Goal: Transaction & Acquisition: Book appointment/travel/reservation

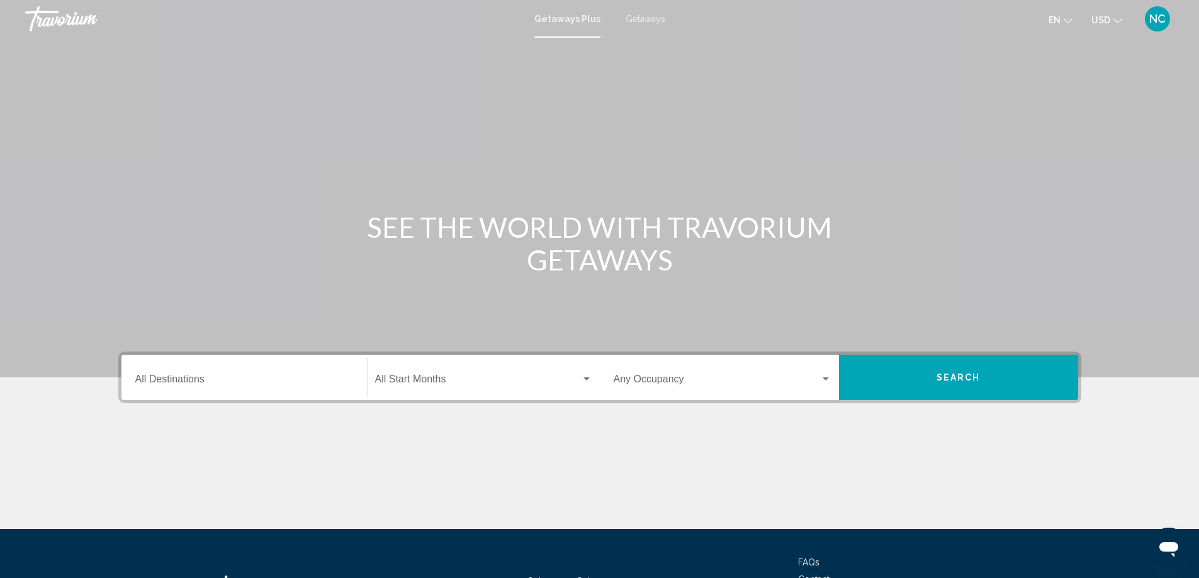
click at [638, 16] on span "Getaways" at bounding box center [645, 19] width 40 height 10
click at [170, 380] on input "Destination All Destinations" at bounding box center [244, 381] width 218 height 11
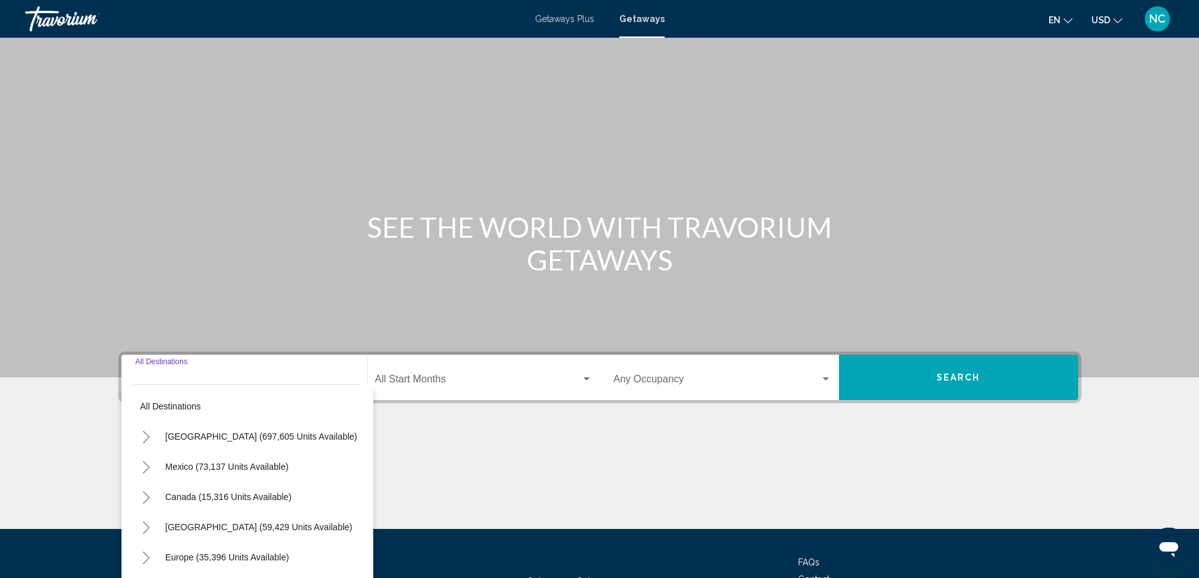
scroll to position [105, 0]
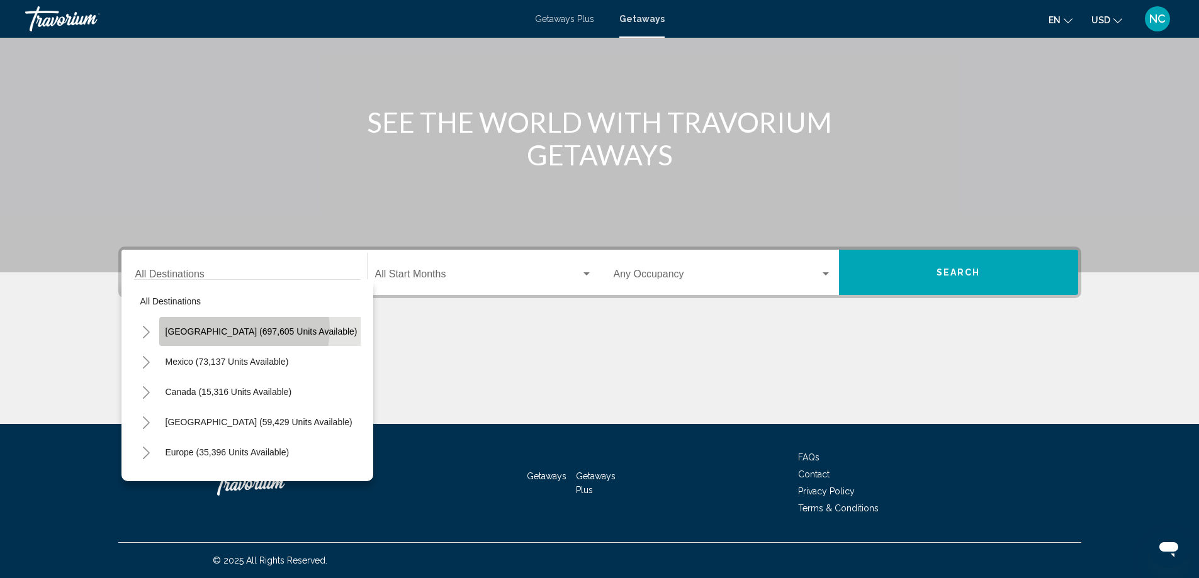
click at [244, 330] on span "[GEOGRAPHIC_DATA] (697,605 units available)" at bounding box center [261, 332] width 192 height 10
type input "**********"
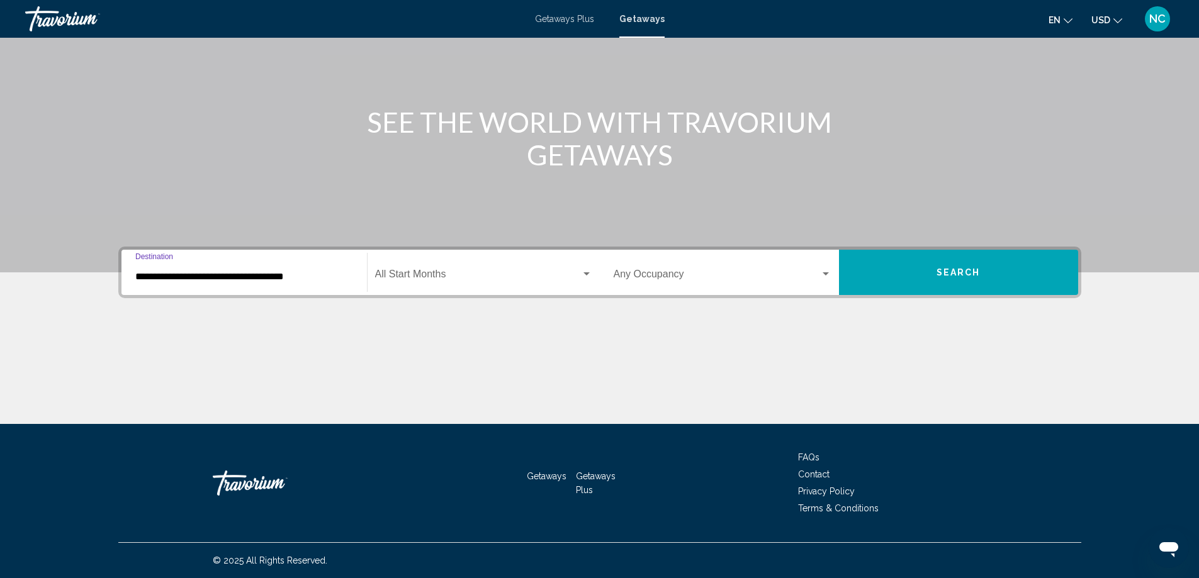
click at [964, 269] on span "Search" at bounding box center [958, 273] width 44 height 10
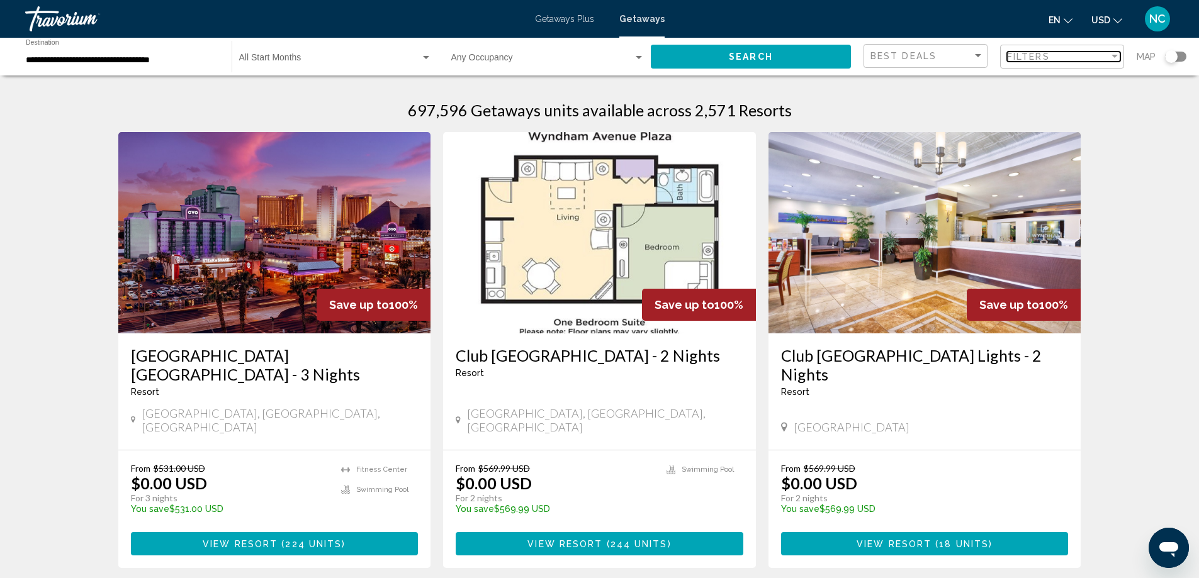
click at [1114, 55] on div "Filter" at bounding box center [1114, 56] width 6 height 3
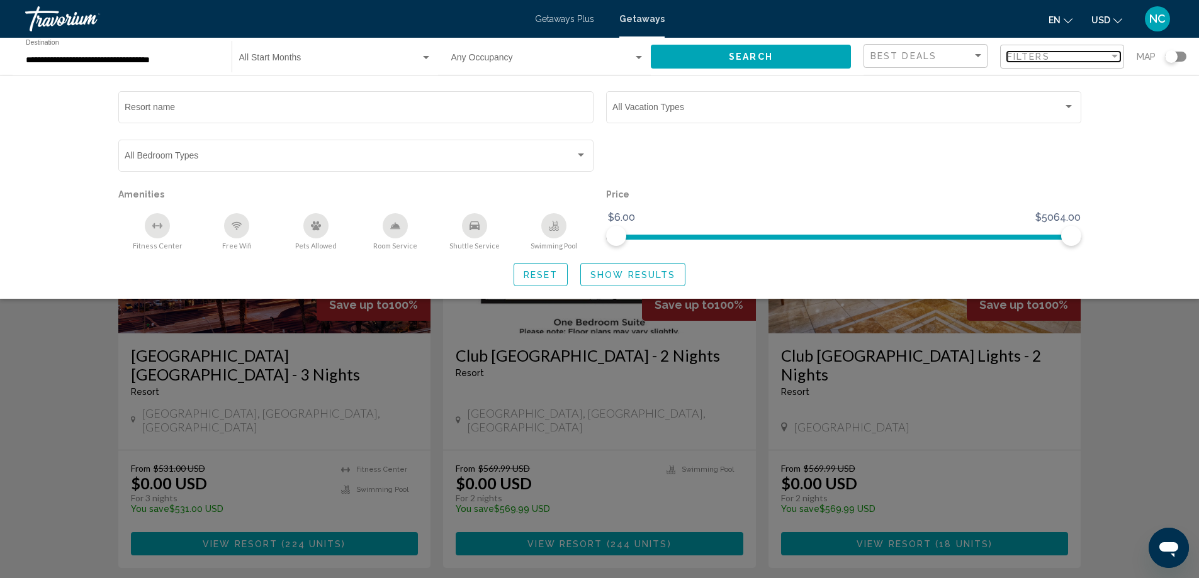
click at [1115, 57] on div "Filter" at bounding box center [1114, 56] width 6 height 3
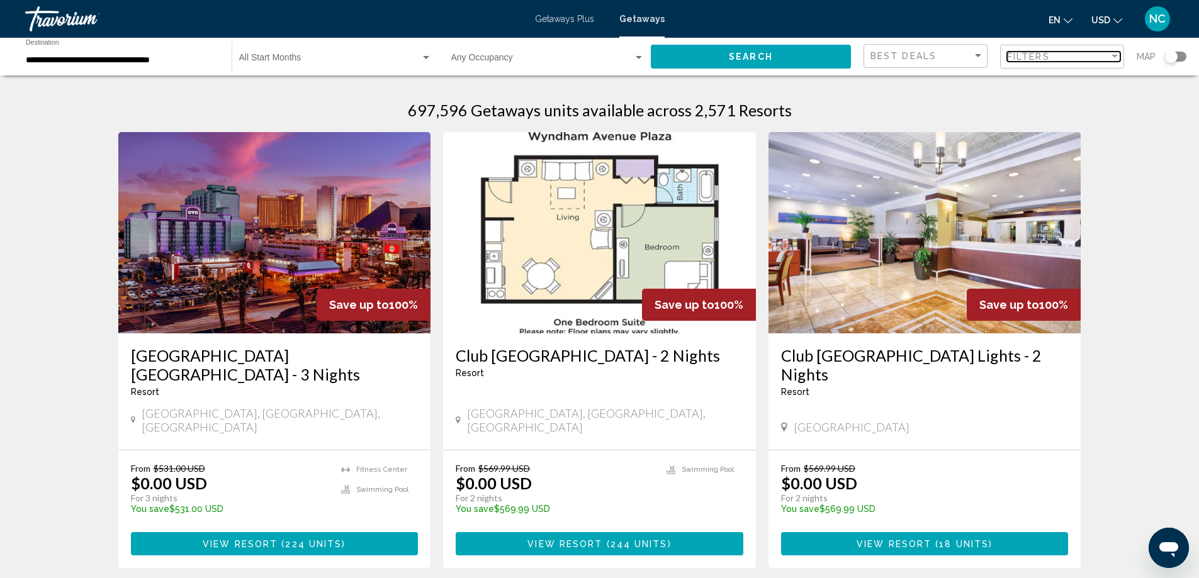
click at [1115, 57] on div "Filter" at bounding box center [1114, 56] width 6 height 3
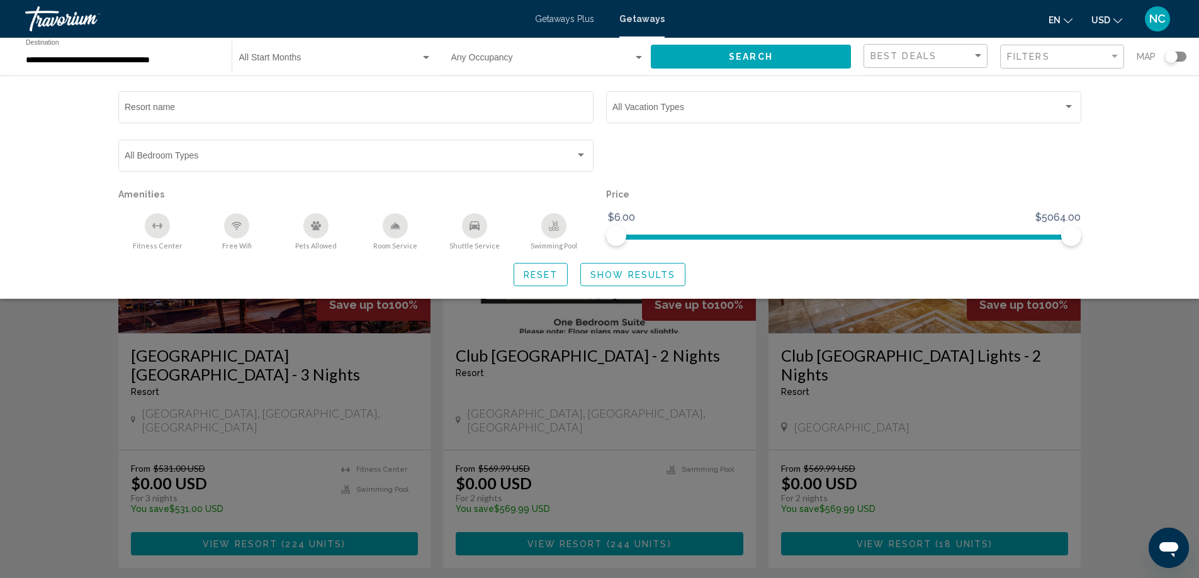
click at [132, 48] on div "**********" at bounding box center [122, 57] width 193 height 35
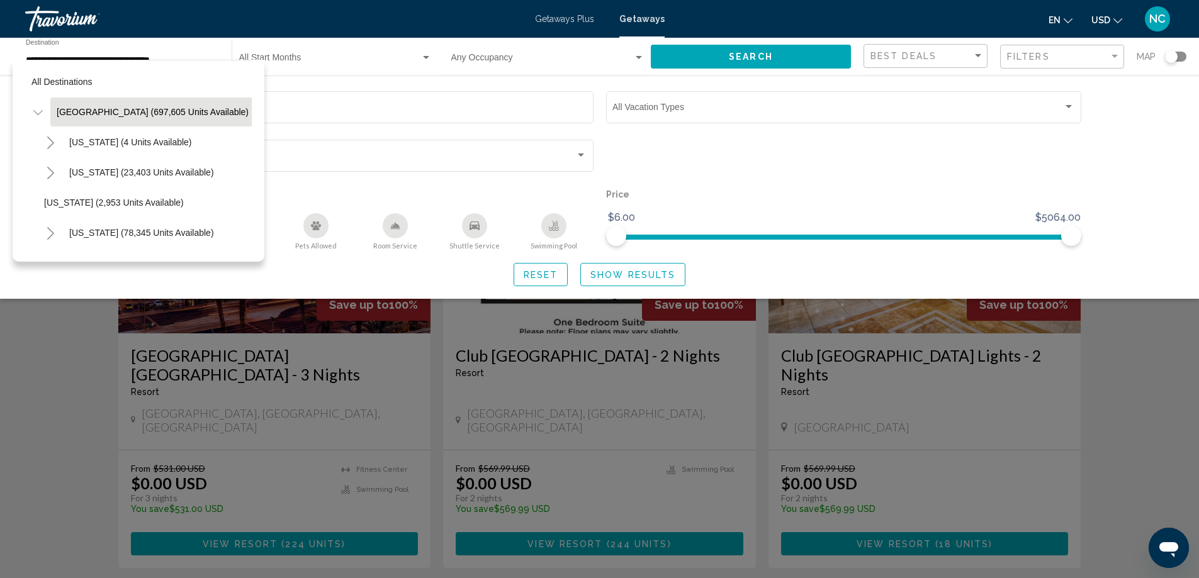
click at [159, 53] on div "**********" at bounding box center [122, 57] width 193 height 35
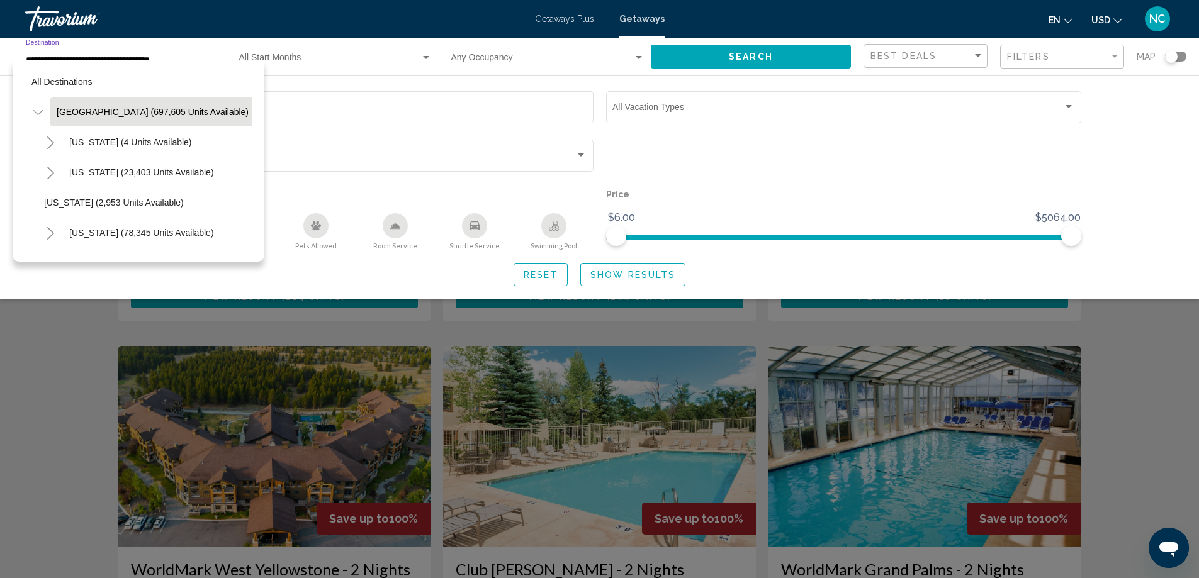
scroll to position [440, 0]
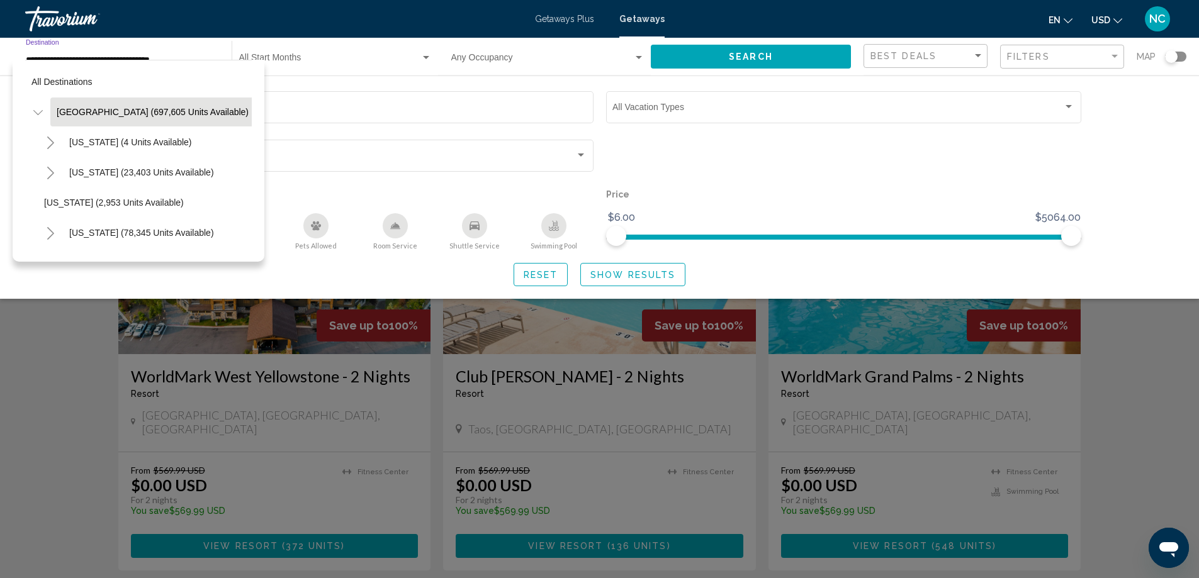
click at [172, 47] on div "**********" at bounding box center [122, 57] width 193 height 35
click at [155, 103] on button "[GEOGRAPHIC_DATA] (697,605 units available)" at bounding box center [152, 112] width 205 height 29
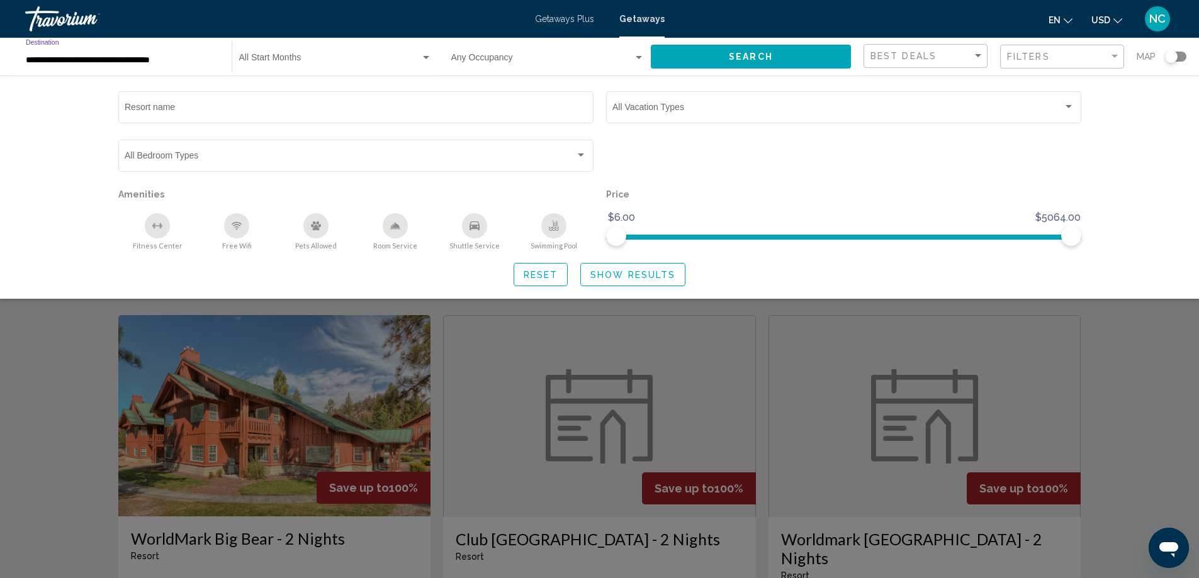
scroll to position [755, 0]
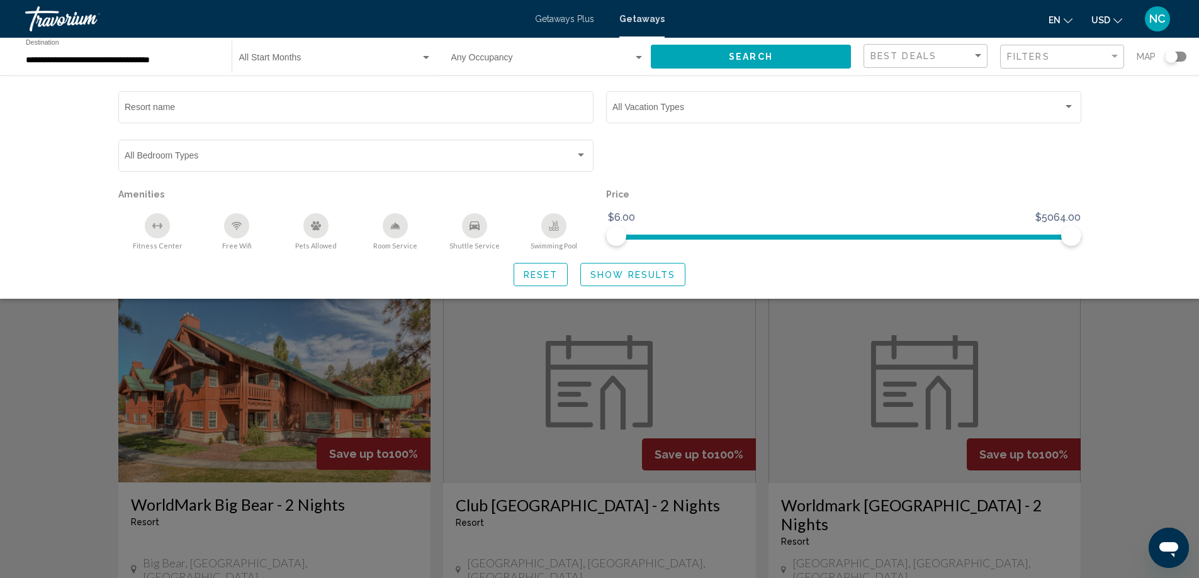
click at [41, 386] on div "Search widget" at bounding box center [599, 384] width 1199 height 390
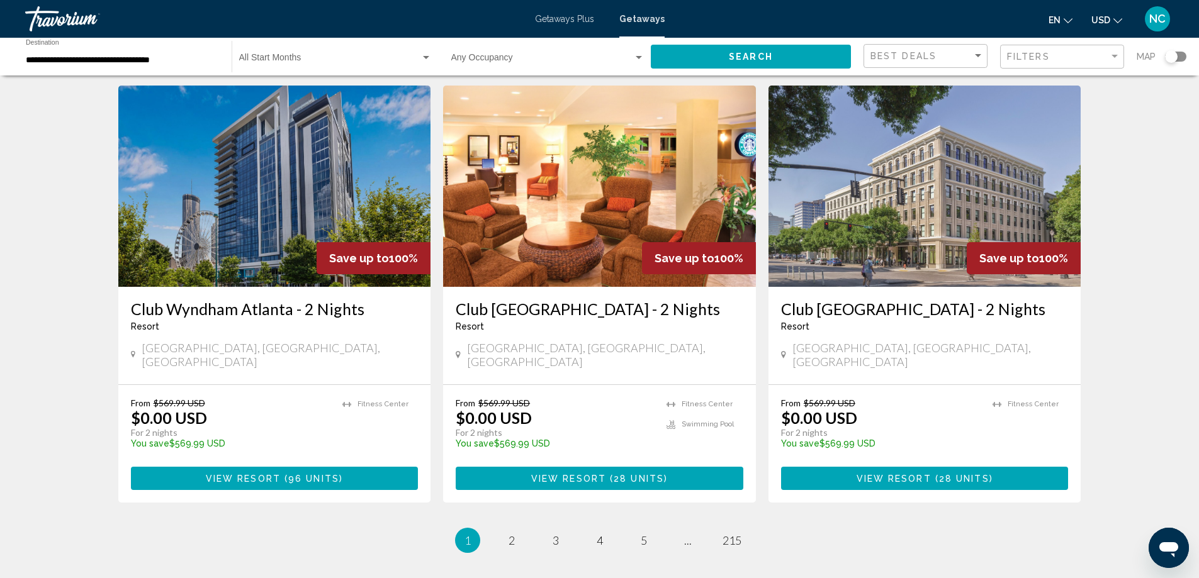
scroll to position [1511, 0]
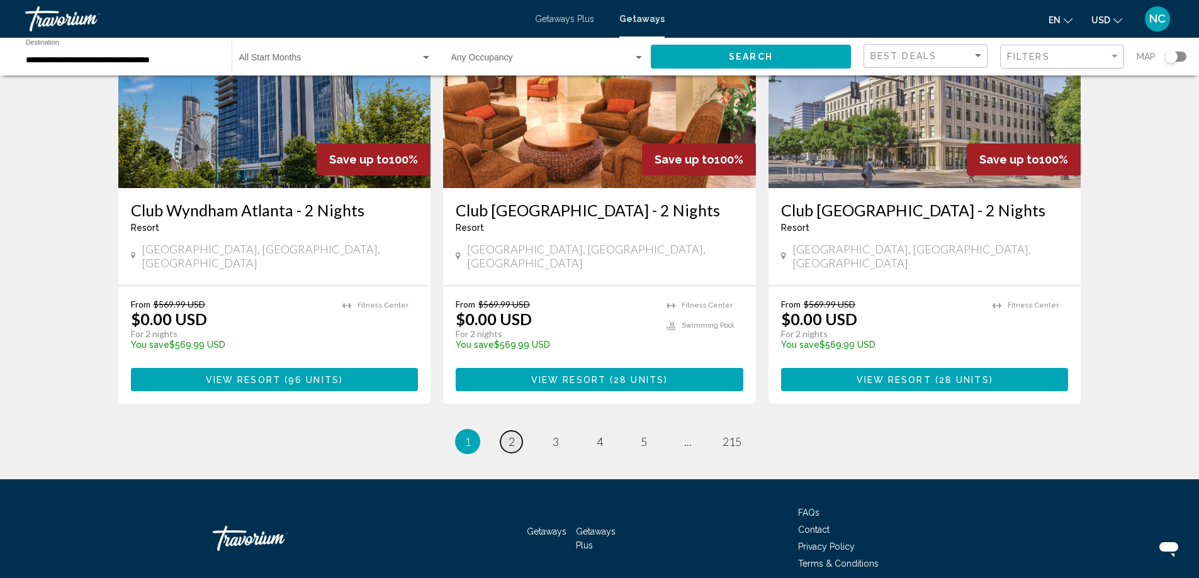
click at [508, 435] on span "2" at bounding box center [511, 442] width 6 height 14
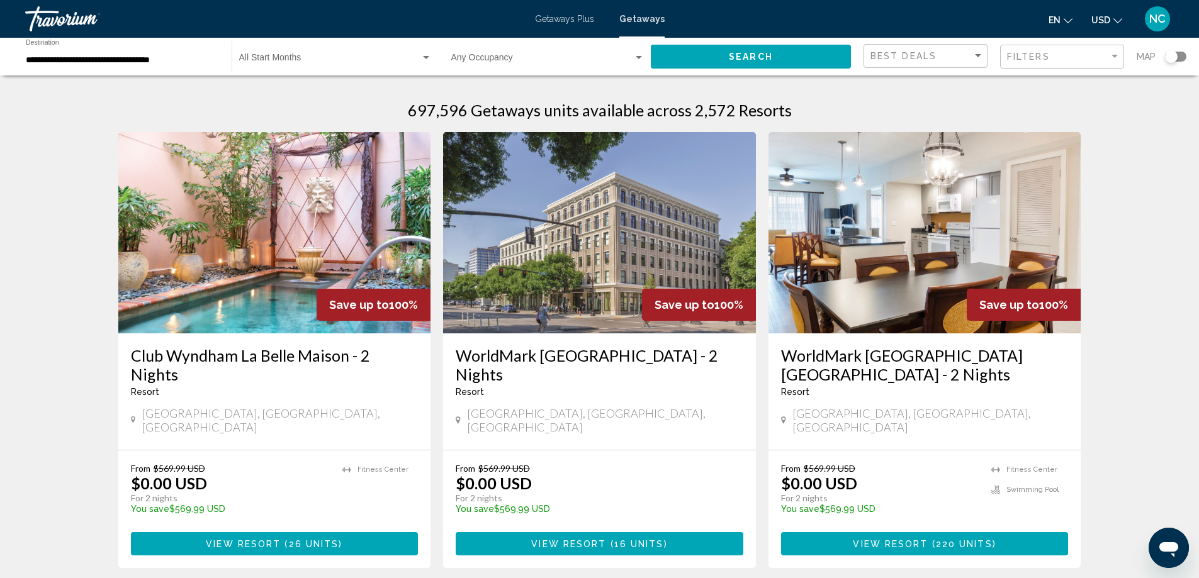
click at [69, 60] on input "**********" at bounding box center [122, 60] width 193 height 10
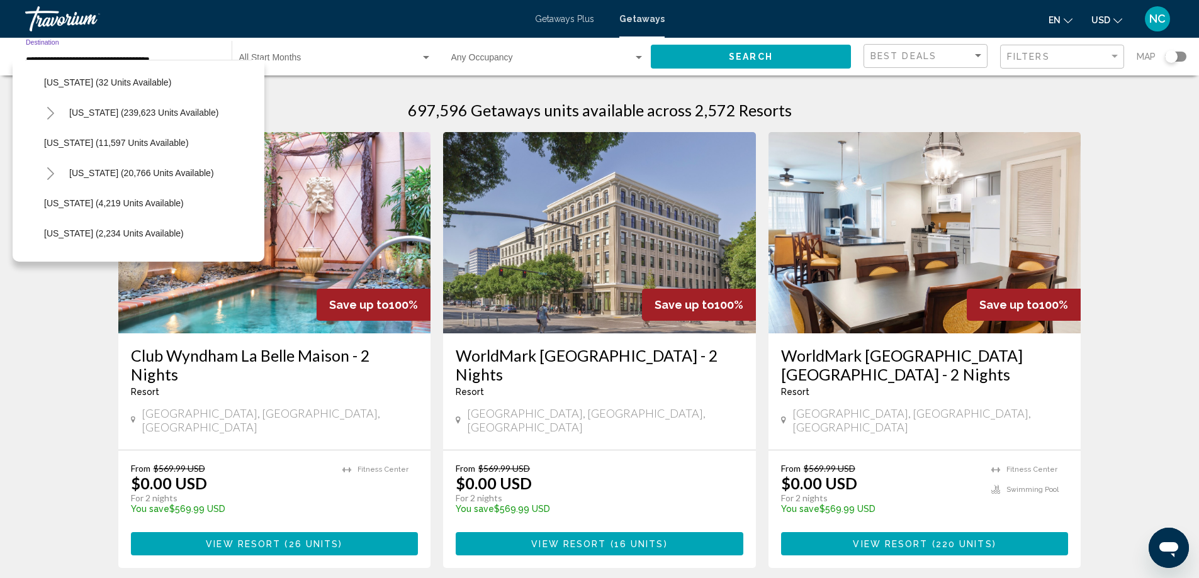
scroll to position [252, 0]
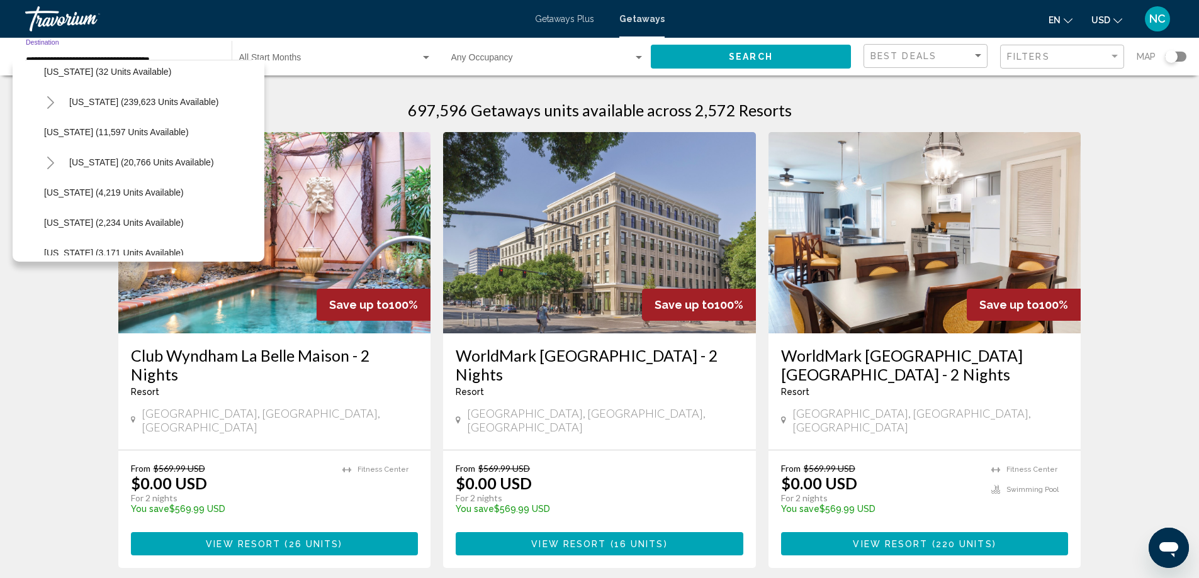
click at [52, 101] on icon "Toggle Florida (239,623 units available)" at bounding box center [50, 102] width 9 height 13
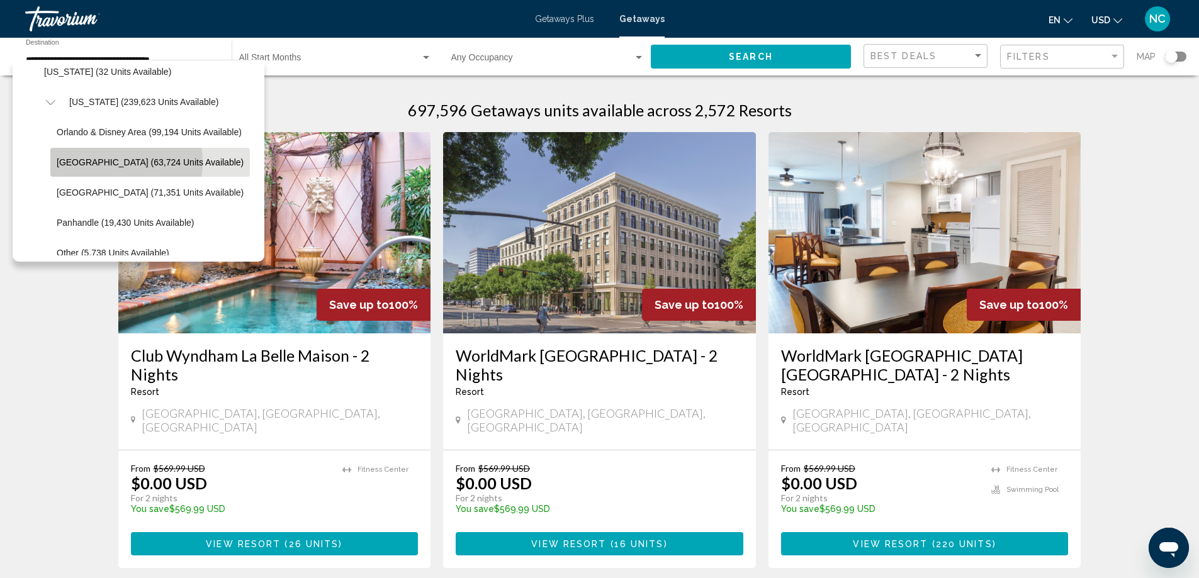
click at [109, 162] on span "[GEOGRAPHIC_DATA] (63,724 units available)" at bounding box center [150, 162] width 187 height 10
type input "**********"
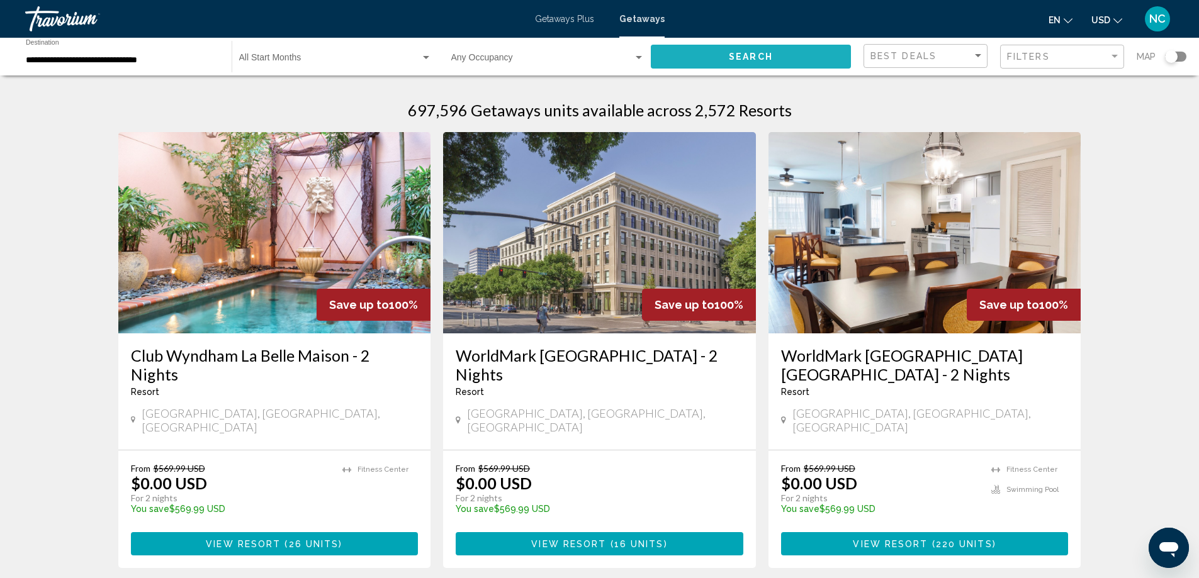
click at [751, 48] on button "Search" at bounding box center [751, 56] width 200 height 23
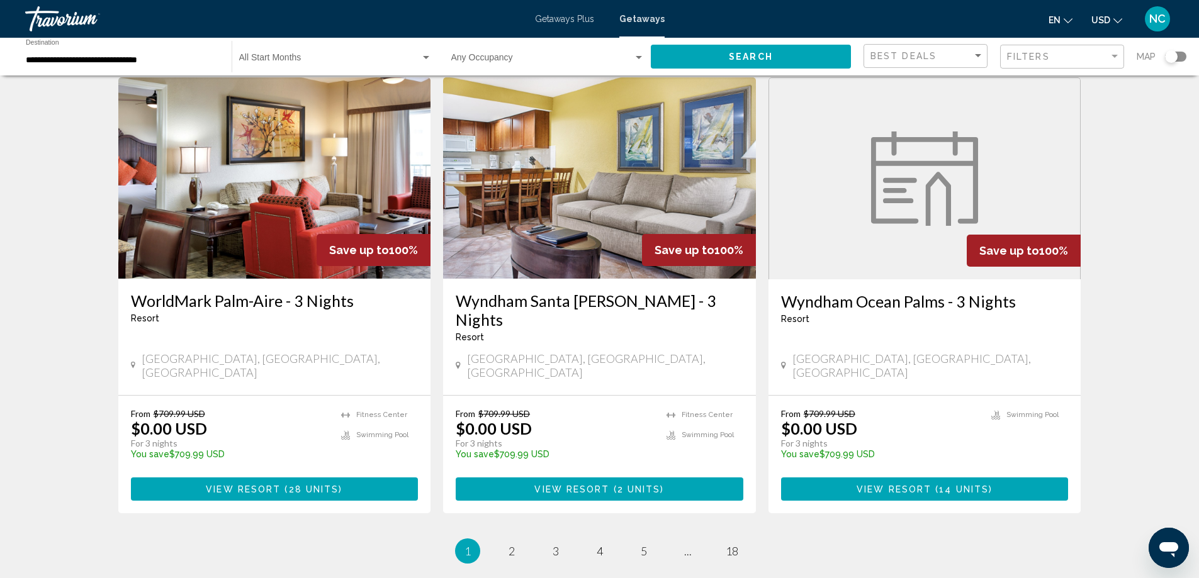
scroll to position [1474, 0]
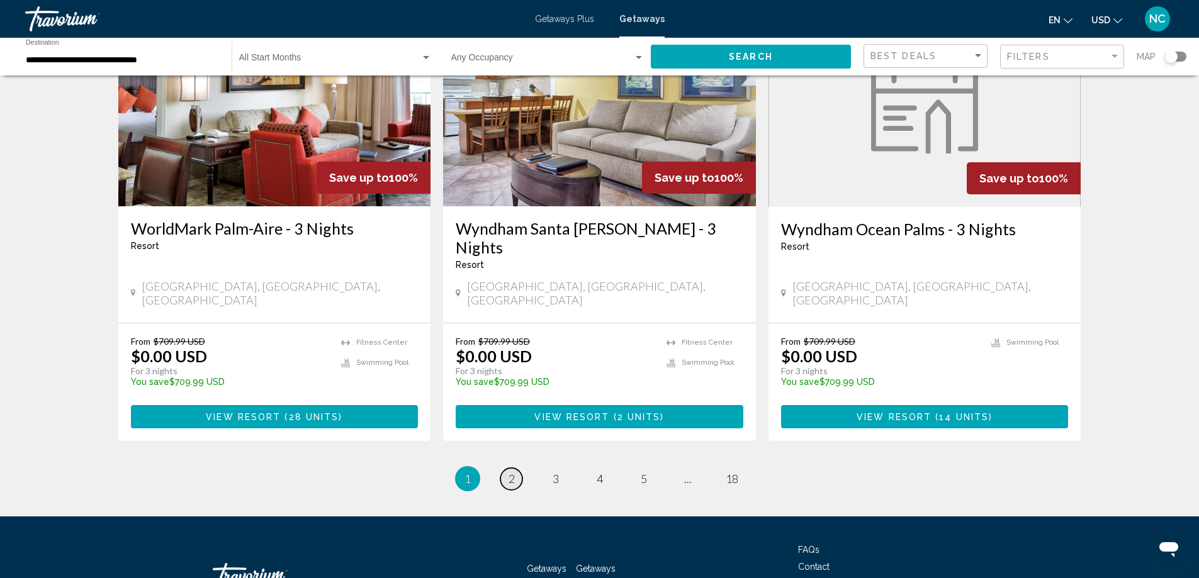
click at [512, 472] on span "2" at bounding box center [511, 479] width 6 height 14
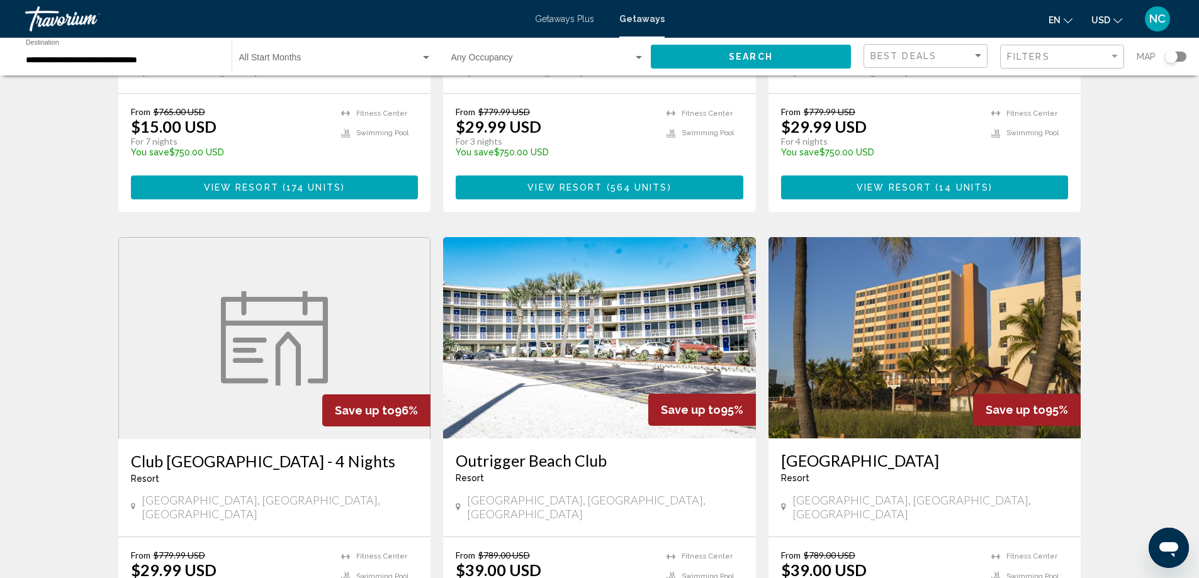
scroll to position [503, 0]
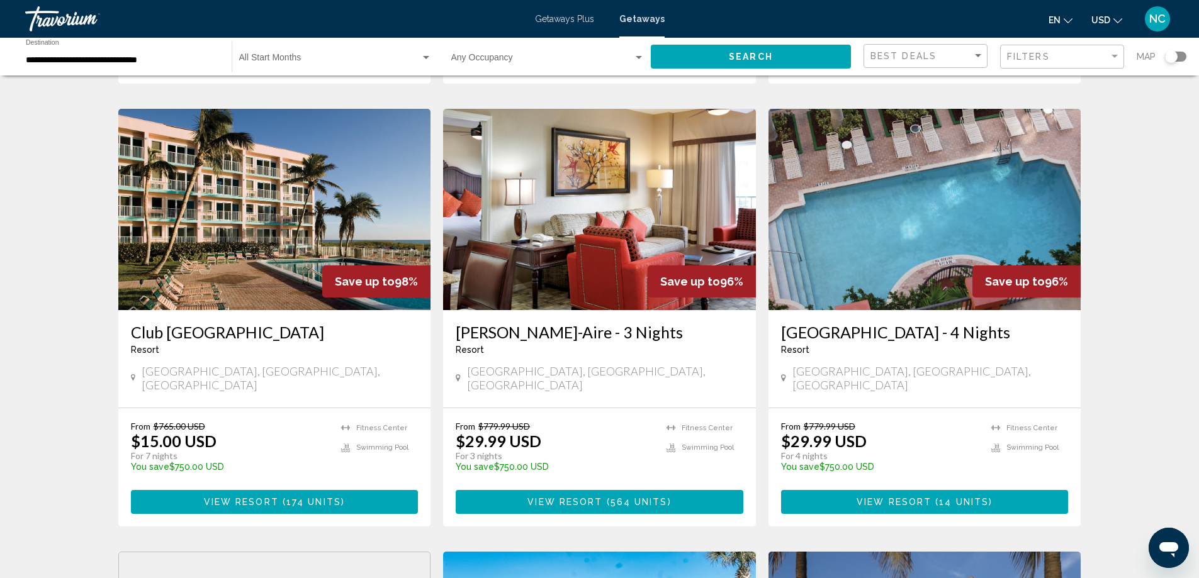
click at [938, 183] on img "Main content" at bounding box center [924, 209] width 313 height 201
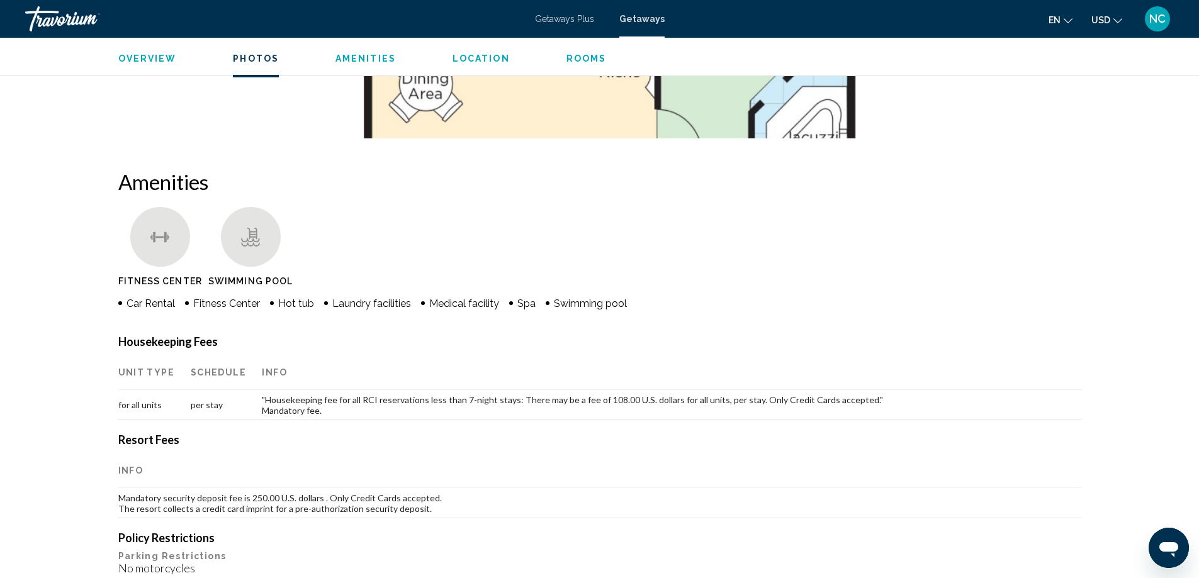
scroll to position [647, 0]
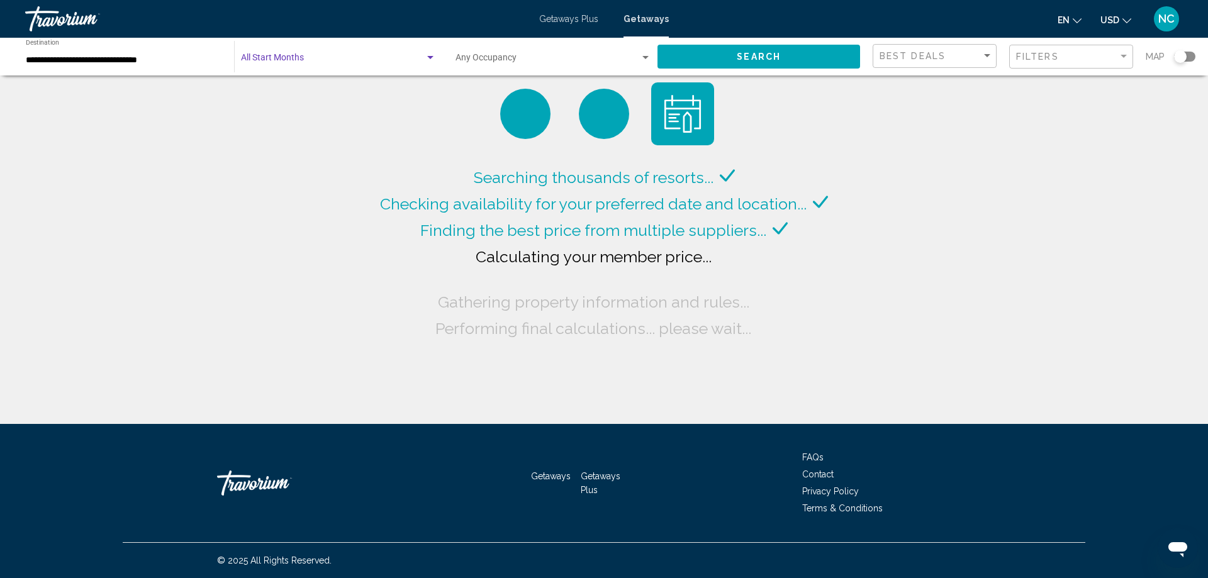
click at [432, 55] on div "Search widget" at bounding box center [430, 58] width 11 height 10
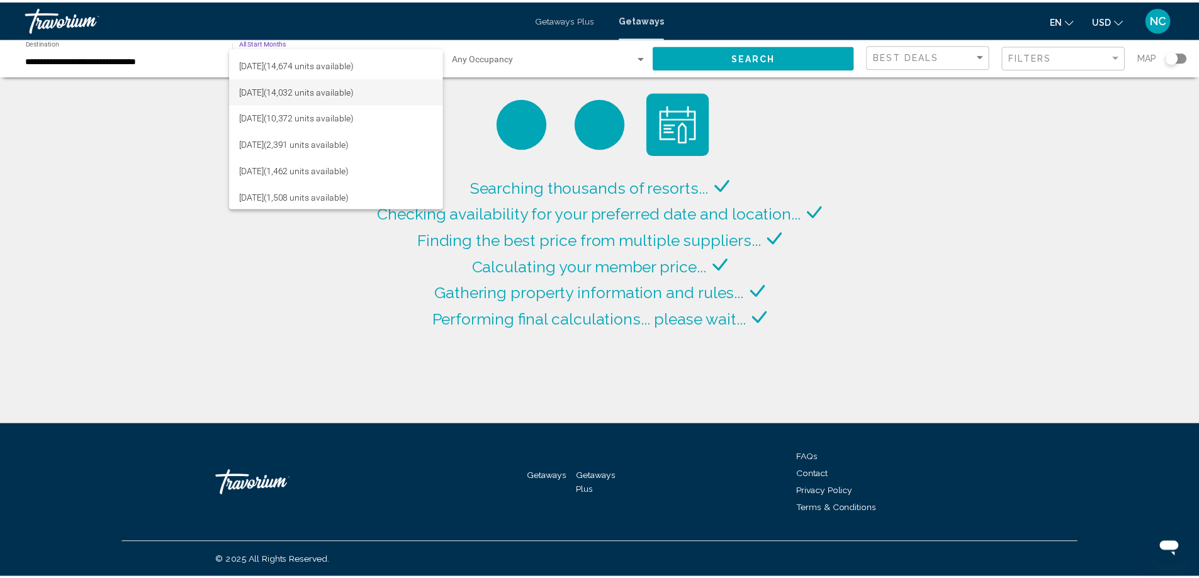
scroll to position [63, 0]
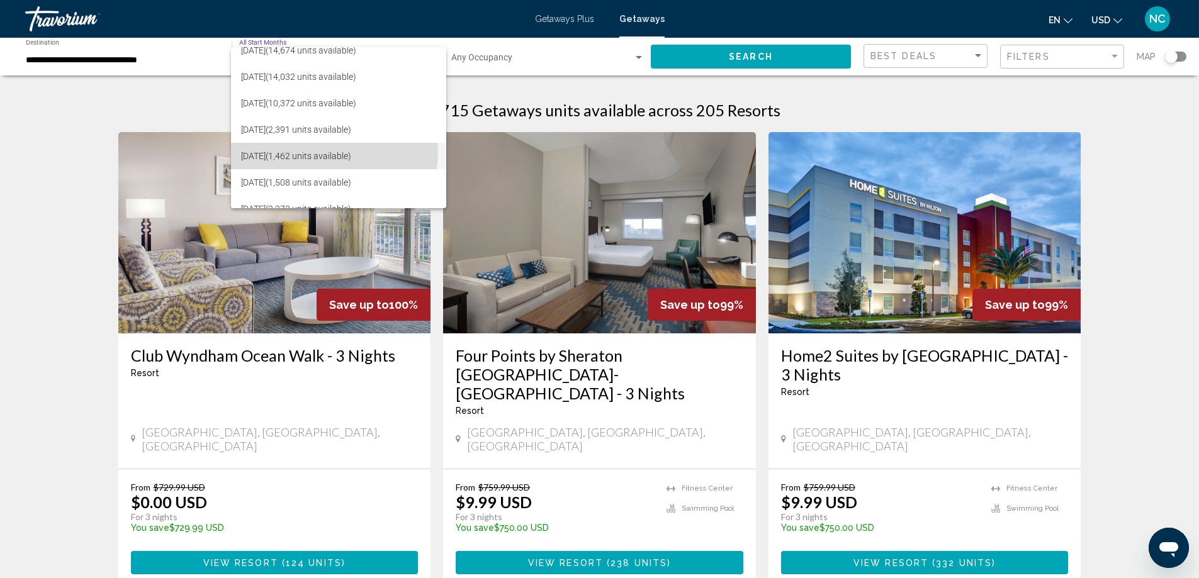
click at [321, 152] on span "[DATE] (1,462 units available)" at bounding box center [338, 156] width 195 height 26
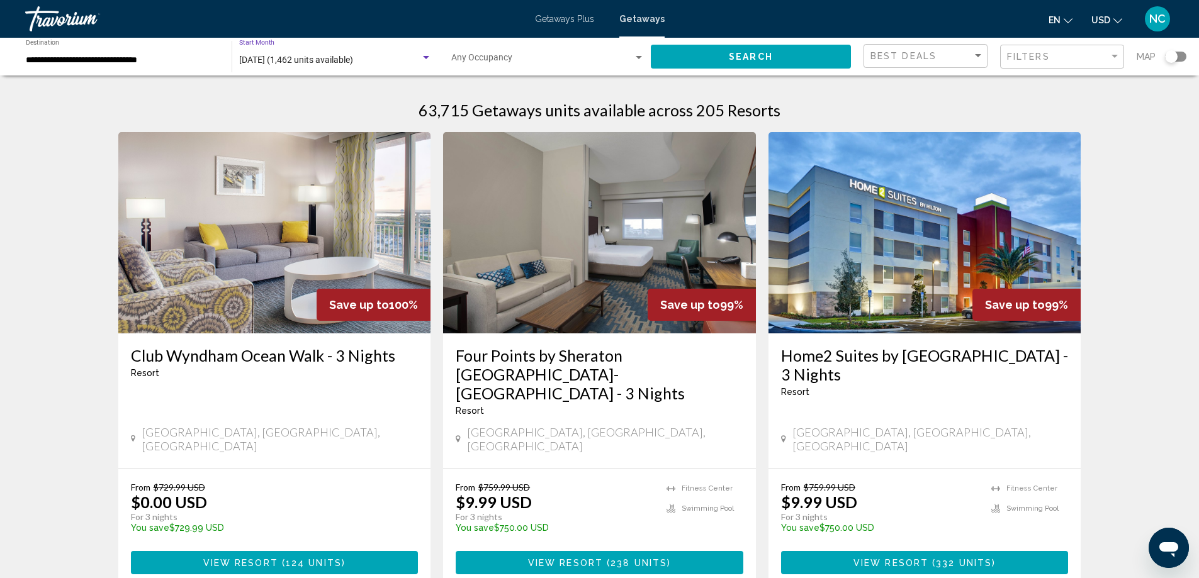
click at [784, 51] on button "Search" at bounding box center [751, 56] width 200 height 23
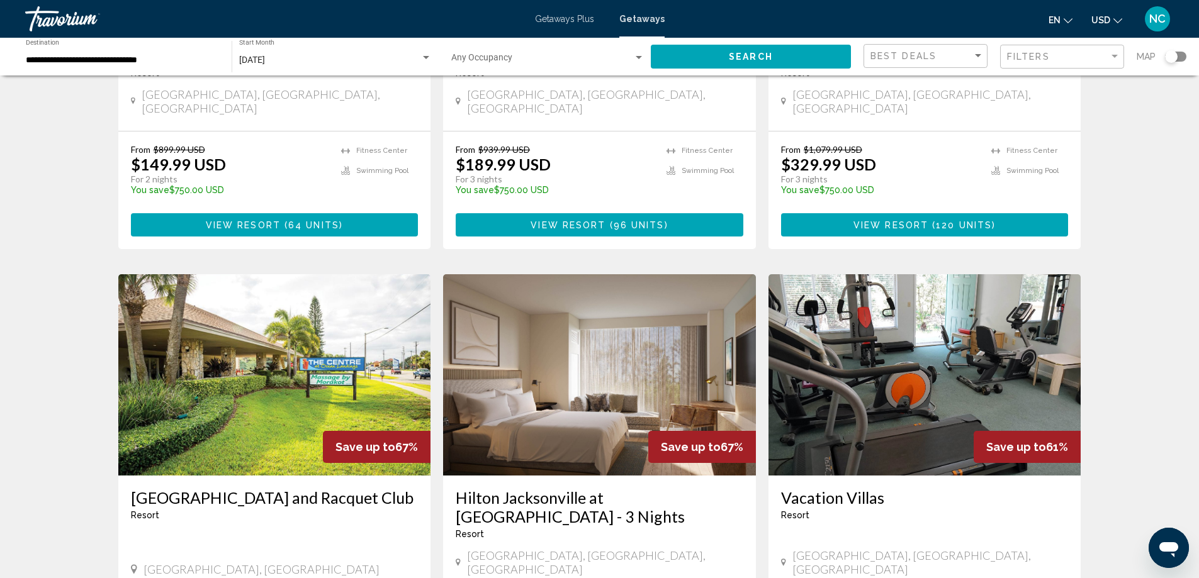
scroll to position [315, 0]
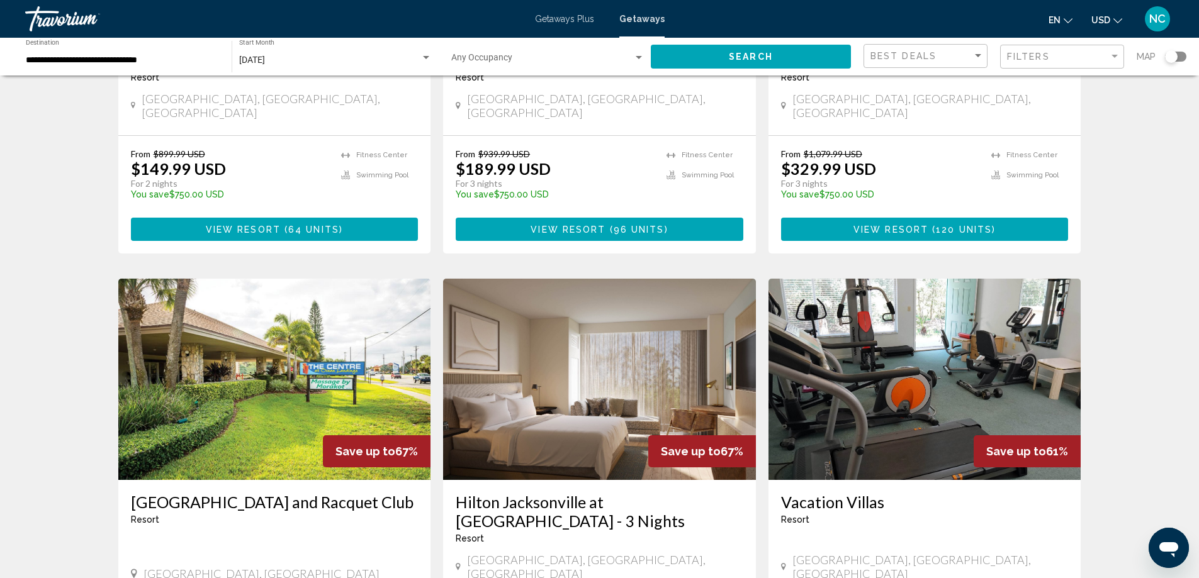
click at [278, 358] on img "Main content" at bounding box center [274, 379] width 313 height 201
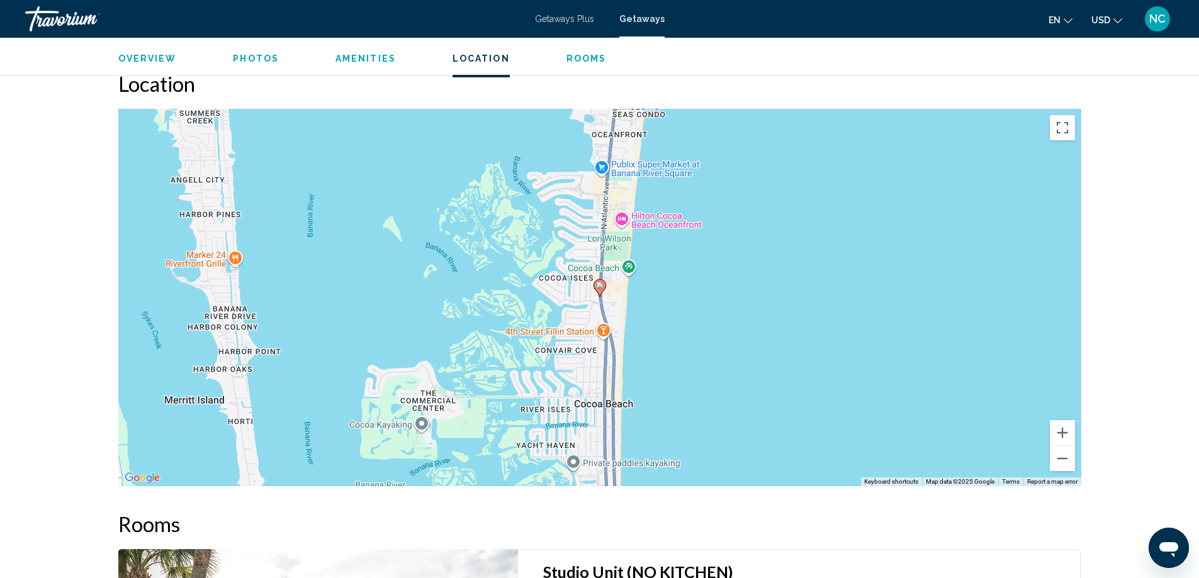
scroll to position [1447, 0]
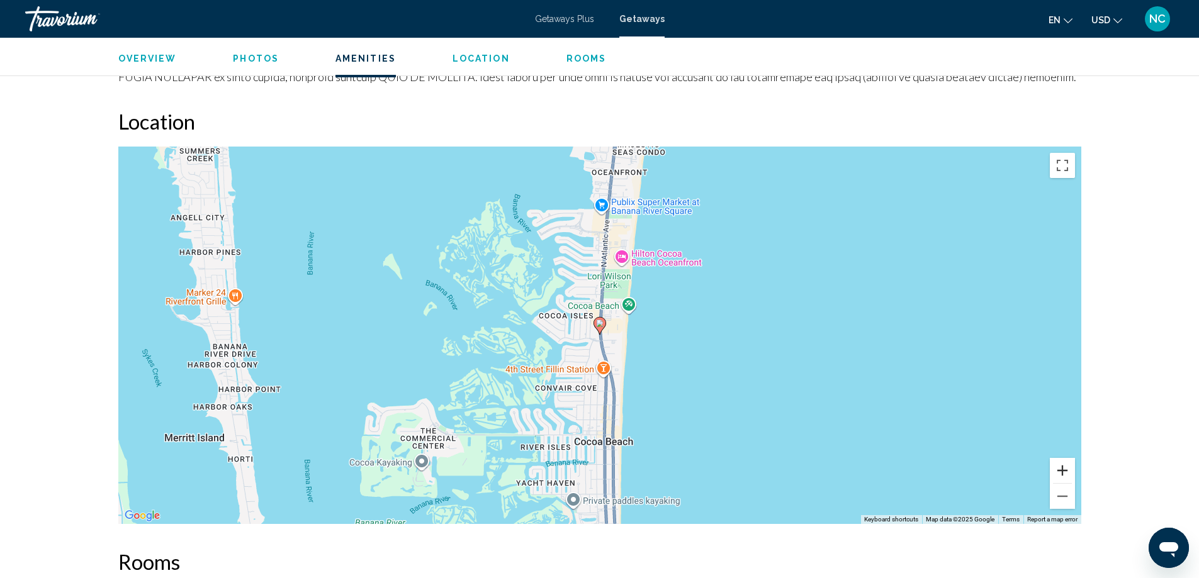
click at [1062, 461] on button "Zoom in" at bounding box center [1062, 470] width 25 height 25
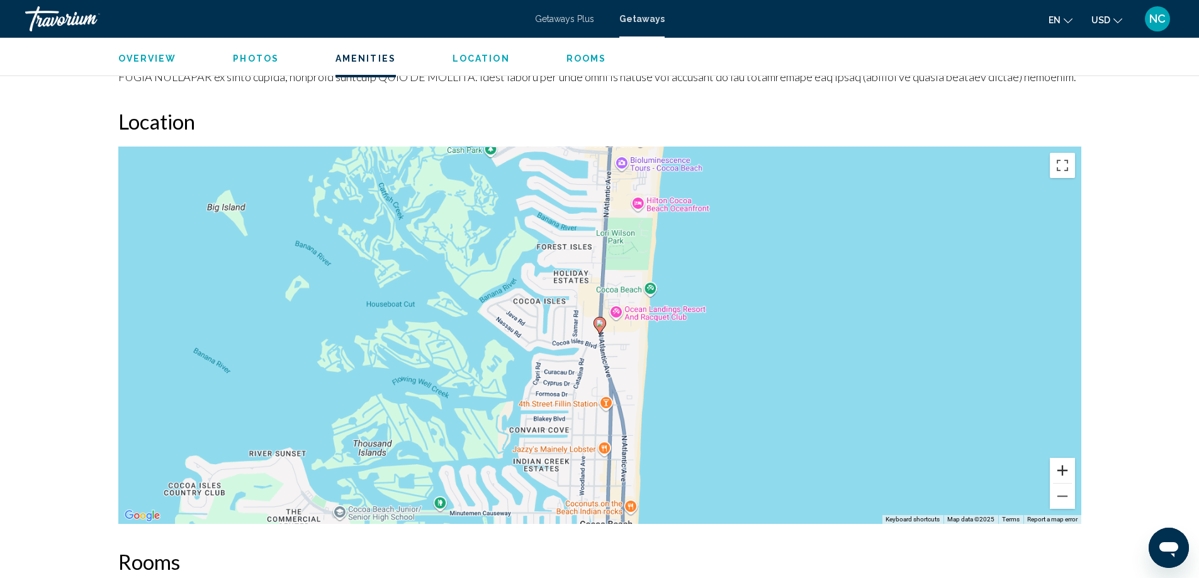
click at [1062, 461] on button "Zoom in" at bounding box center [1062, 470] width 25 height 25
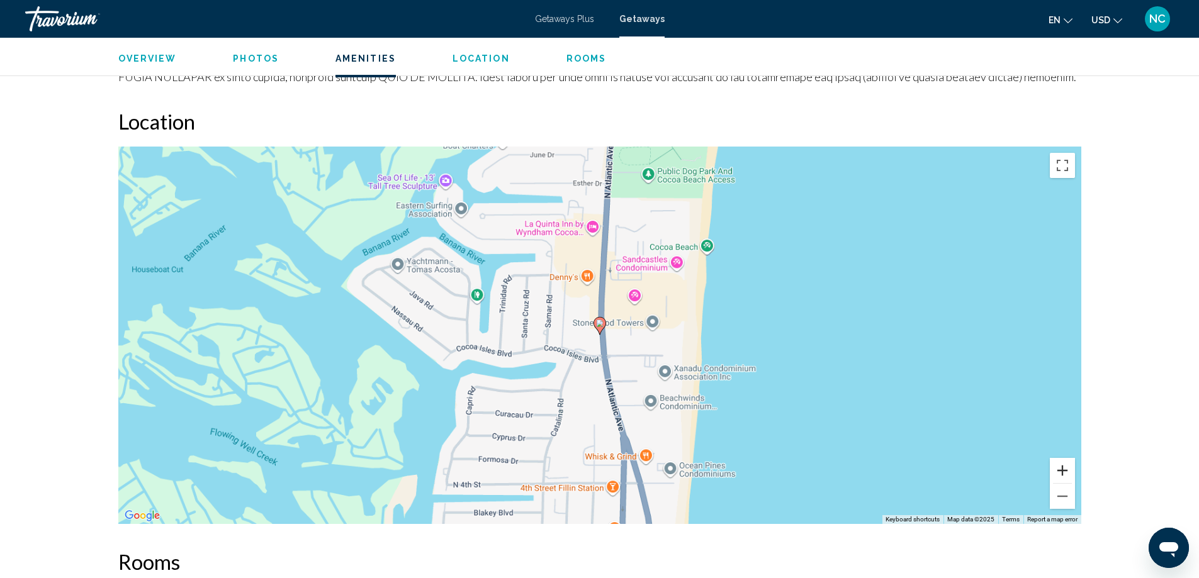
click at [1062, 461] on button "Zoom in" at bounding box center [1062, 470] width 25 height 25
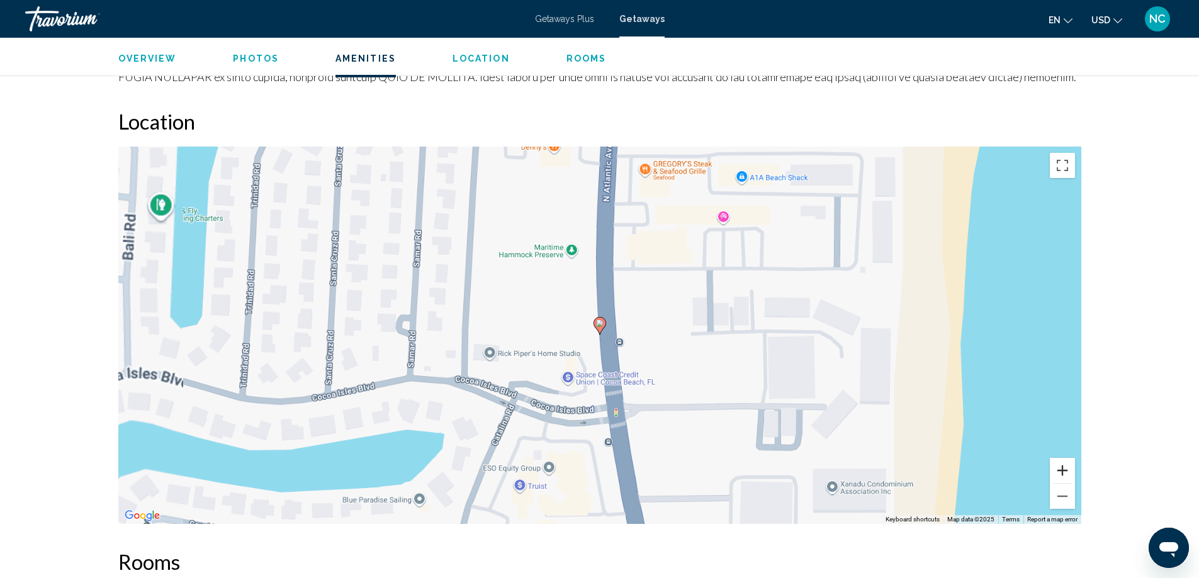
click at [1062, 461] on button "Zoom in" at bounding box center [1062, 470] width 25 height 25
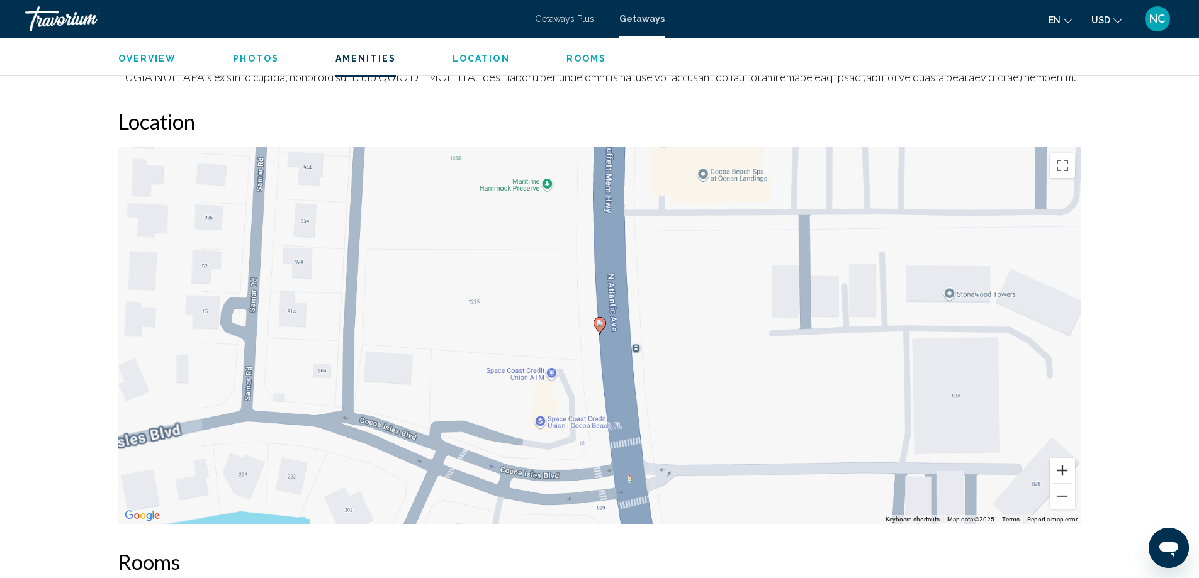
click at [1062, 461] on button "Zoom in" at bounding box center [1062, 470] width 25 height 25
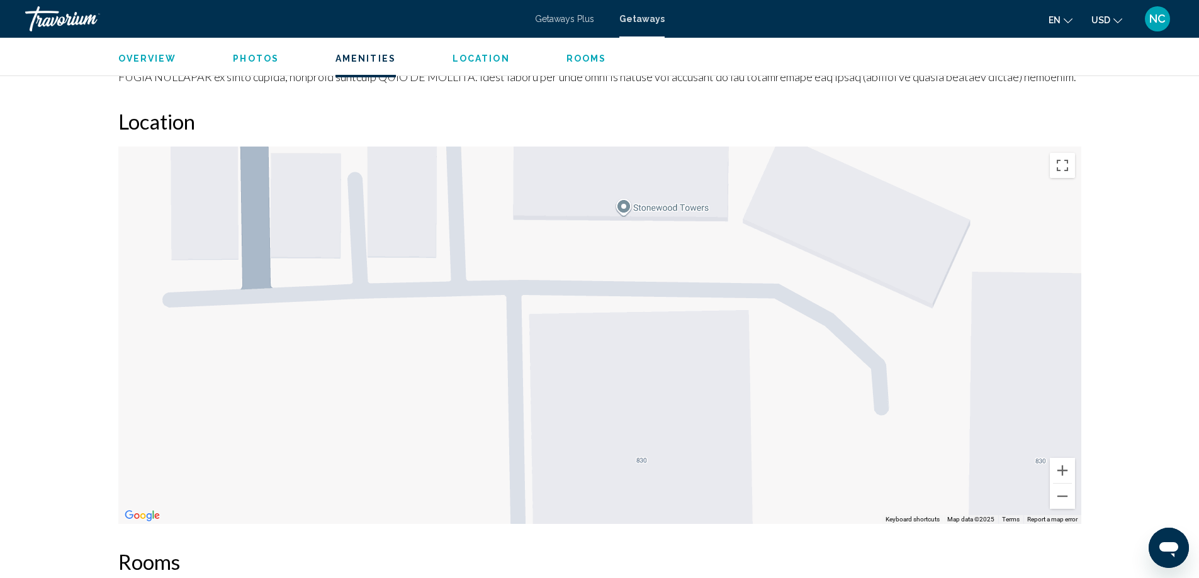
drag, startPoint x: 875, startPoint y: 347, endPoint x: 0, endPoint y: 316, distance: 875.2
click at [1065, 486] on button "Zoom out" at bounding box center [1062, 496] width 25 height 25
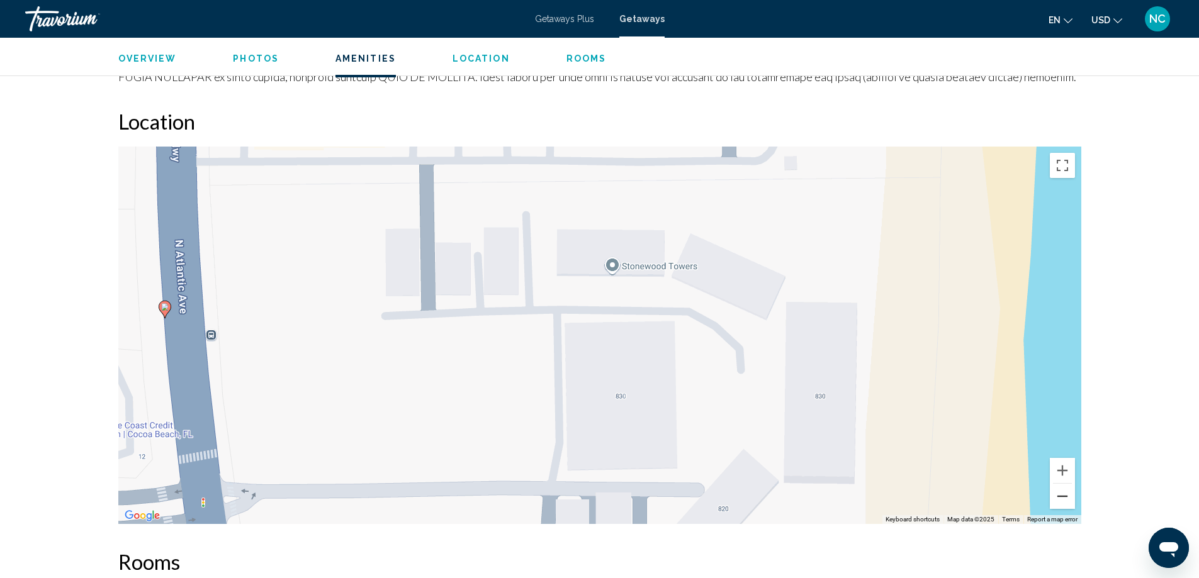
click at [1065, 486] on button "Zoom out" at bounding box center [1062, 496] width 25 height 25
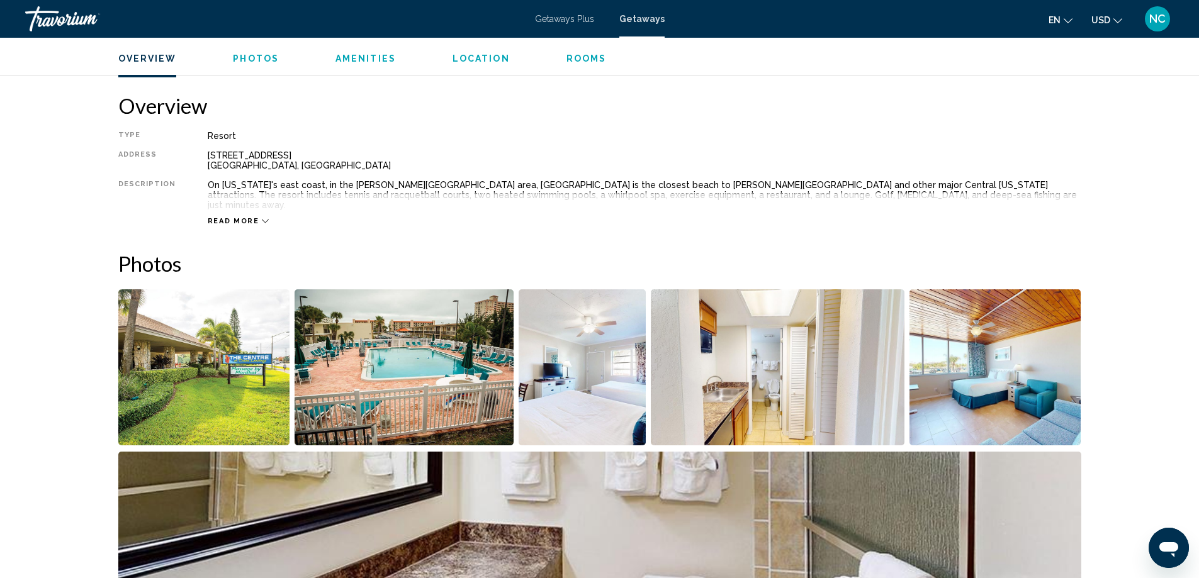
scroll to position [63, 0]
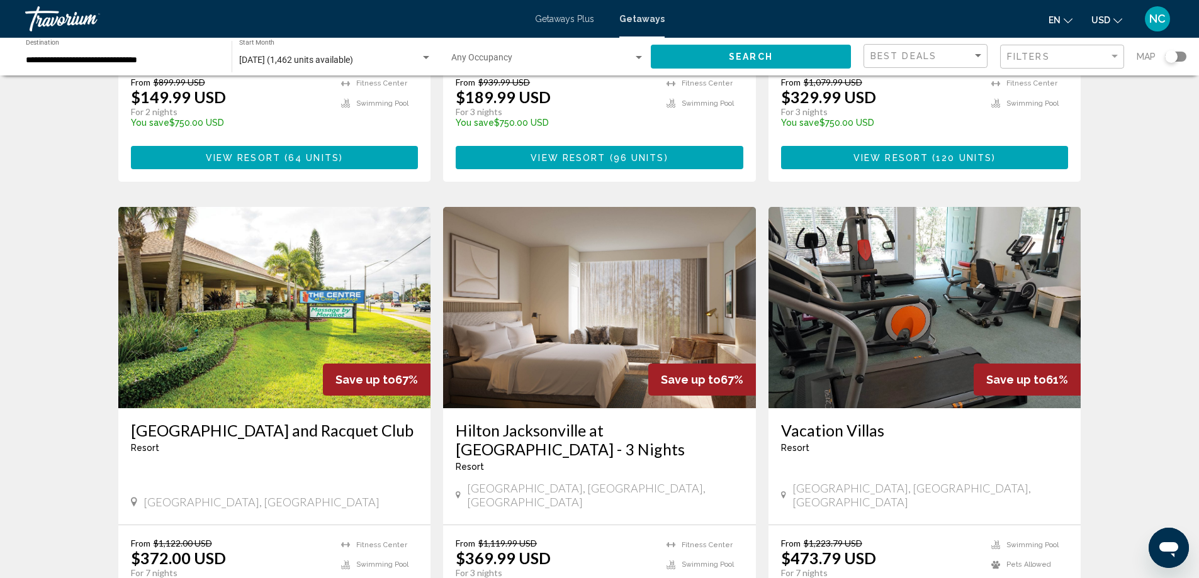
scroll to position [503, 0]
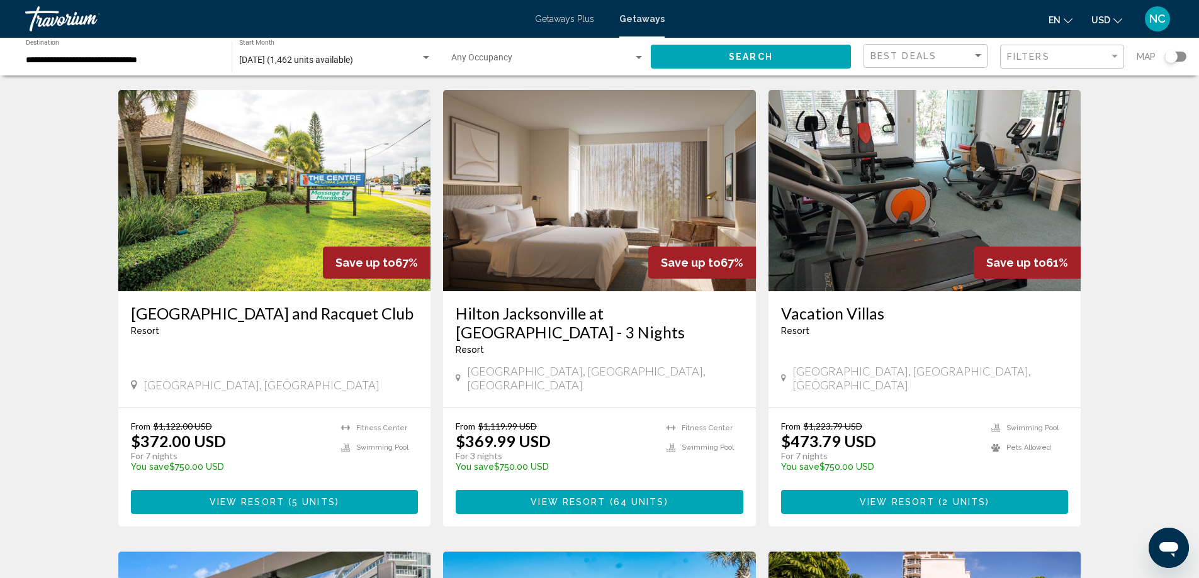
click at [894, 222] on img "Main content" at bounding box center [924, 190] width 313 height 201
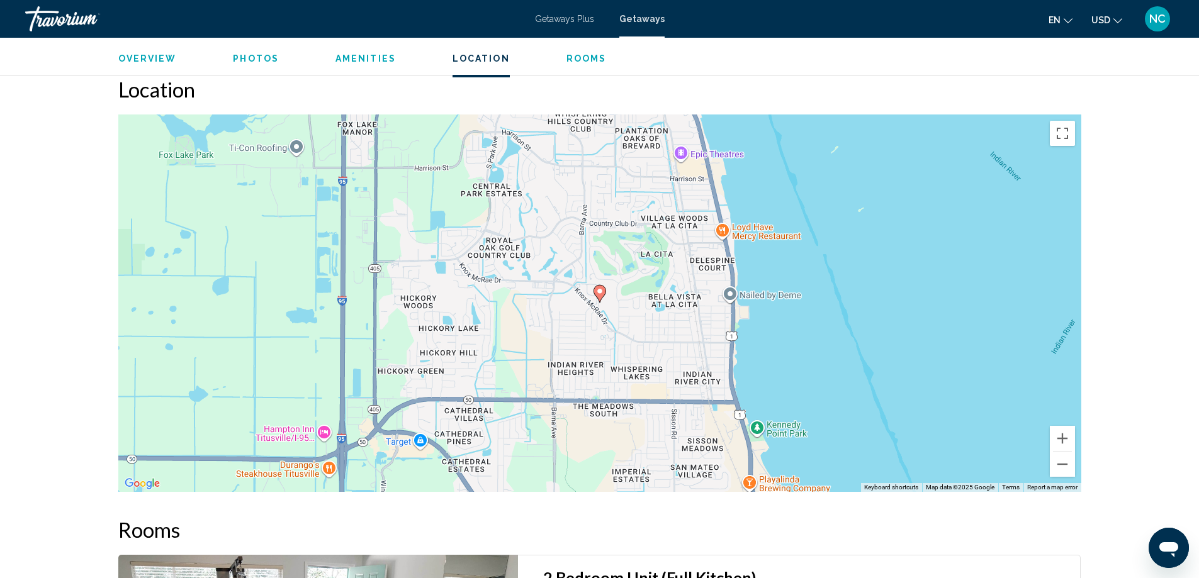
scroll to position [1448, 0]
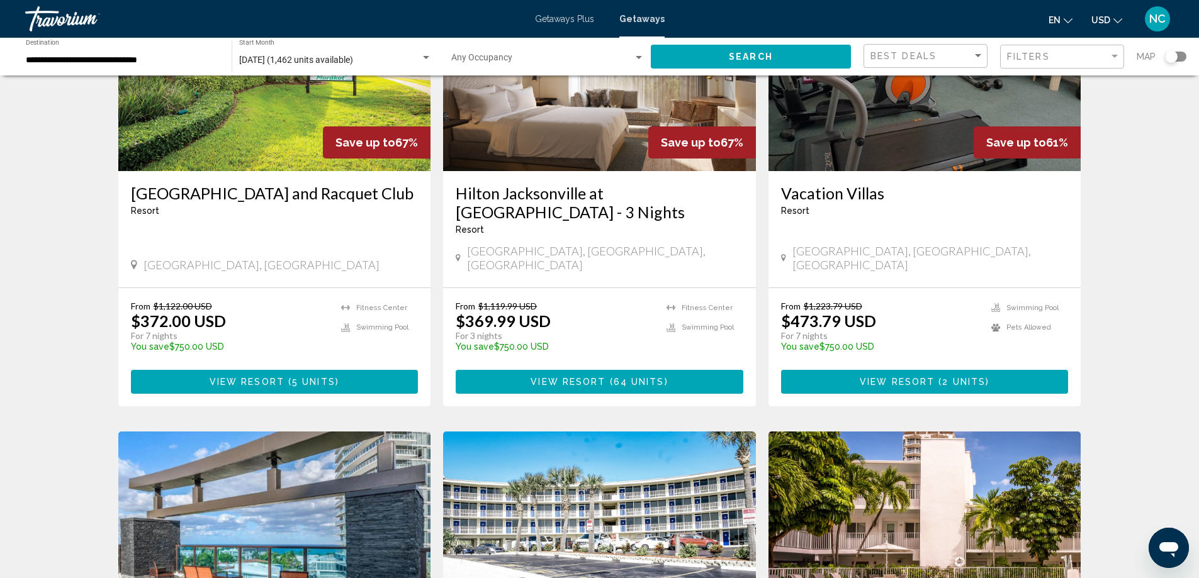
scroll to position [881, 0]
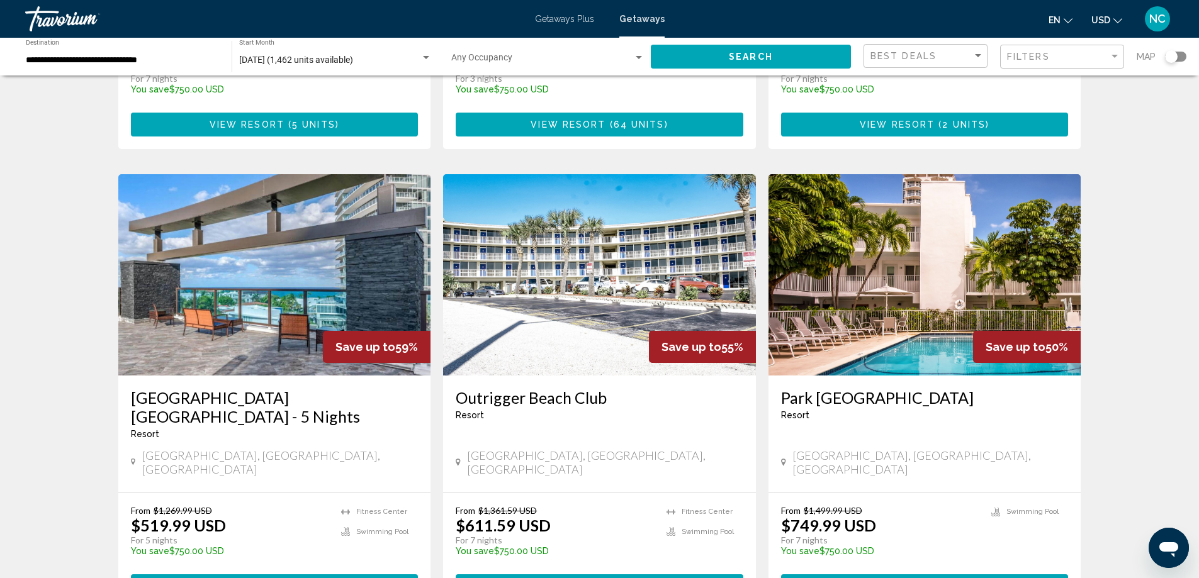
click at [892, 241] on img "Main content" at bounding box center [924, 274] width 313 height 201
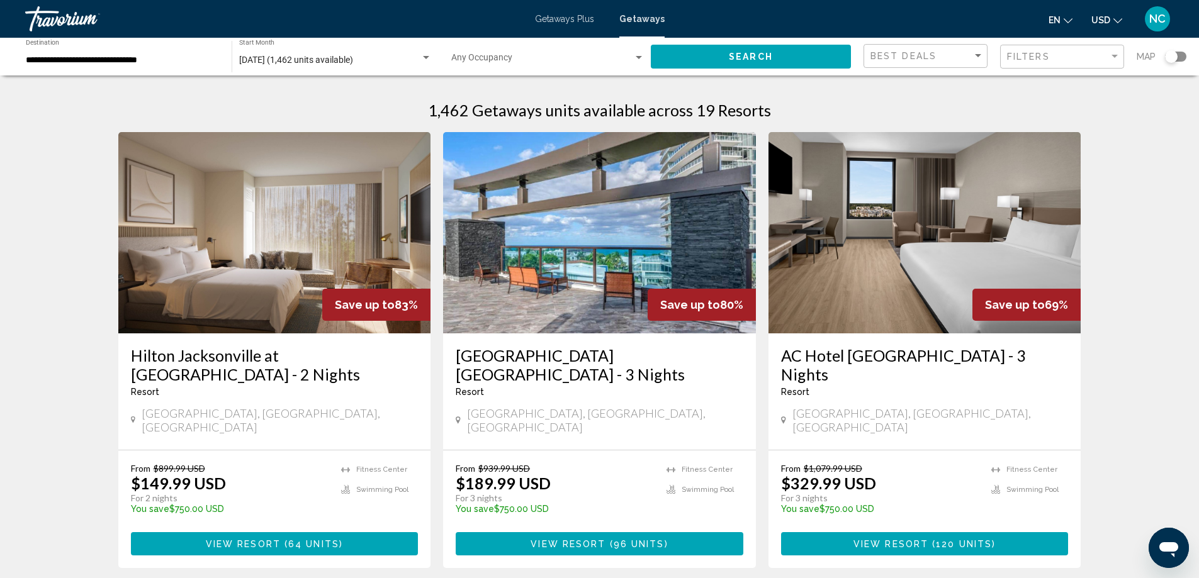
click at [65, 53] on div "**********" at bounding box center [122, 57] width 193 height 35
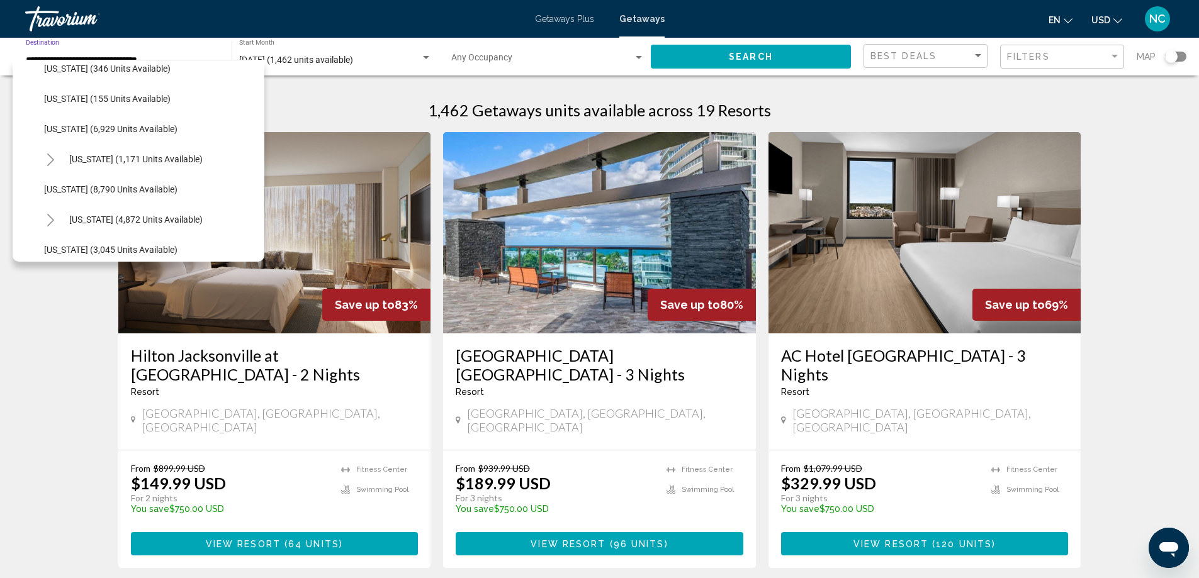
scroll to position [639, 0]
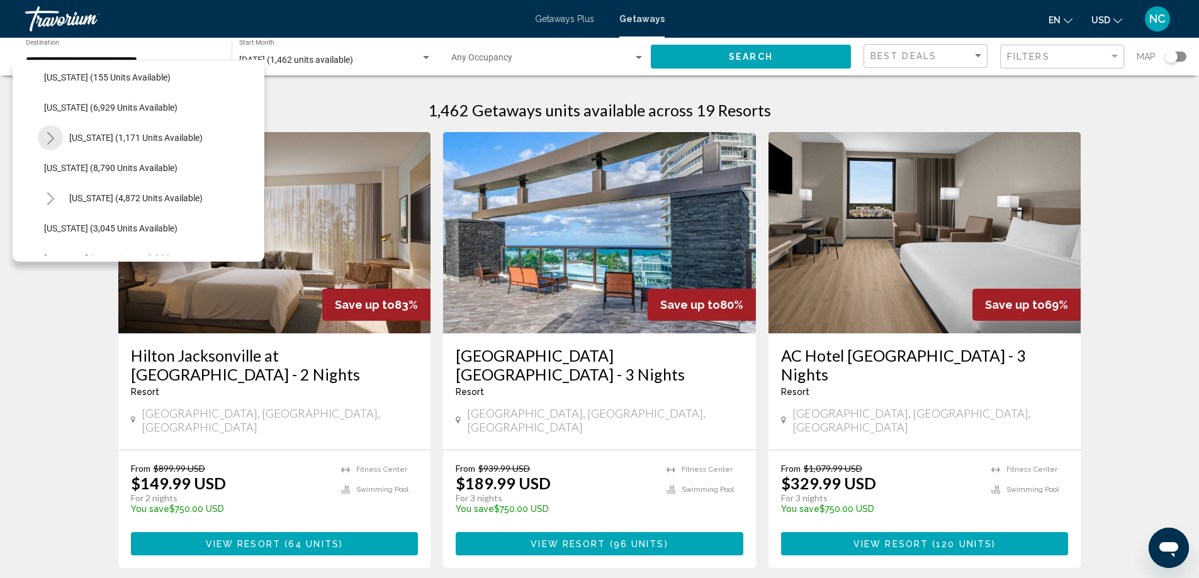
click at [52, 140] on icon "Toggle Maine (1,171 units available)" at bounding box center [50, 138] width 7 height 13
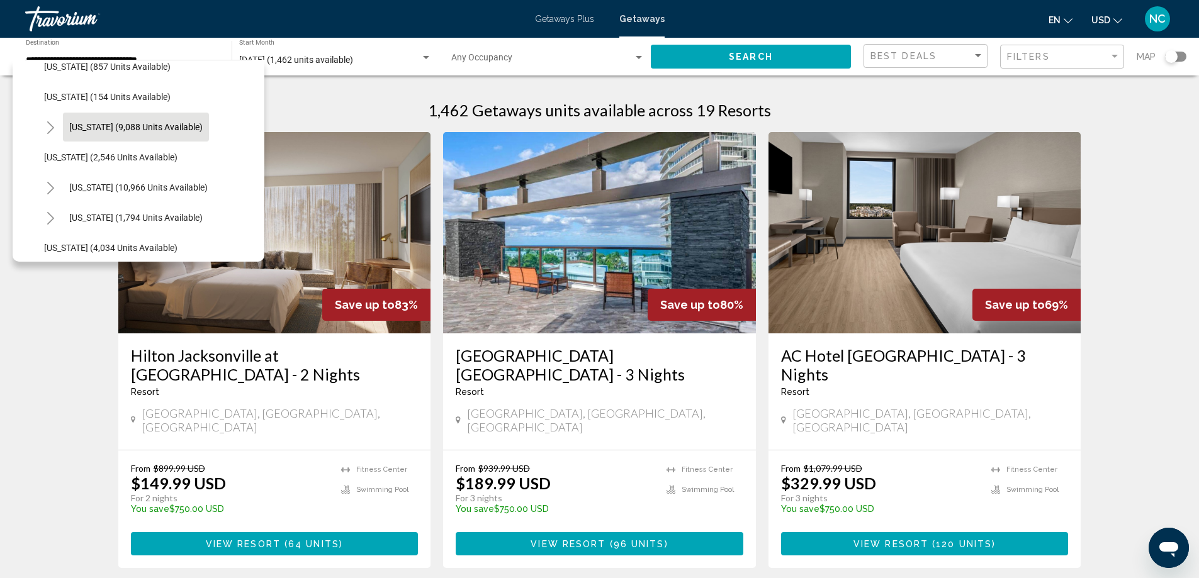
scroll to position [953, 0]
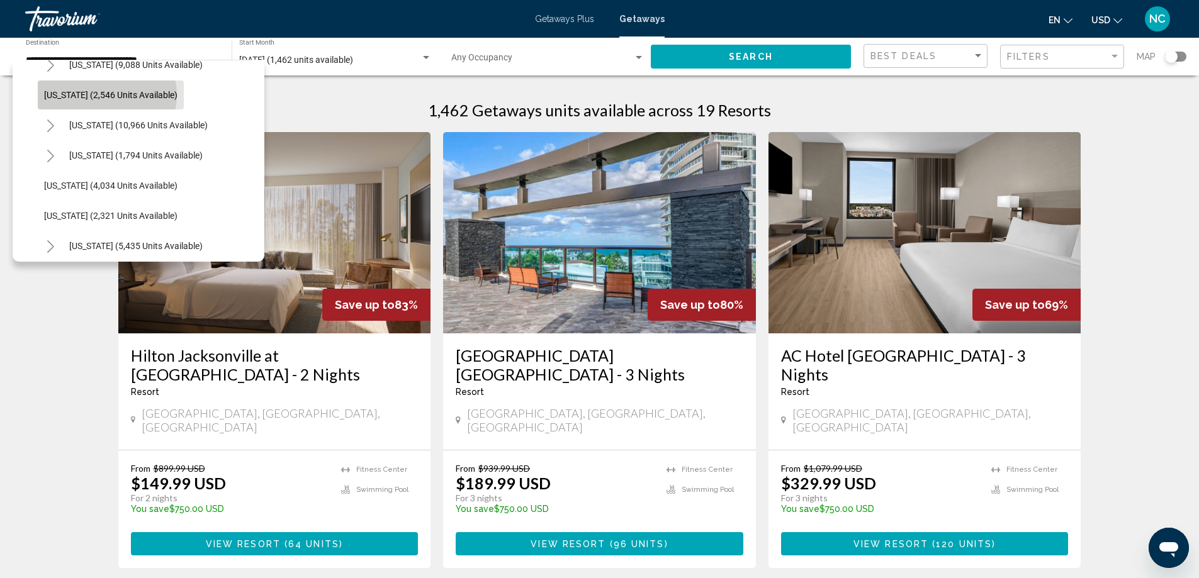
click at [103, 94] on span "[US_STATE] (2,546 units available)" at bounding box center [110, 95] width 133 height 10
type input "**********"
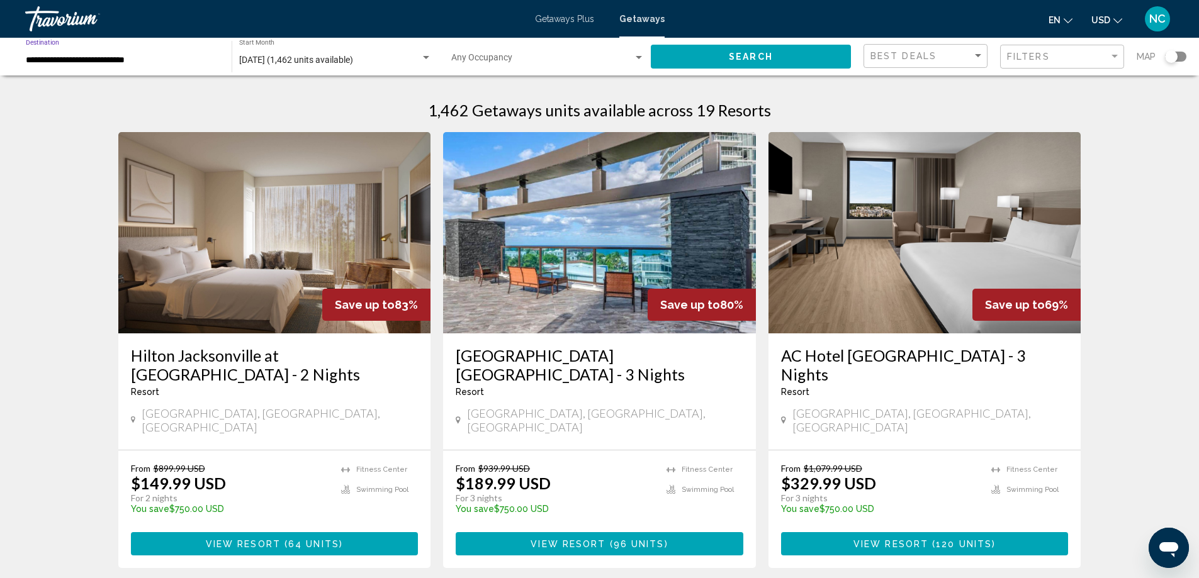
click at [760, 49] on button "Search" at bounding box center [751, 56] width 200 height 23
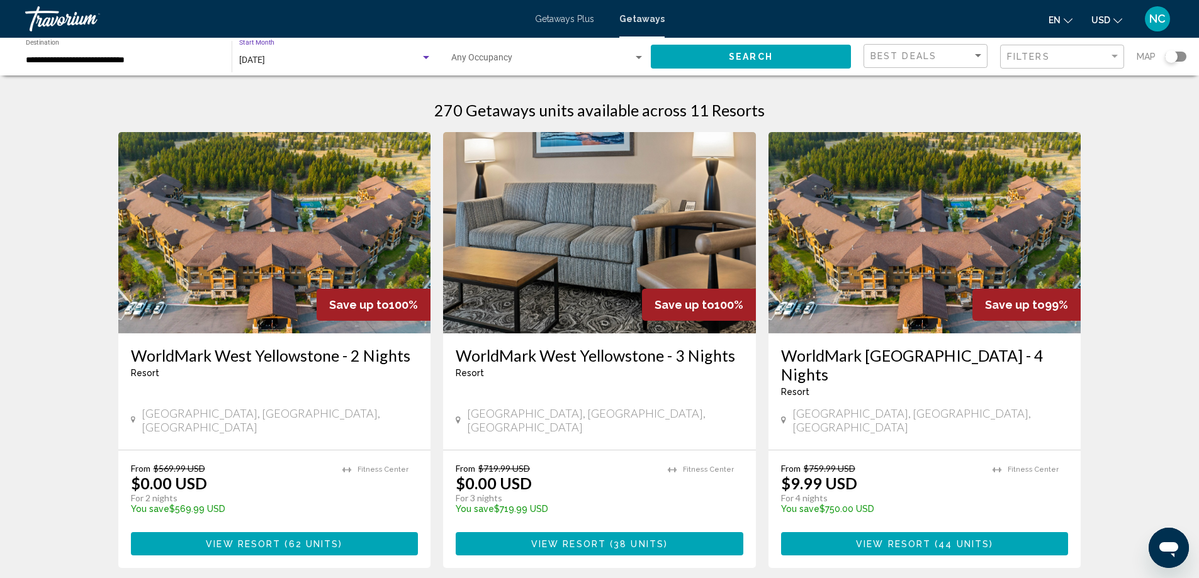
click at [425, 55] on div "Search widget" at bounding box center [425, 58] width 11 height 10
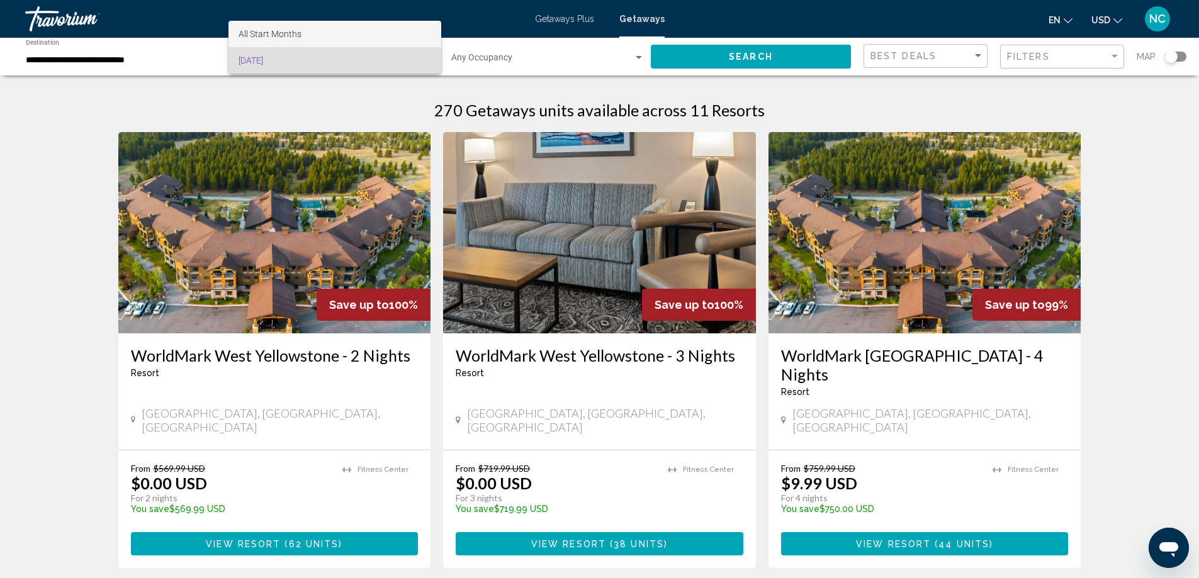
click at [281, 33] on span "All Start Months" at bounding box center [269, 34] width 63 height 10
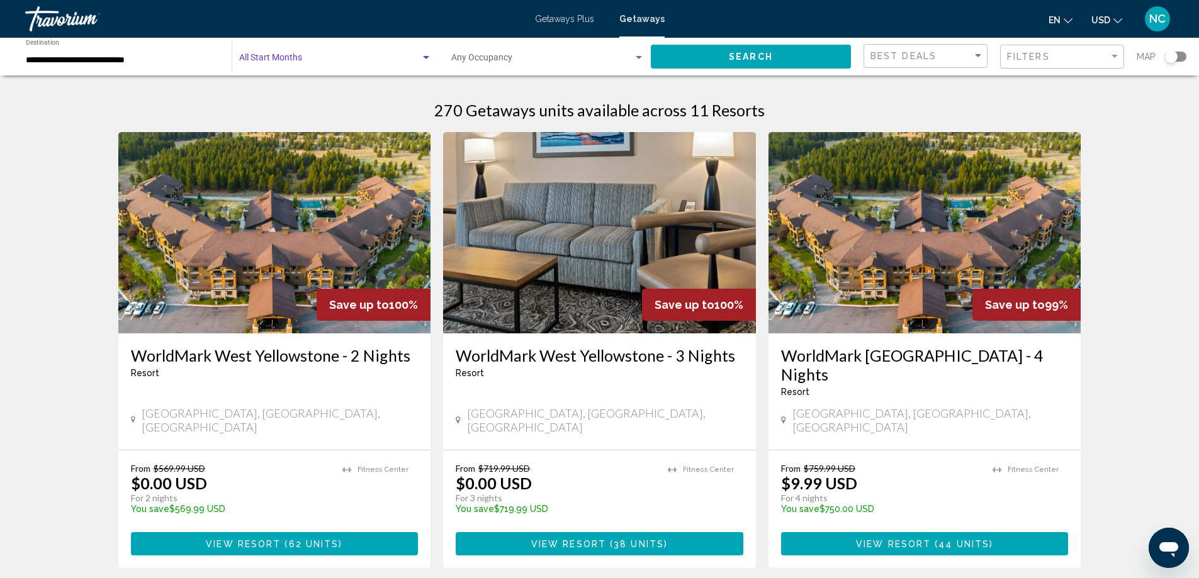
click at [741, 53] on span "Search" at bounding box center [751, 57] width 44 height 10
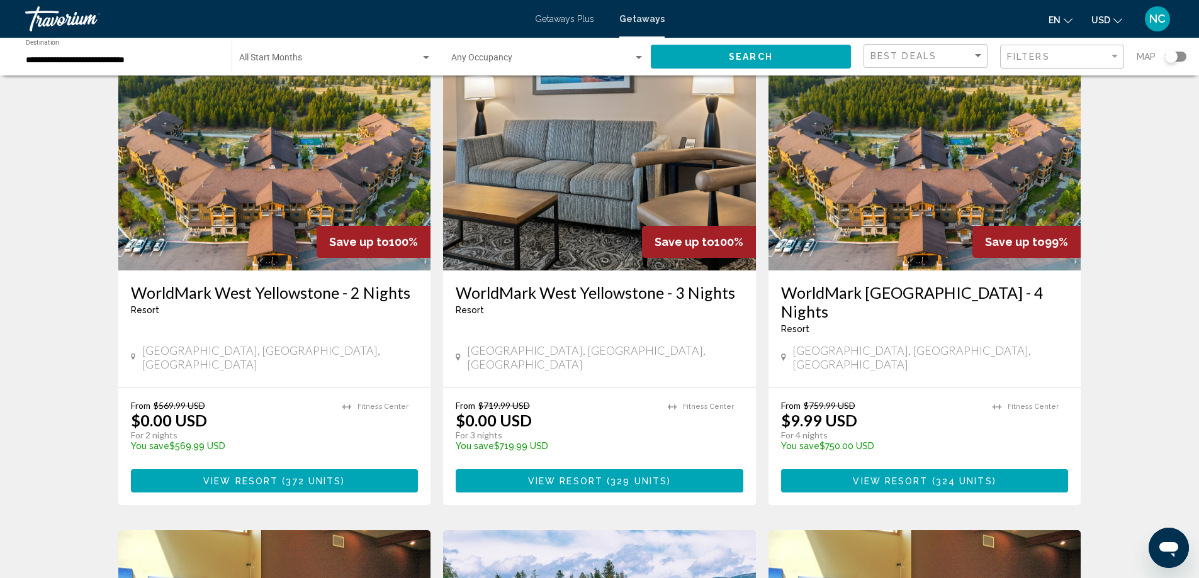
scroll to position [440, 0]
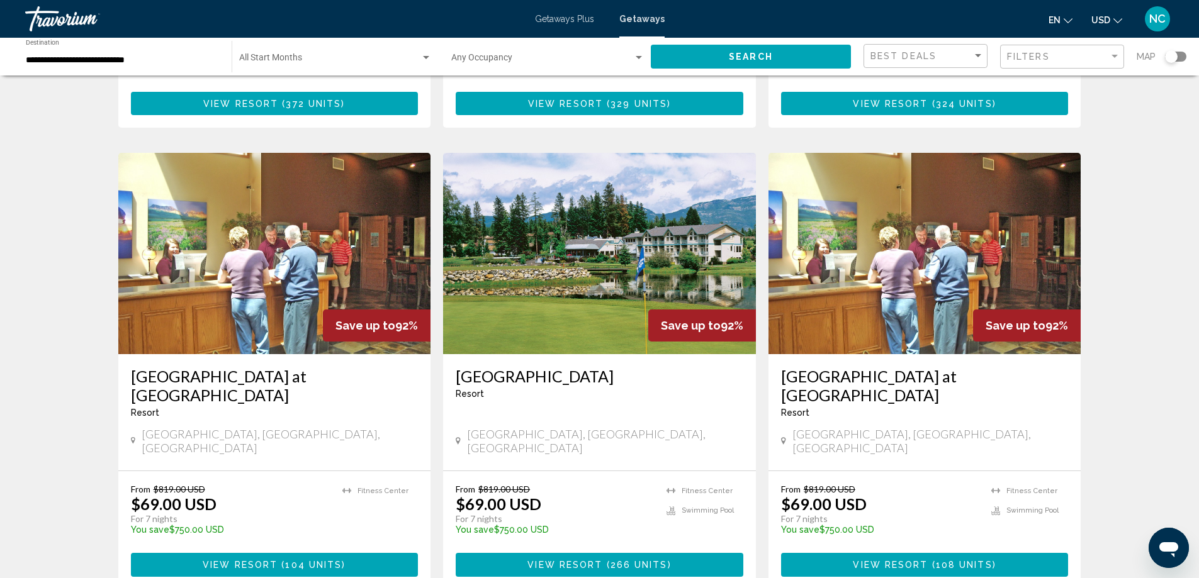
click at [329, 233] on img "Main content" at bounding box center [274, 253] width 313 height 201
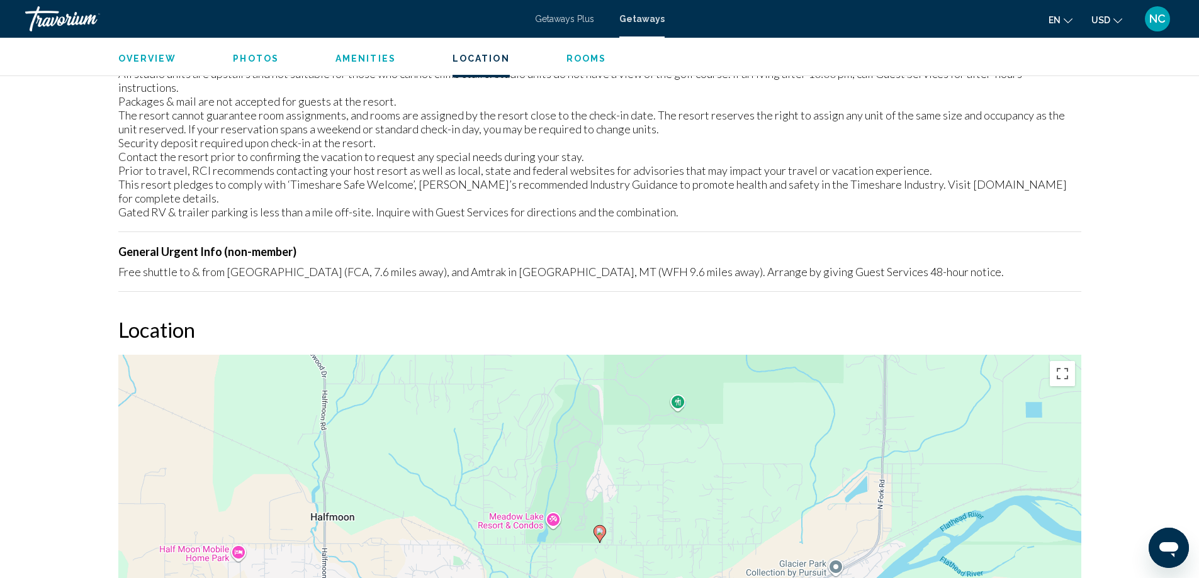
scroll to position [1951, 0]
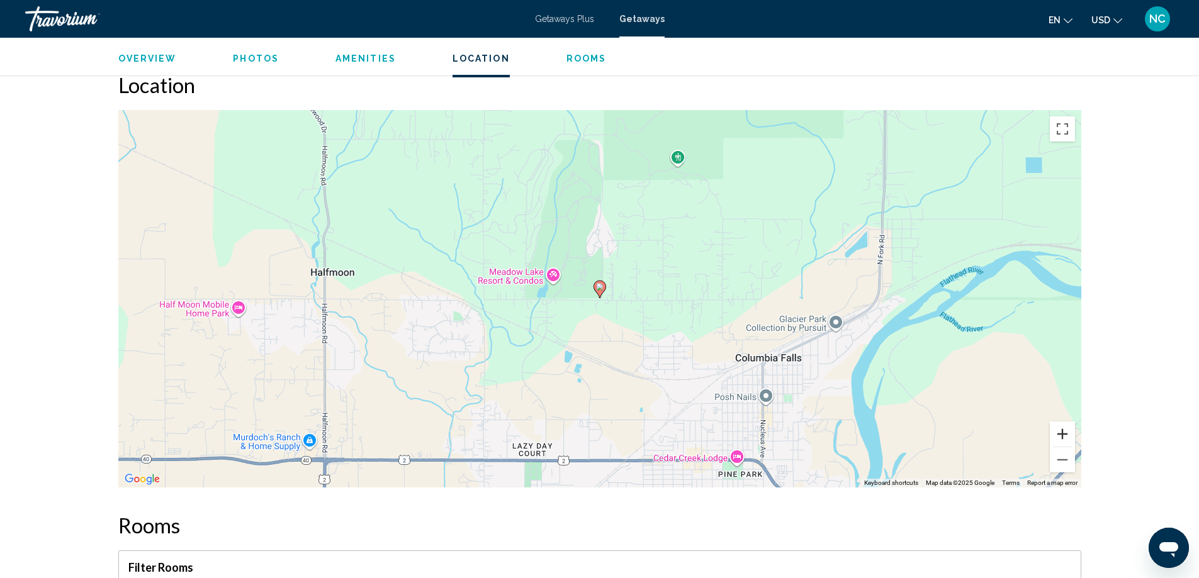
click at [1062, 422] on button "Zoom in" at bounding box center [1062, 434] width 25 height 25
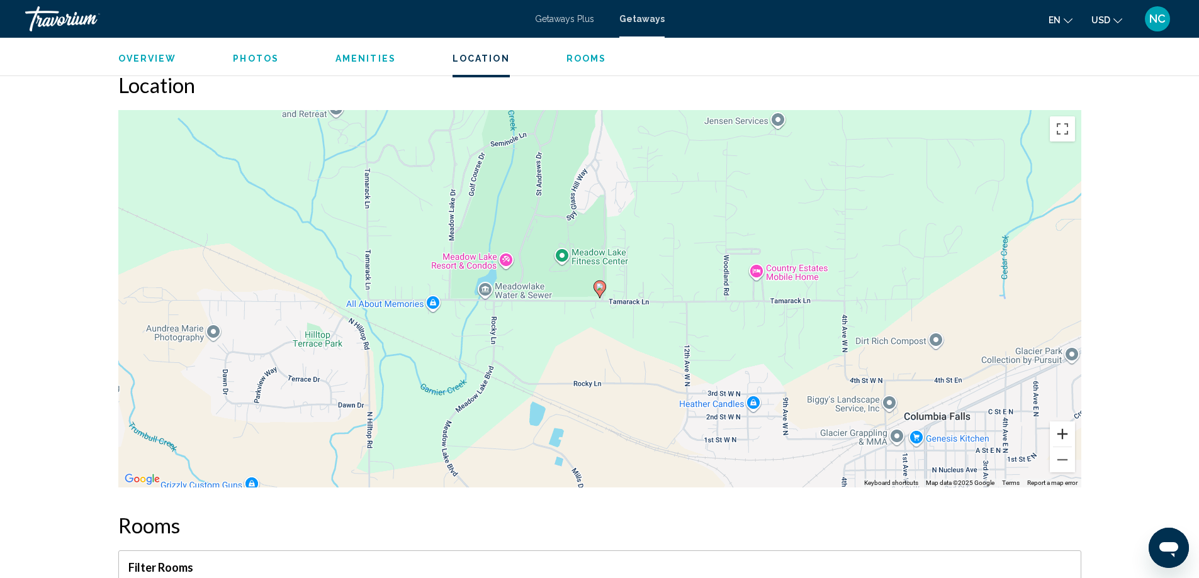
click at [1062, 422] on button "Zoom in" at bounding box center [1062, 434] width 25 height 25
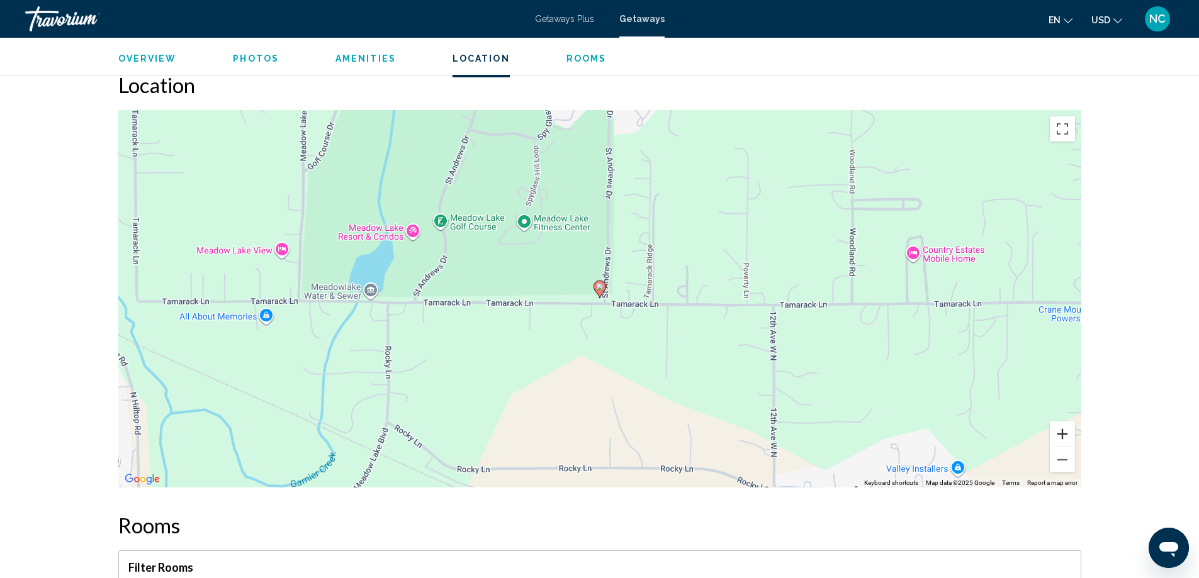
click at [1062, 422] on button "Zoom in" at bounding box center [1062, 434] width 25 height 25
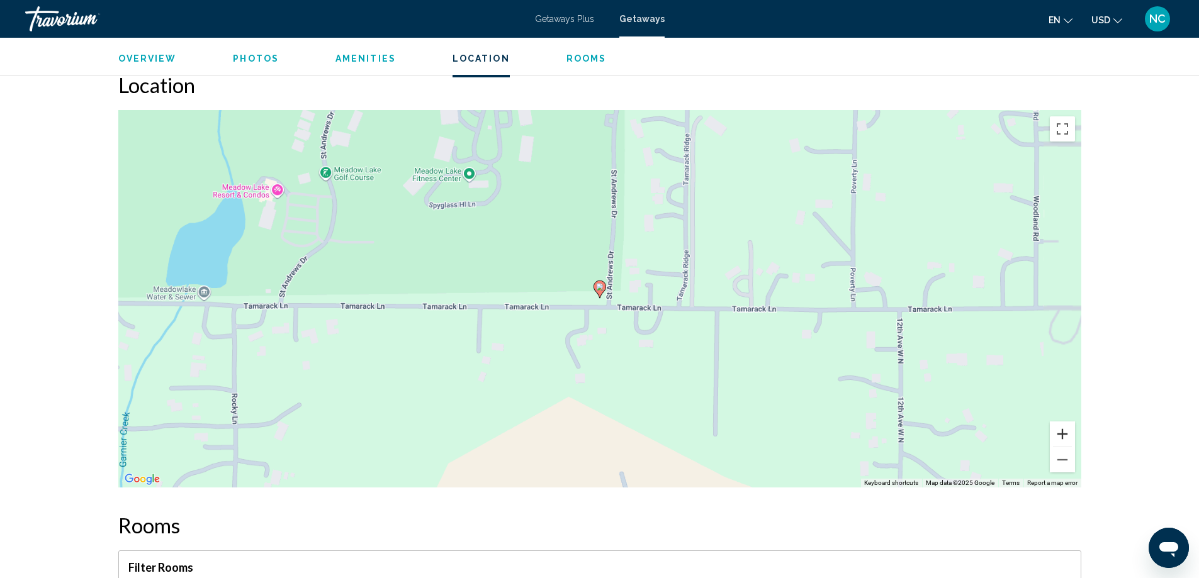
click at [1062, 422] on button "Zoom in" at bounding box center [1062, 434] width 25 height 25
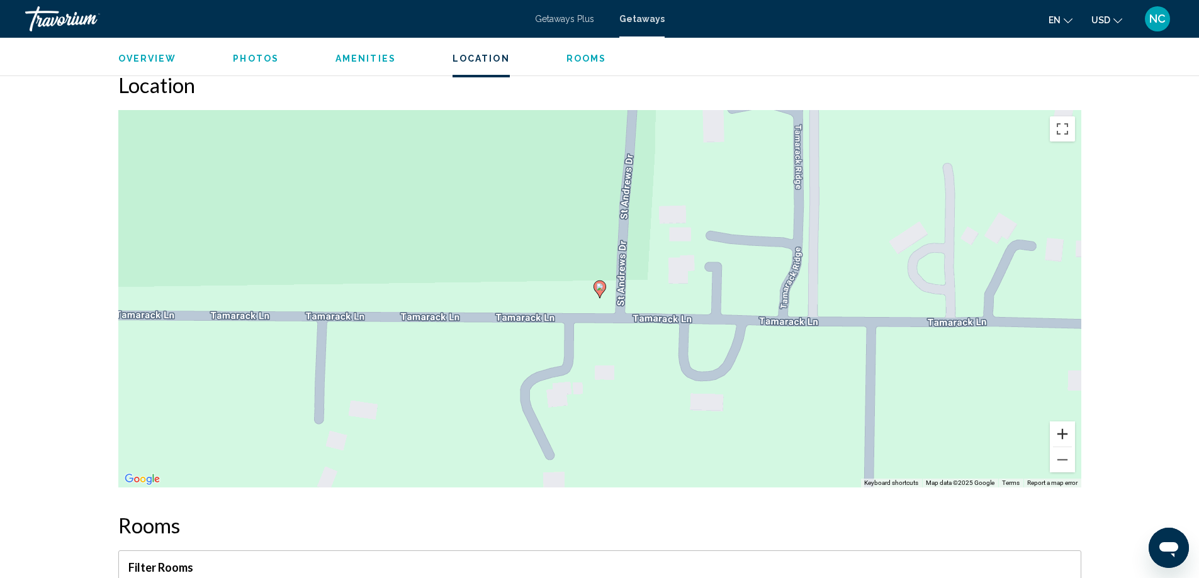
click at [1062, 422] on button "Zoom in" at bounding box center [1062, 434] width 25 height 25
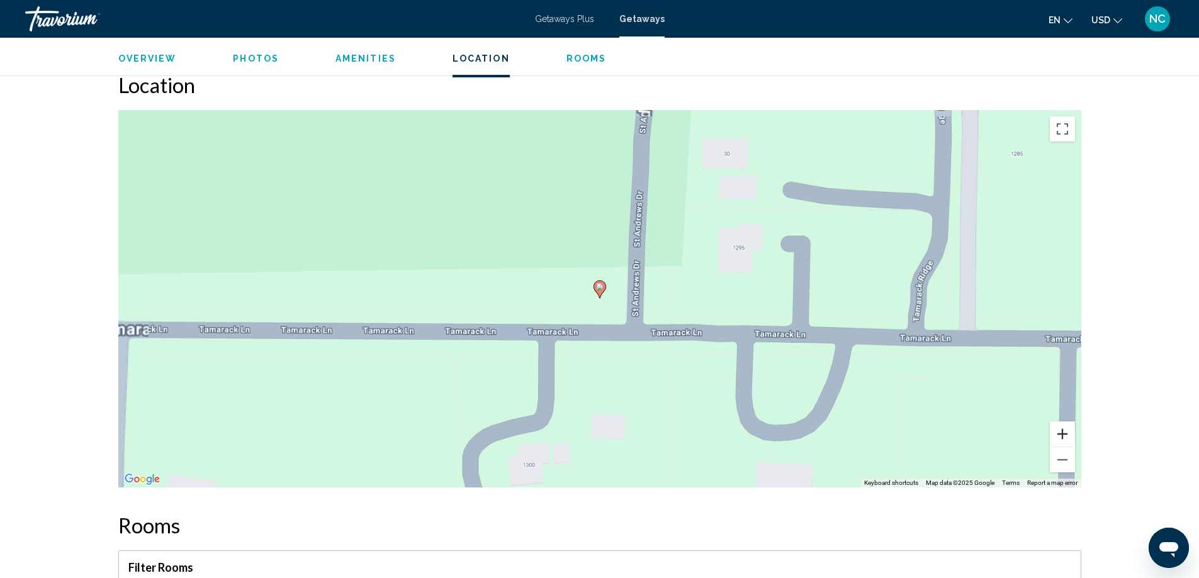
click at [1062, 422] on button "Zoom in" at bounding box center [1062, 434] width 25 height 25
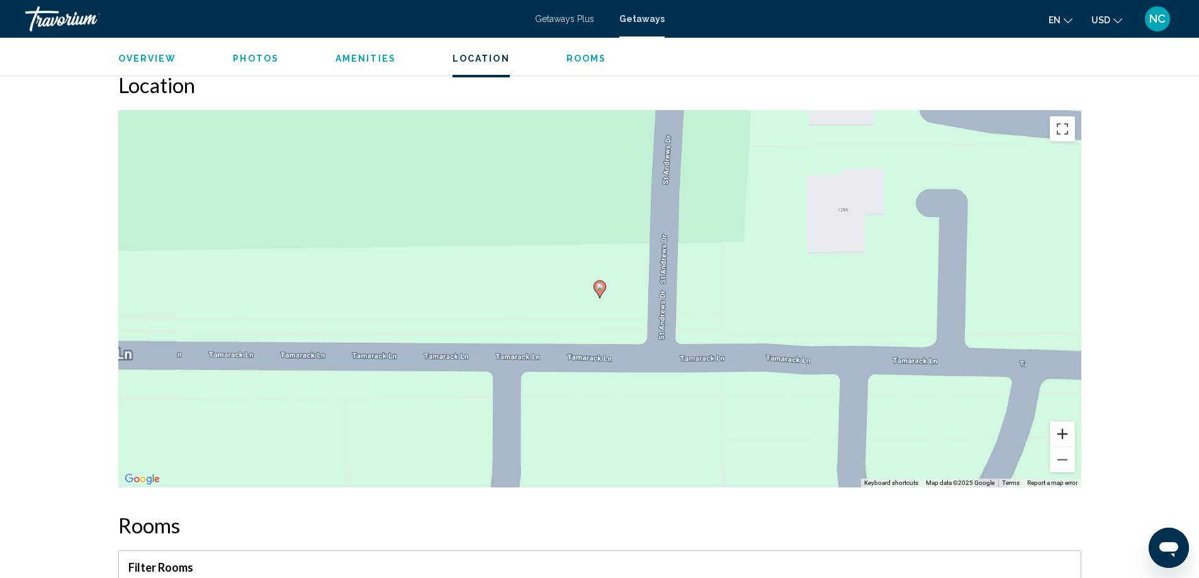
click at [1062, 422] on button "Zoom in" at bounding box center [1062, 434] width 25 height 25
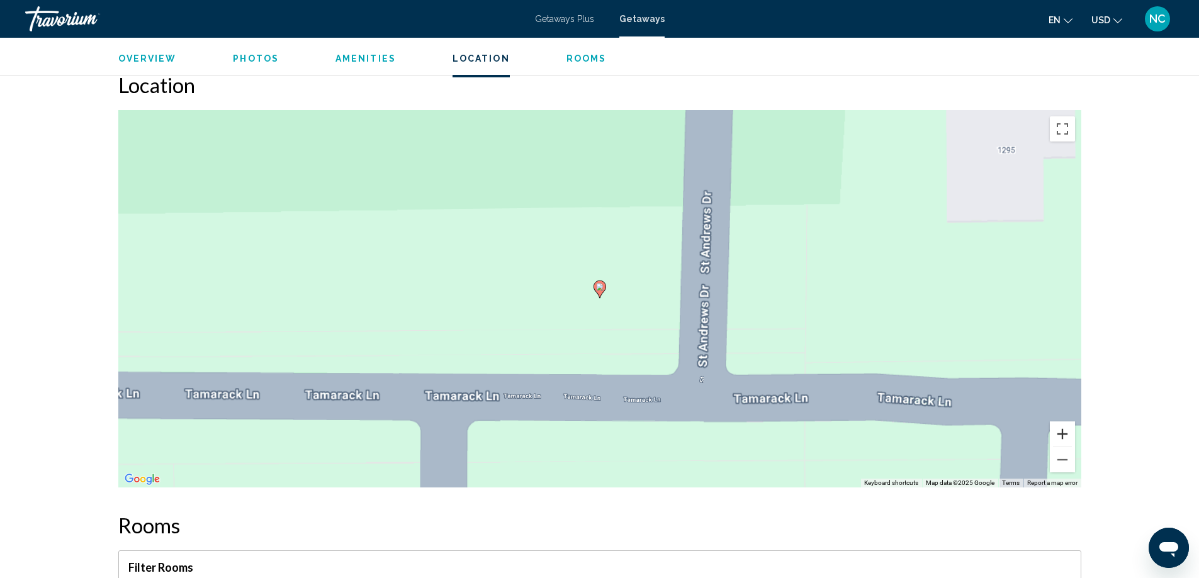
click at [1062, 422] on button "Zoom in" at bounding box center [1062, 434] width 25 height 25
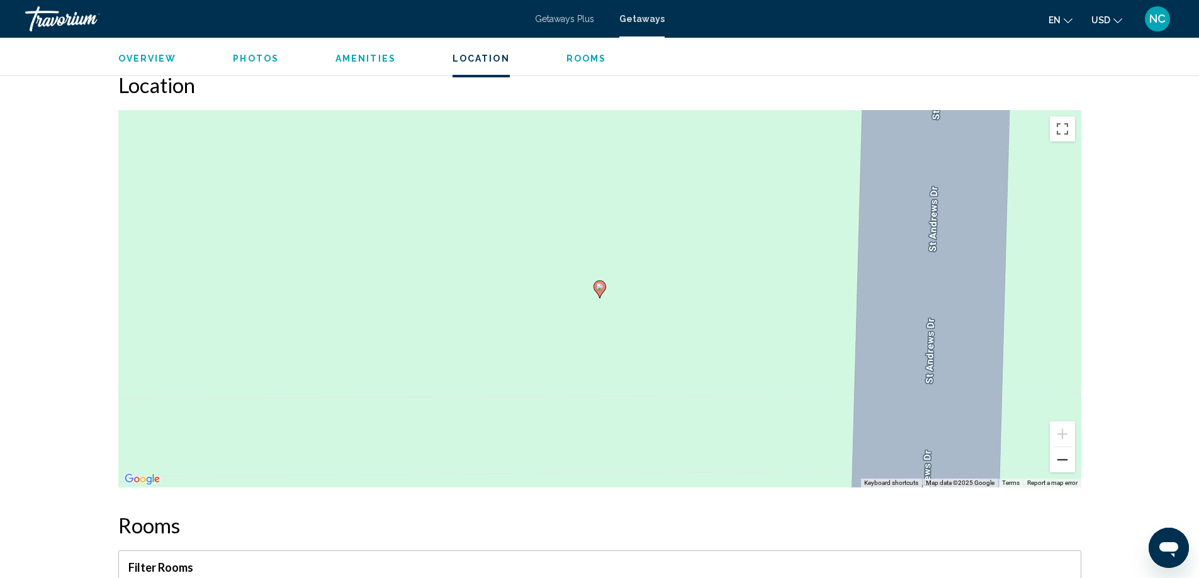
click at [1060, 447] on button "Zoom out" at bounding box center [1062, 459] width 25 height 25
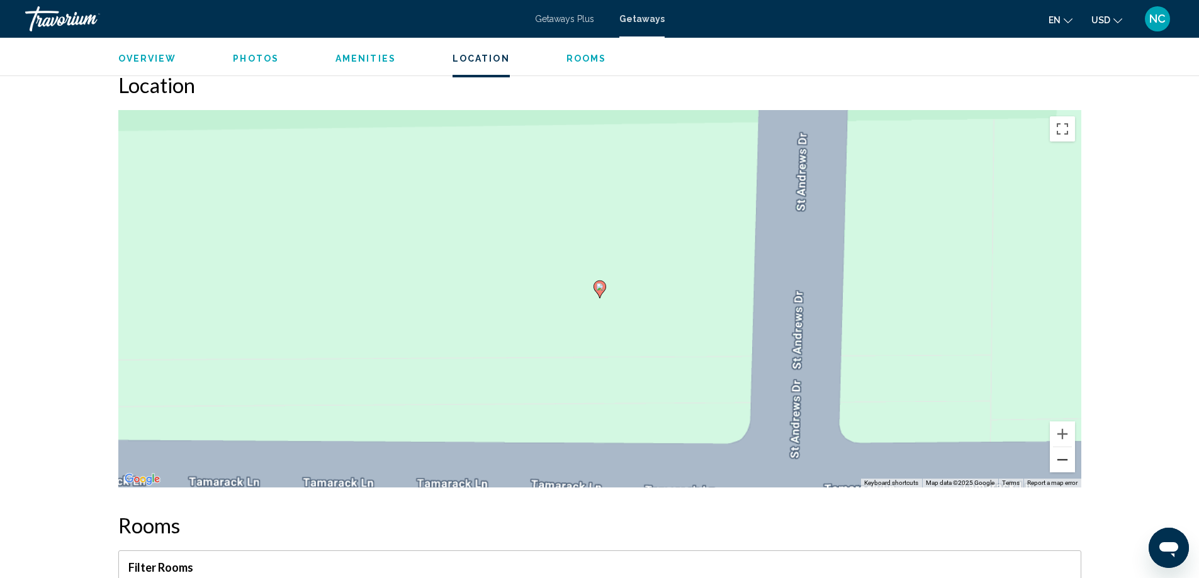
click at [1060, 447] on button "Zoom out" at bounding box center [1062, 459] width 25 height 25
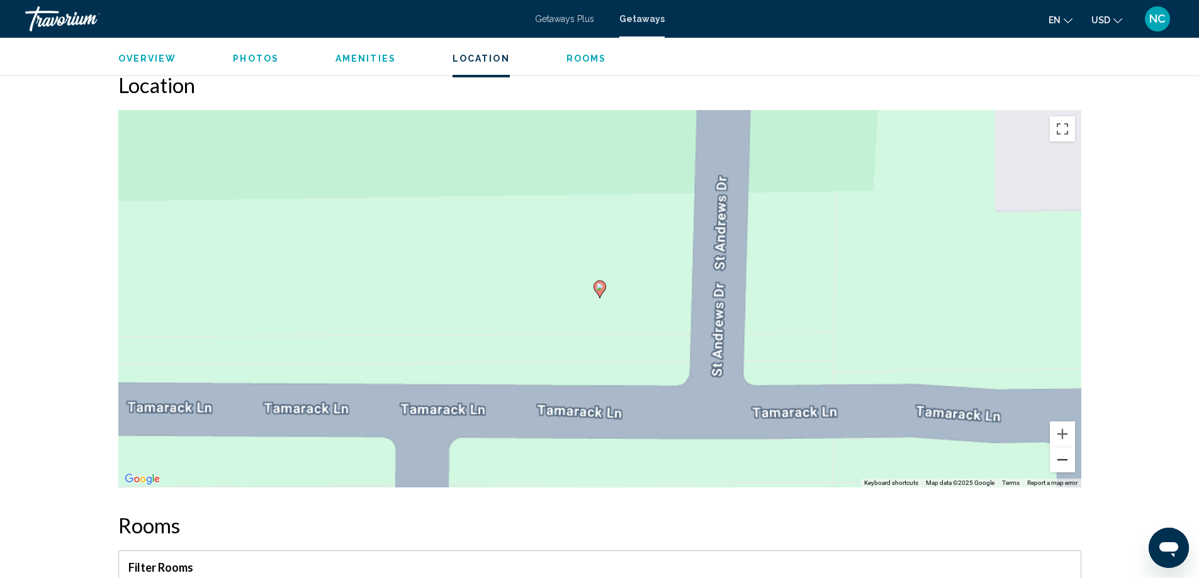
click at [1060, 447] on button "Zoom out" at bounding box center [1062, 459] width 25 height 25
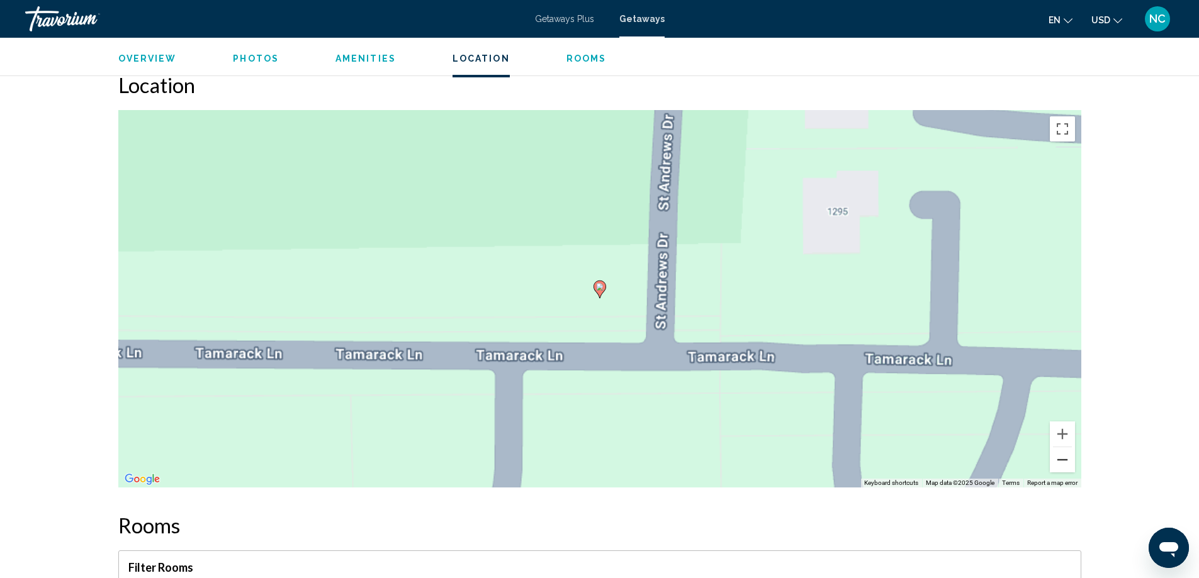
click at [1060, 447] on button "Zoom out" at bounding box center [1062, 459] width 25 height 25
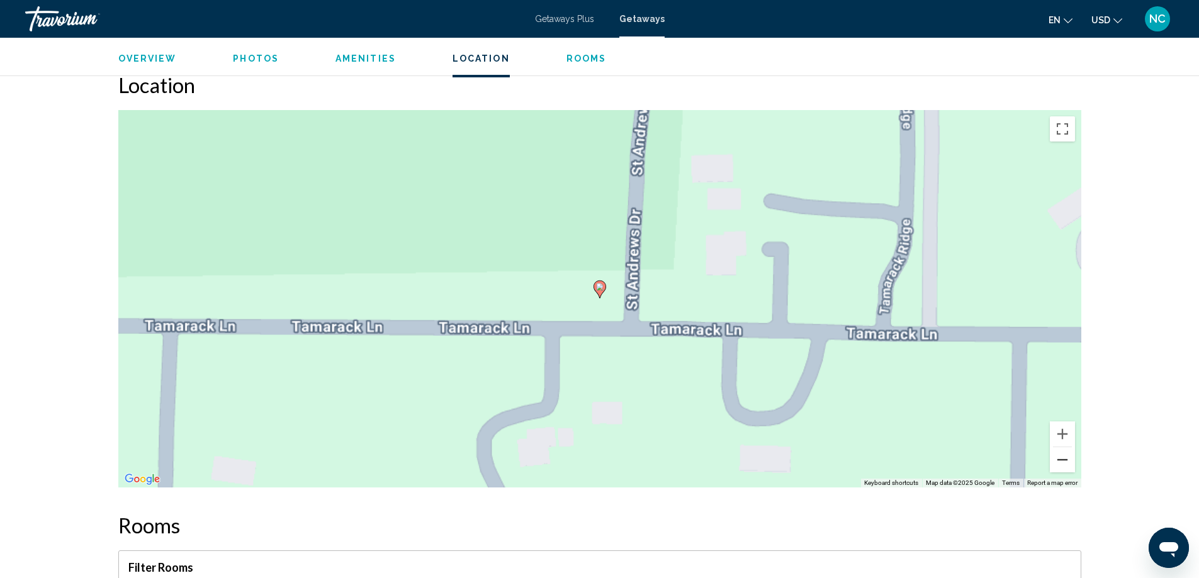
click at [1060, 447] on button "Zoom out" at bounding box center [1062, 459] width 25 height 25
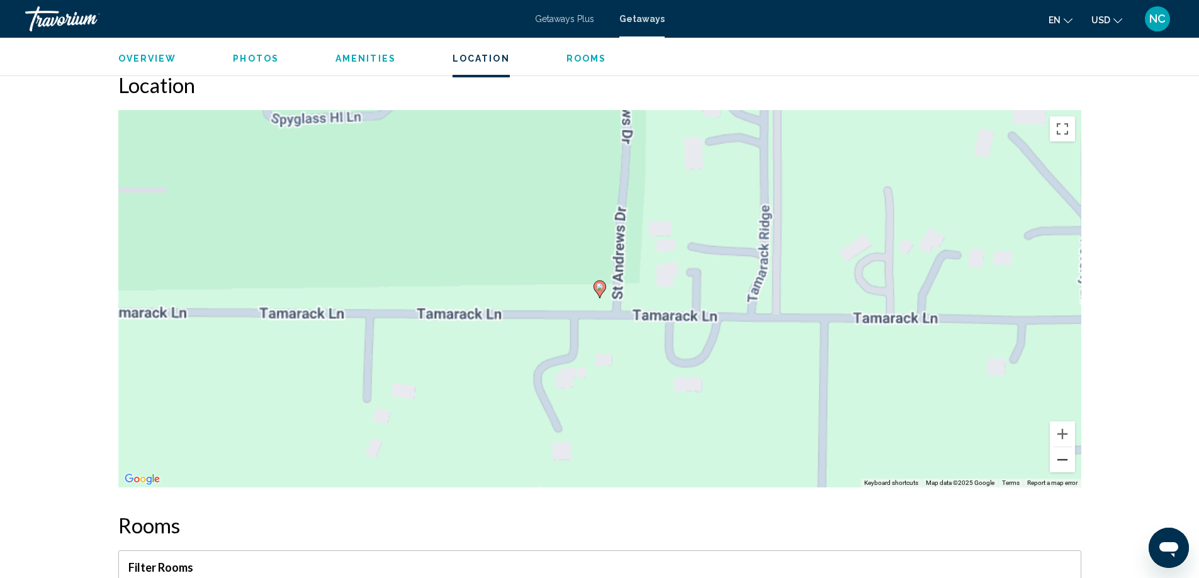
click at [1060, 447] on button "Zoom out" at bounding box center [1062, 459] width 25 height 25
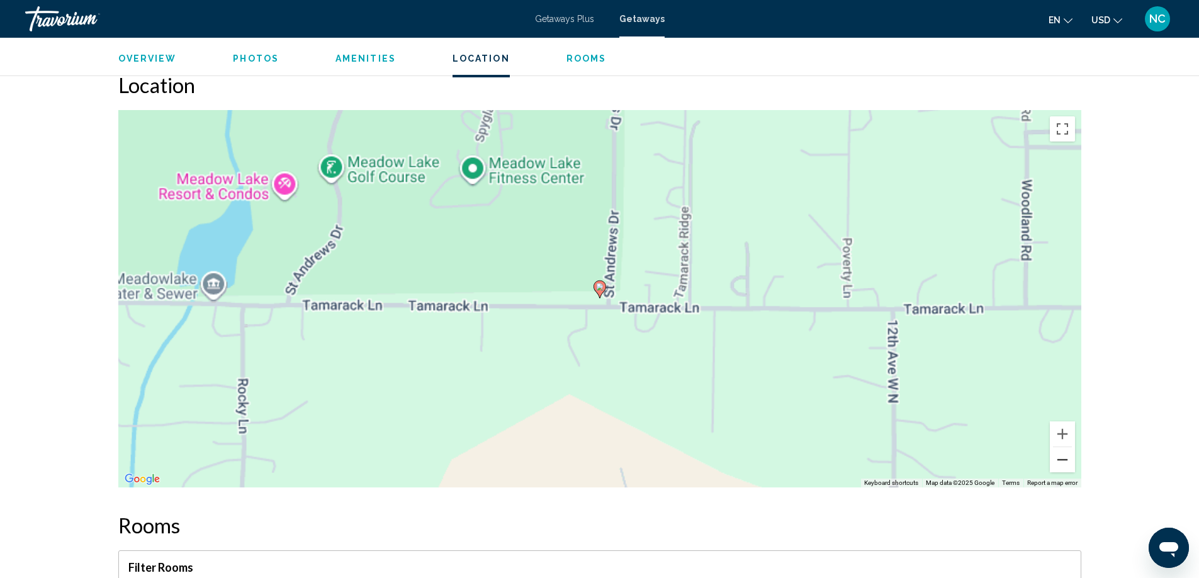
click at [1060, 447] on button "Zoom out" at bounding box center [1062, 459] width 25 height 25
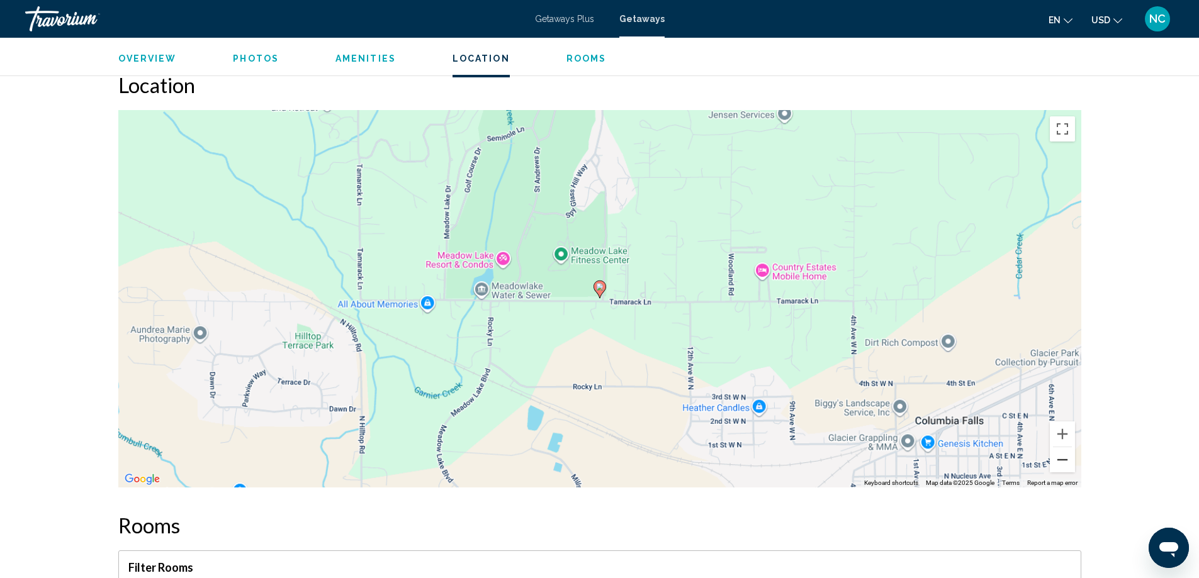
click at [1060, 447] on button "Zoom out" at bounding box center [1062, 459] width 25 height 25
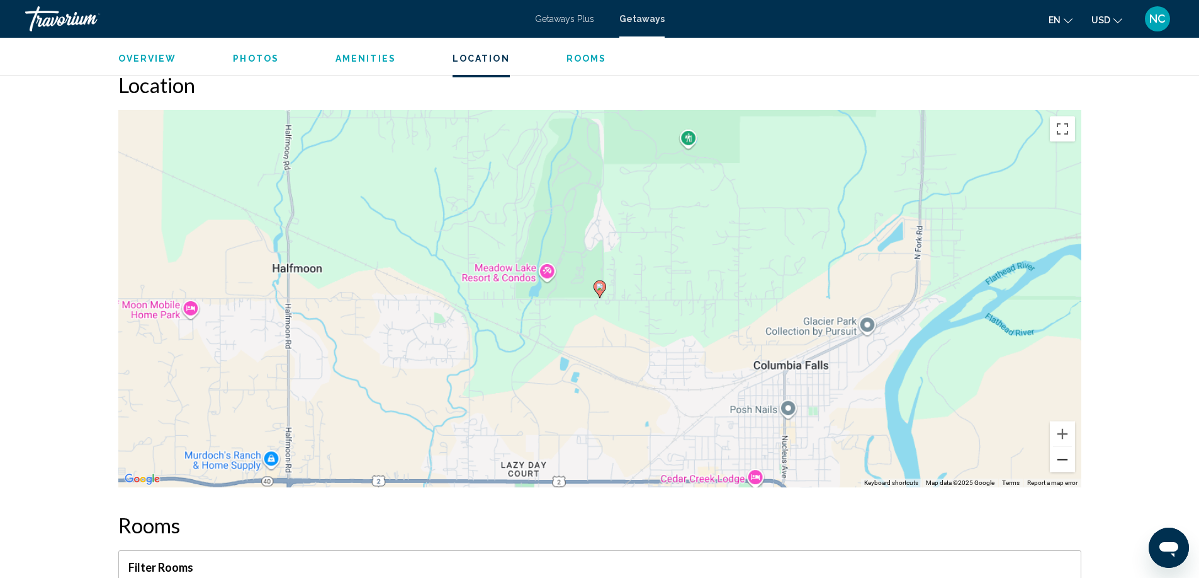
click at [1060, 447] on button "Zoom out" at bounding box center [1062, 459] width 25 height 25
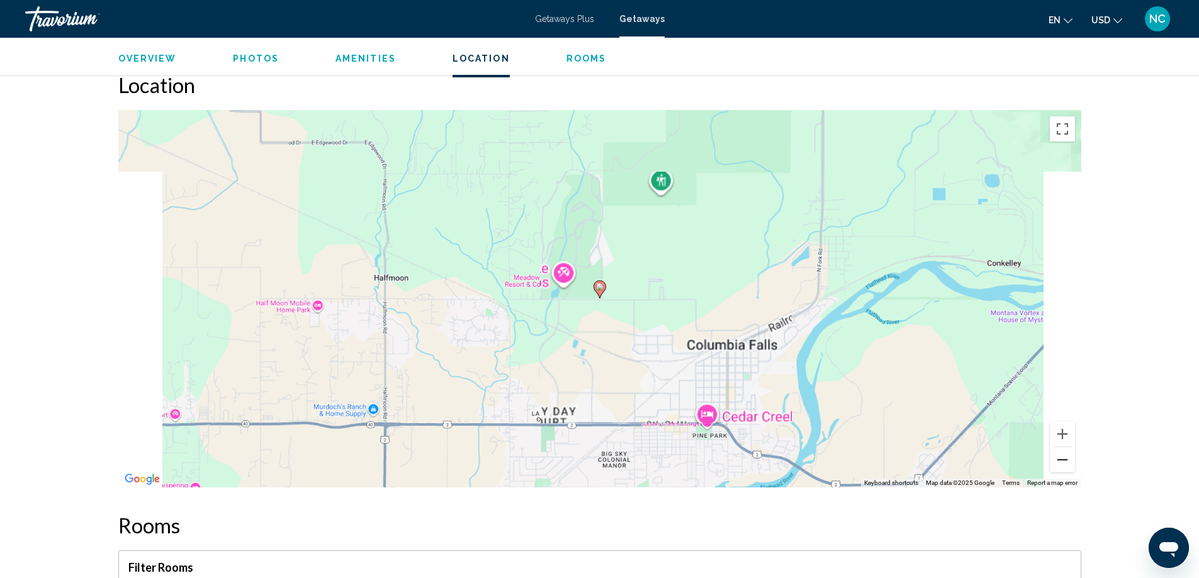
click at [1060, 447] on button "Zoom out" at bounding box center [1062, 459] width 25 height 25
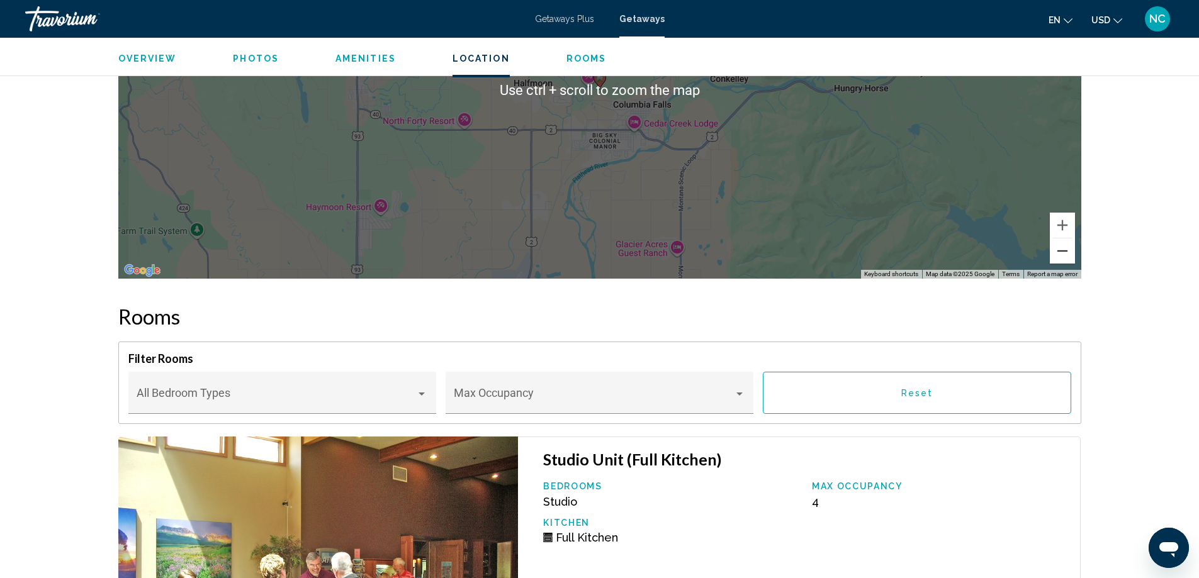
scroll to position [2454, 0]
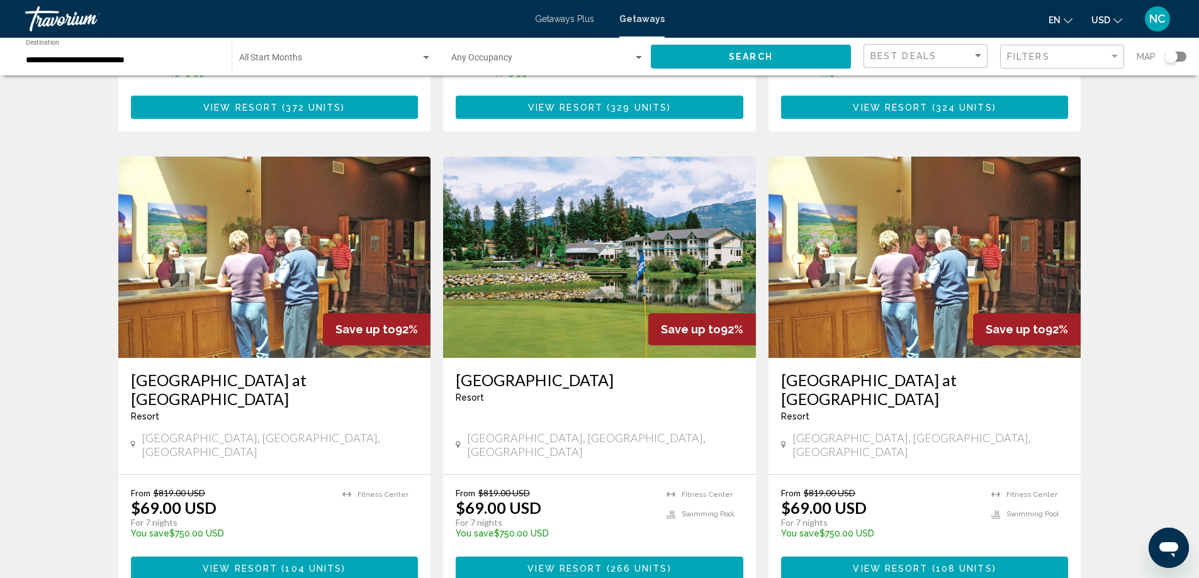
scroll to position [440, 0]
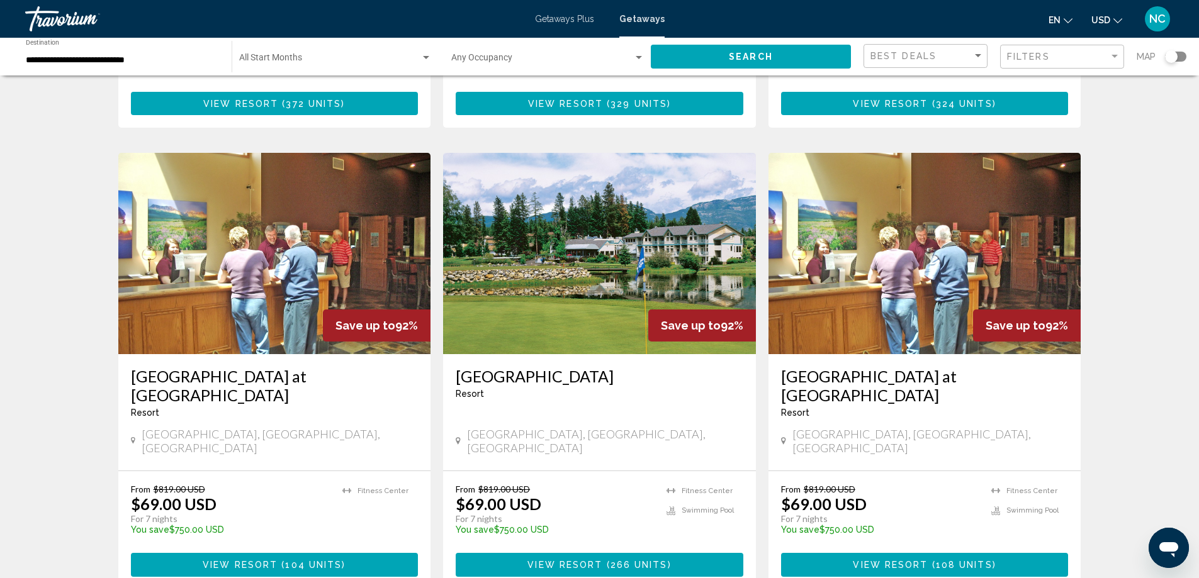
click at [570, 252] on img "Main content" at bounding box center [599, 253] width 313 height 201
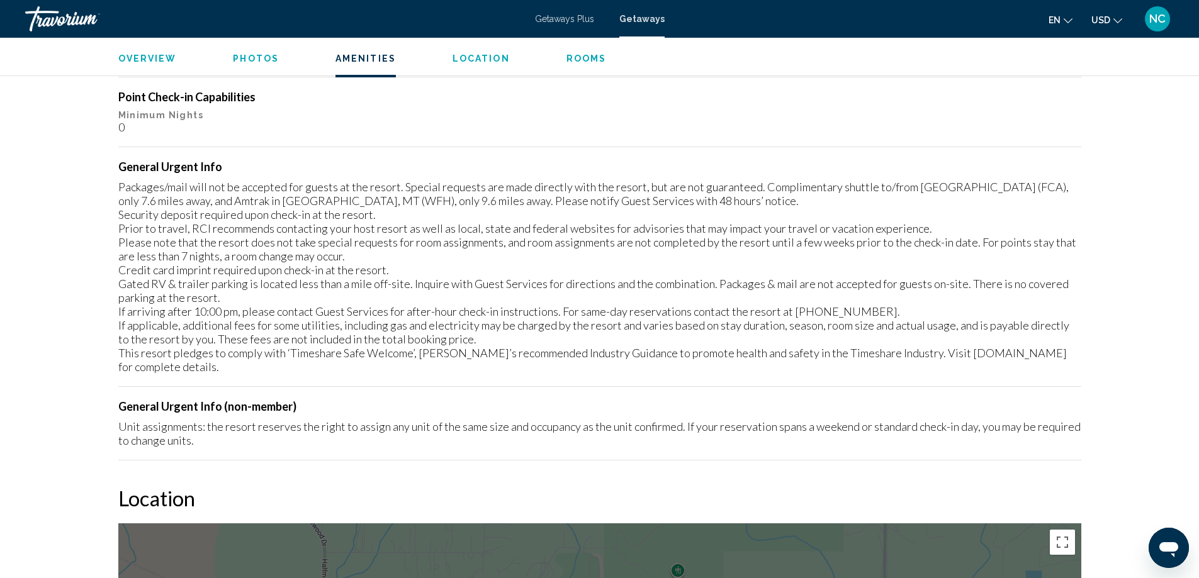
scroll to position [1301, 0]
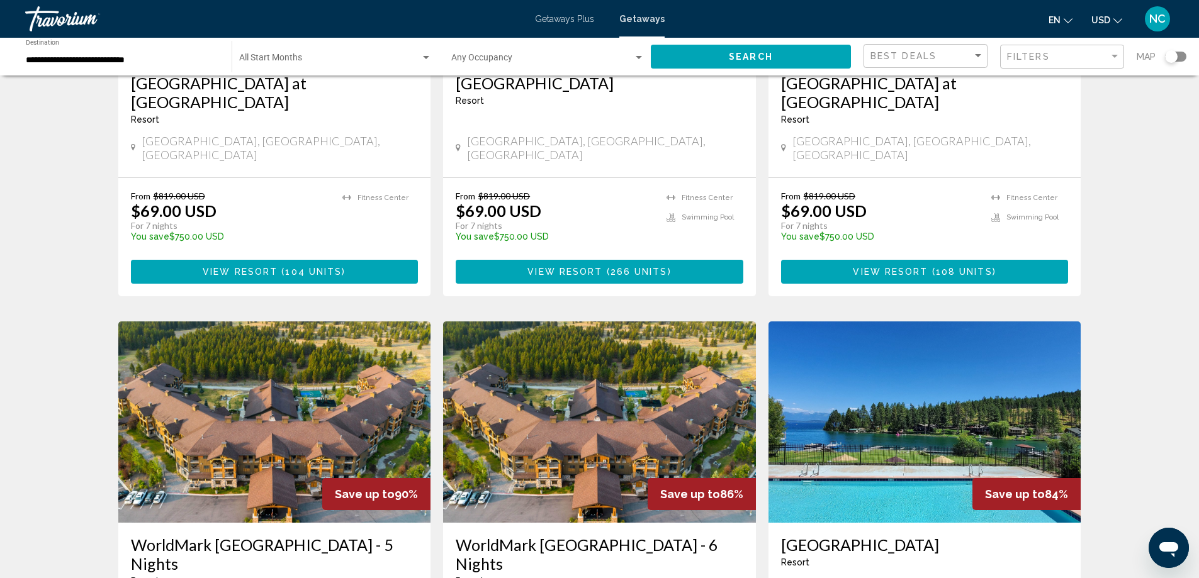
scroll to position [755, 0]
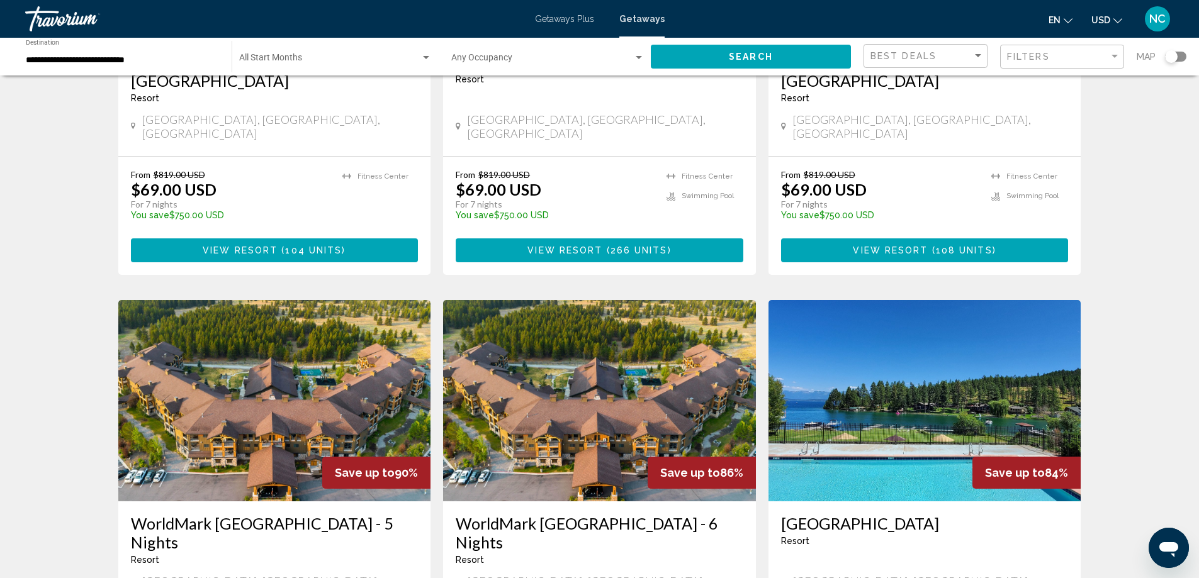
click at [900, 318] on img "Main content" at bounding box center [924, 400] width 313 height 201
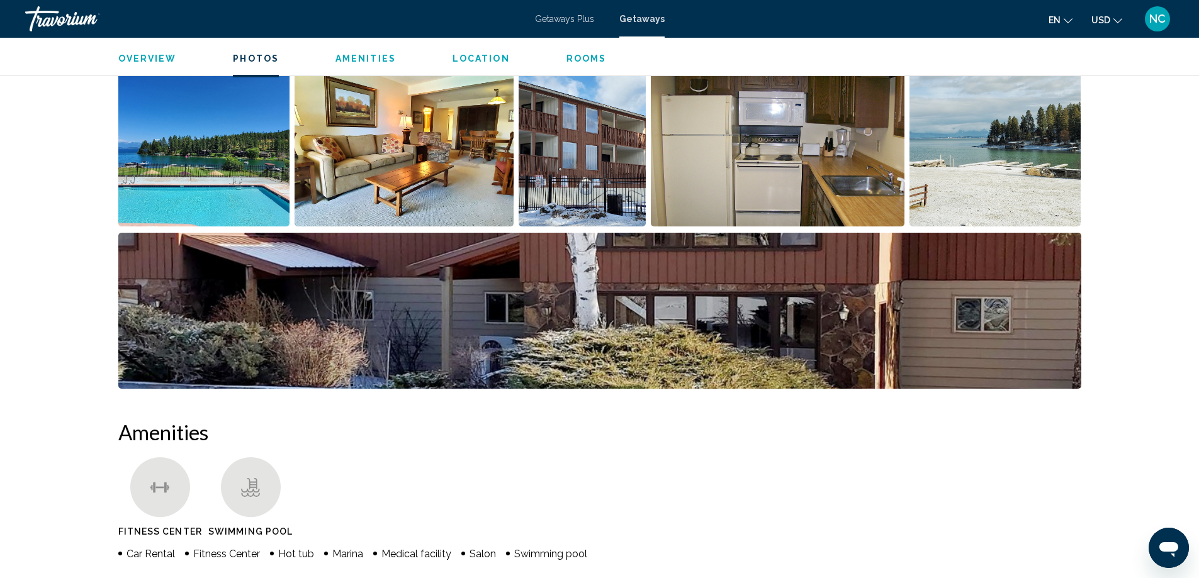
scroll to position [503, 0]
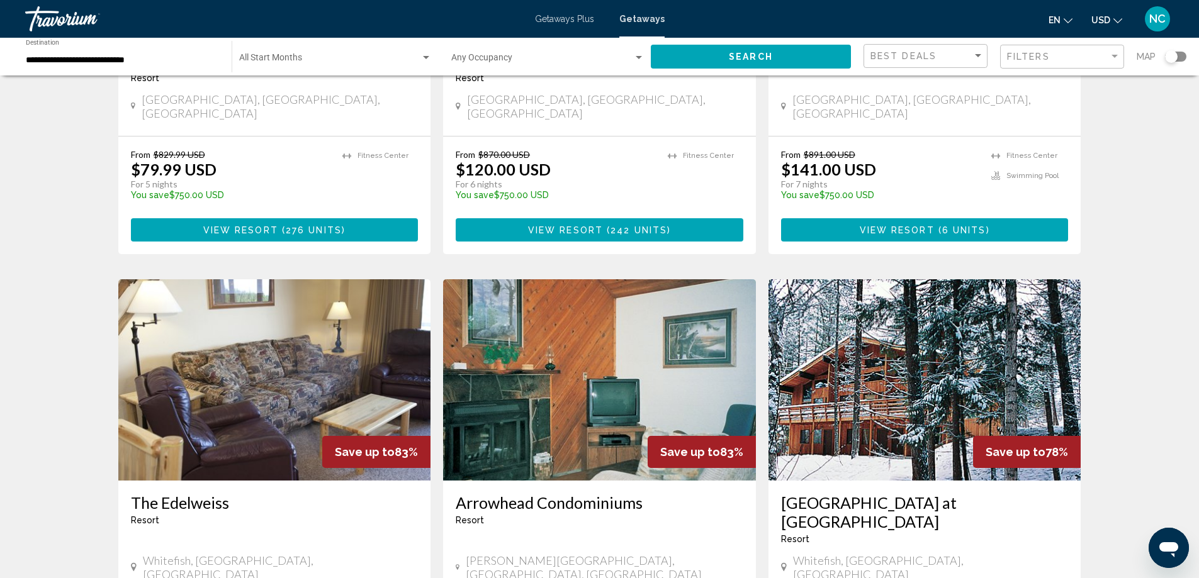
scroll to position [1321, 0]
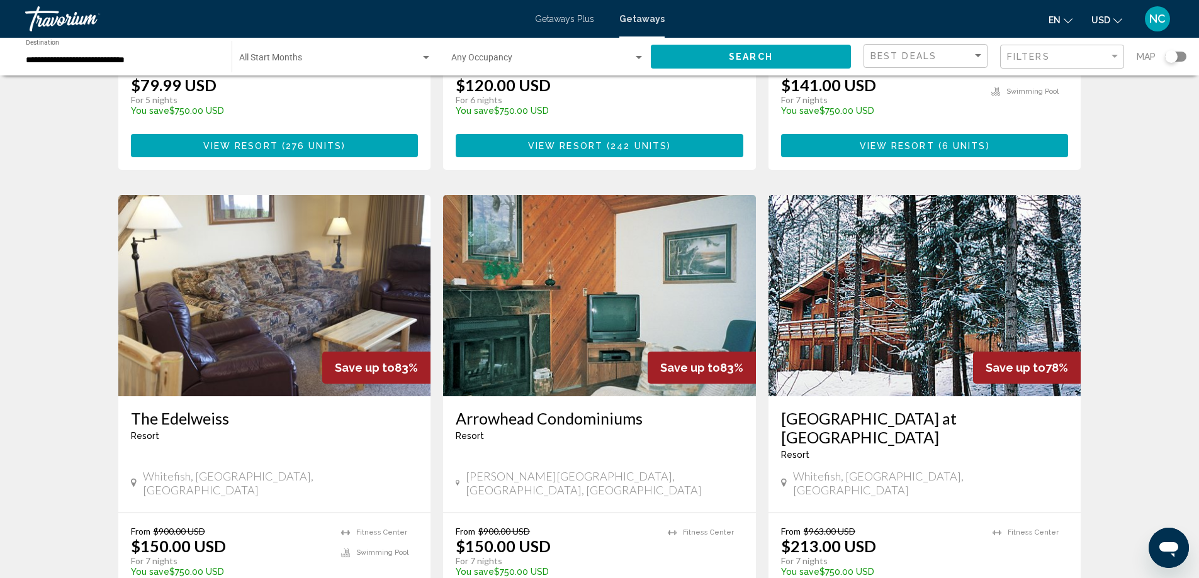
click at [911, 254] on img "Main content" at bounding box center [924, 295] width 313 height 201
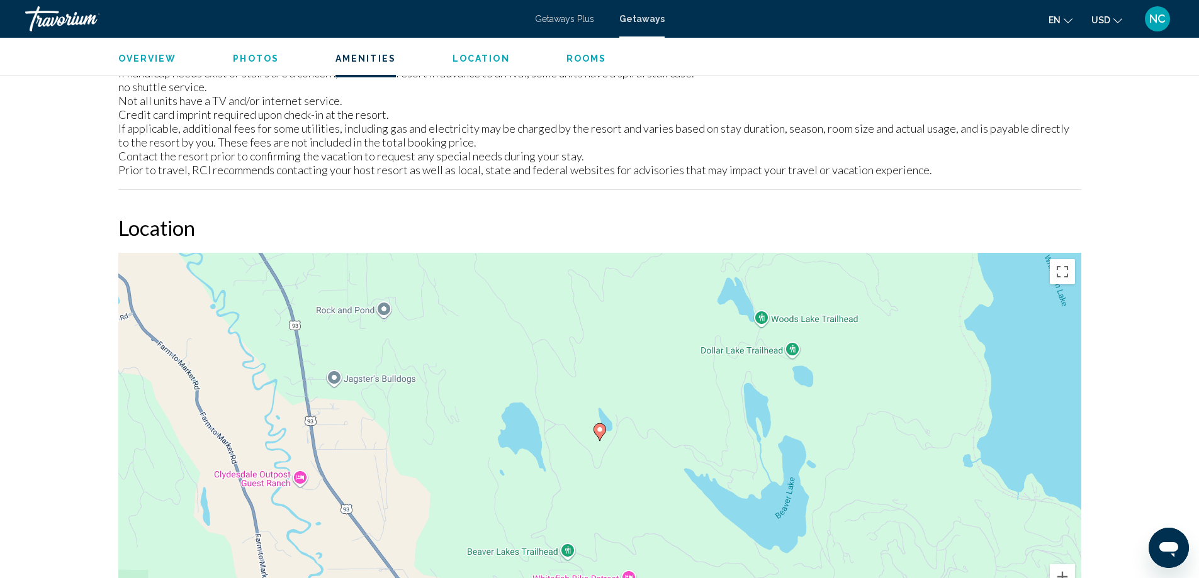
scroll to position [1447, 0]
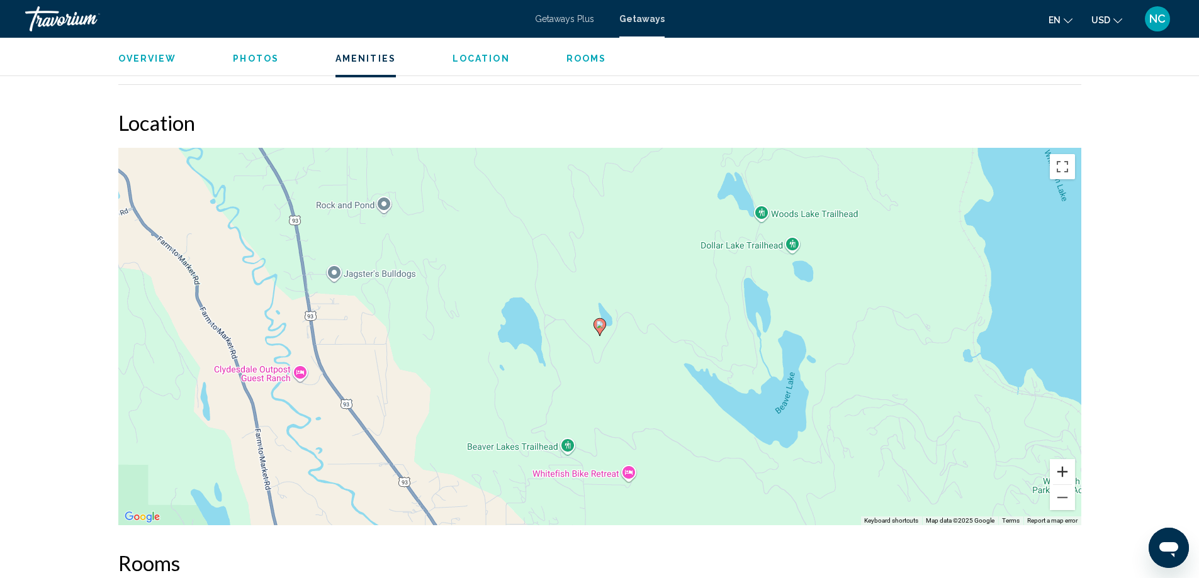
click at [1058, 472] on button "Zoom in" at bounding box center [1062, 471] width 25 height 25
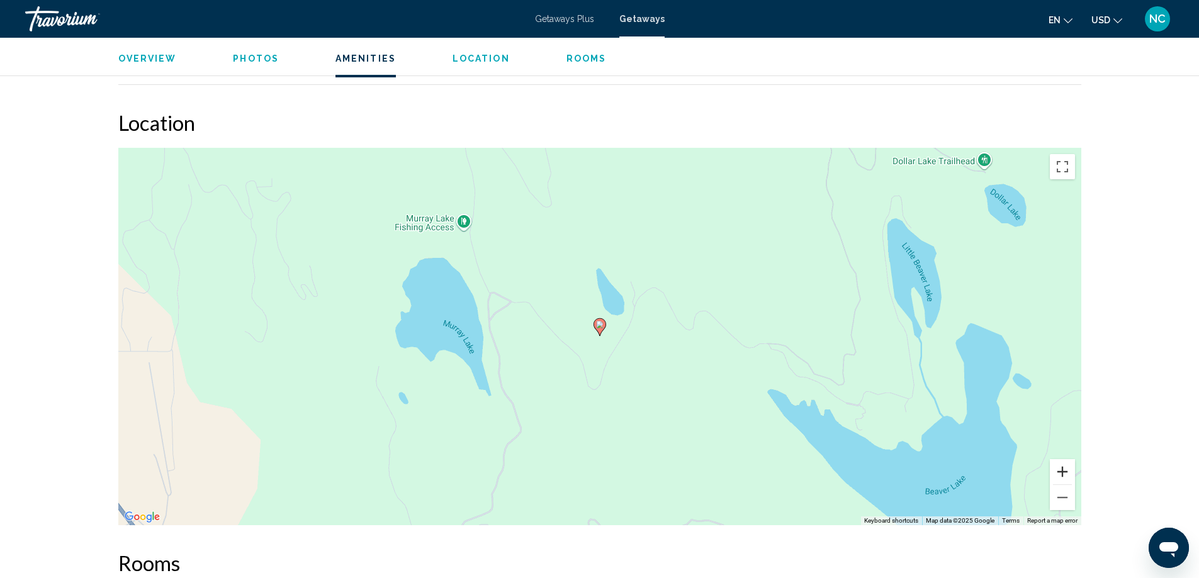
click at [1058, 472] on button "Zoom in" at bounding box center [1062, 471] width 25 height 25
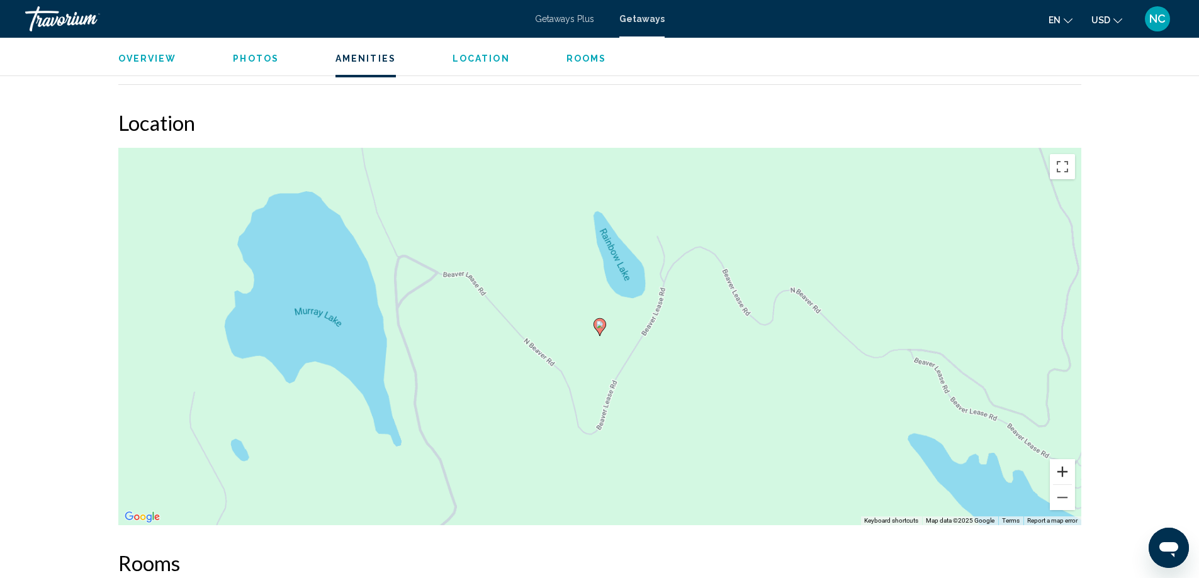
click at [1058, 472] on button "Zoom in" at bounding box center [1062, 471] width 25 height 25
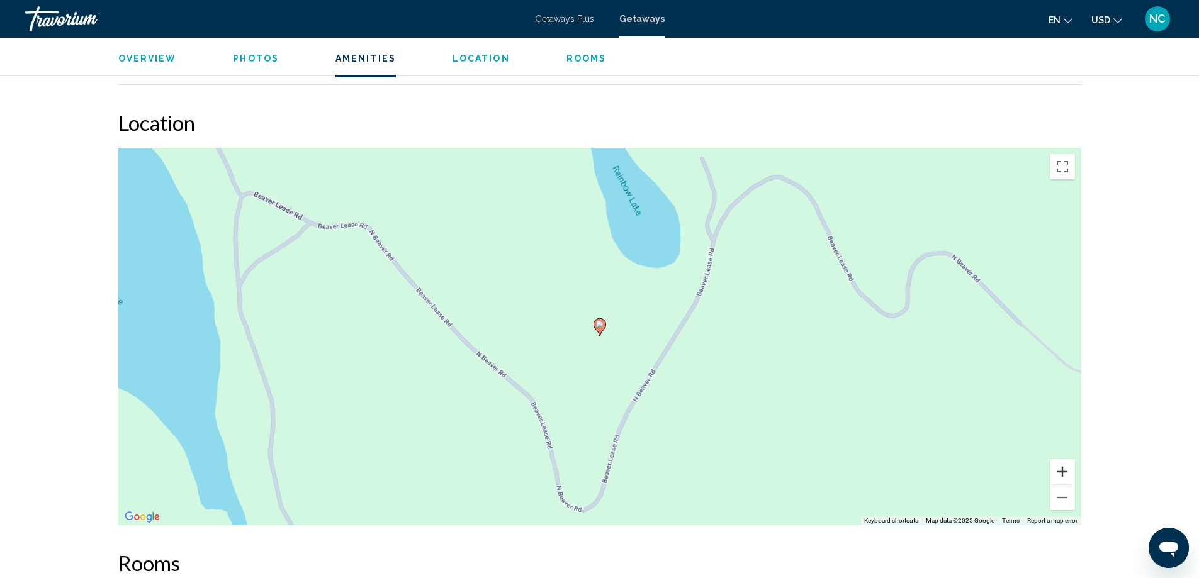
click at [1058, 472] on button "Zoom in" at bounding box center [1062, 471] width 25 height 25
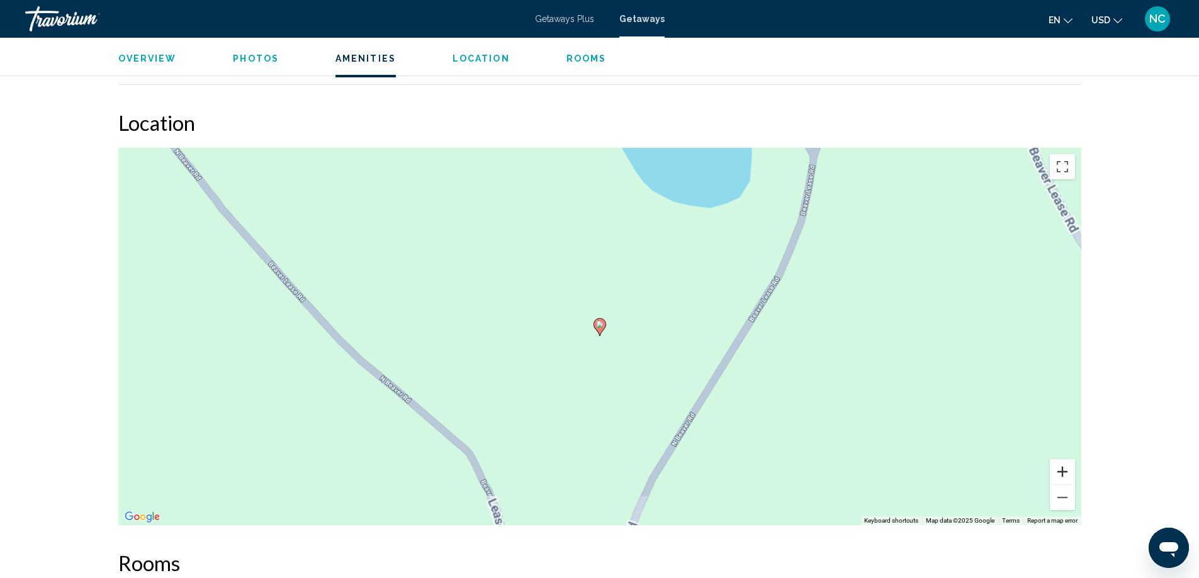
click at [1058, 472] on button "Zoom in" at bounding box center [1062, 471] width 25 height 25
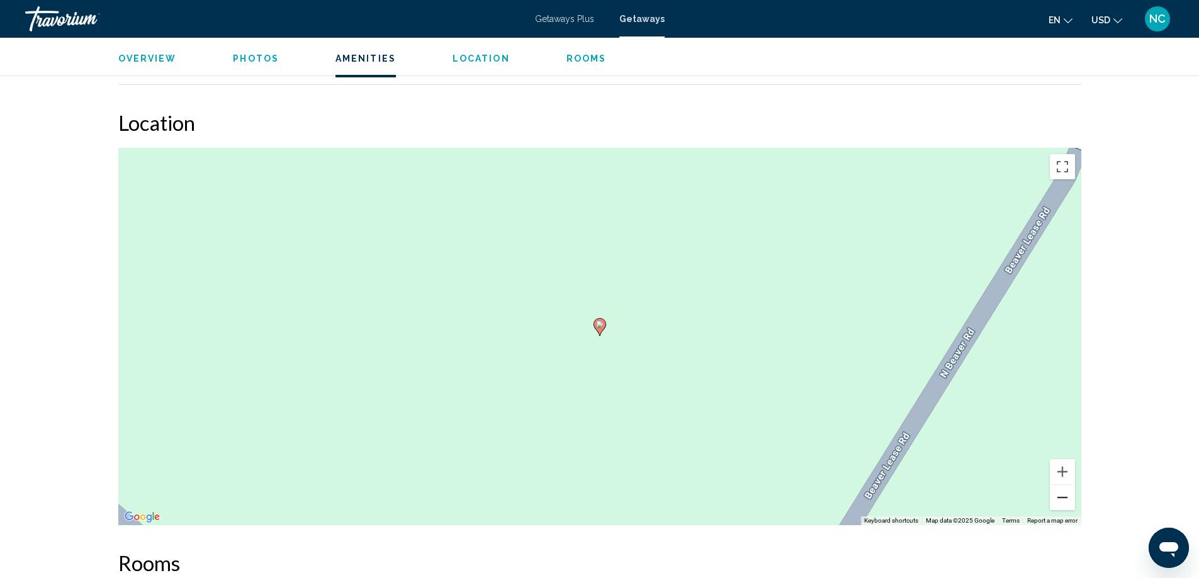
click at [1062, 495] on button "Zoom out" at bounding box center [1062, 497] width 25 height 25
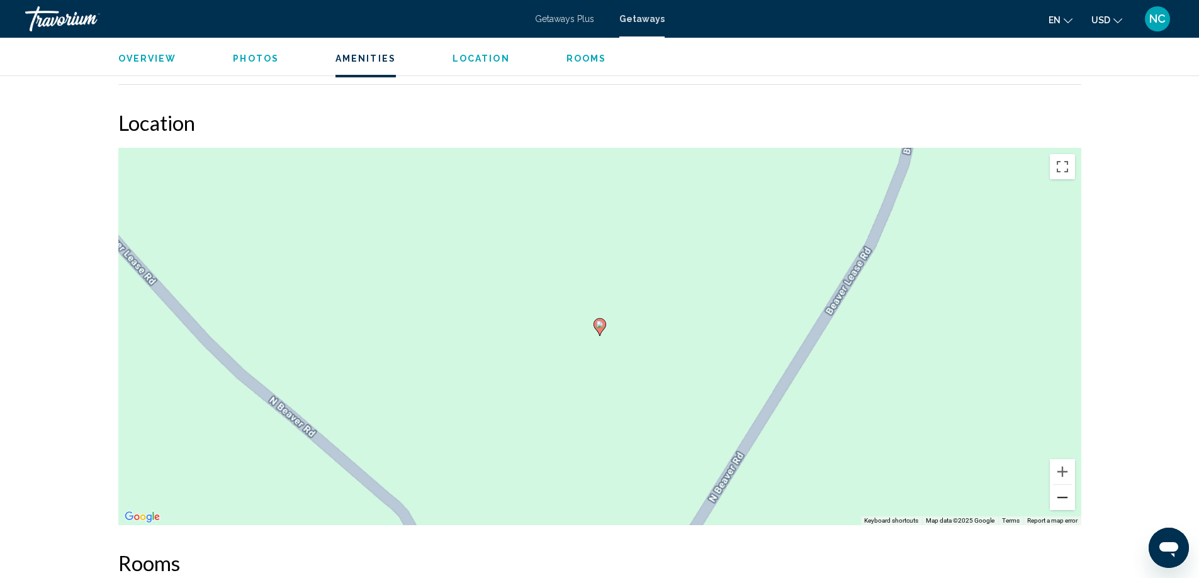
click at [1062, 495] on button "Zoom out" at bounding box center [1062, 497] width 25 height 25
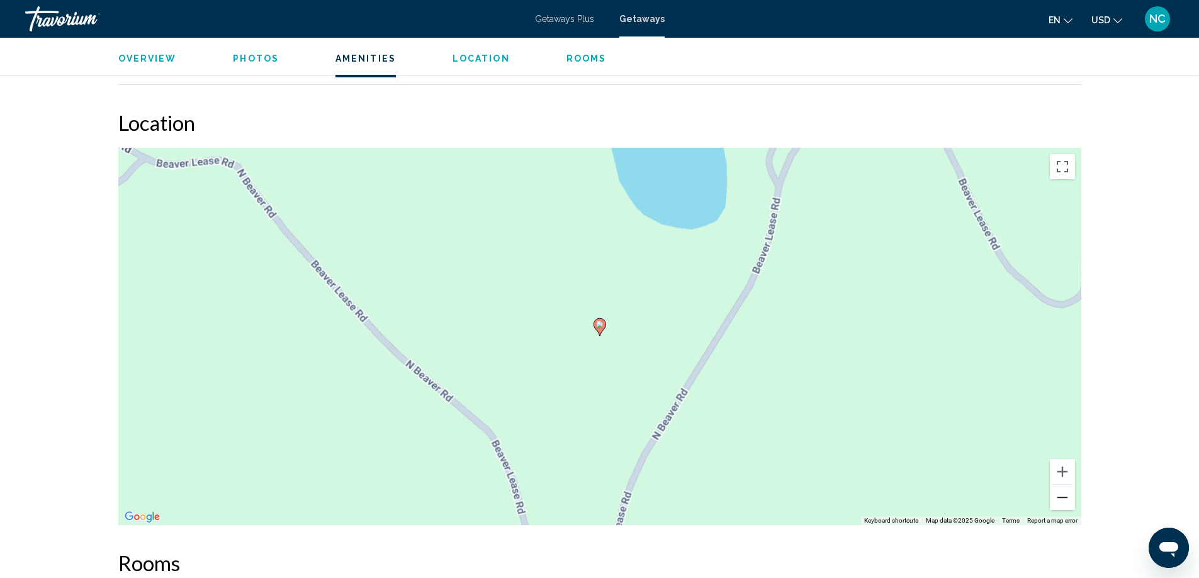
click at [1062, 495] on button "Zoom out" at bounding box center [1062, 497] width 25 height 25
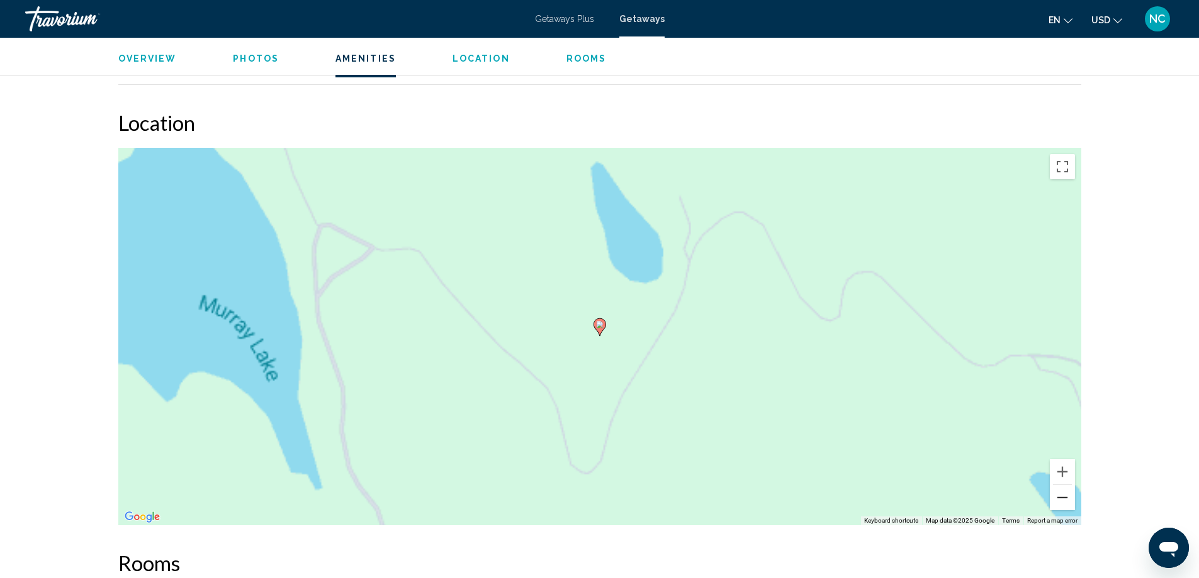
click at [1062, 495] on button "Zoom out" at bounding box center [1062, 497] width 25 height 25
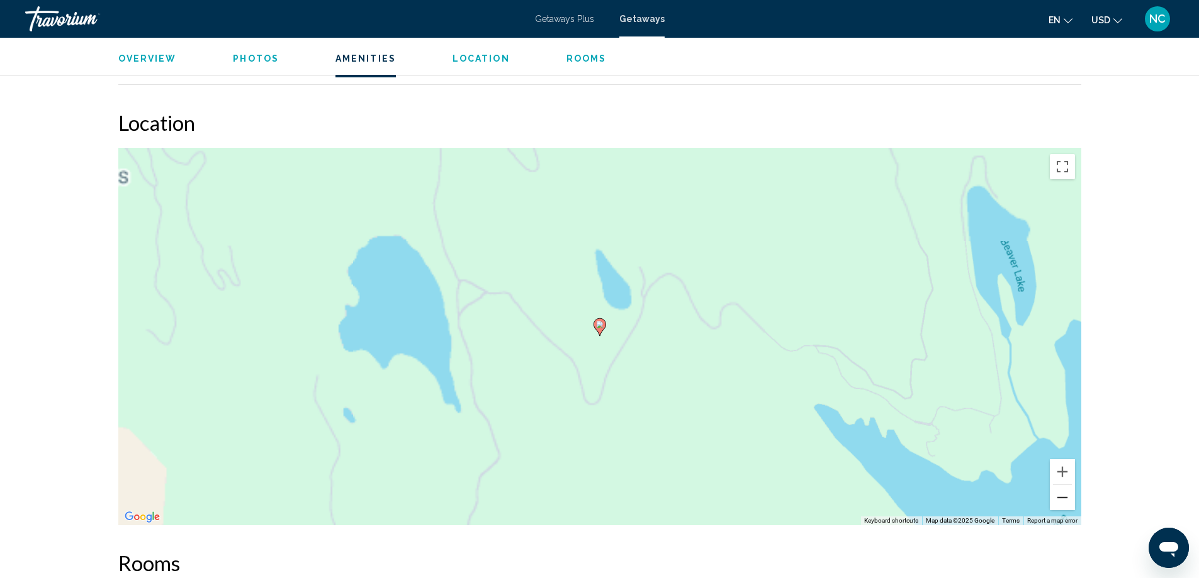
click at [1062, 495] on button "Zoom out" at bounding box center [1062, 497] width 25 height 25
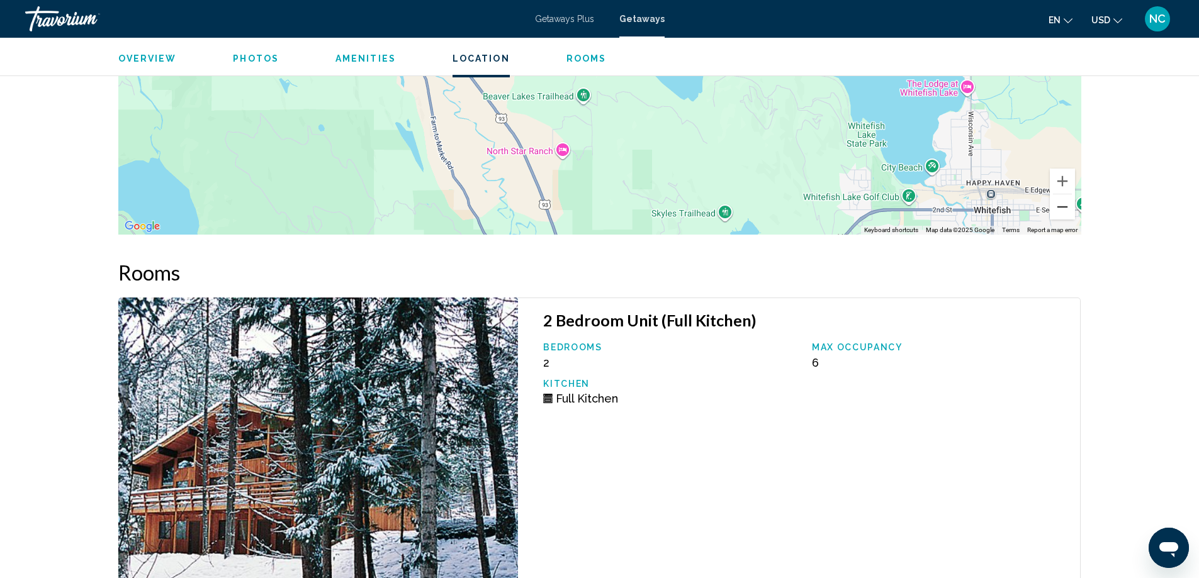
scroll to position [1444, 0]
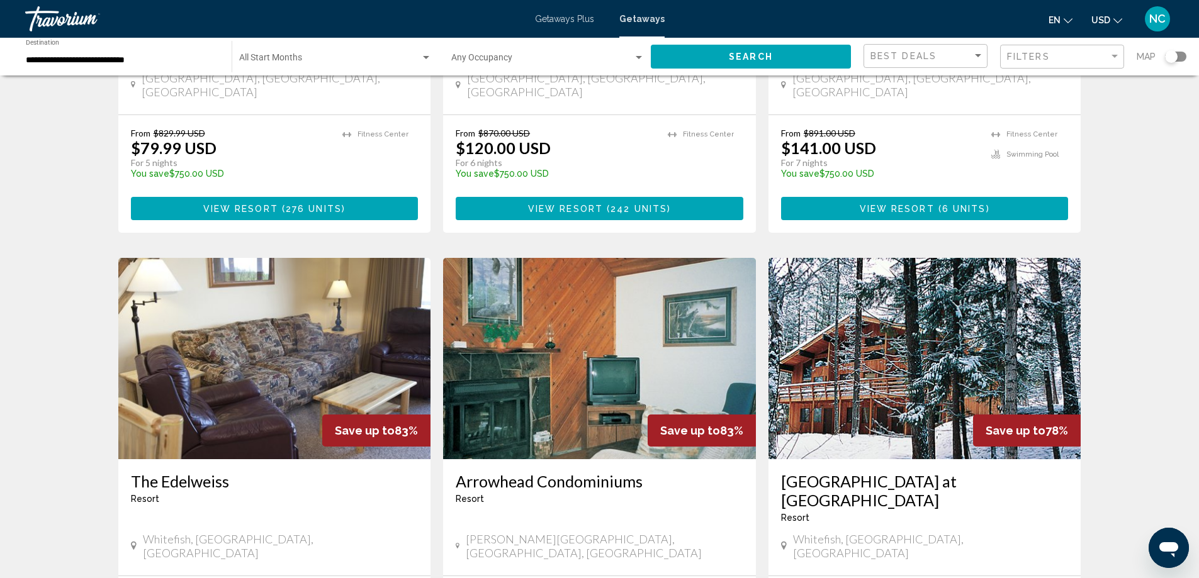
scroll to position [1473, 0]
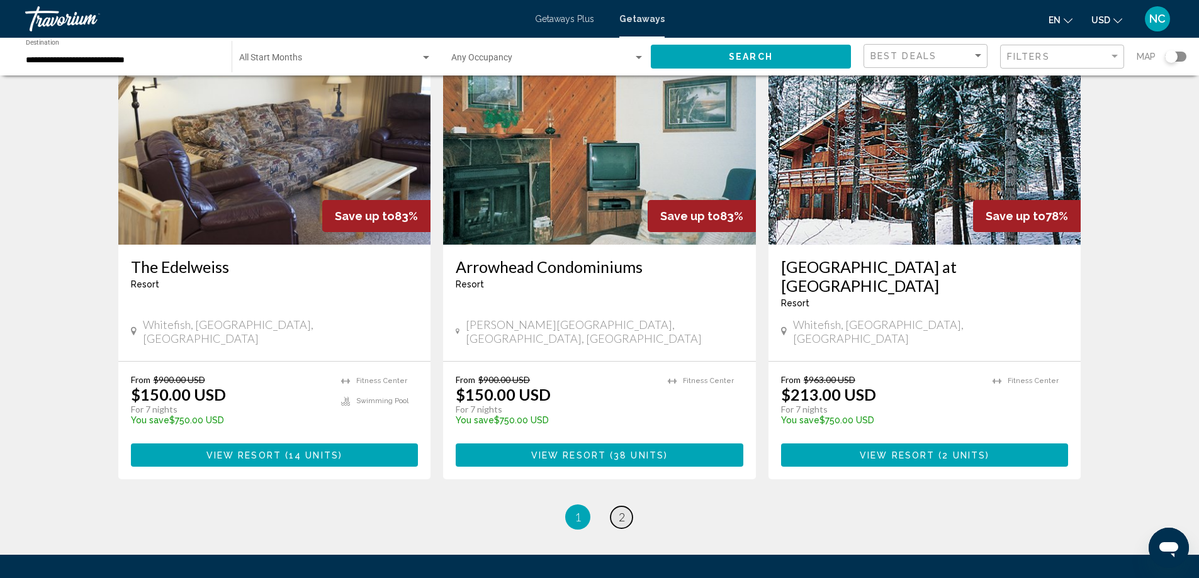
click at [622, 510] on span "2" at bounding box center [622, 517] width 6 height 14
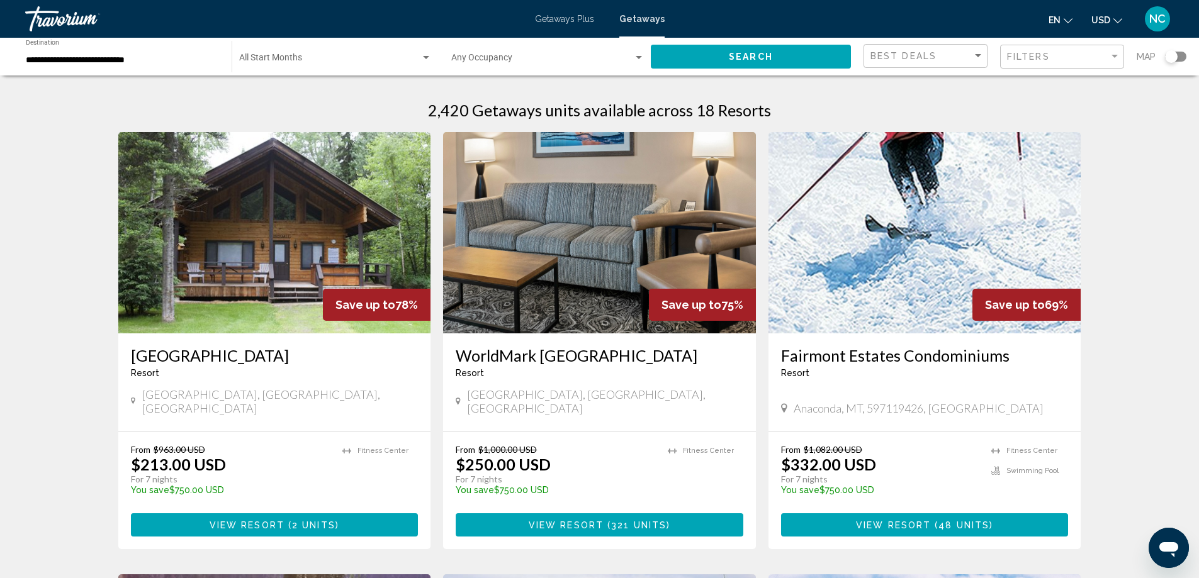
click at [278, 237] on img "Main content" at bounding box center [274, 232] width 313 height 201
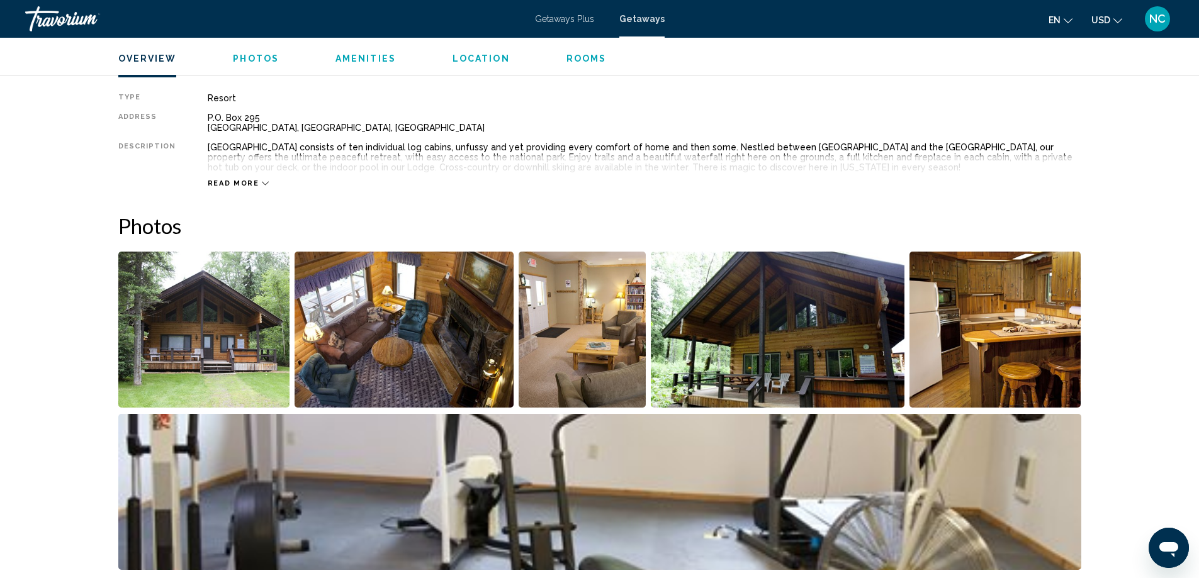
scroll to position [390, 0]
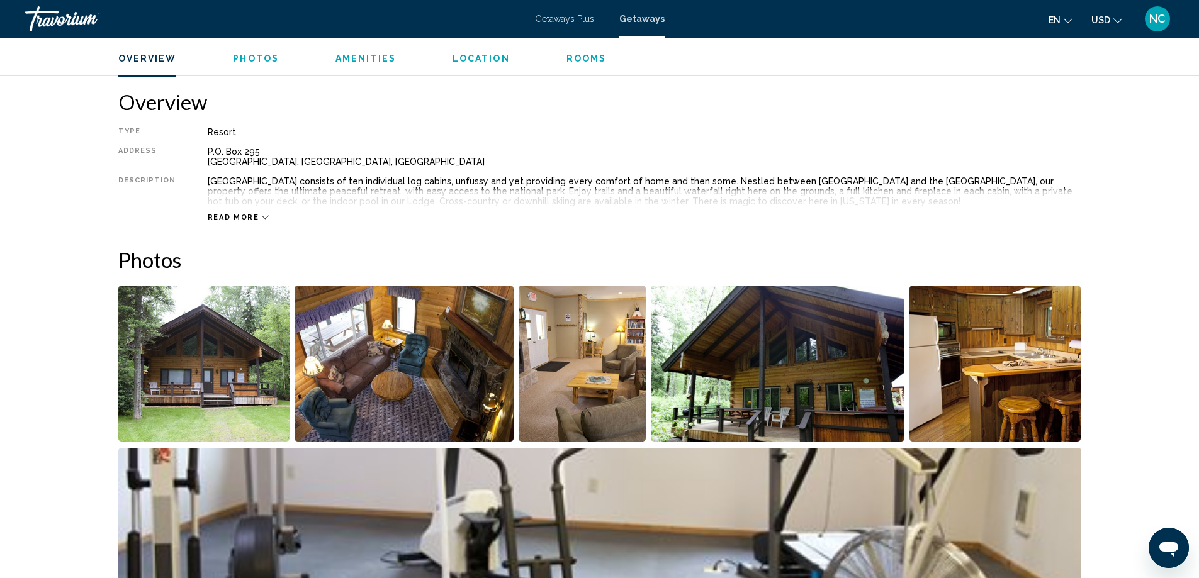
click at [211, 399] on img "Open full-screen image slider" at bounding box center [204, 364] width 172 height 156
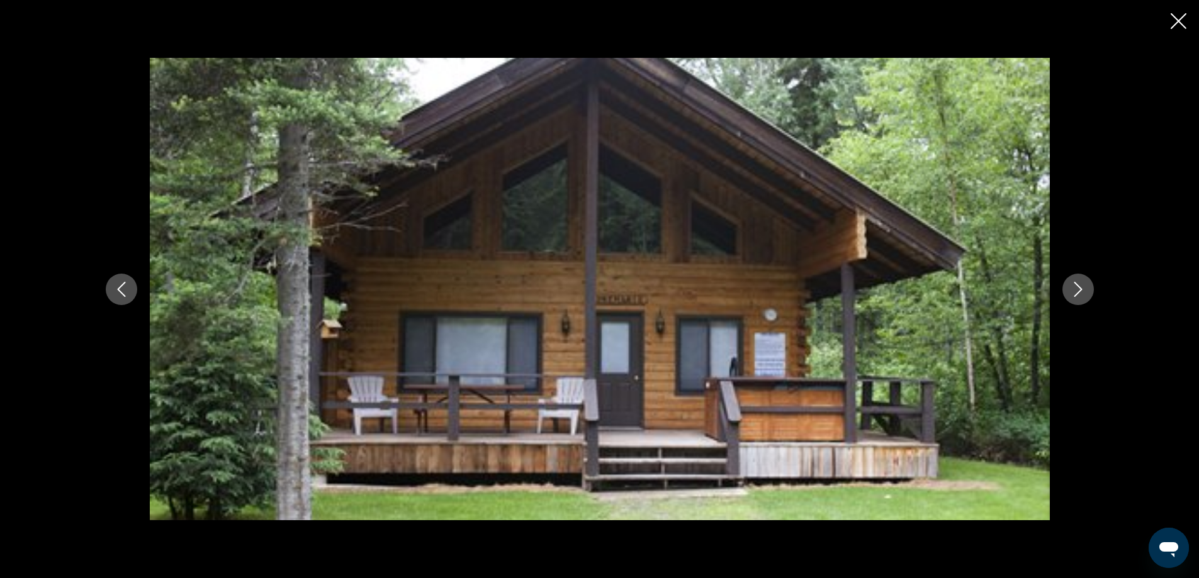
click at [1080, 289] on icon "Next image" at bounding box center [1077, 289] width 15 height 15
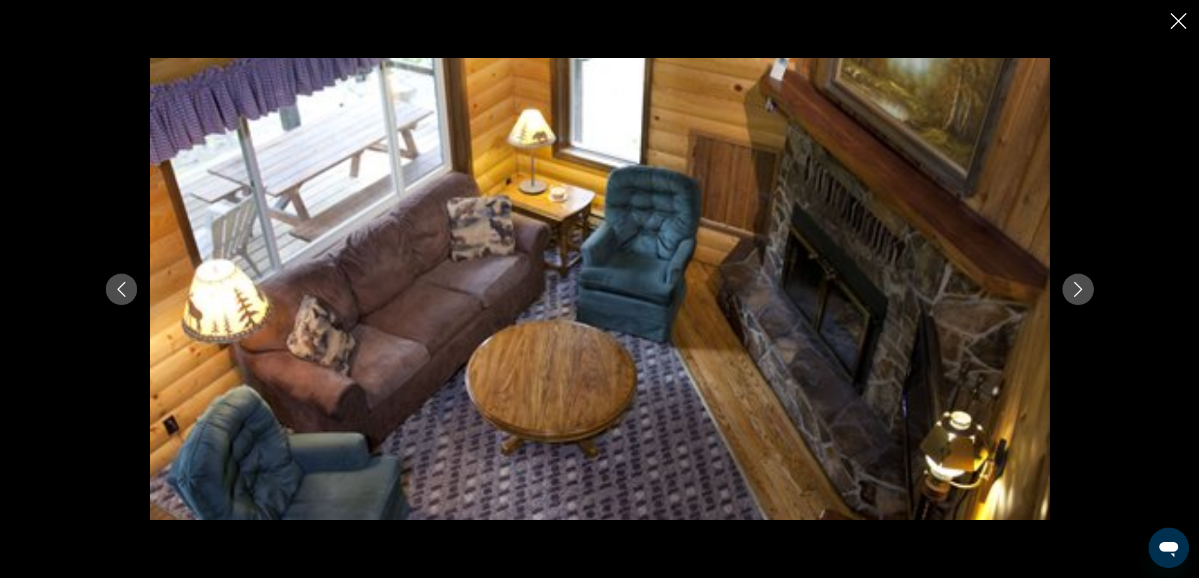
click at [1080, 289] on icon "Next image" at bounding box center [1077, 289] width 15 height 15
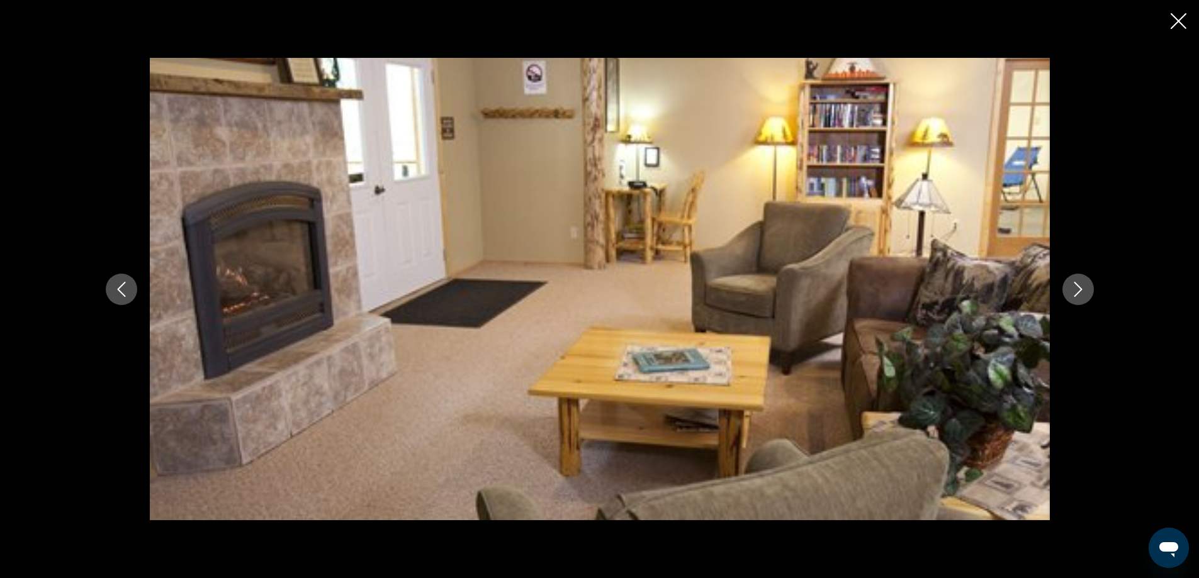
click at [1080, 289] on icon "Next image" at bounding box center [1077, 289] width 15 height 15
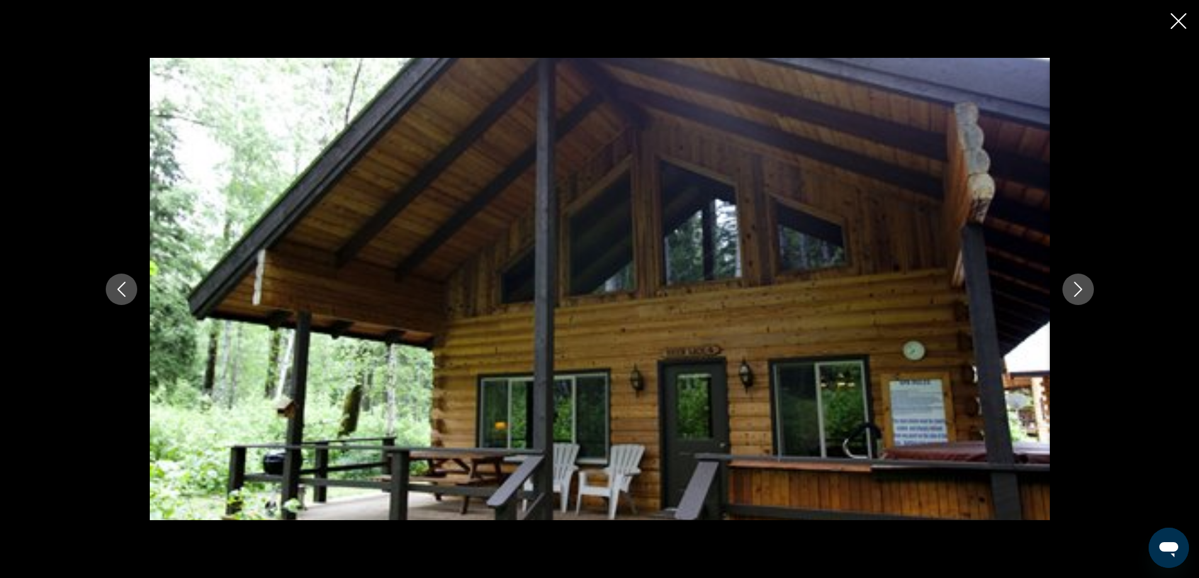
click at [1080, 289] on icon "Next image" at bounding box center [1077, 289] width 15 height 15
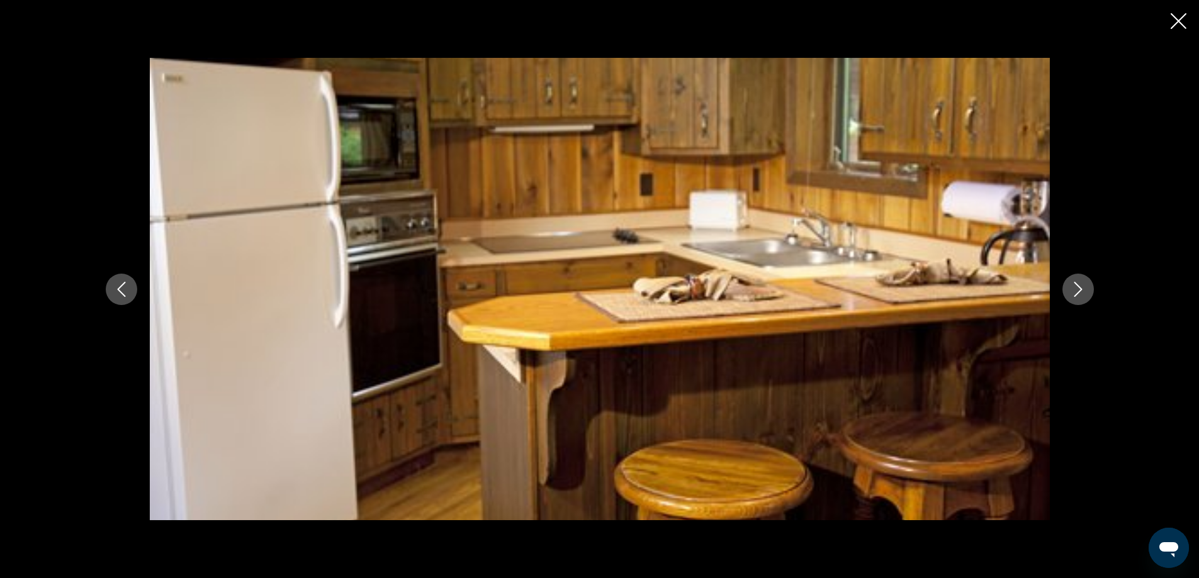
click at [1080, 289] on icon "Next image" at bounding box center [1077, 289] width 15 height 15
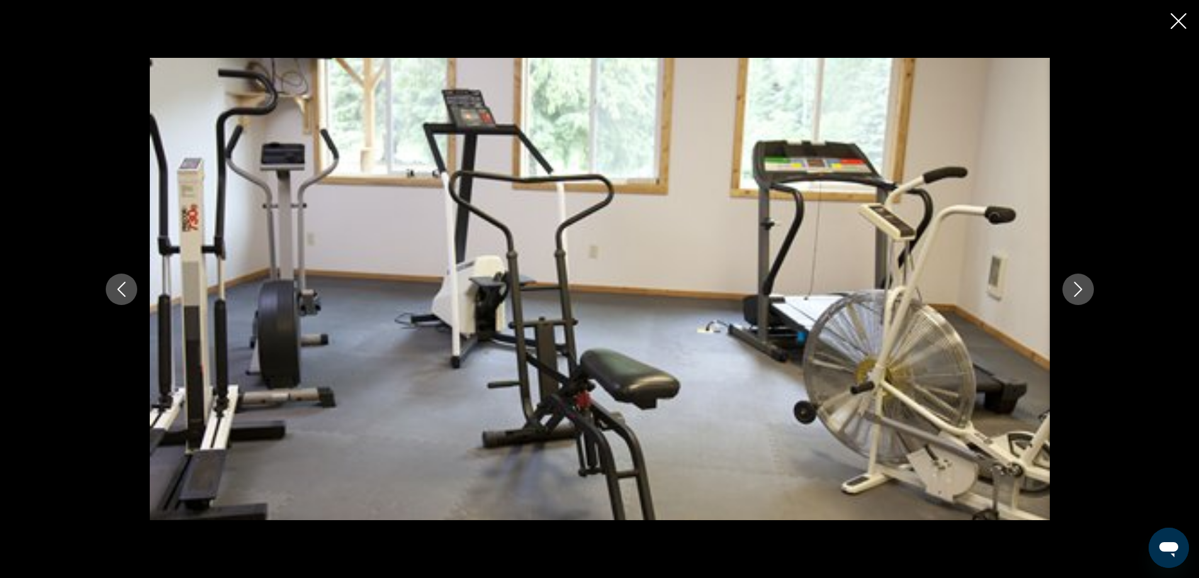
click at [1080, 289] on icon "Next image" at bounding box center [1077, 289] width 15 height 15
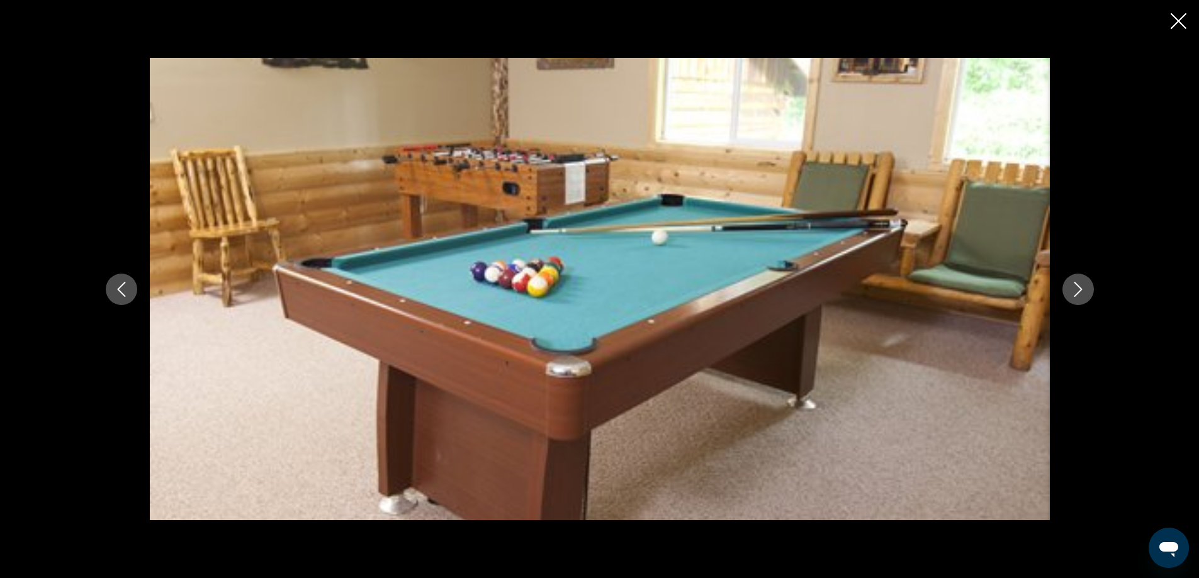
click at [1080, 289] on icon "Next image" at bounding box center [1077, 289] width 15 height 15
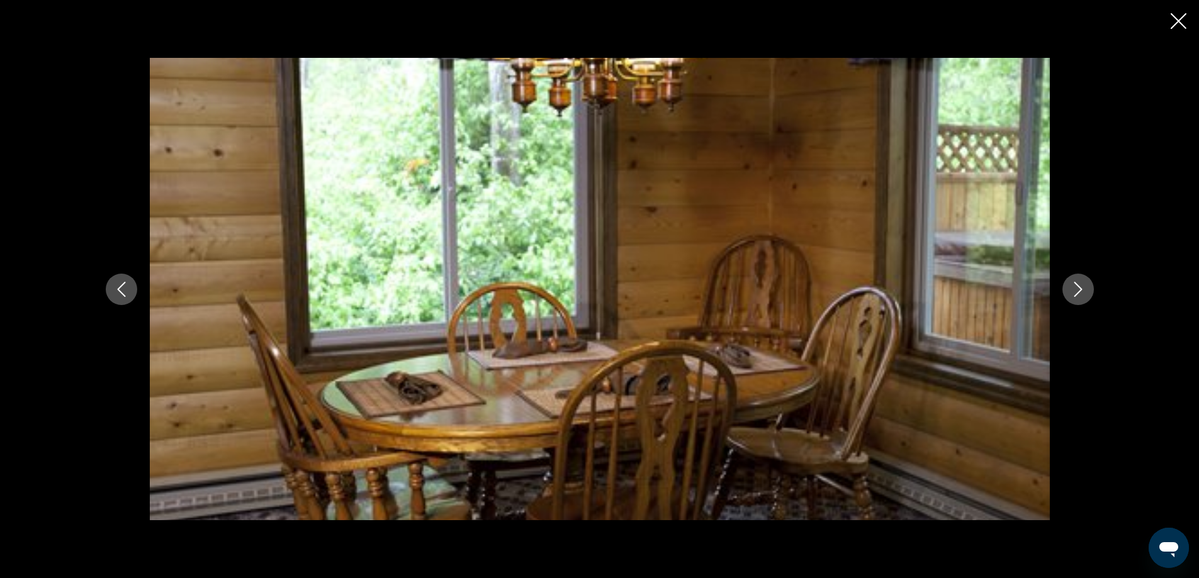
click at [1080, 289] on icon "Next image" at bounding box center [1077, 289] width 15 height 15
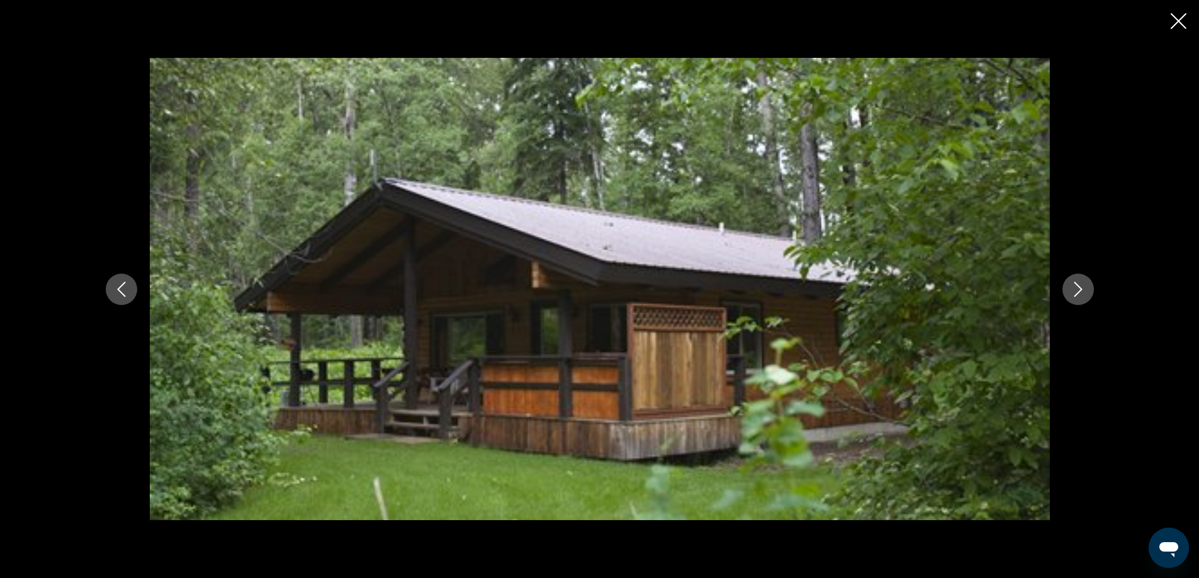
click at [1080, 289] on icon "Next image" at bounding box center [1077, 289] width 15 height 15
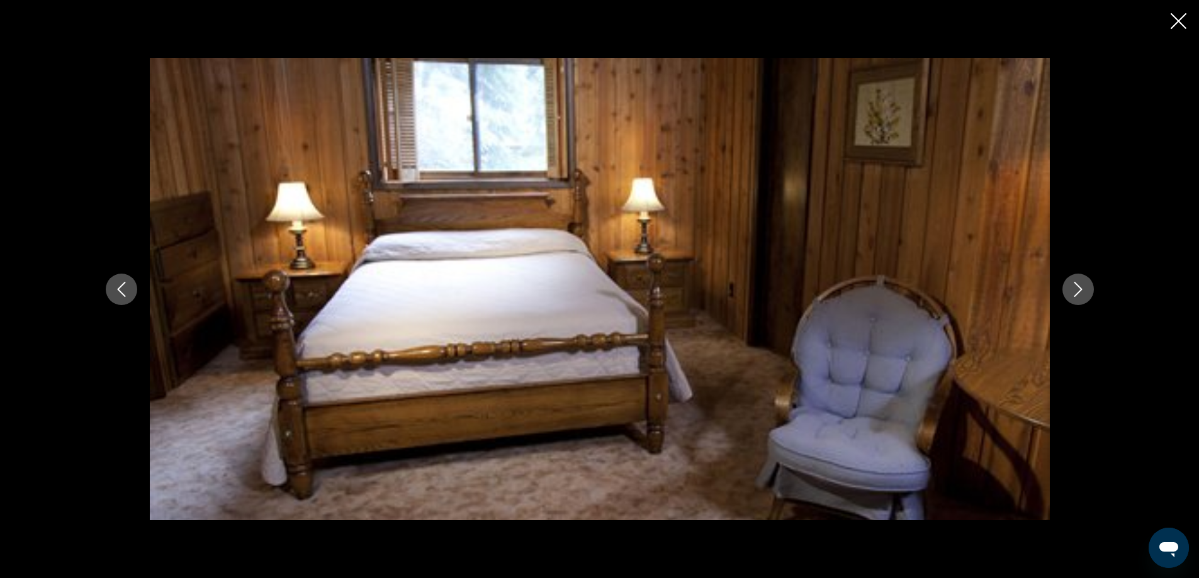
click at [1080, 289] on icon "Next image" at bounding box center [1077, 289] width 15 height 15
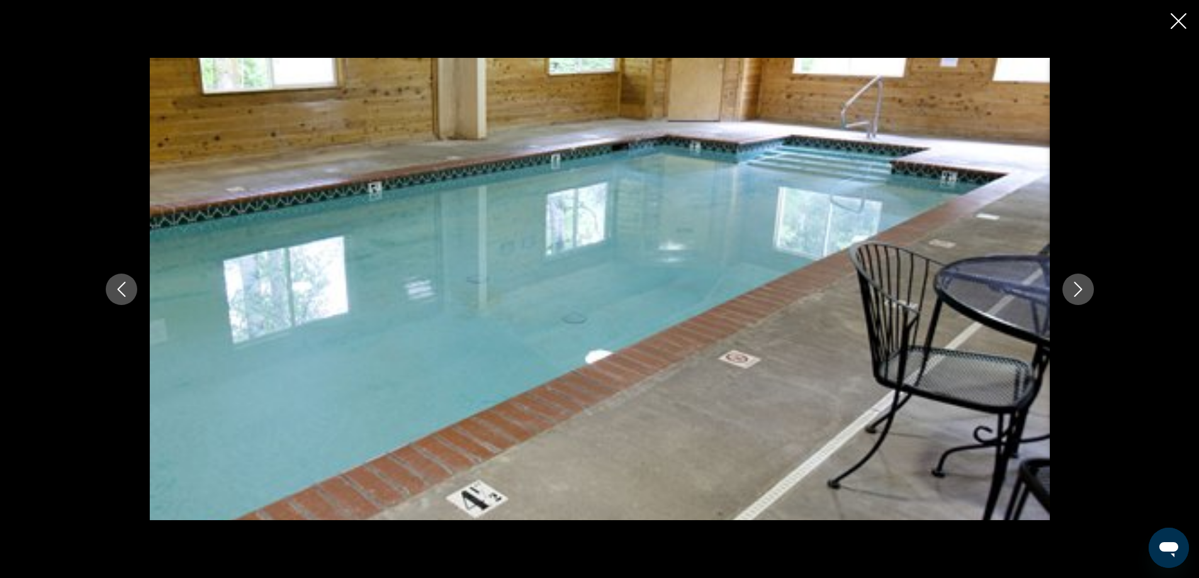
click at [1080, 289] on icon "Next image" at bounding box center [1077, 289] width 15 height 15
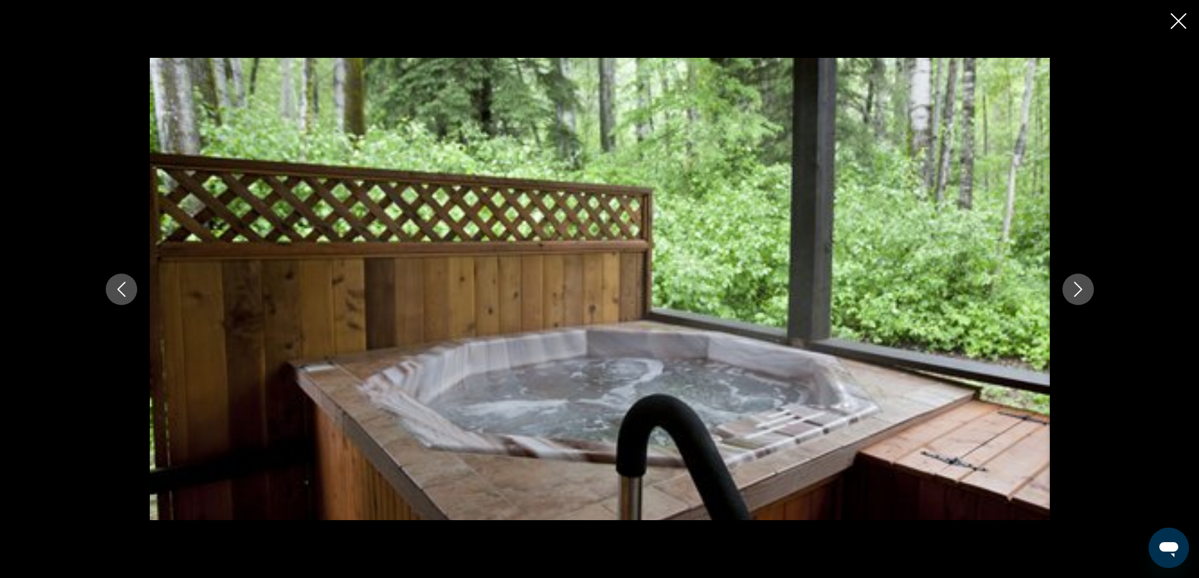
click at [1080, 289] on icon "Next image" at bounding box center [1077, 289] width 15 height 15
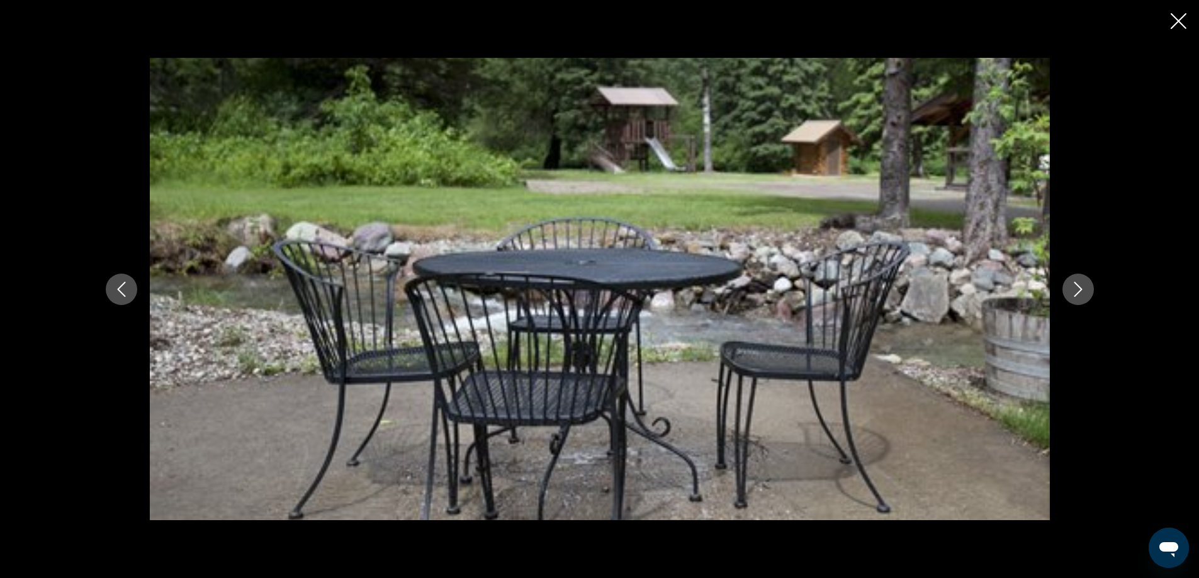
click at [1080, 289] on icon "Next image" at bounding box center [1077, 289] width 15 height 15
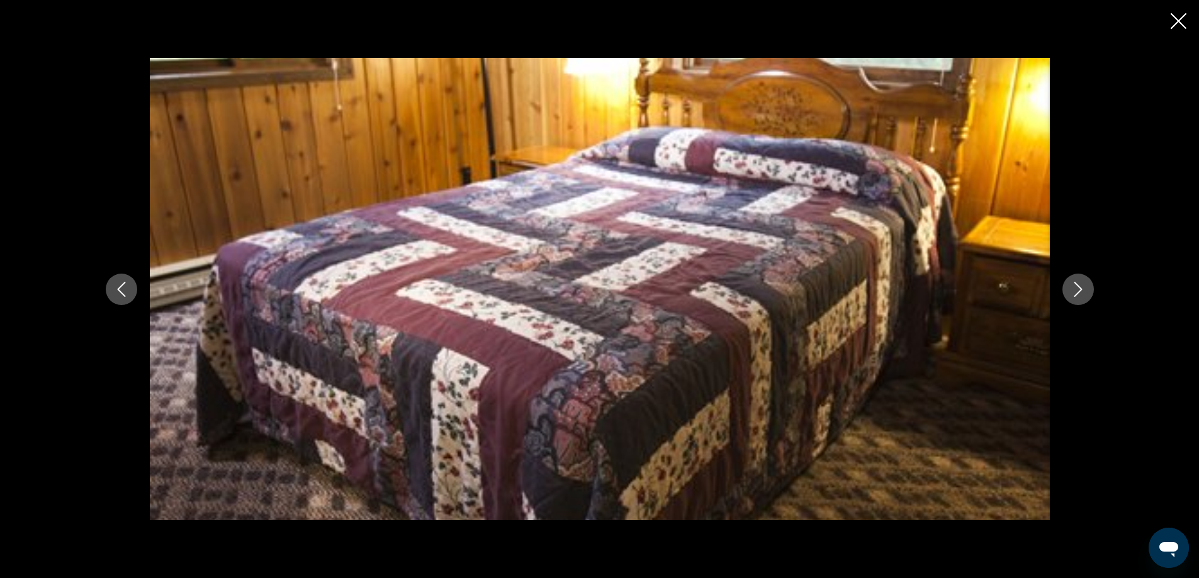
click at [1177, 22] on icon "Close slideshow" at bounding box center [1178, 21] width 16 height 16
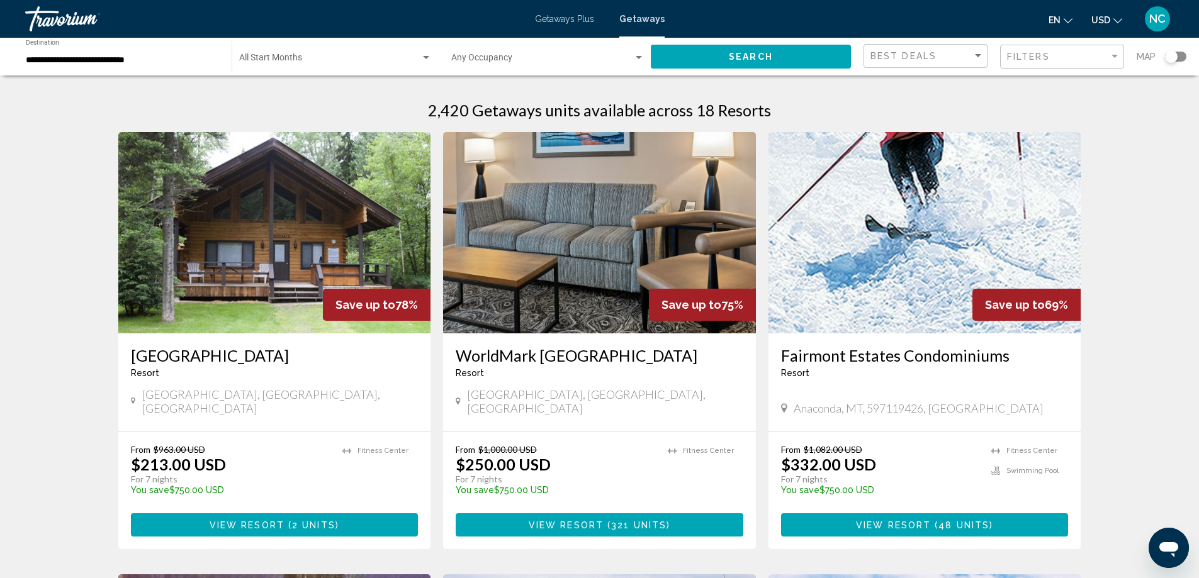
click at [104, 63] on input "**********" at bounding box center [122, 60] width 193 height 10
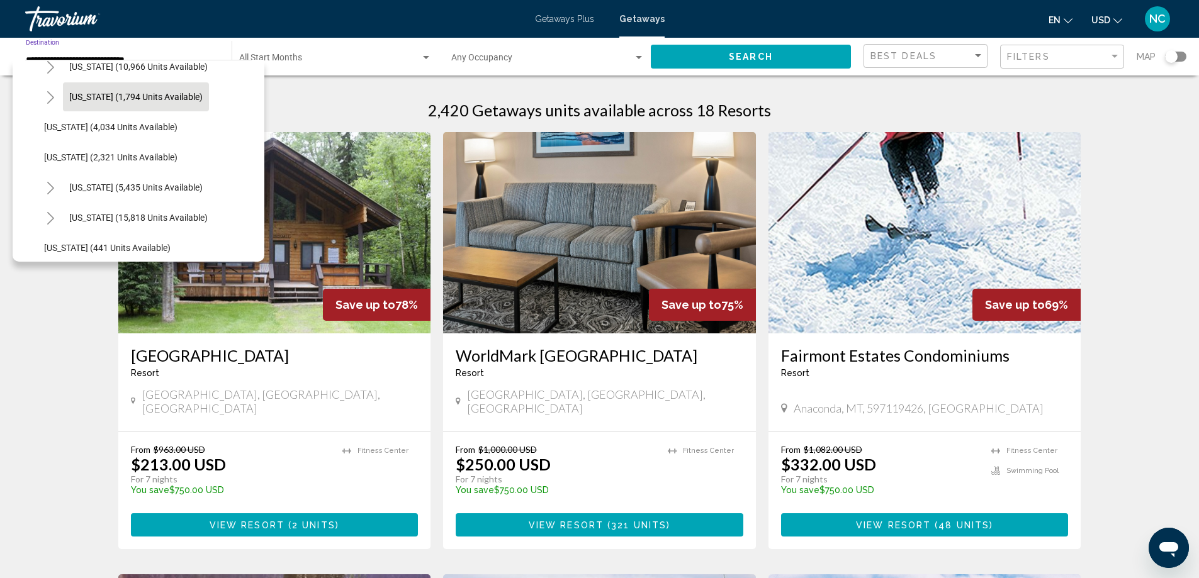
scroll to position [810, 0]
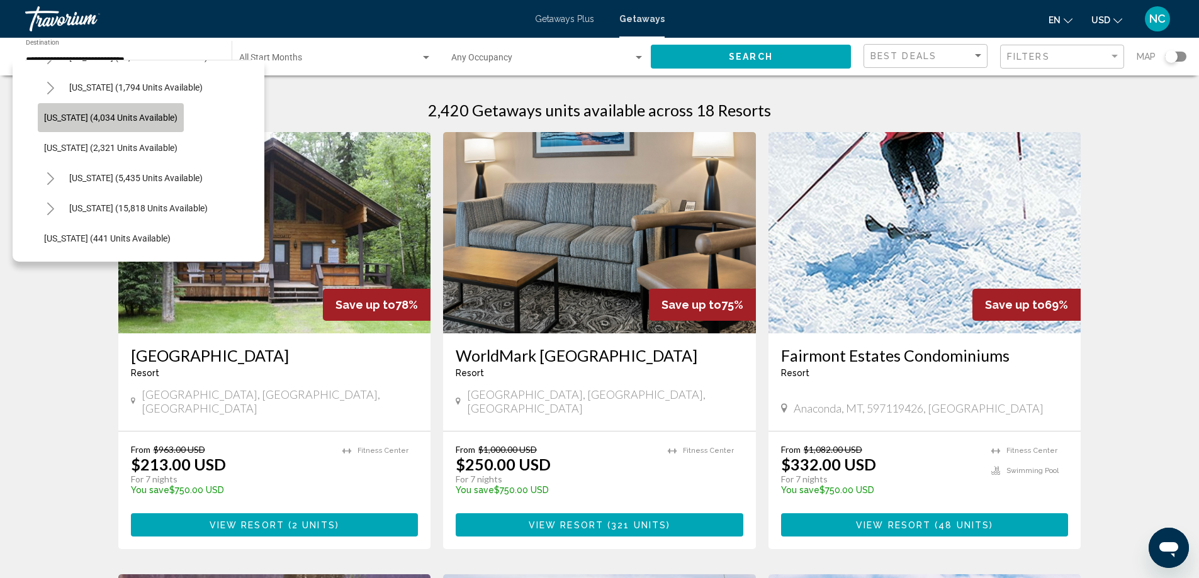
click at [108, 116] on span "[US_STATE] (4,034 units available)" at bounding box center [110, 118] width 133 height 10
type input "**********"
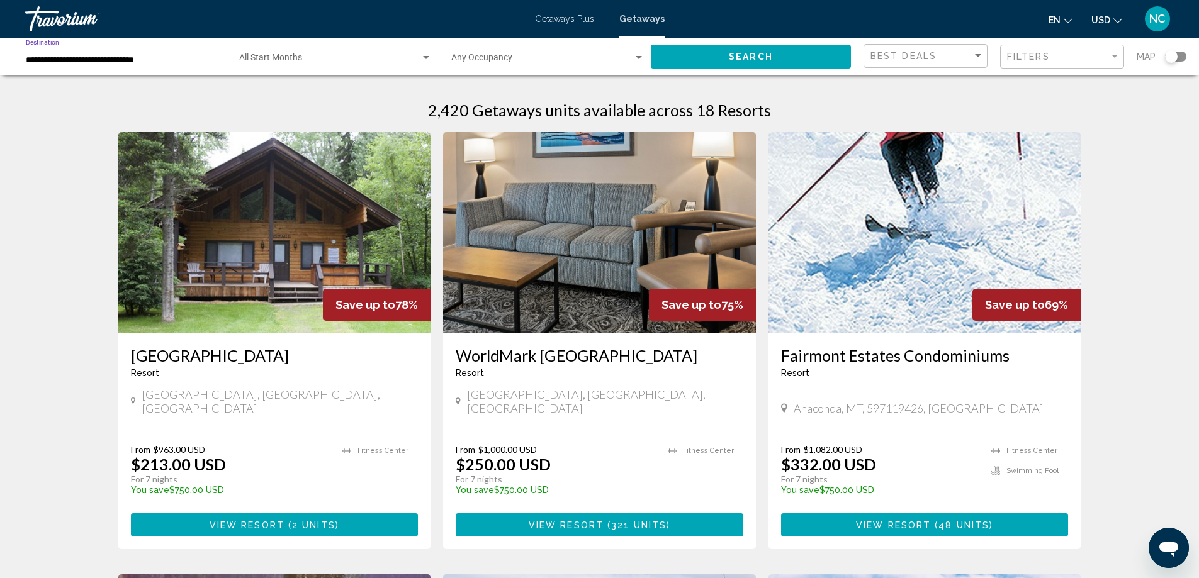
click at [749, 56] on span "Search" at bounding box center [751, 57] width 44 height 10
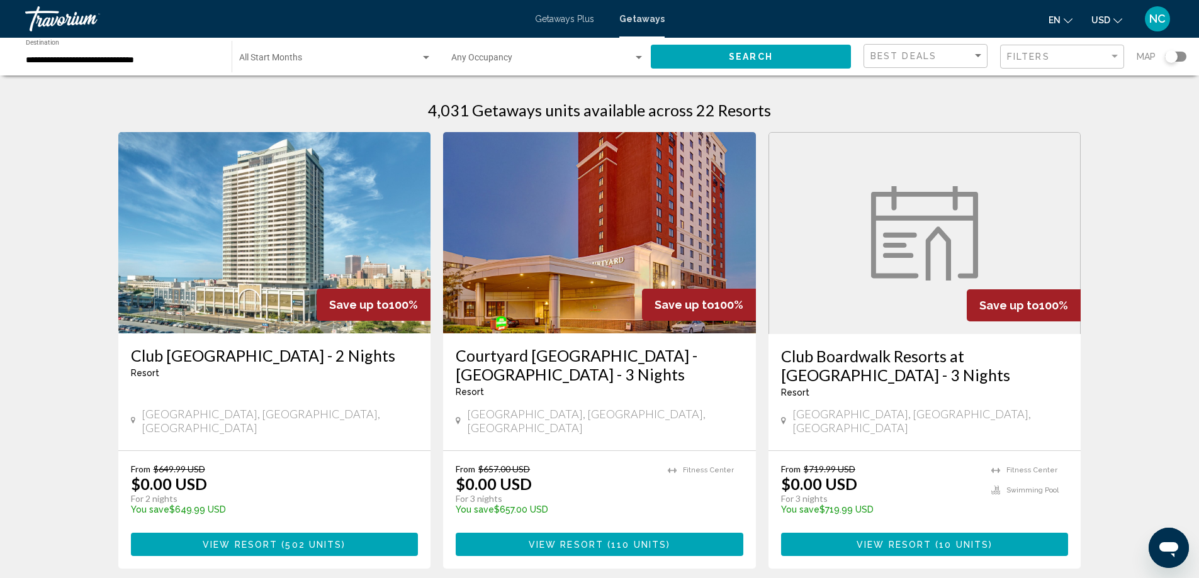
click at [284, 257] on img "Main content" at bounding box center [274, 232] width 313 height 201
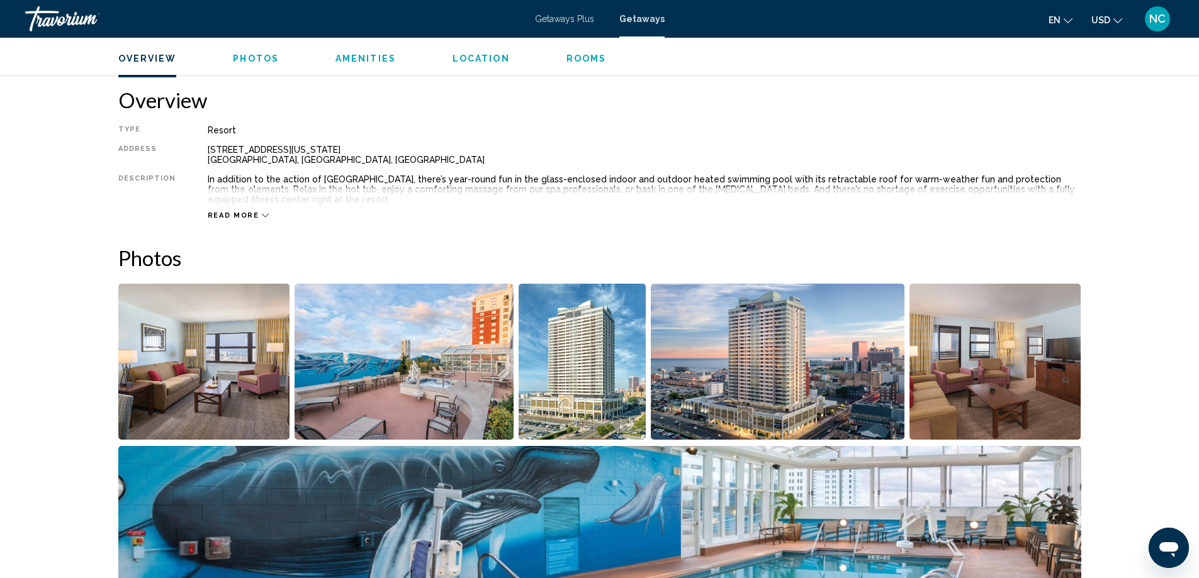
scroll to position [261, 0]
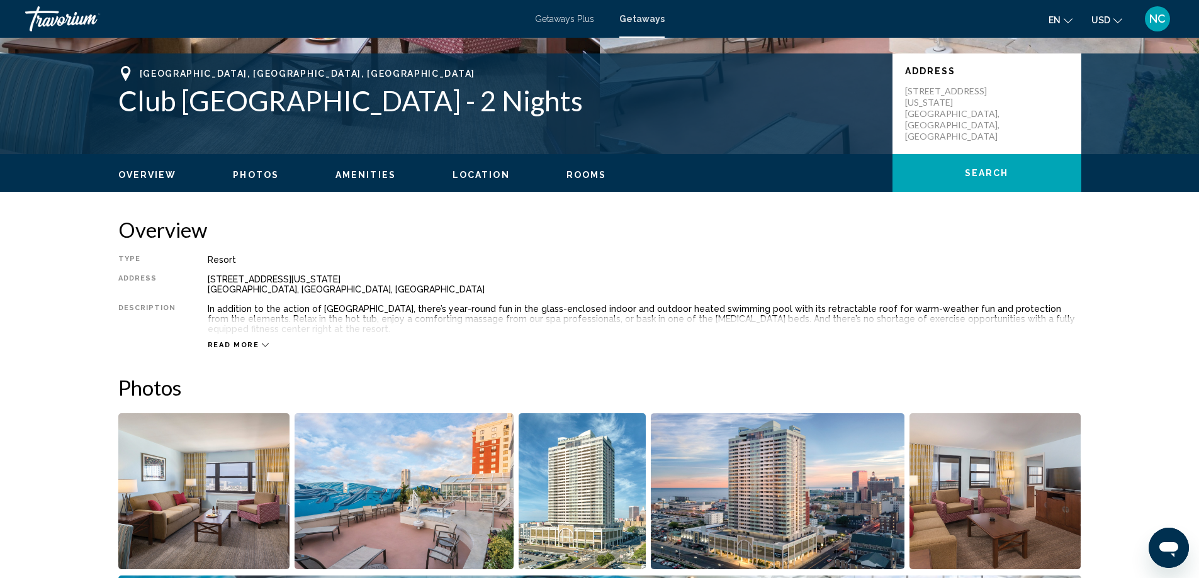
click at [165, 503] on img "Open full-screen image slider" at bounding box center [204, 491] width 172 height 156
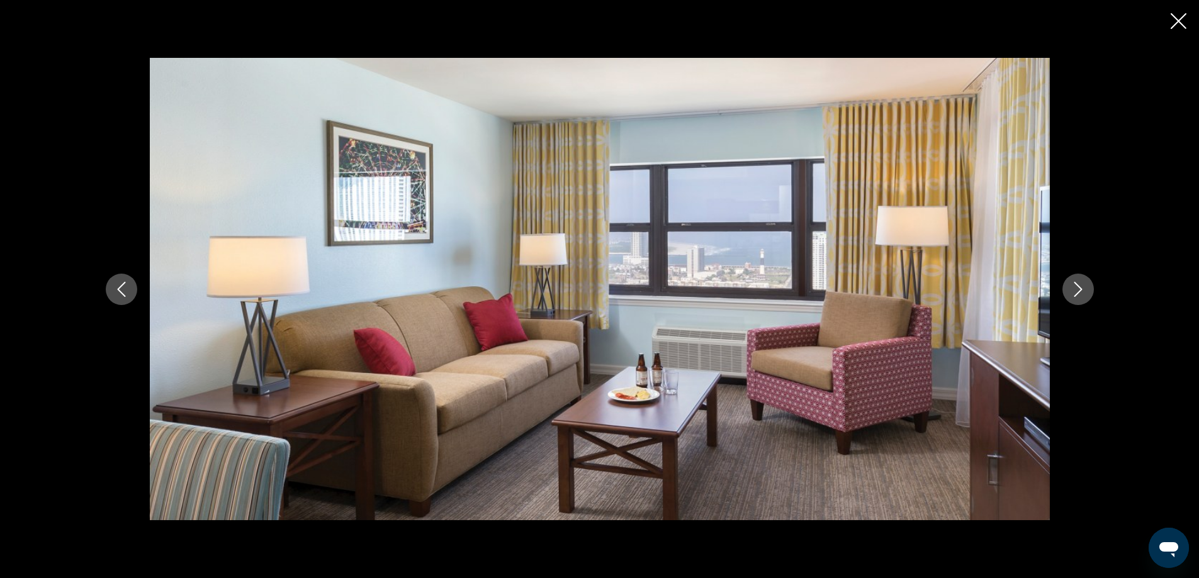
click at [1077, 289] on icon "Next image" at bounding box center [1077, 289] width 15 height 15
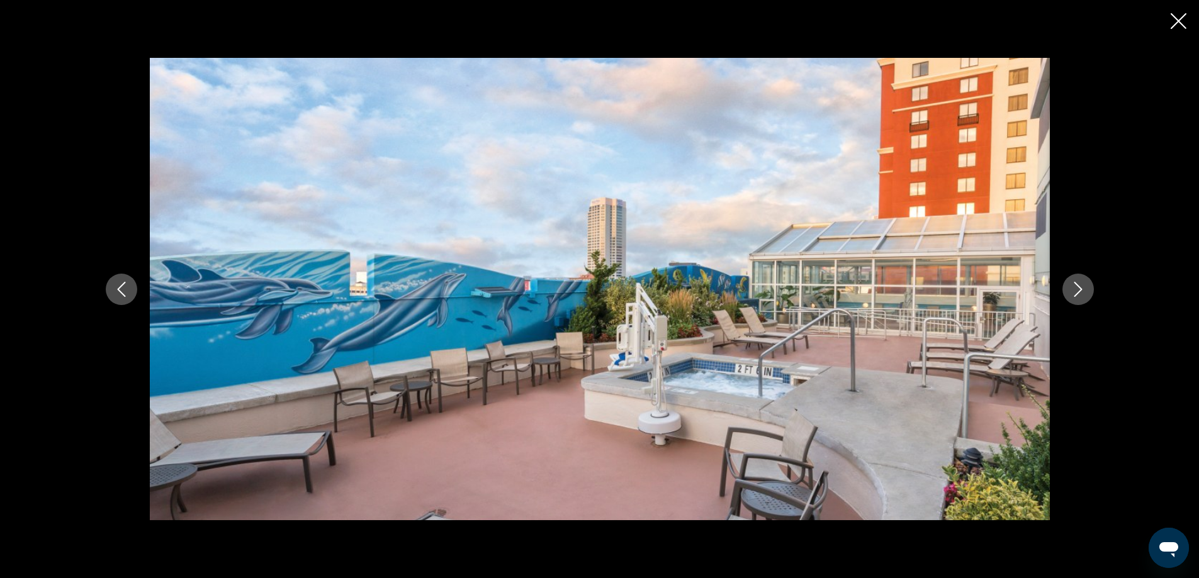
click at [1079, 287] on icon "Next image" at bounding box center [1078, 289] width 8 height 15
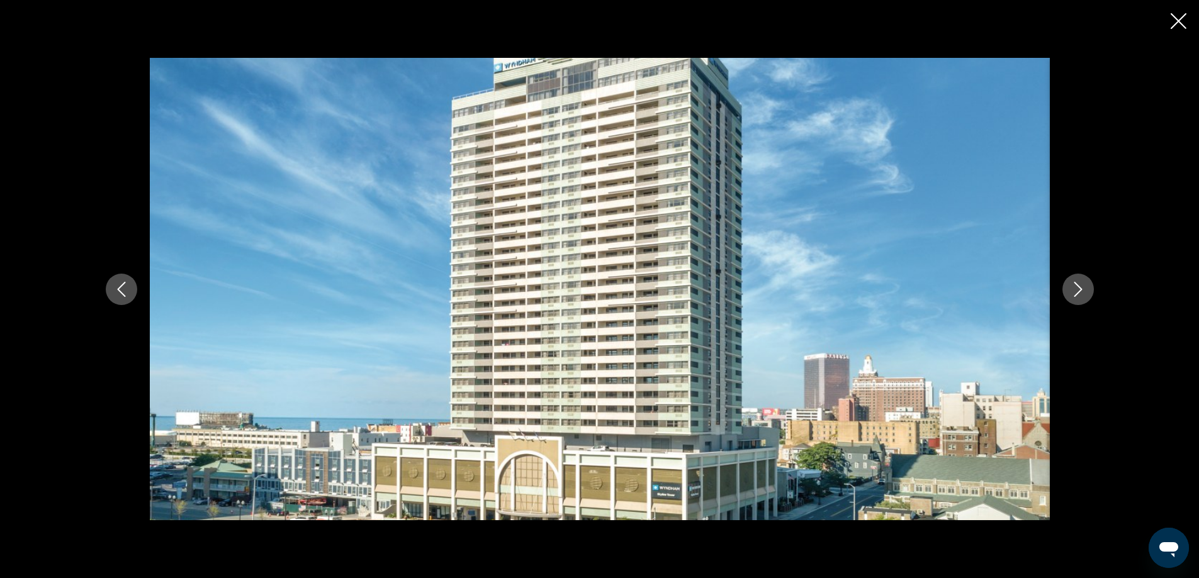
click at [1079, 287] on icon "Next image" at bounding box center [1078, 289] width 8 height 15
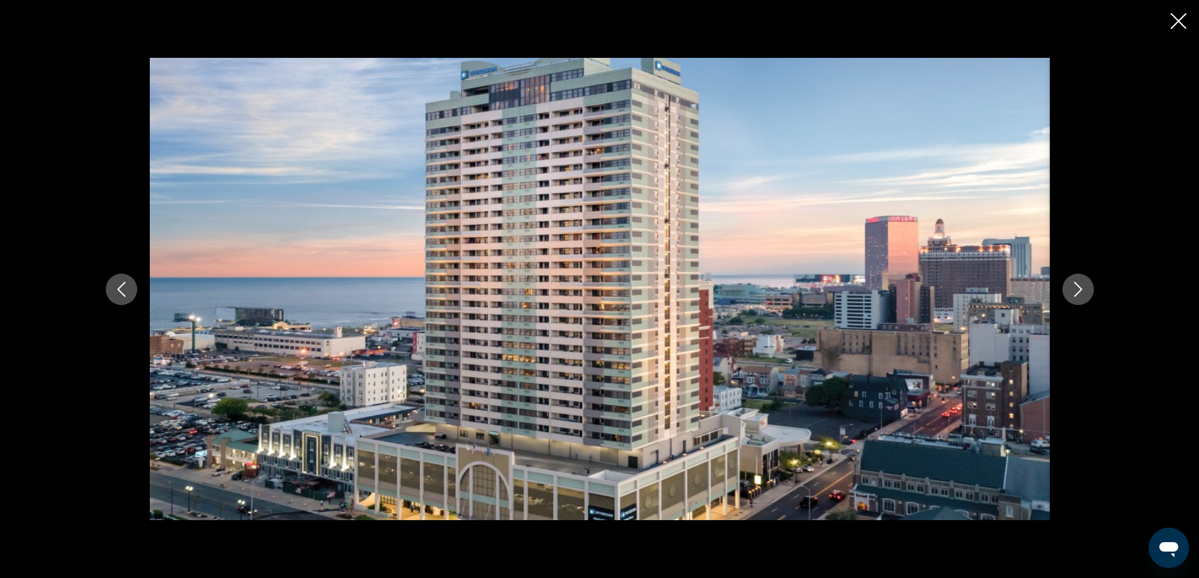
click at [1079, 287] on icon "Next image" at bounding box center [1078, 289] width 8 height 15
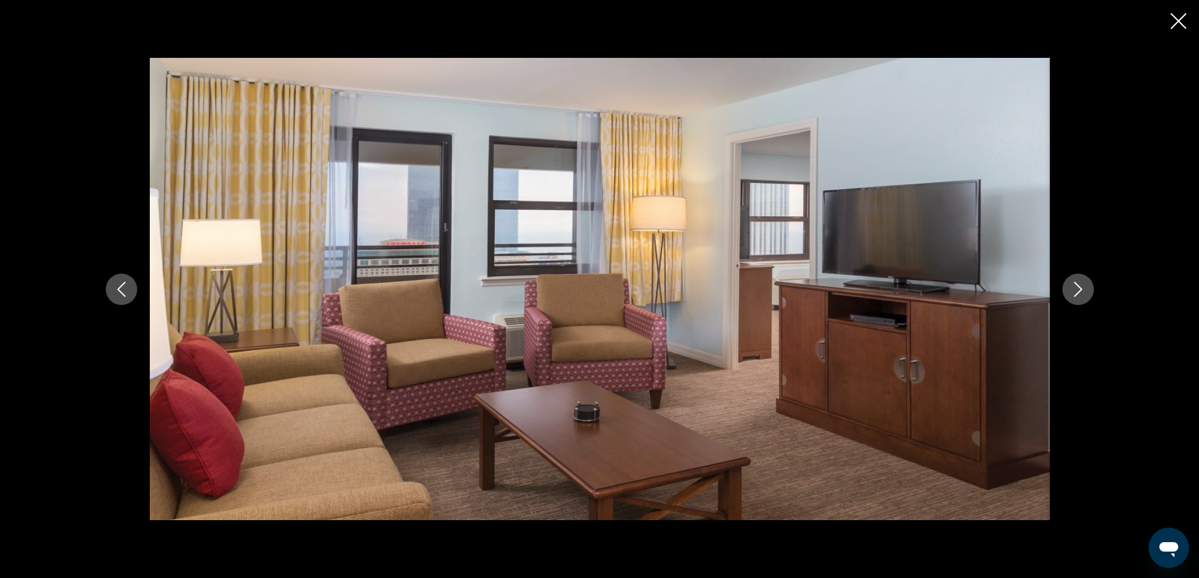
click at [1079, 287] on icon "Next image" at bounding box center [1078, 289] width 8 height 15
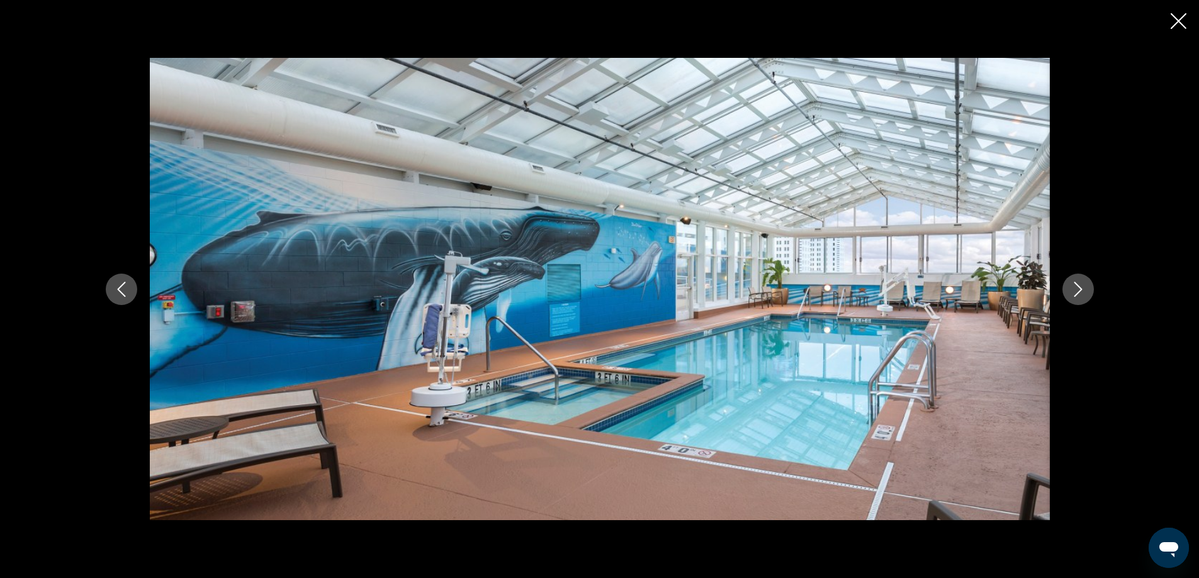
click at [1079, 287] on icon "Next image" at bounding box center [1078, 289] width 8 height 15
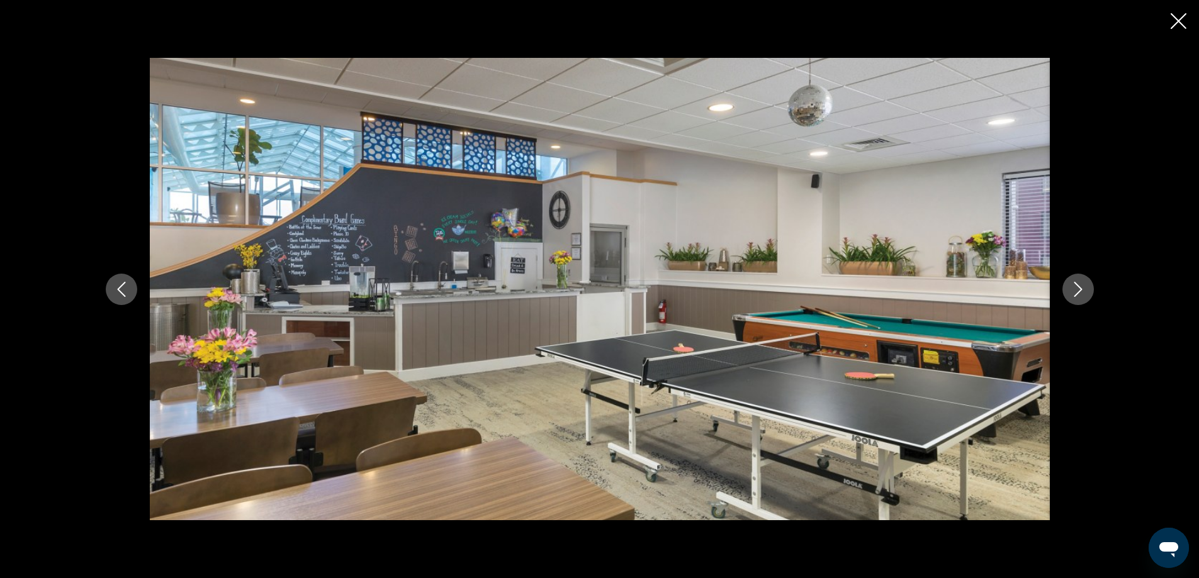
click at [1079, 287] on icon "Next image" at bounding box center [1078, 289] width 8 height 15
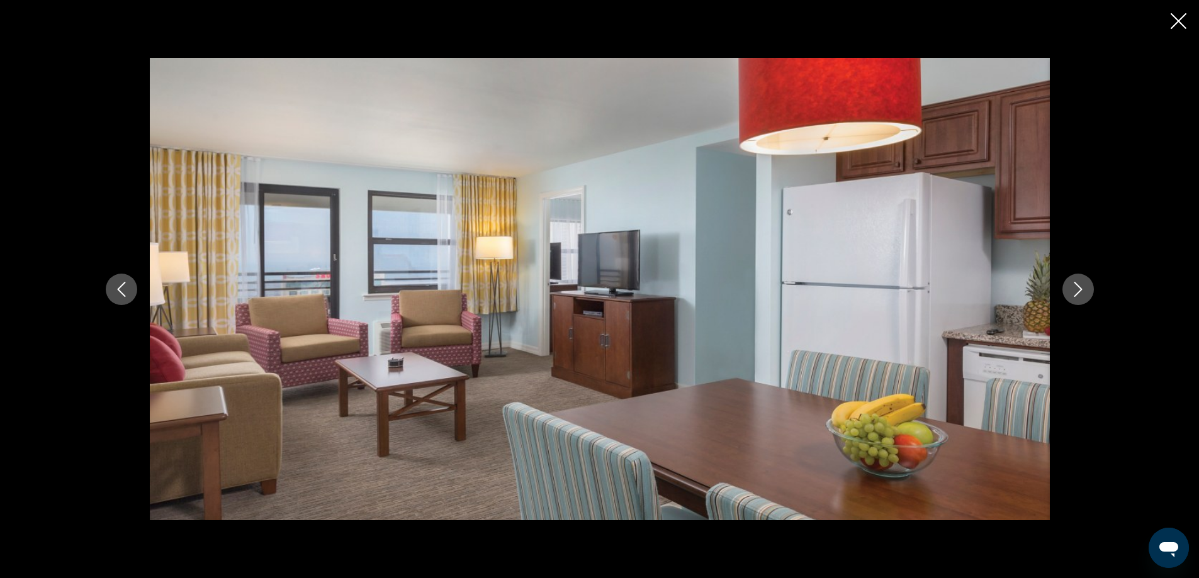
click at [1079, 287] on icon "Next image" at bounding box center [1078, 289] width 8 height 15
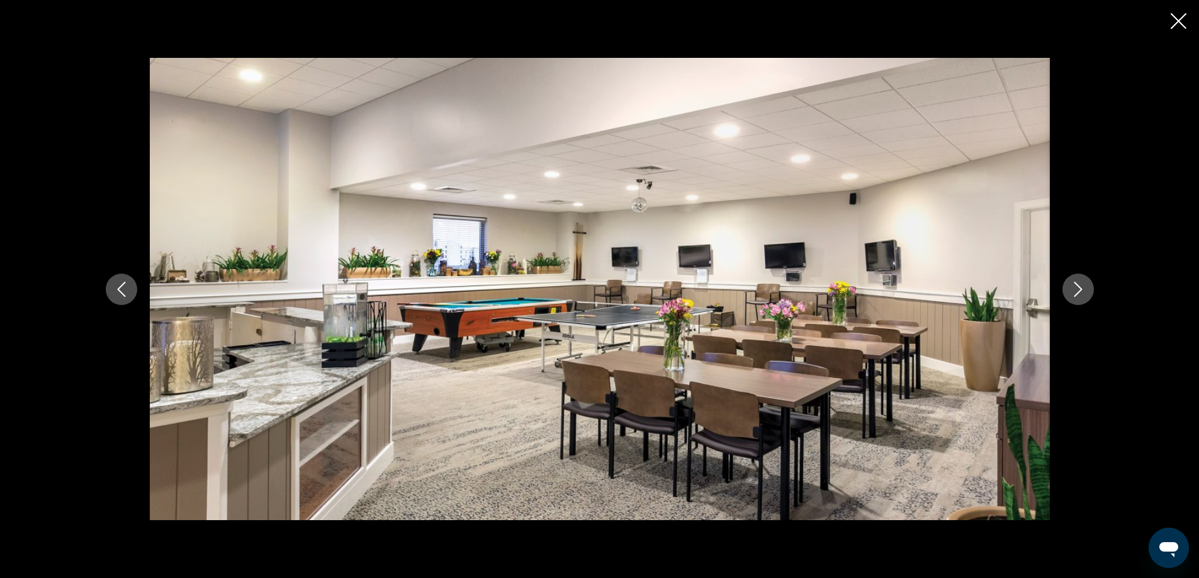
click at [1079, 287] on icon "Next image" at bounding box center [1078, 289] width 8 height 15
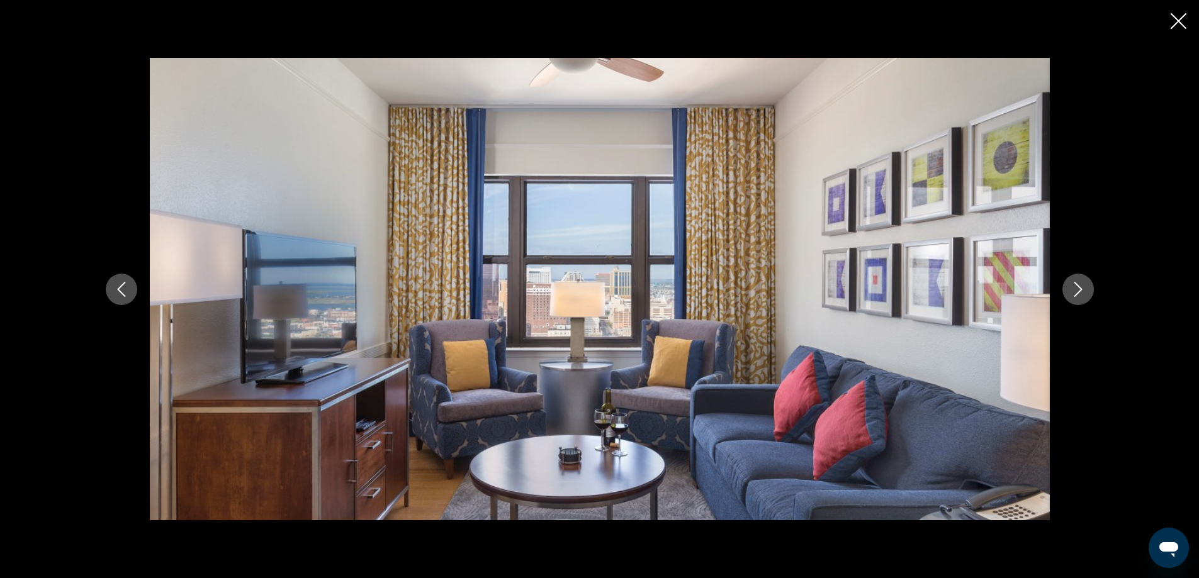
click at [1079, 287] on icon "Next image" at bounding box center [1078, 289] width 8 height 15
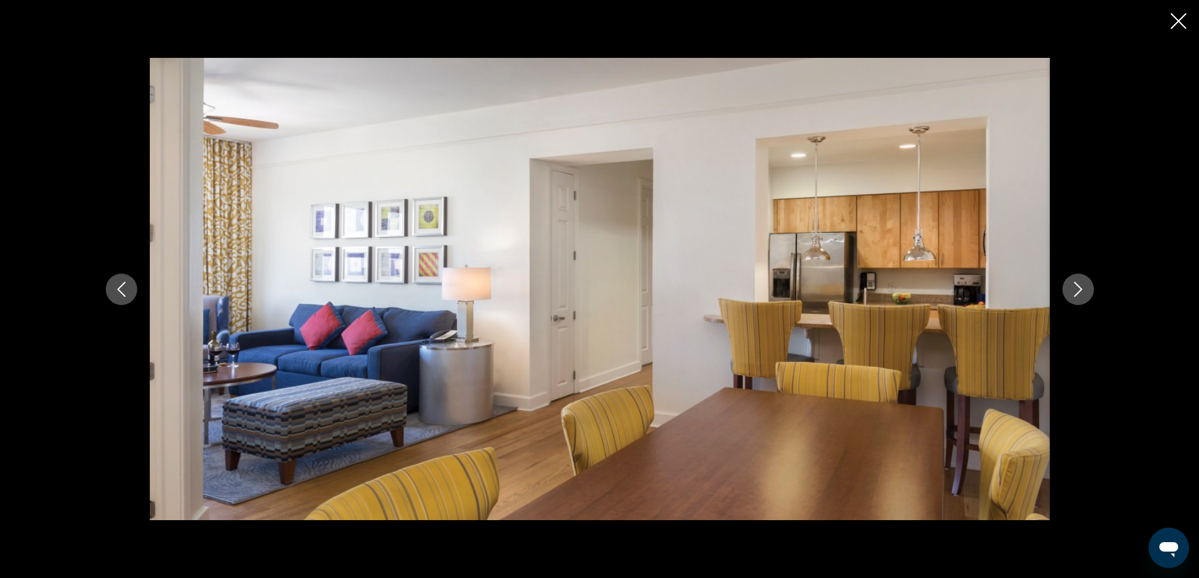
click at [1079, 287] on icon "Next image" at bounding box center [1078, 289] width 8 height 15
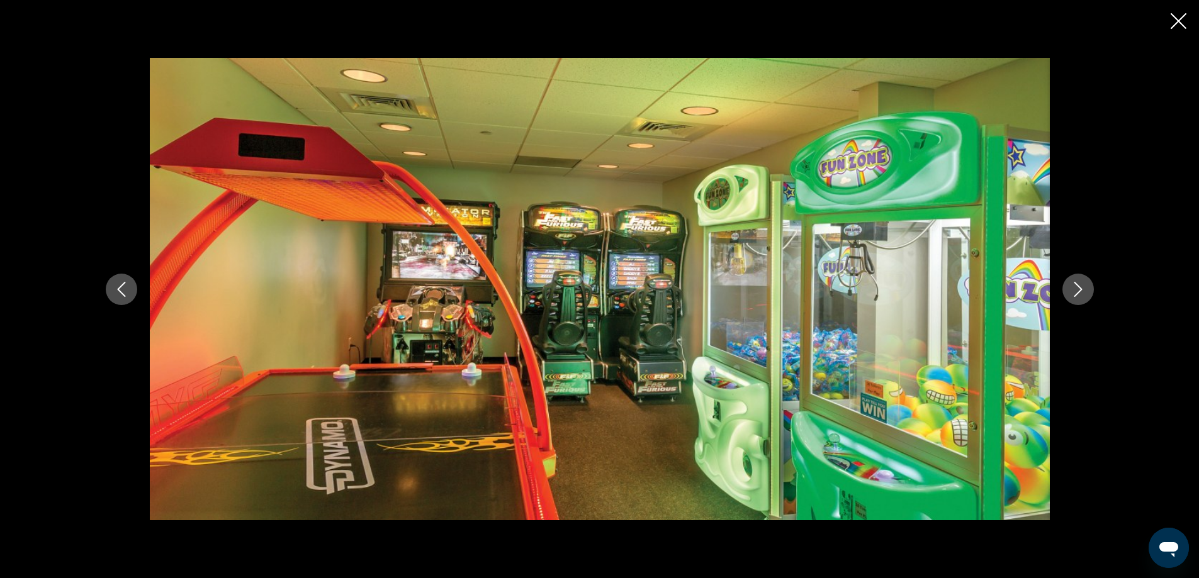
click at [1079, 287] on icon "Next image" at bounding box center [1078, 289] width 8 height 15
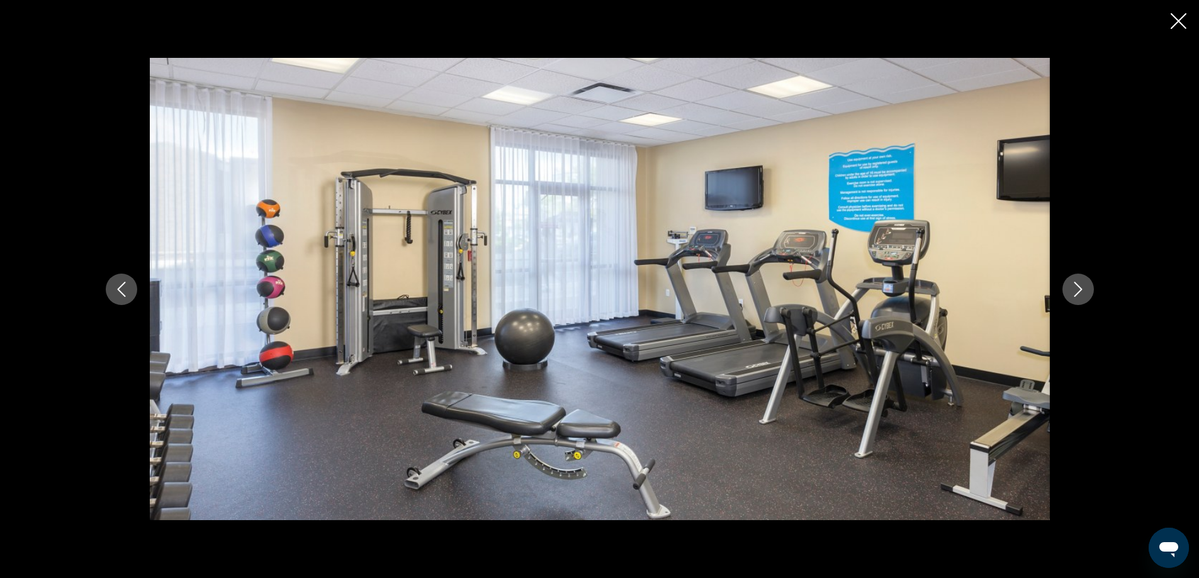
click at [1079, 287] on icon "Next image" at bounding box center [1078, 289] width 8 height 15
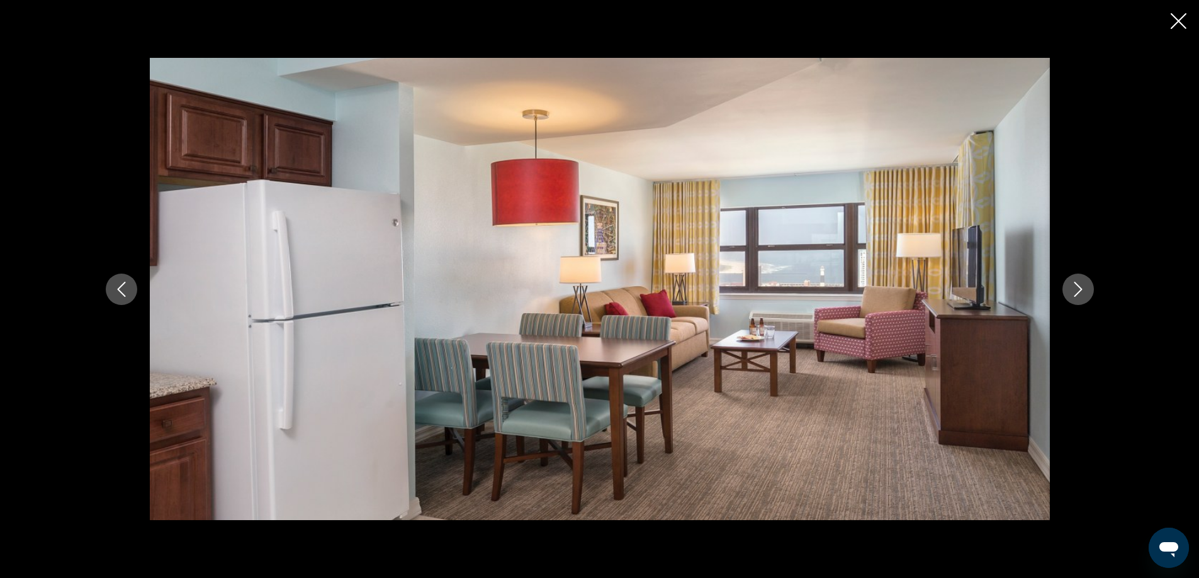
click at [1079, 287] on icon "Next image" at bounding box center [1078, 289] width 8 height 15
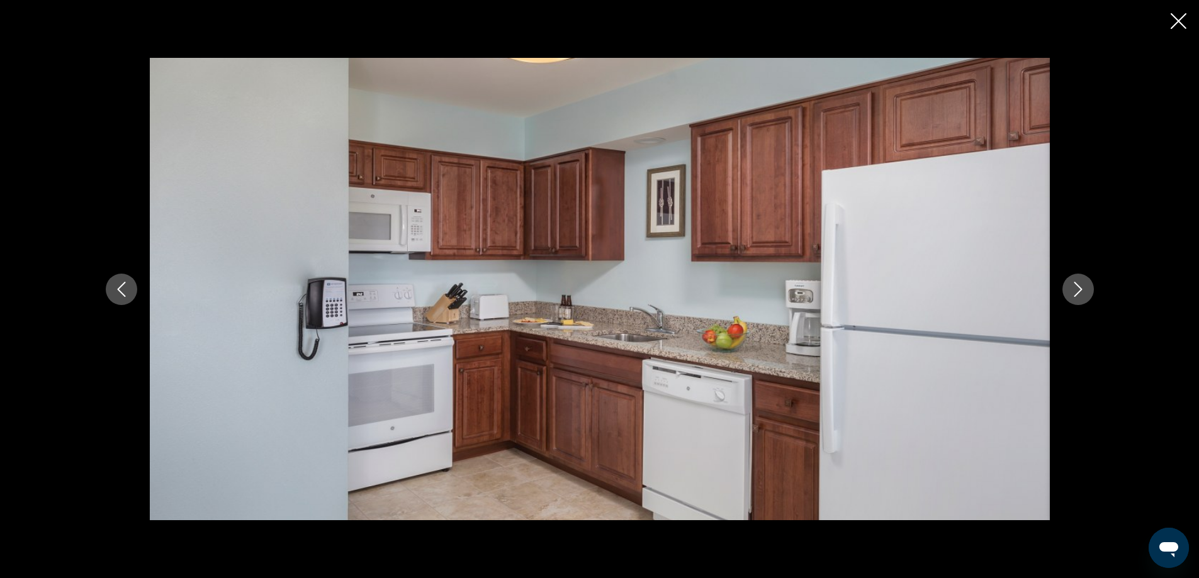
click at [1079, 287] on icon "Next image" at bounding box center [1078, 289] width 8 height 15
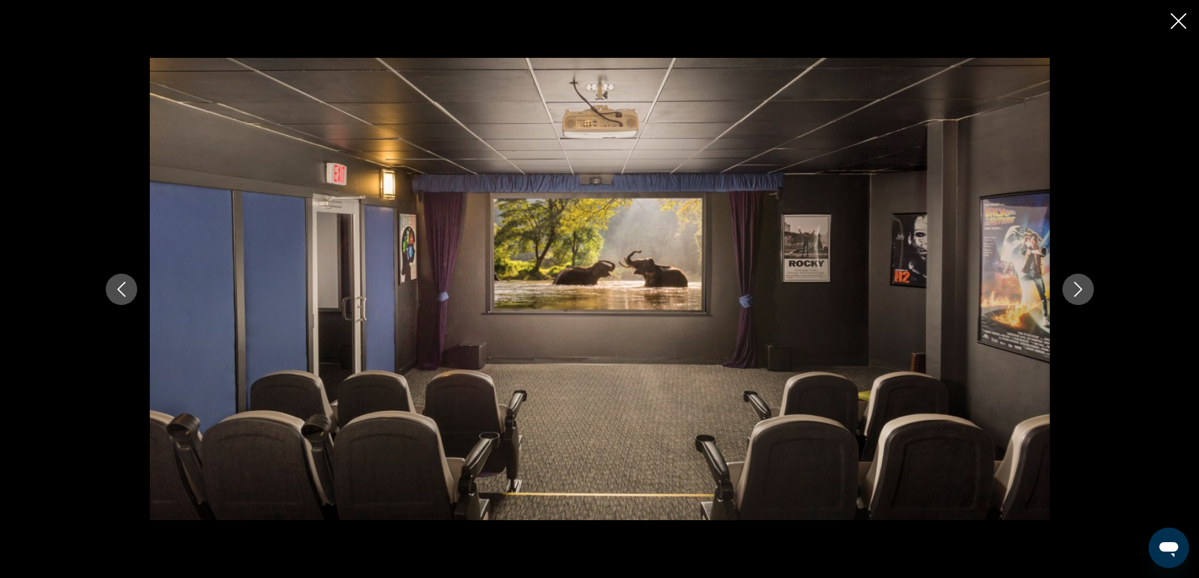
click at [1079, 287] on icon "Next image" at bounding box center [1078, 289] width 8 height 15
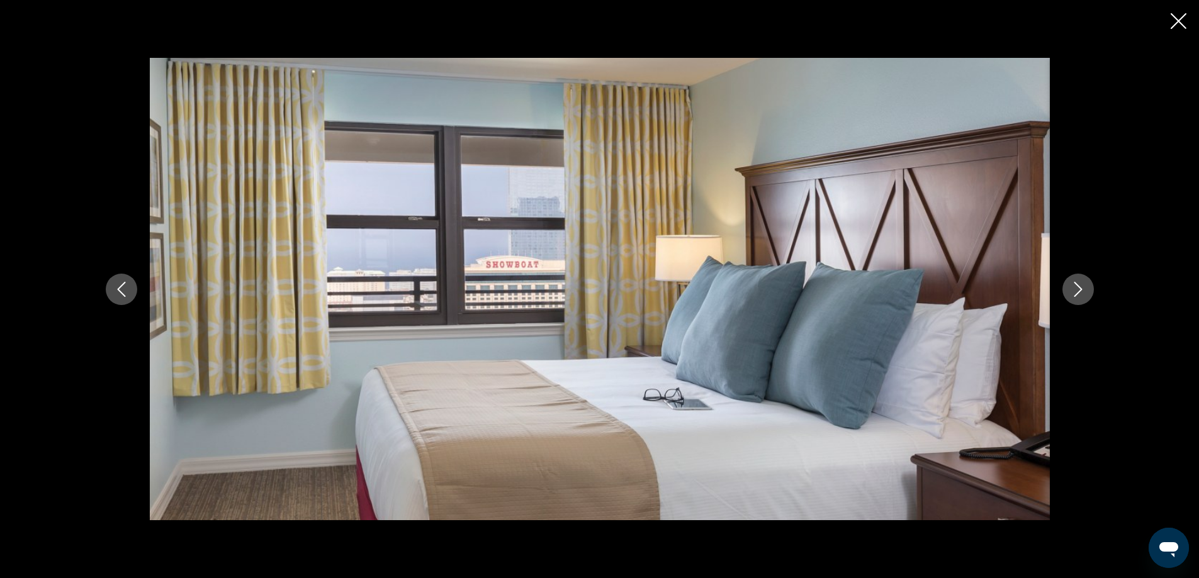
click at [1079, 287] on icon "Next image" at bounding box center [1078, 289] width 8 height 15
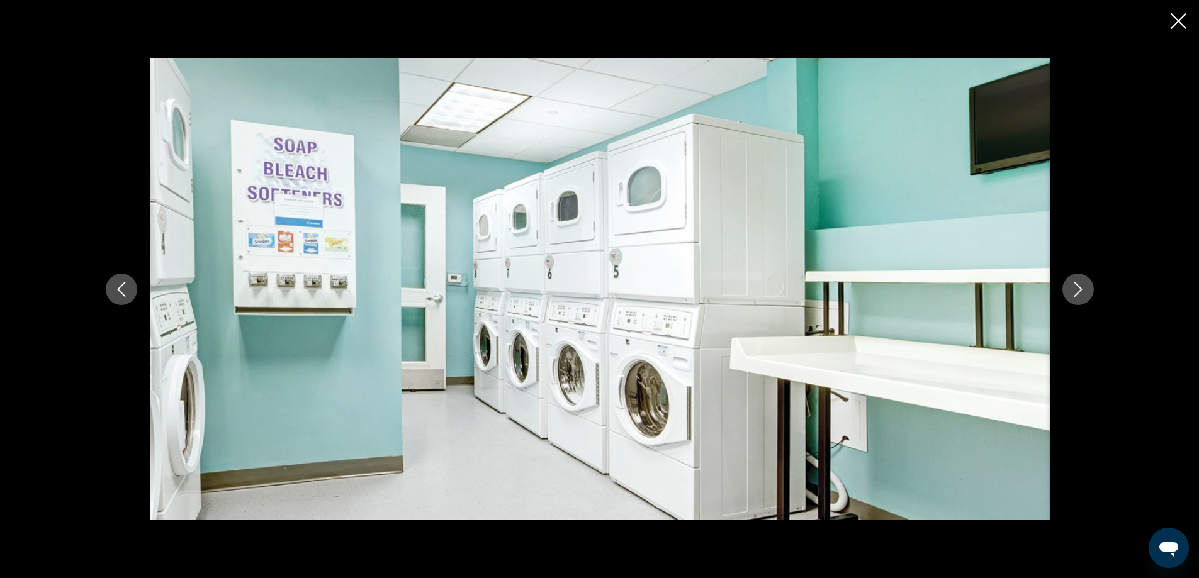
click at [1079, 287] on icon "Next image" at bounding box center [1078, 289] width 8 height 15
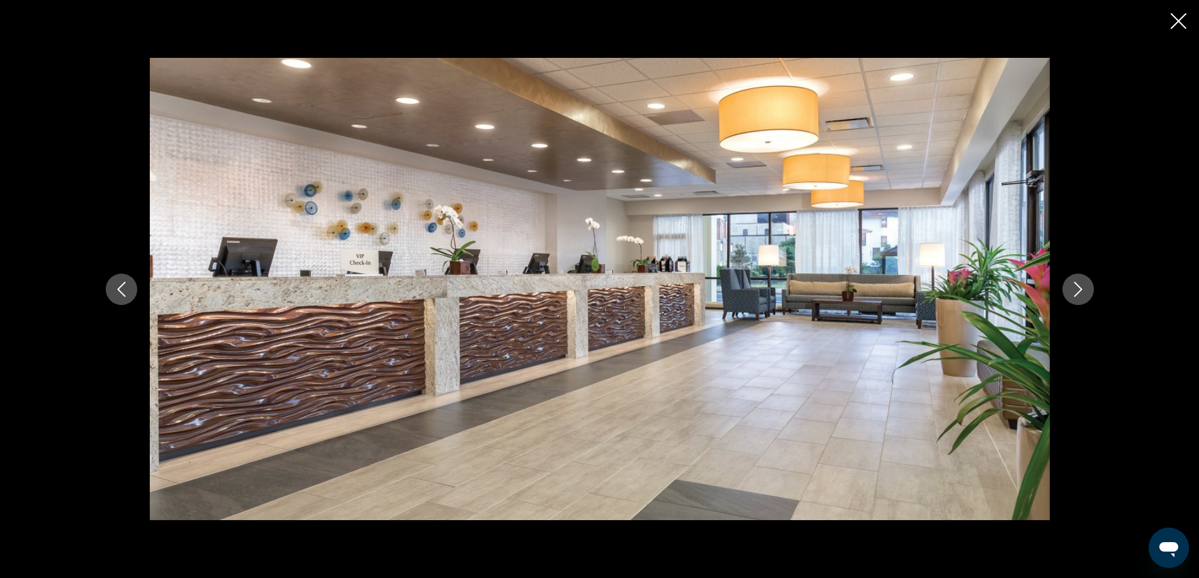
click at [1079, 287] on icon "Next image" at bounding box center [1078, 289] width 8 height 15
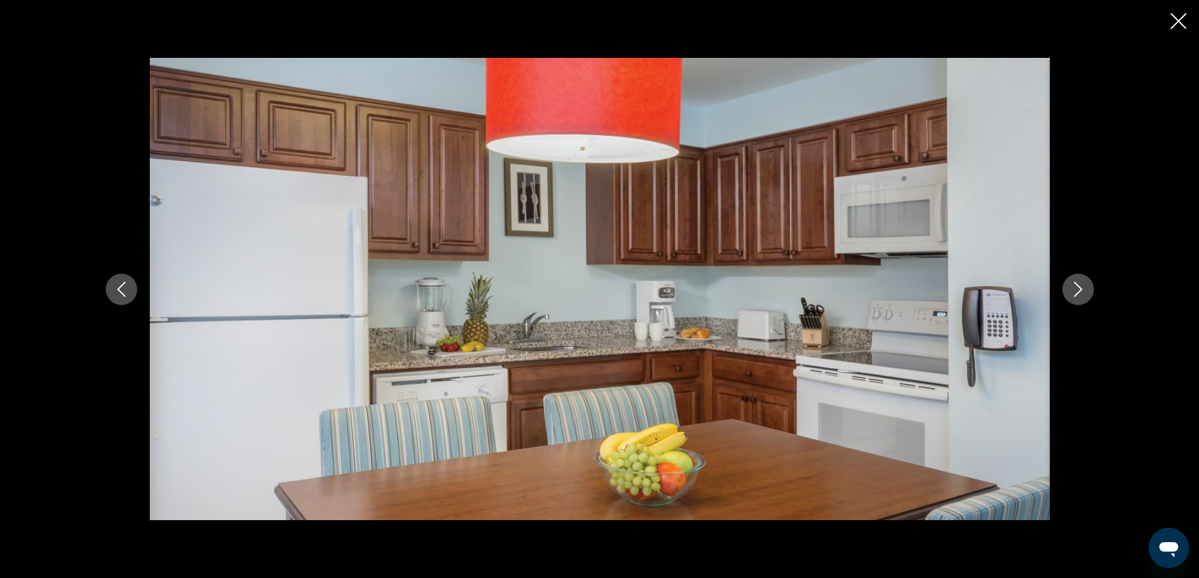
click at [1079, 287] on icon "Next image" at bounding box center [1078, 289] width 8 height 15
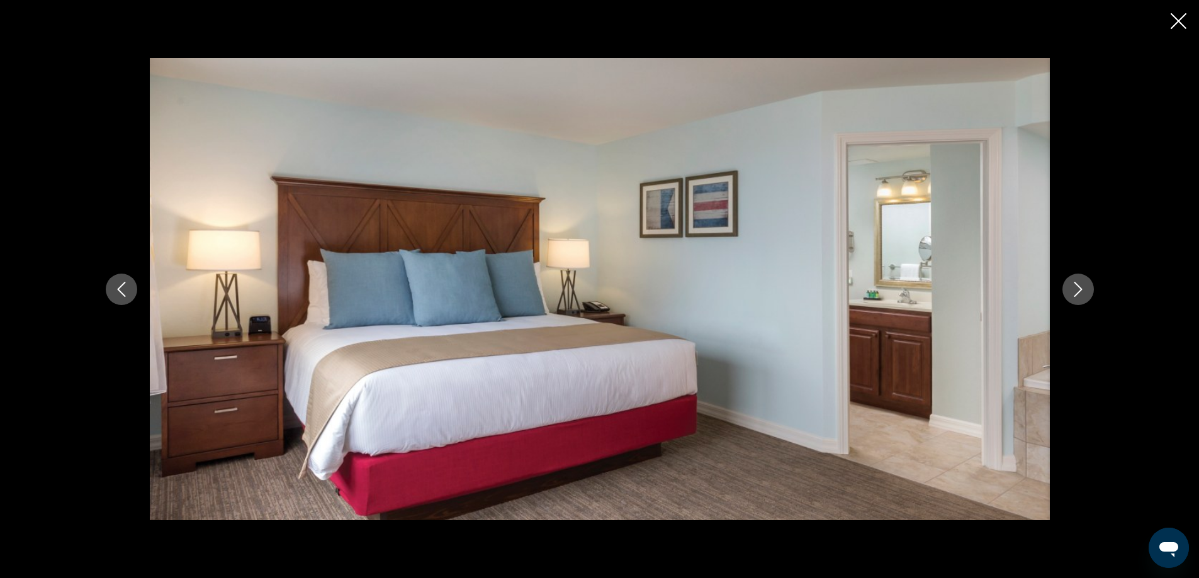
click at [1079, 287] on icon "Next image" at bounding box center [1078, 289] width 8 height 15
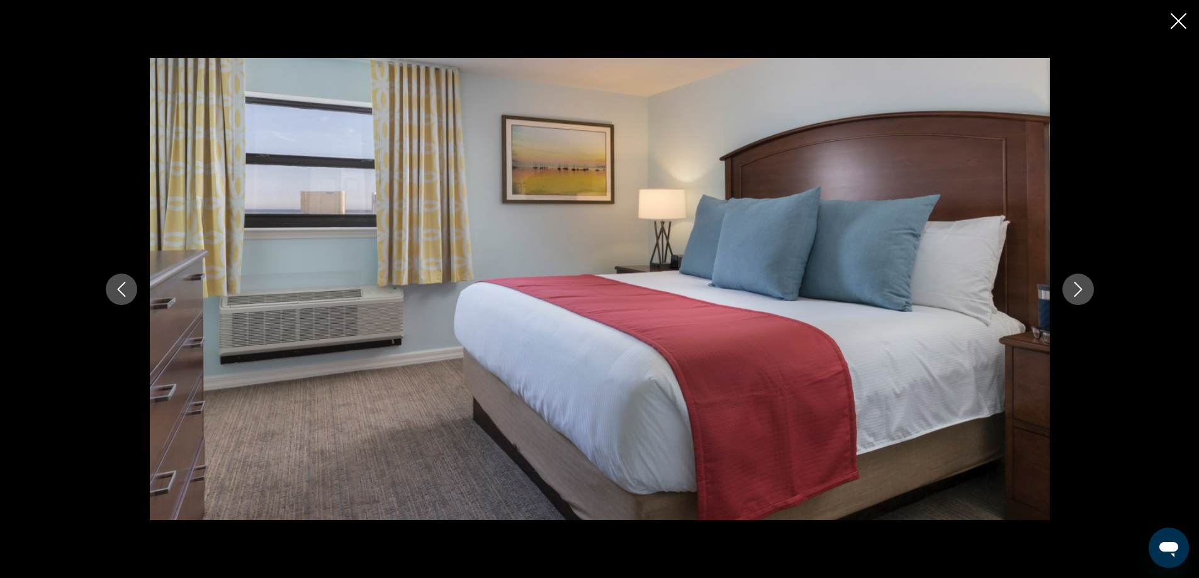
click at [1079, 287] on icon "Next image" at bounding box center [1078, 289] width 8 height 15
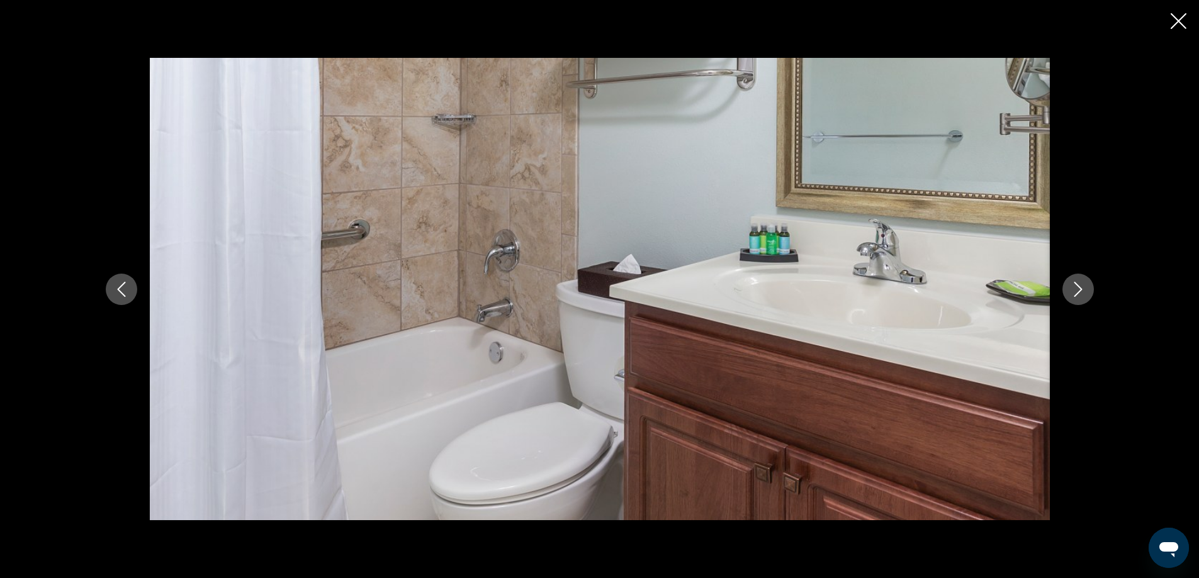
click at [1079, 287] on icon "Next image" at bounding box center [1078, 289] width 8 height 15
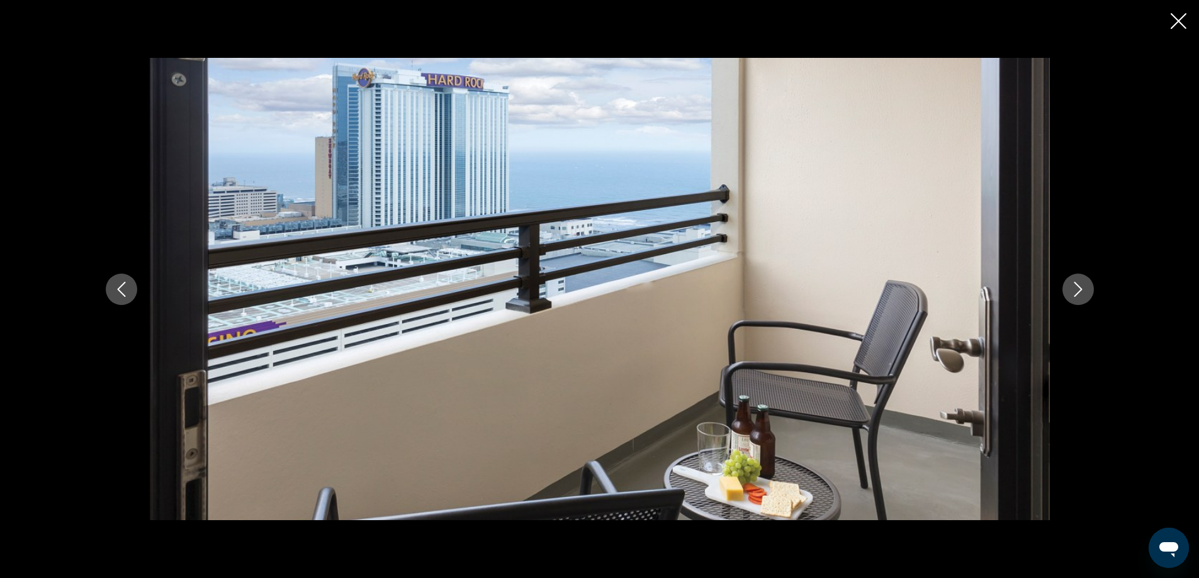
click at [1079, 287] on icon "Next image" at bounding box center [1078, 289] width 8 height 15
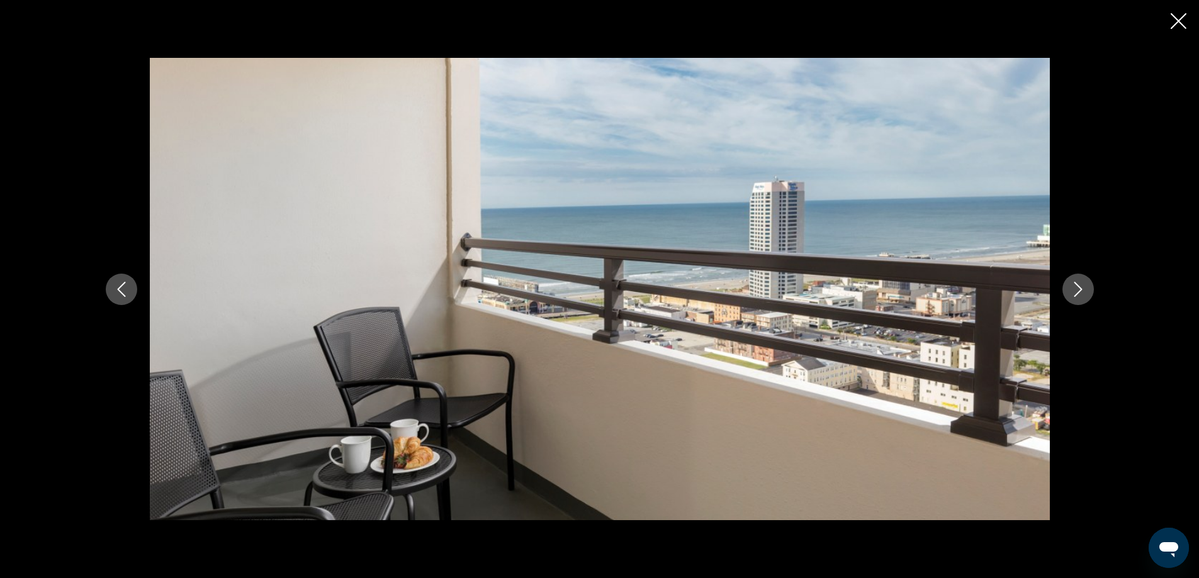
click at [1079, 287] on icon "Next image" at bounding box center [1078, 289] width 8 height 15
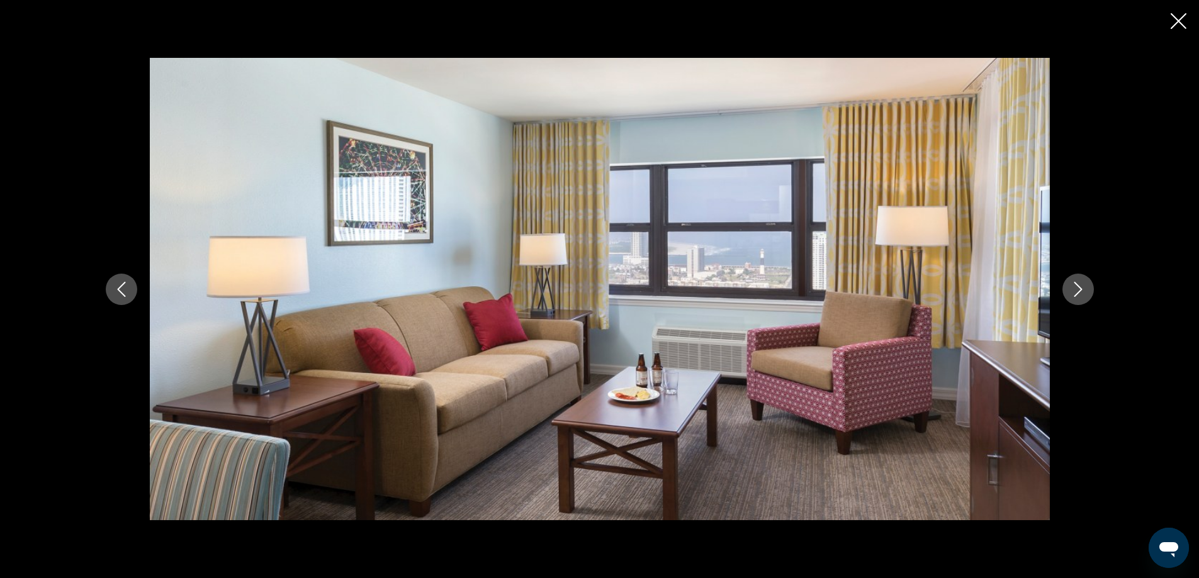
drag, startPoint x: 1177, startPoint y: 20, endPoint x: 1170, endPoint y: 26, distance: 9.4
click at [1171, 26] on icon "Close slideshow" at bounding box center [1178, 21] width 16 height 16
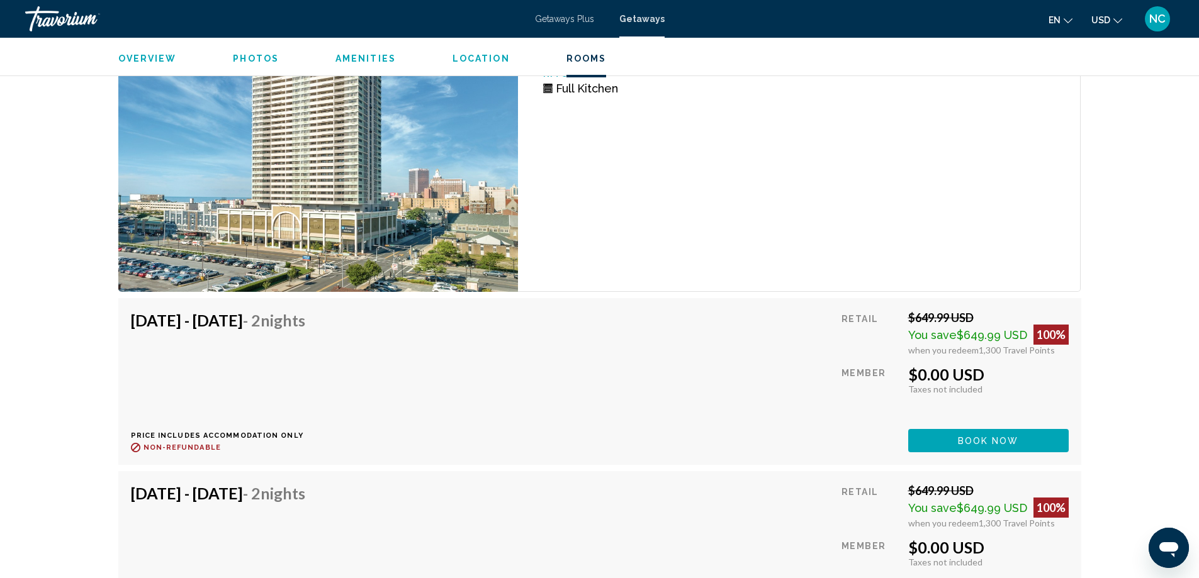
scroll to position [2527, 0]
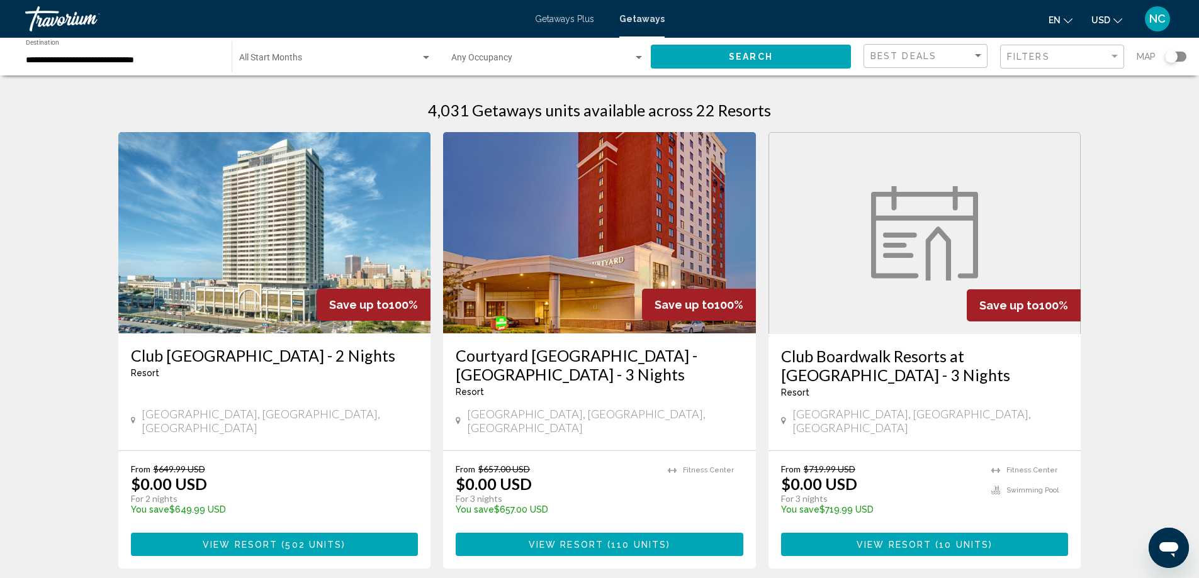
click at [600, 245] on img "Main content" at bounding box center [599, 232] width 313 height 201
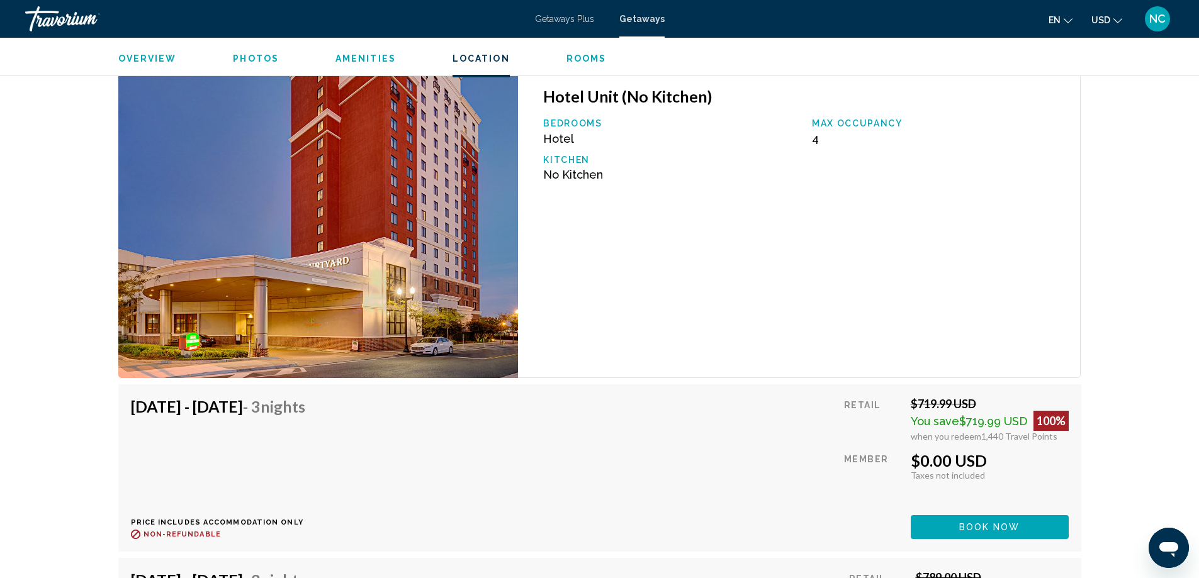
scroll to position [1613, 0]
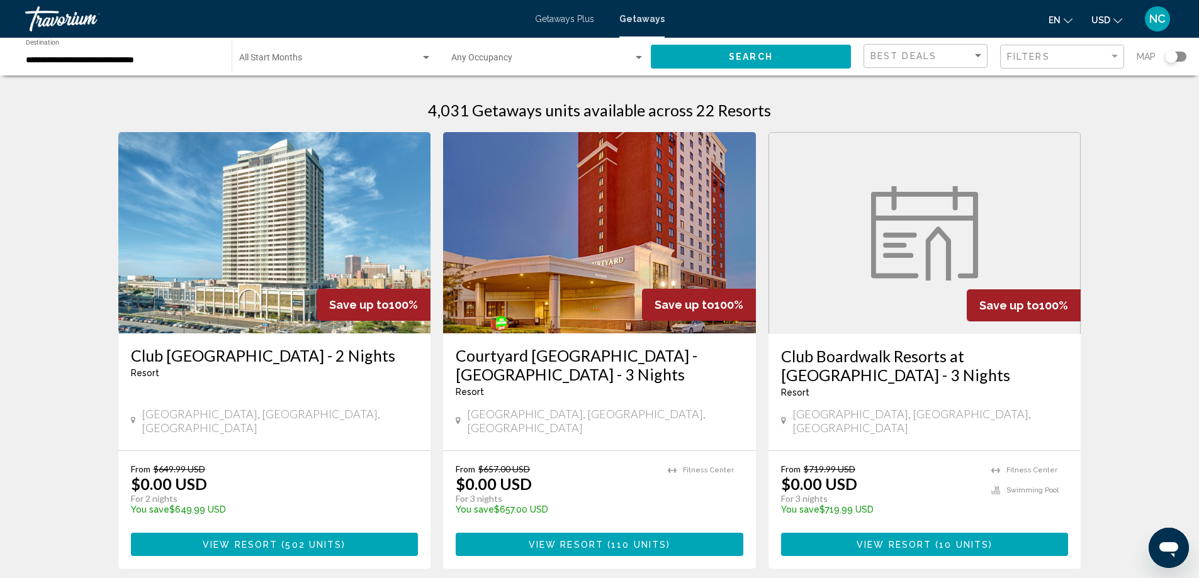
click at [861, 285] on figure "Main content" at bounding box center [924, 233] width 311 height 201
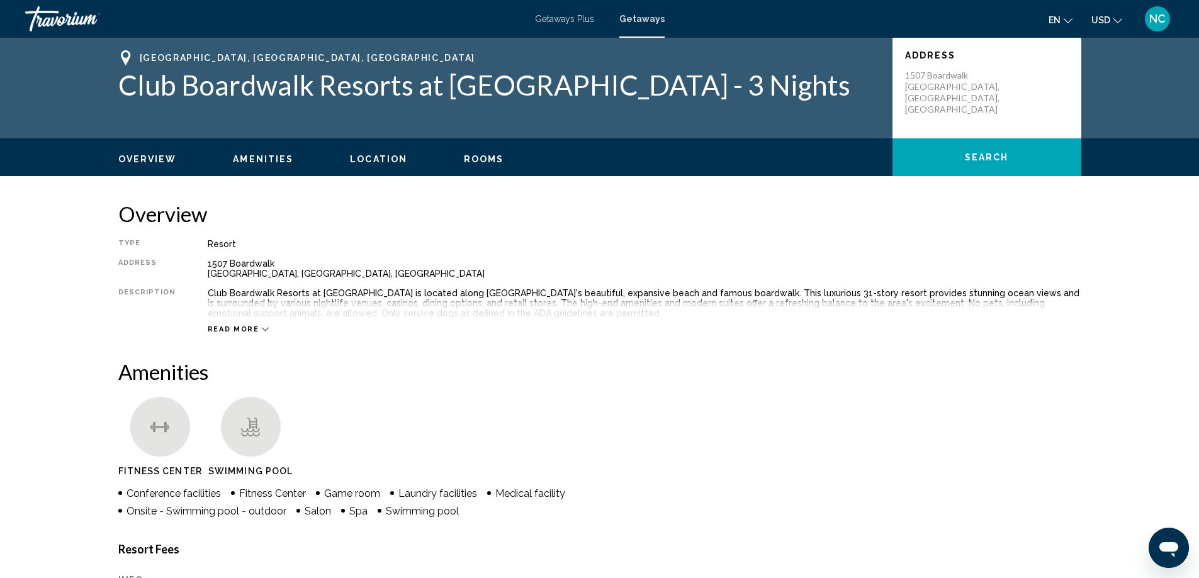
click at [152, 154] on span "Overview" at bounding box center [147, 159] width 59 height 10
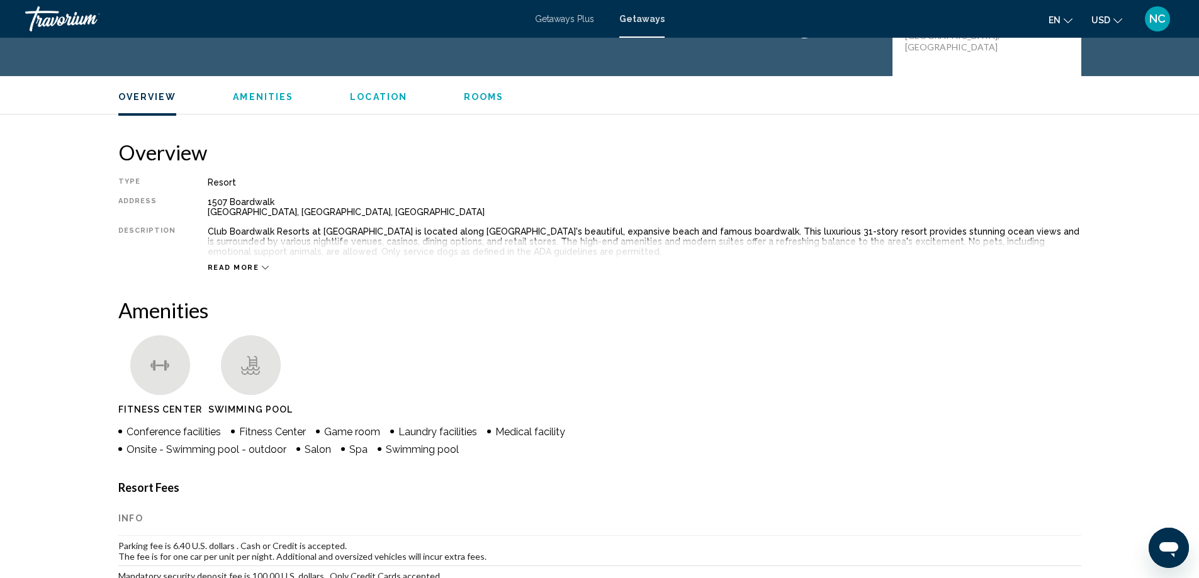
scroll to position [126, 0]
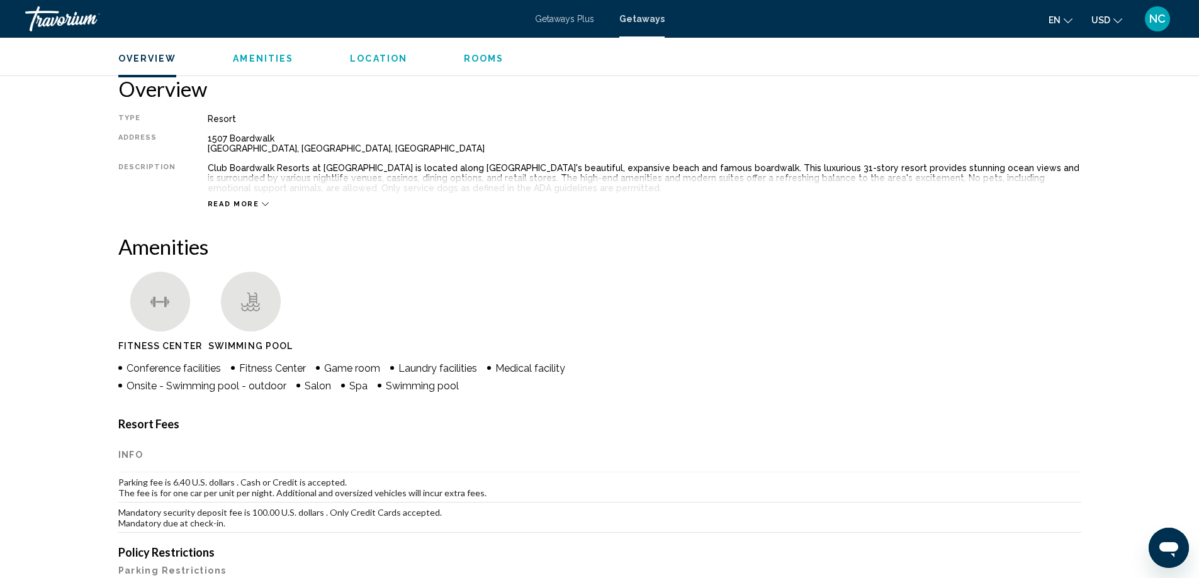
click at [262, 204] on icon "Main content" at bounding box center [265, 204] width 7 height 7
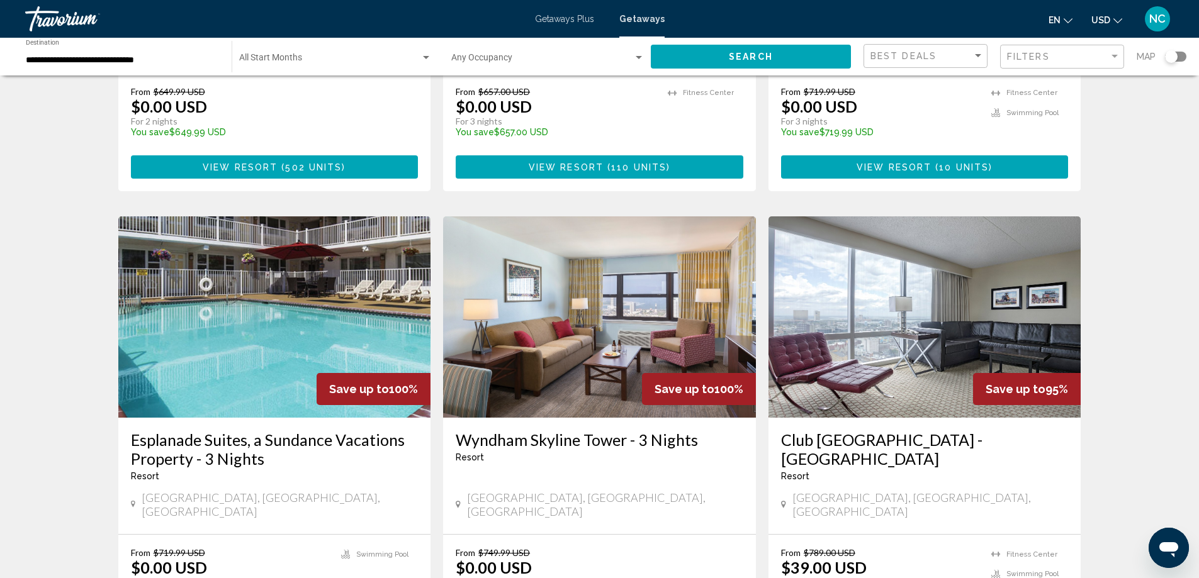
scroll to position [440, 0]
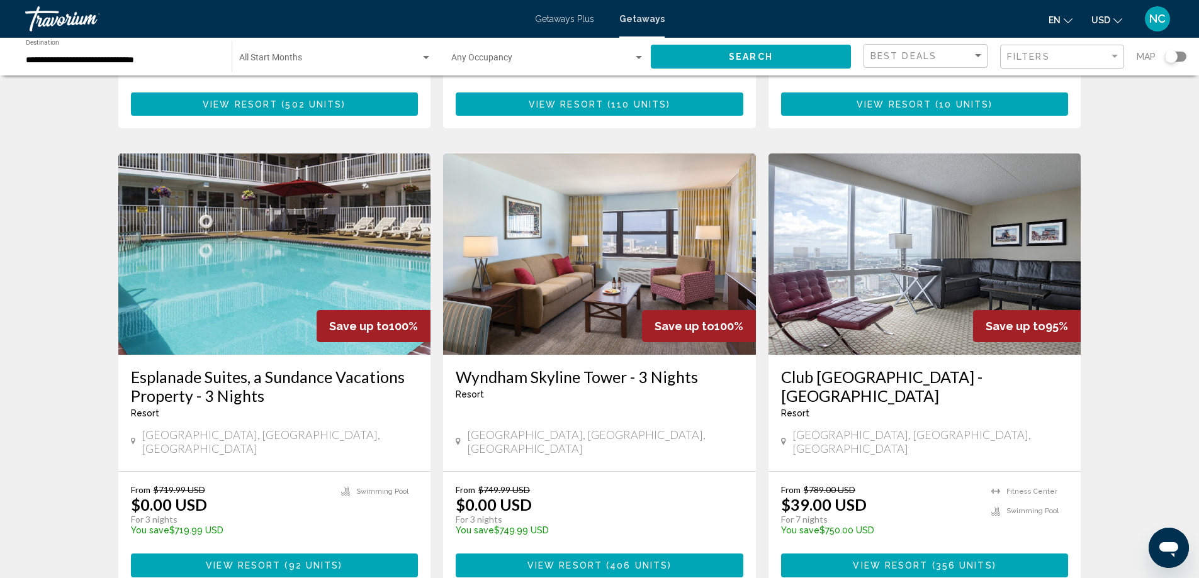
click at [257, 245] on img "Main content" at bounding box center [274, 254] width 313 height 201
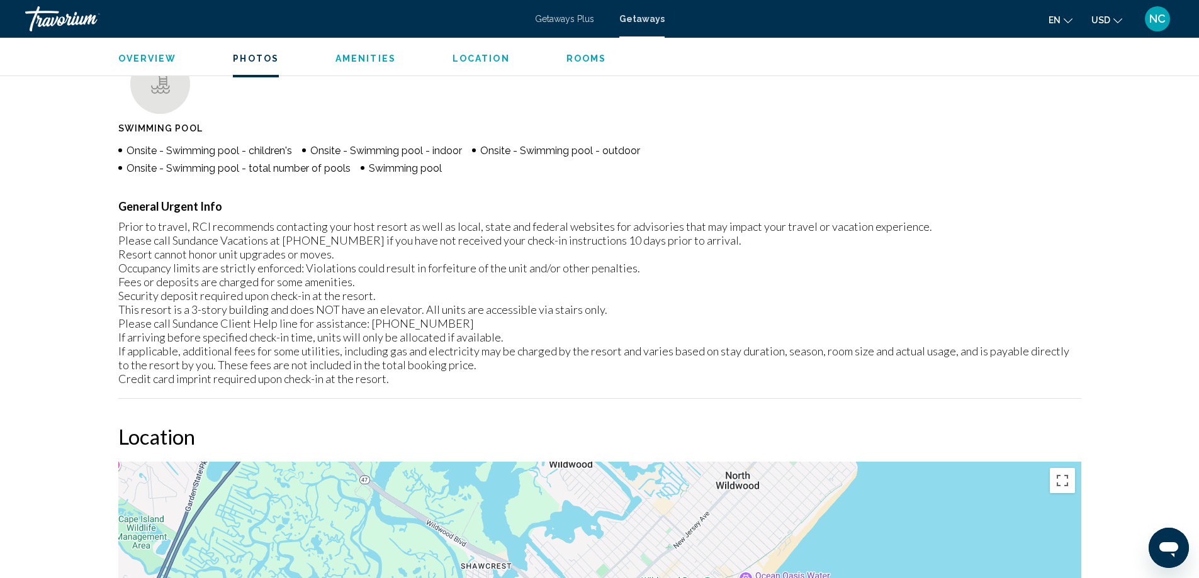
scroll to position [422, 0]
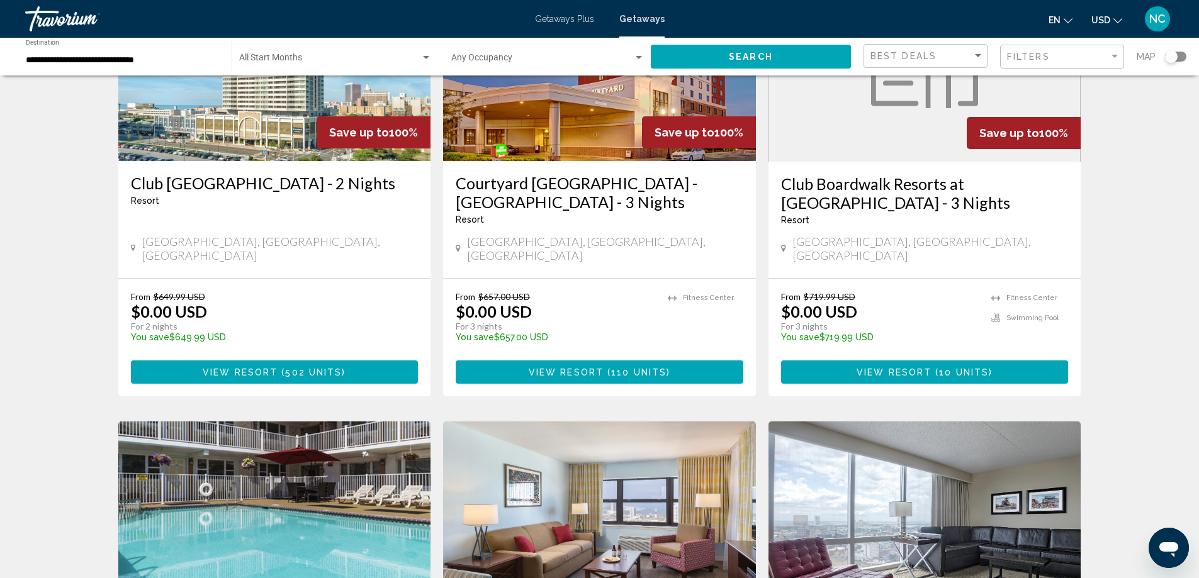
scroll to position [440, 0]
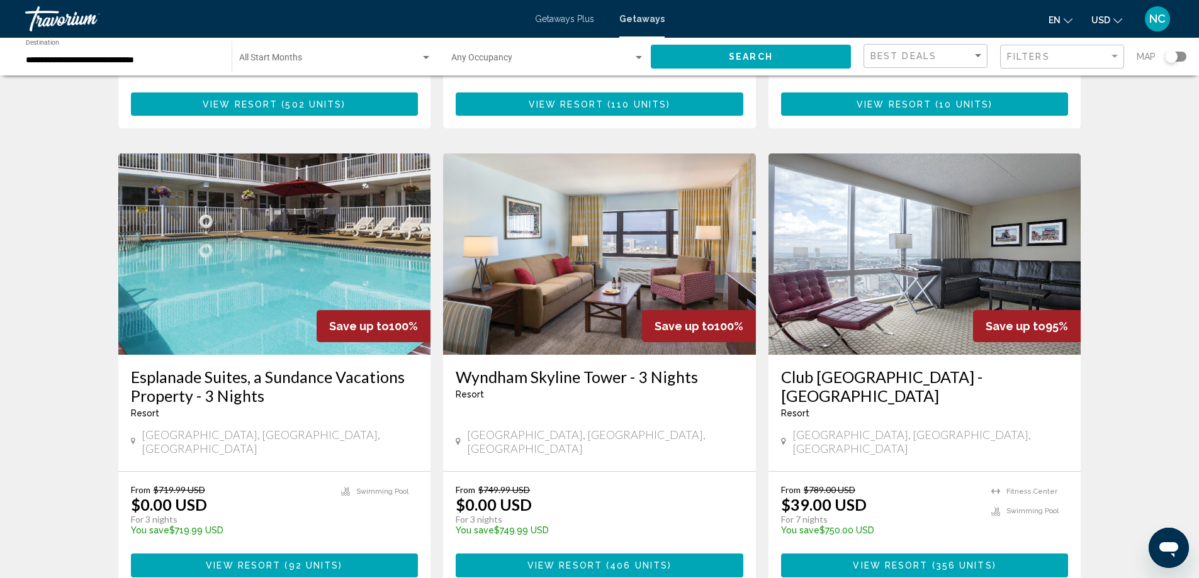
click at [931, 259] on img "Main content" at bounding box center [924, 254] width 313 height 201
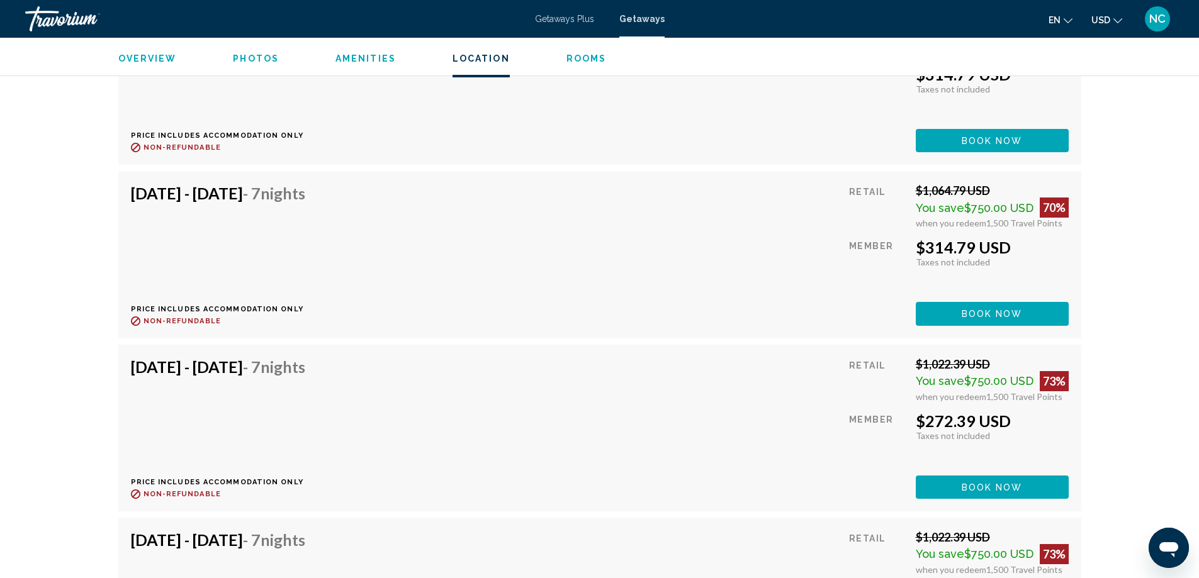
scroll to position [4468, 0]
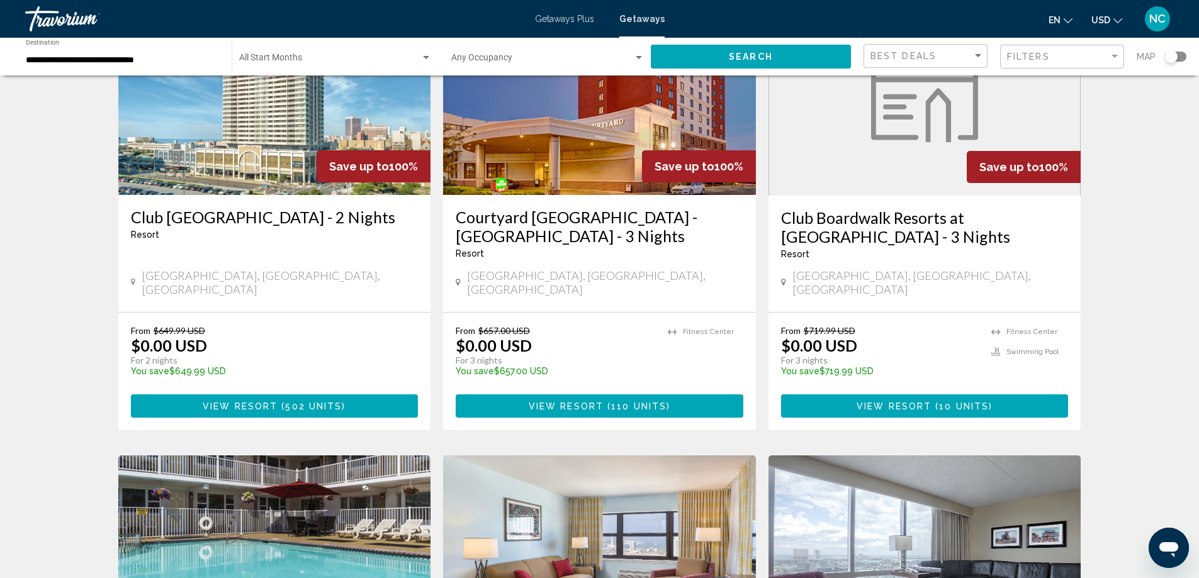
scroll to position [378, 0]
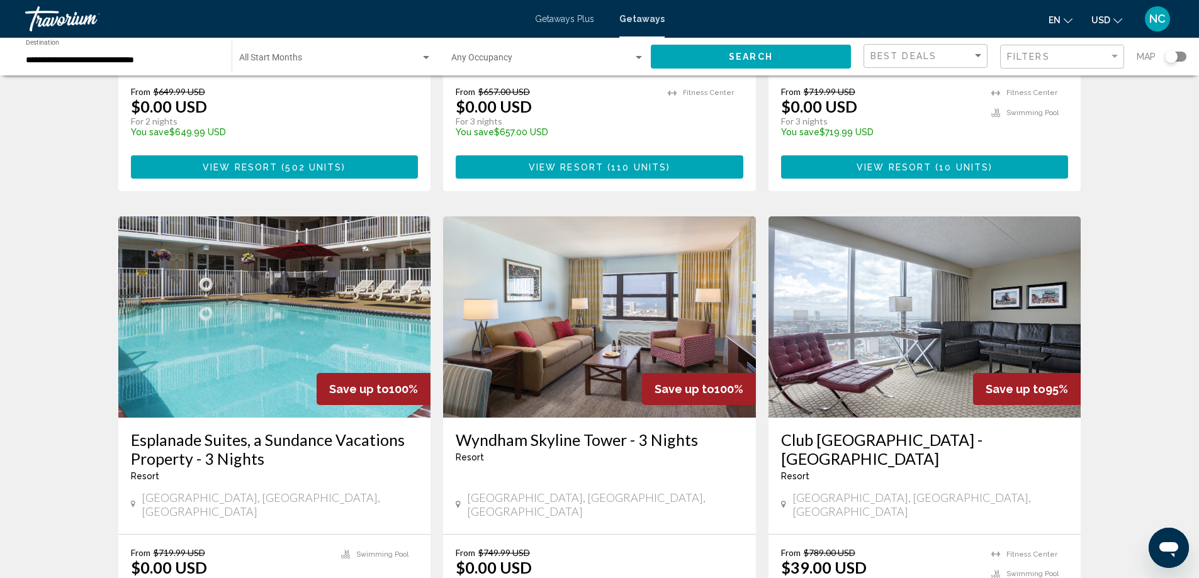
click at [568, 294] on img "Main content" at bounding box center [599, 316] width 313 height 201
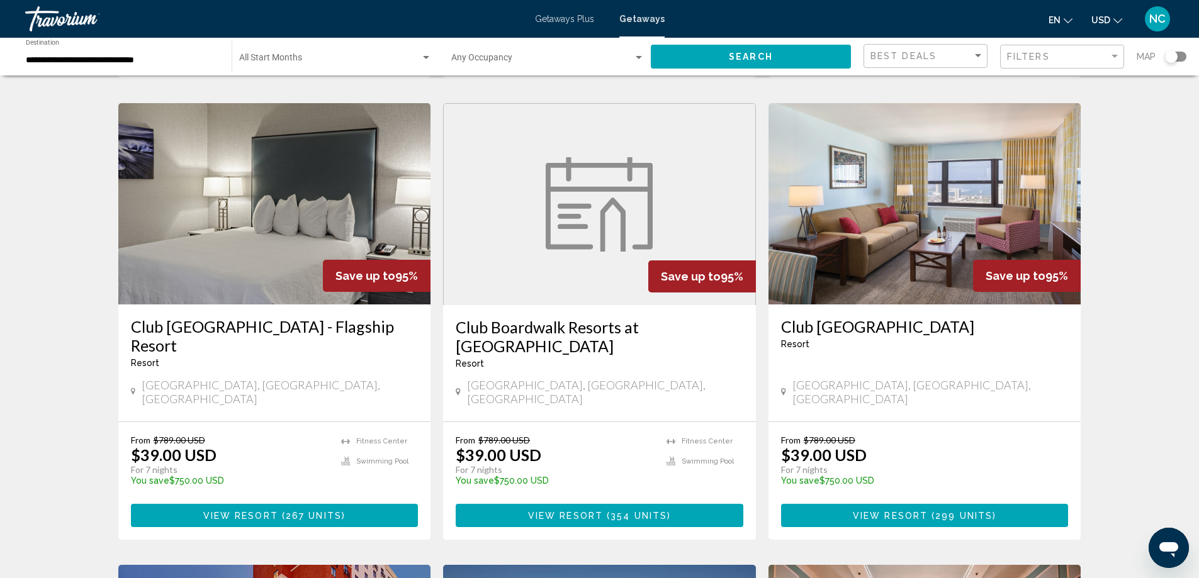
scroll to position [944, 0]
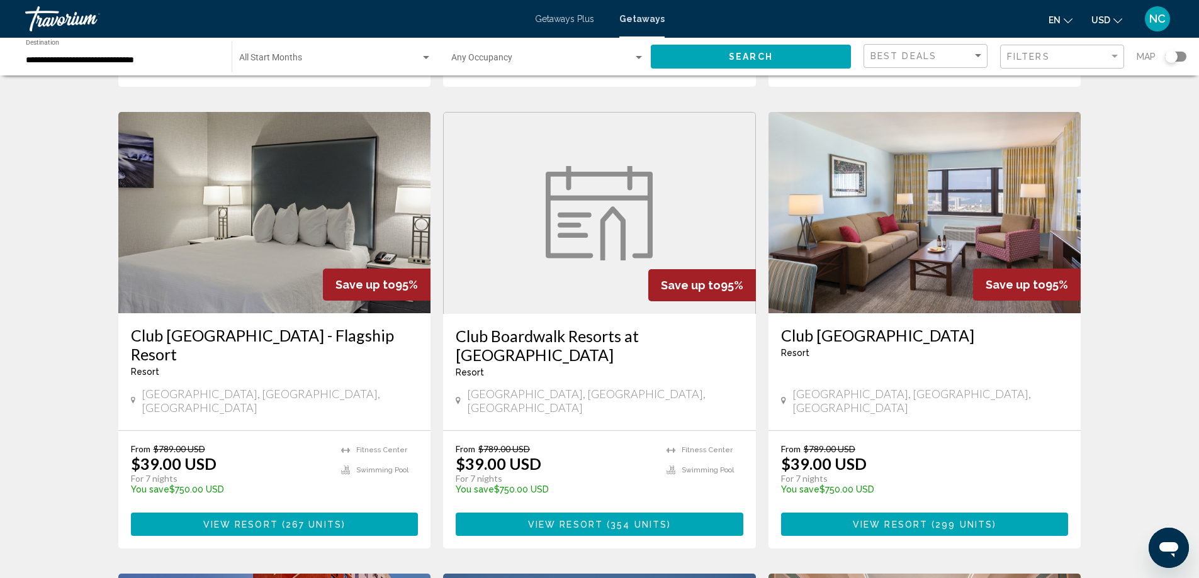
click at [252, 174] on img "Main content" at bounding box center [274, 212] width 313 height 201
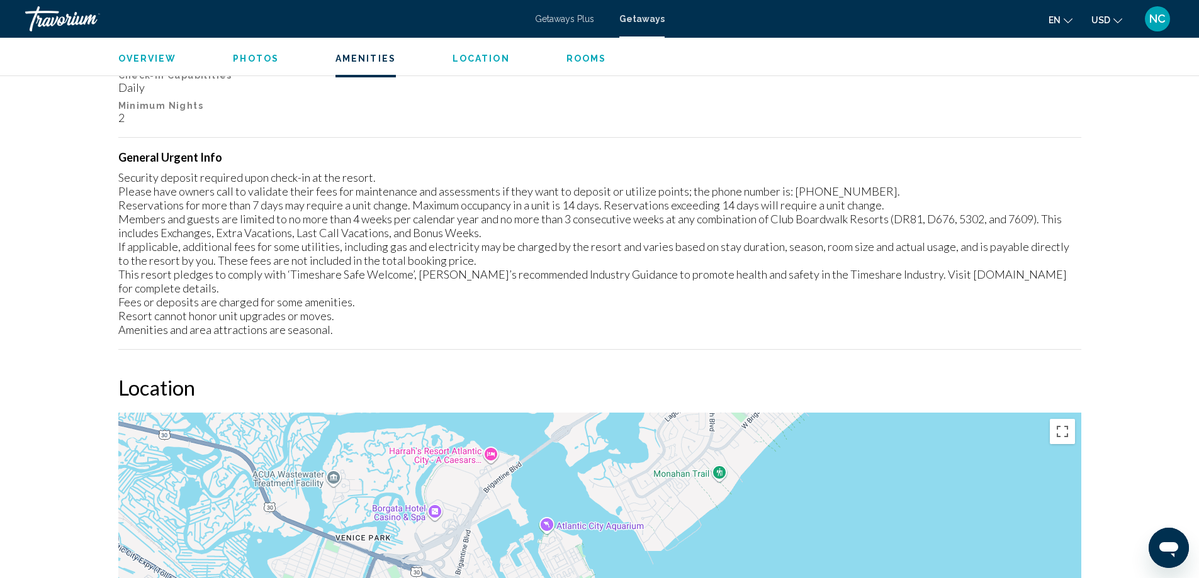
scroll to position [1090, 0]
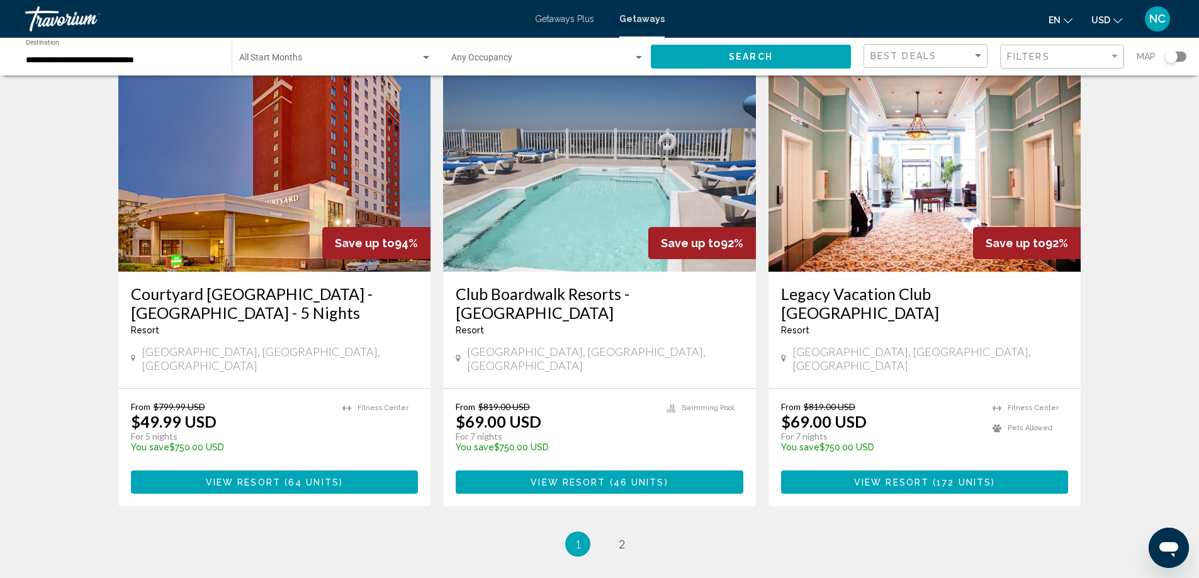
scroll to position [1321, 0]
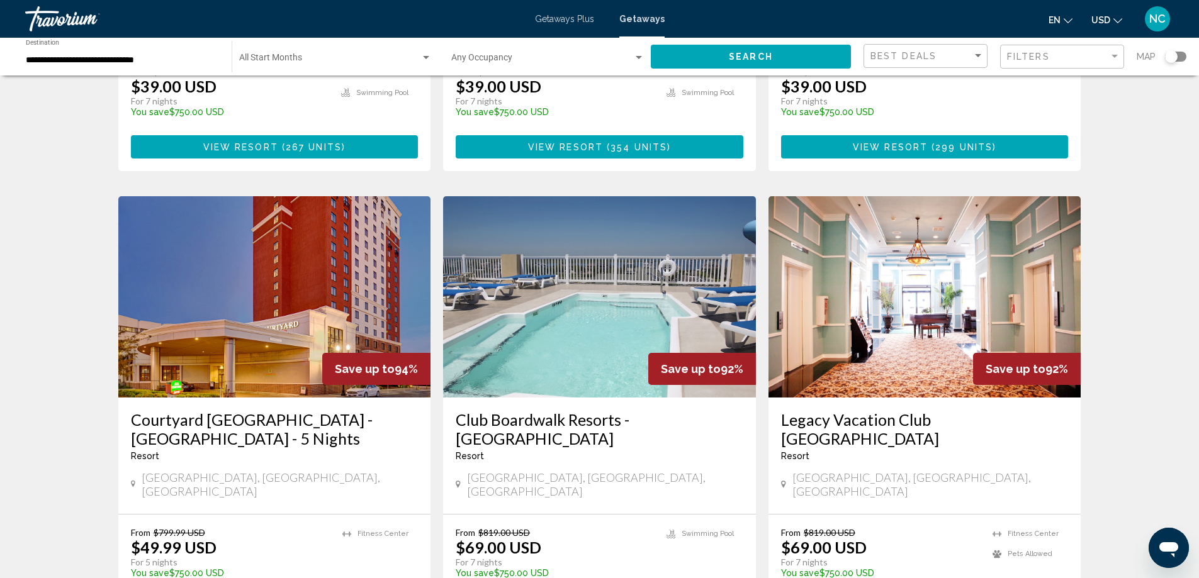
click at [583, 284] on img "Main content" at bounding box center [599, 296] width 313 height 201
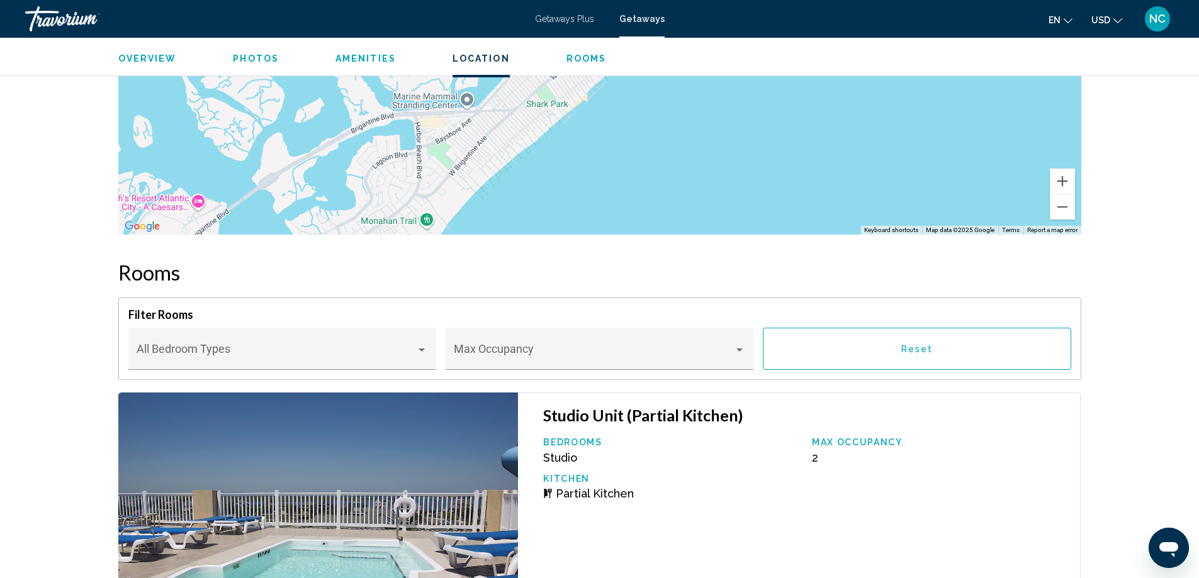
scroll to position [2093, 0]
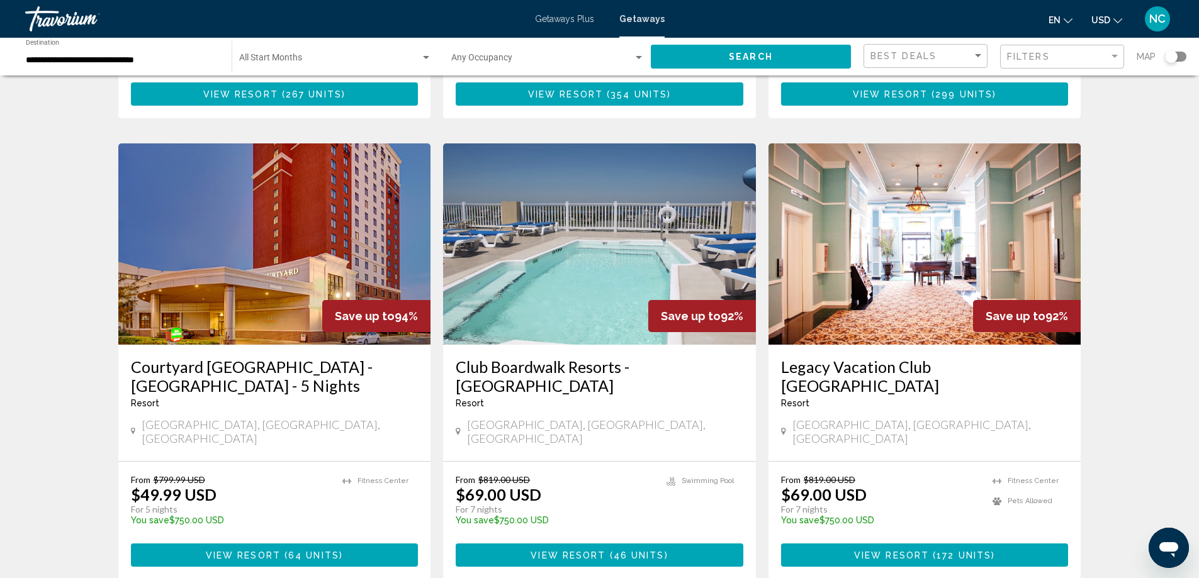
scroll to position [1384, 0]
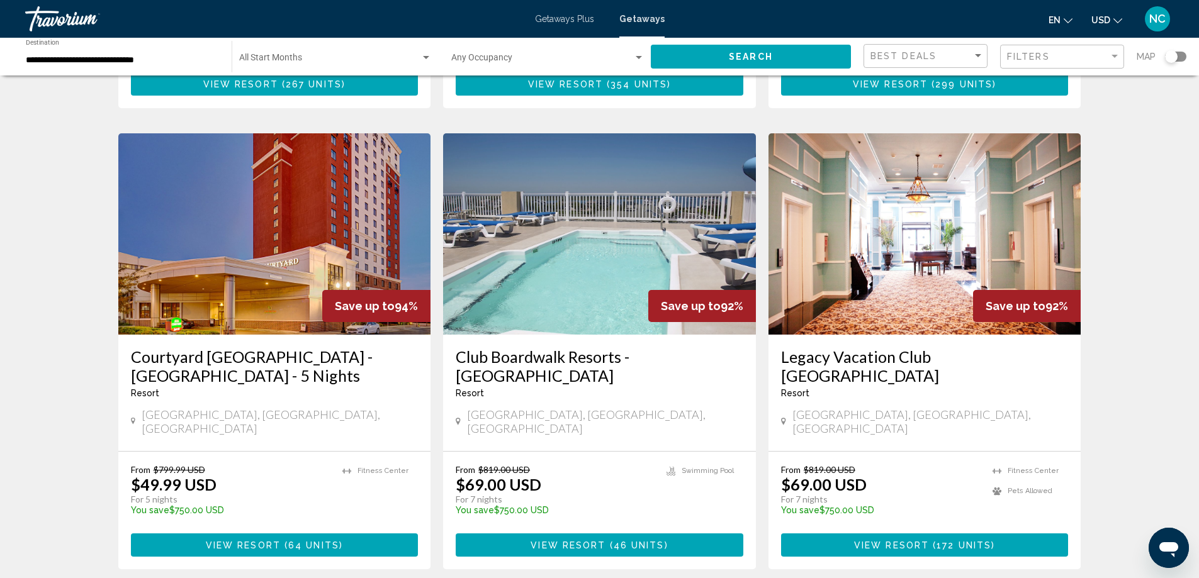
click at [863, 197] on img "Main content" at bounding box center [924, 233] width 313 height 201
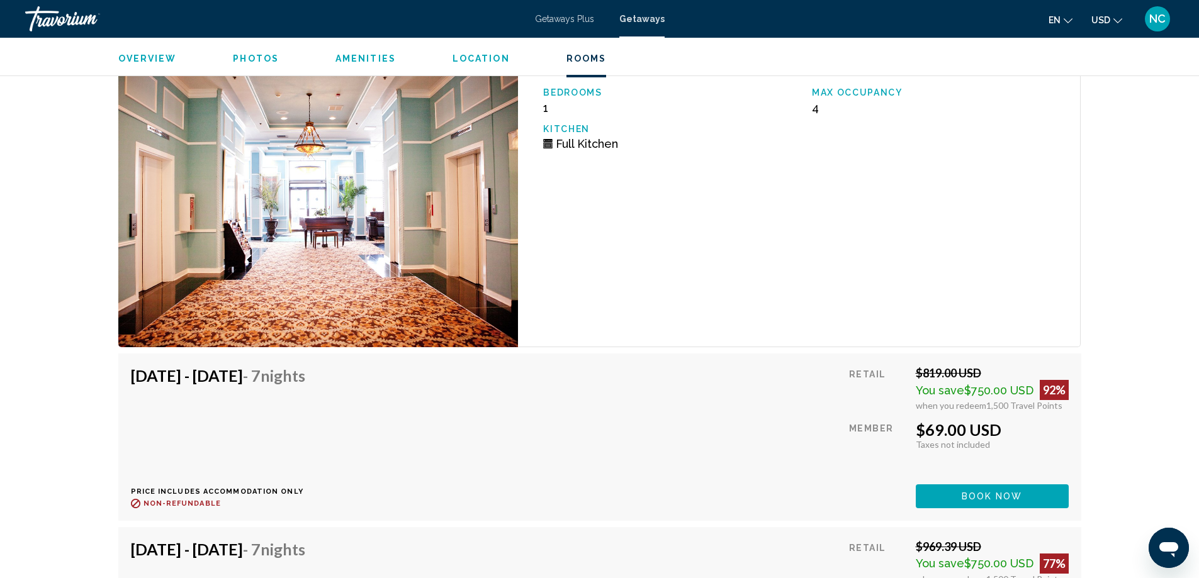
scroll to position [2734, 0]
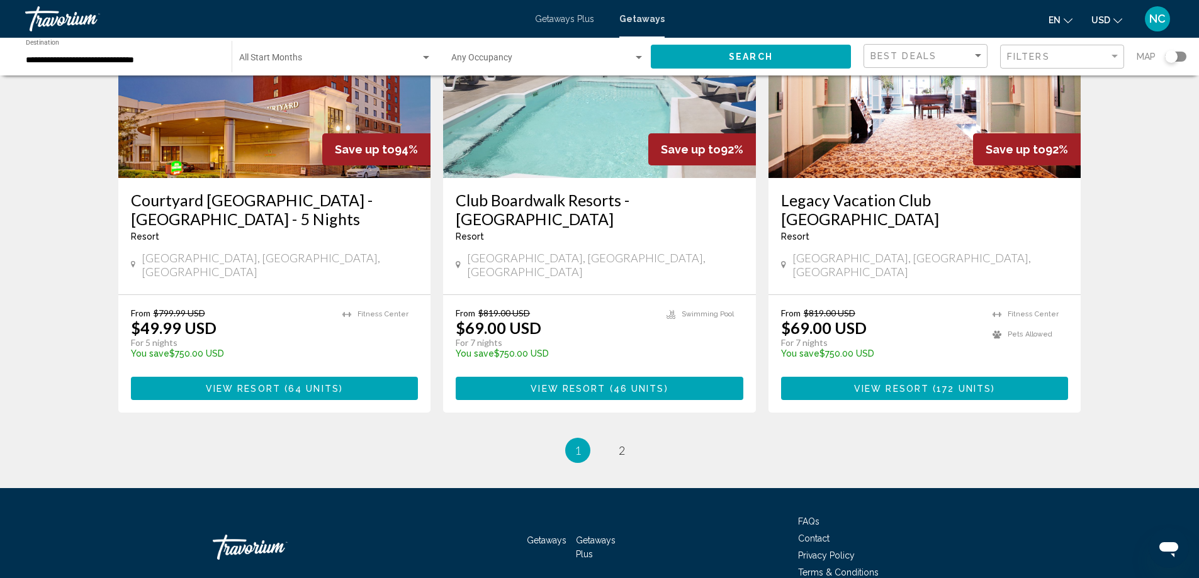
scroll to position [1550, 0]
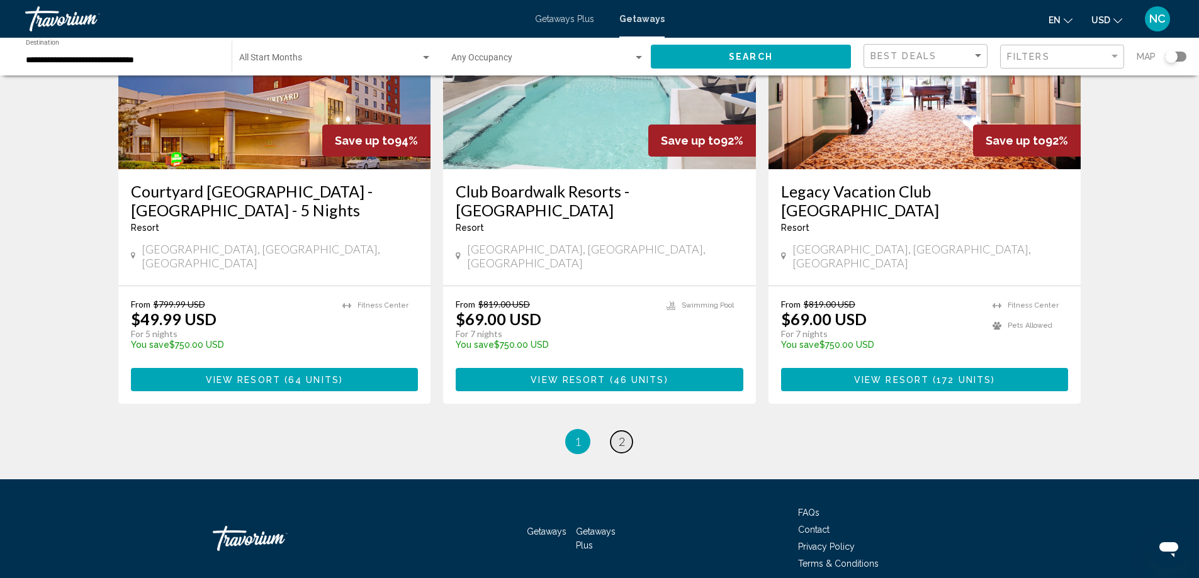
click at [622, 435] on span "2" at bounding box center [622, 442] width 6 height 14
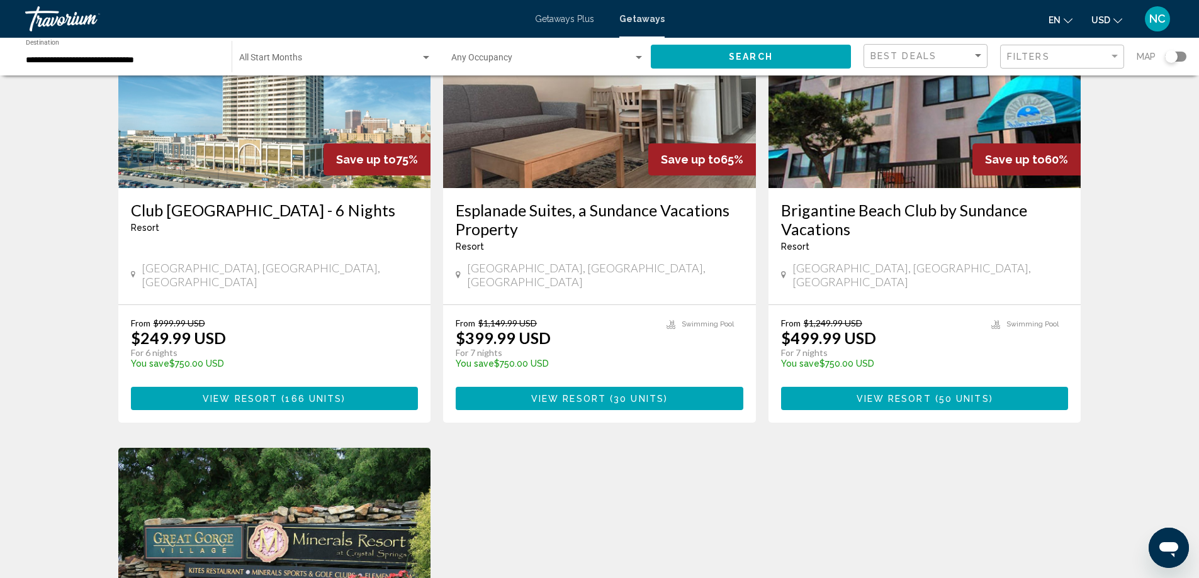
scroll to position [1321, 0]
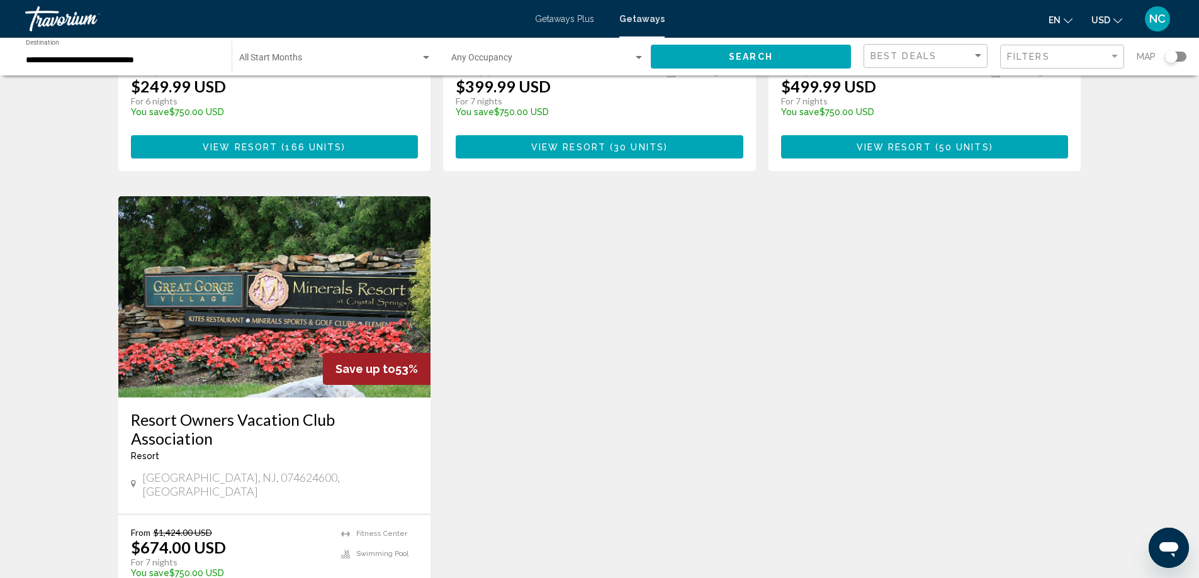
click at [263, 215] on img "Main content" at bounding box center [274, 296] width 313 height 201
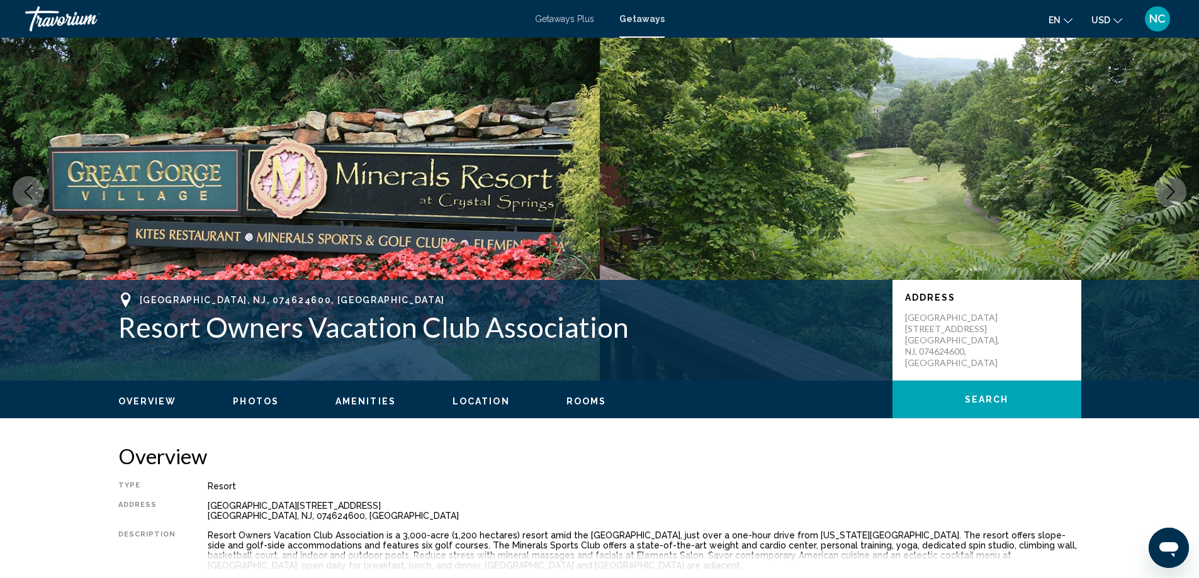
scroll to position [378, 0]
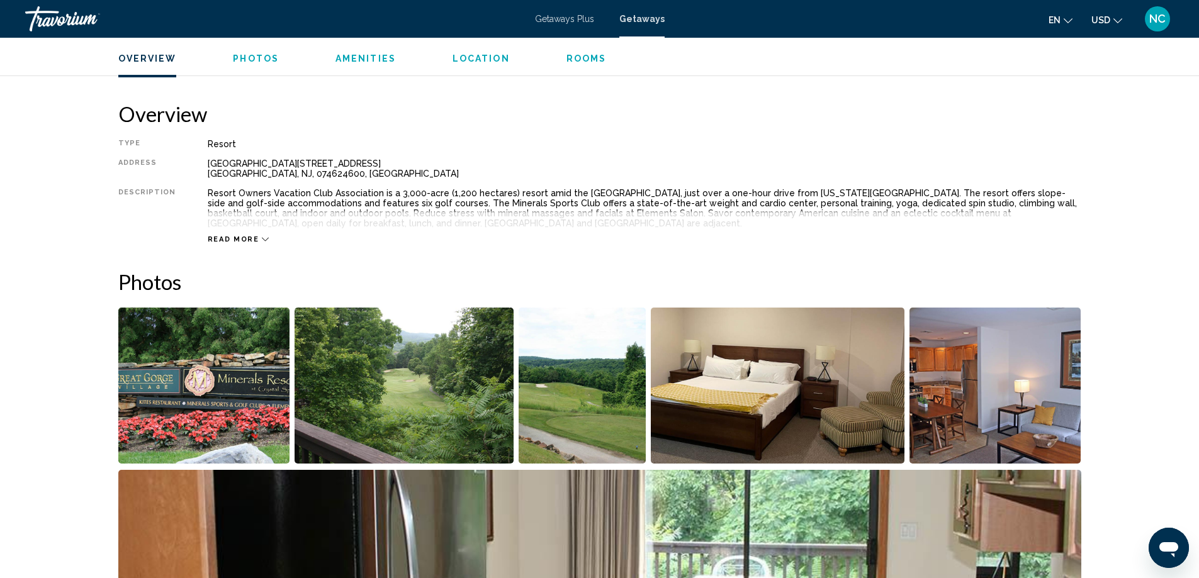
click at [252, 384] on img "Open full-screen image slider" at bounding box center [204, 386] width 172 height 156
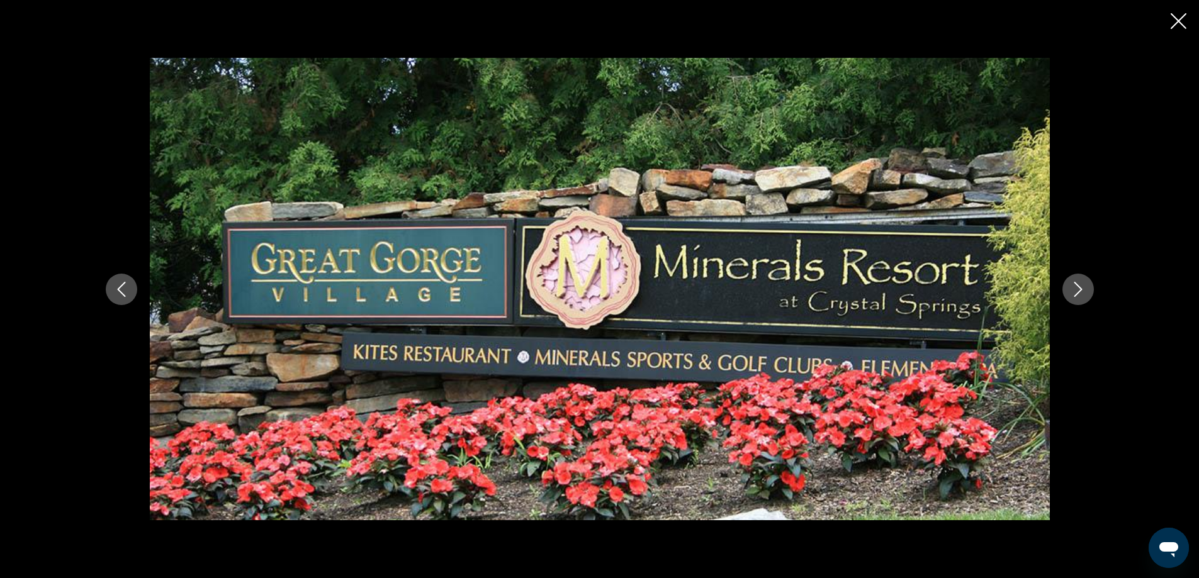
click at [1079, 292] on icon "Next image" at bounding box center [1078, 289] width 8 height 15
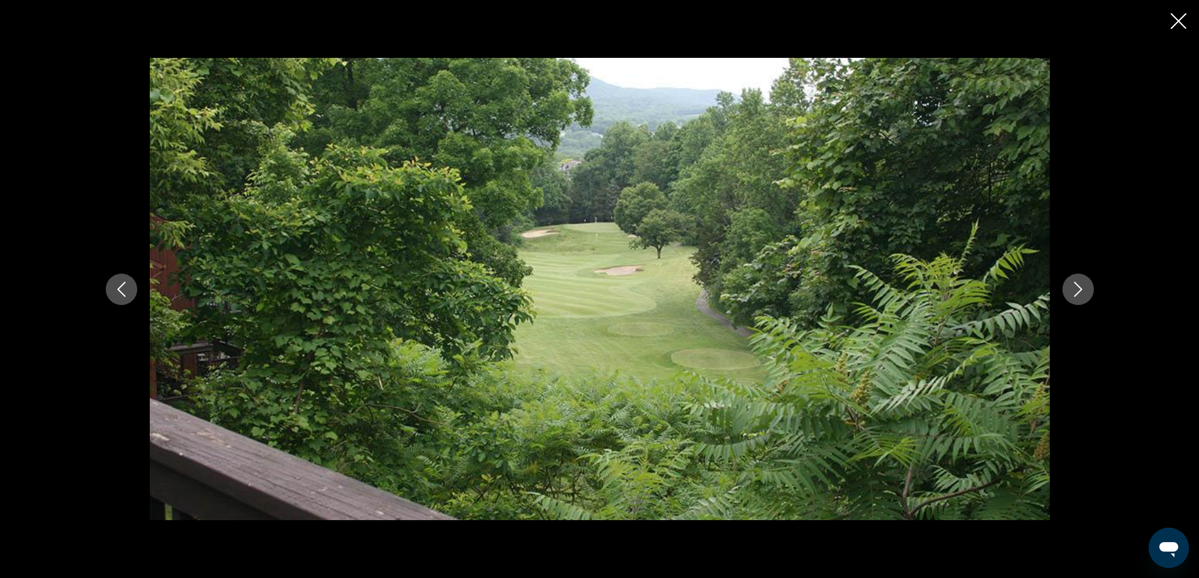
click at [1079, 292] on icon "Next image" at bounding box center [1078, 289] width 8 height 15
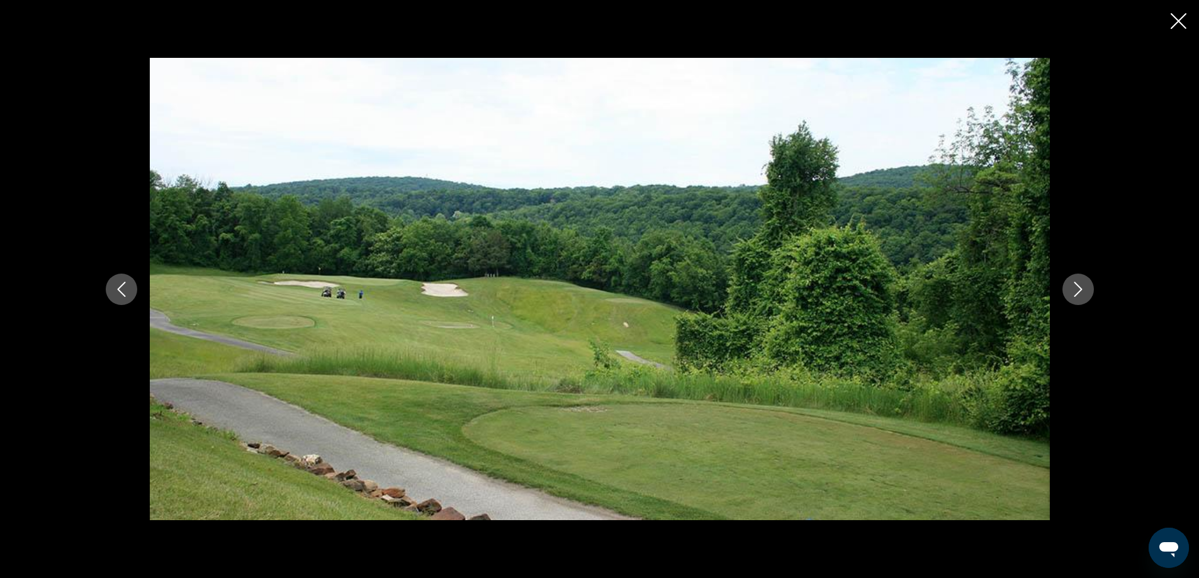
click at [1079, 292] on icon "Next image" at bounding box center [1078, 289] width 8 height 15
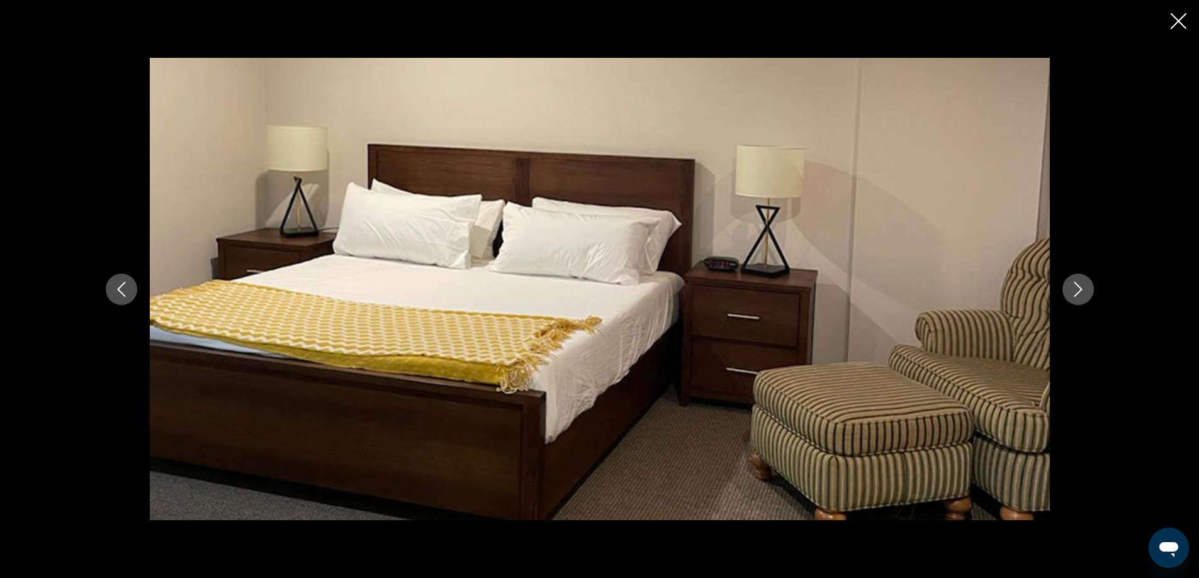
click at [1079, 292] on icon "Next image" at bounding box center [1078, 289] width 8 height 15
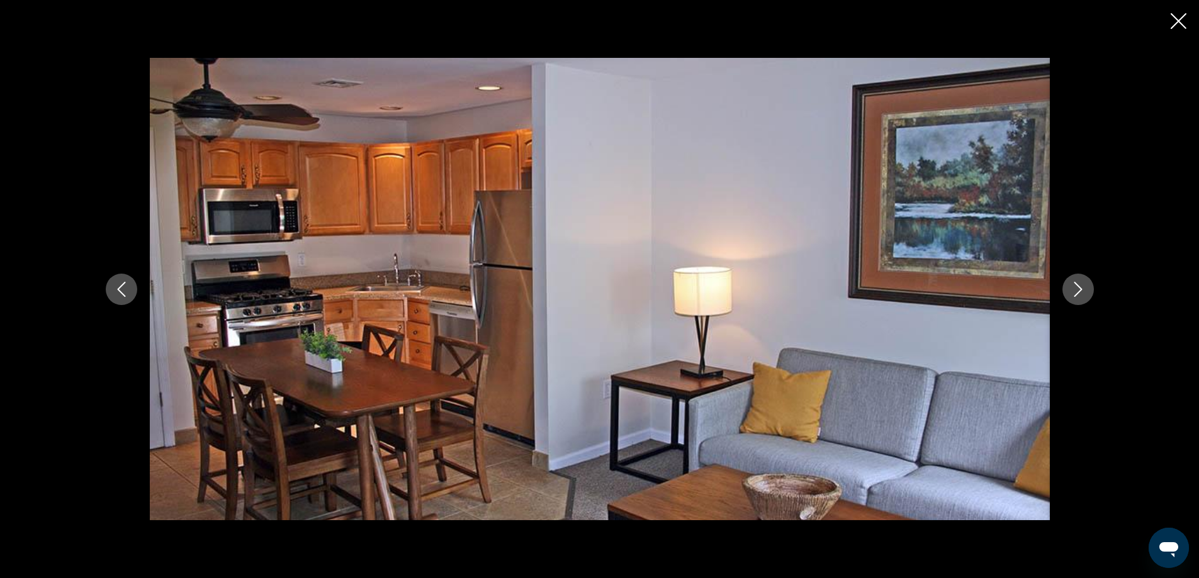
click at [1079, 292] on icon "Next image" at bounding box center [1078, 289] width 8 height 15
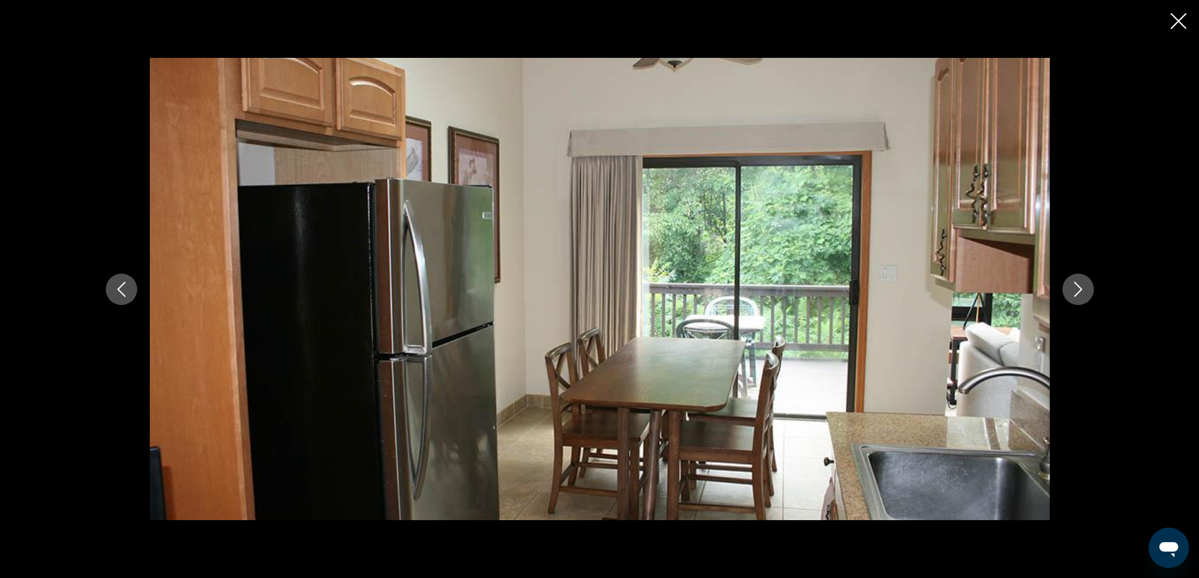
click at [1079, 292] on icon "Next image" at bounding box center [1078, 289] width 8 height 15
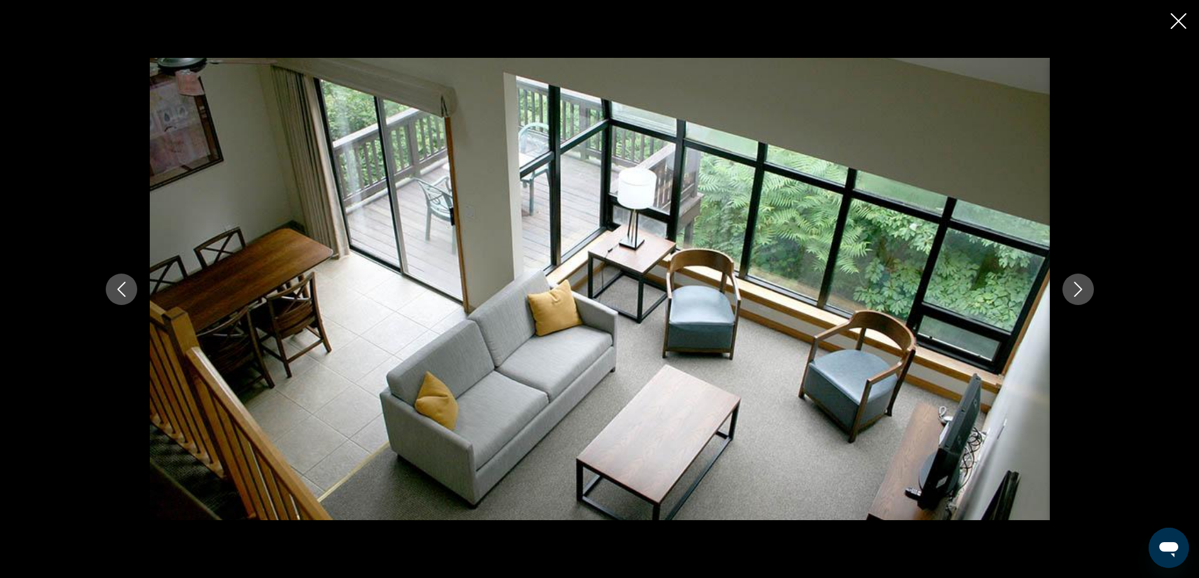
click at [1079, 292] on icon "Next image" at bounding box center [1078, 289] width 8 height 15
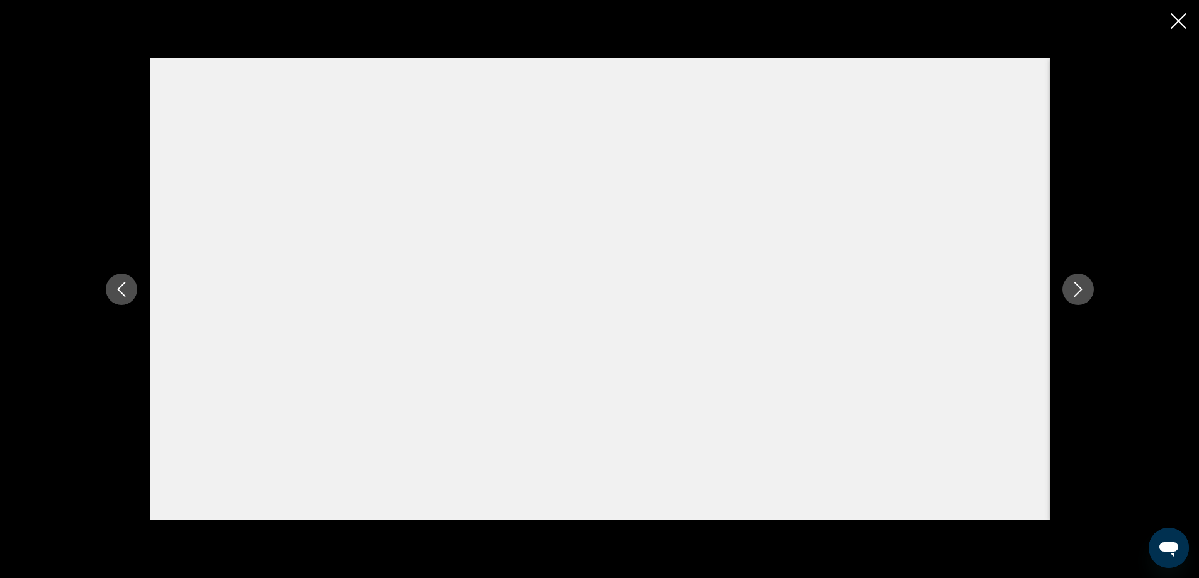
click at [1079, 292] on icon "Next image" at bounding box center [1078, 289] width 8 height 15
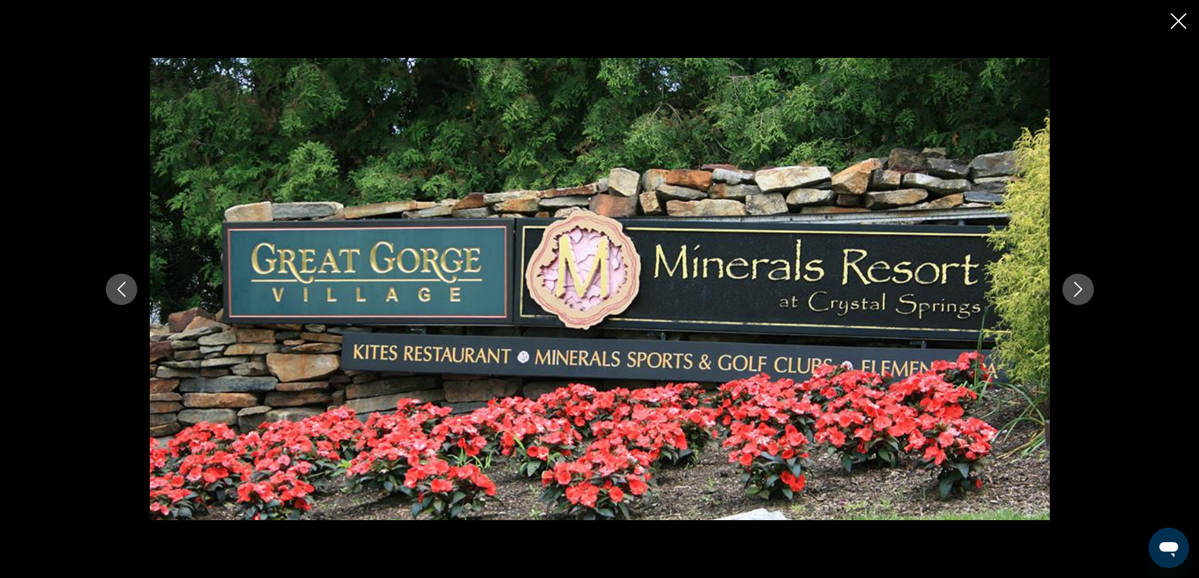
click at [1175, 21] on icon "Close slideshow" at bounding box center [1178, 21] width 16 height 16
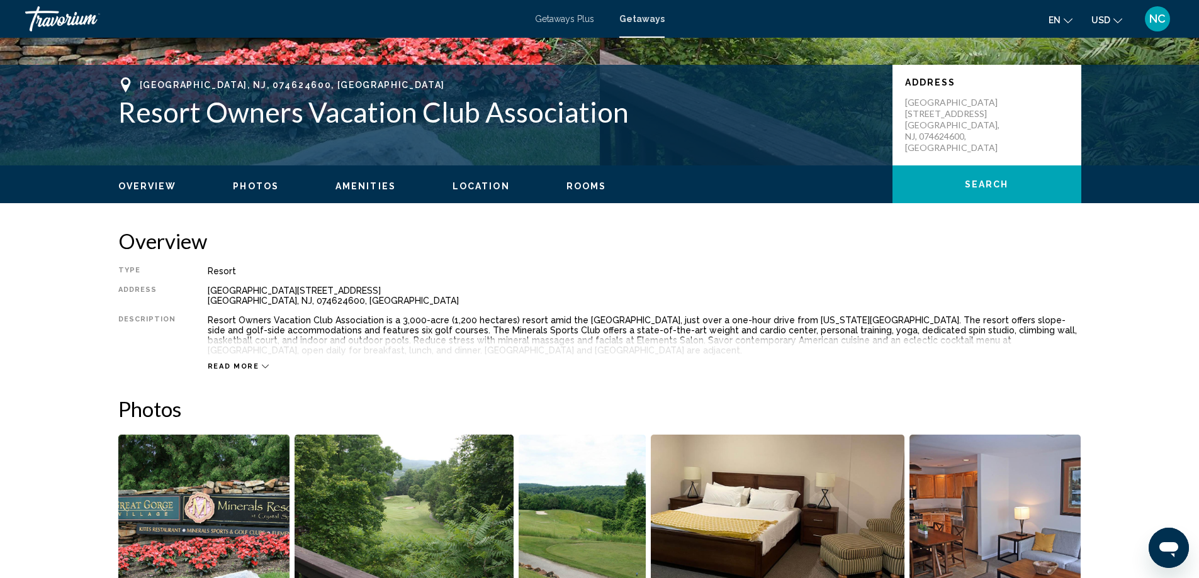
scroll to position [0, 0]
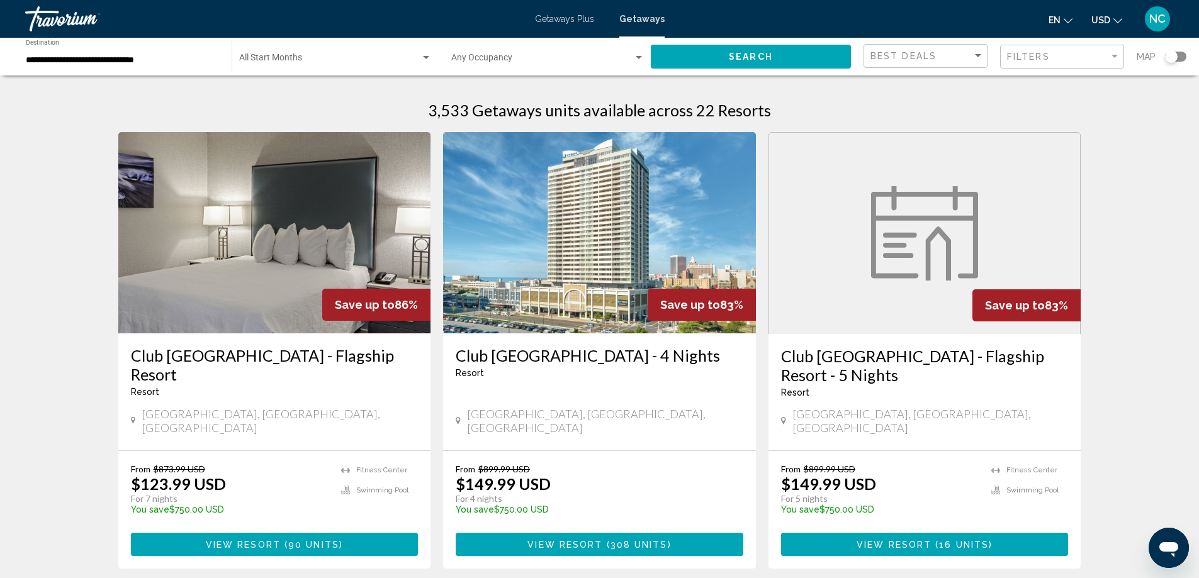
click at [98, 58] on input "**********" at bounding box center [122, 60] width 193 height 10
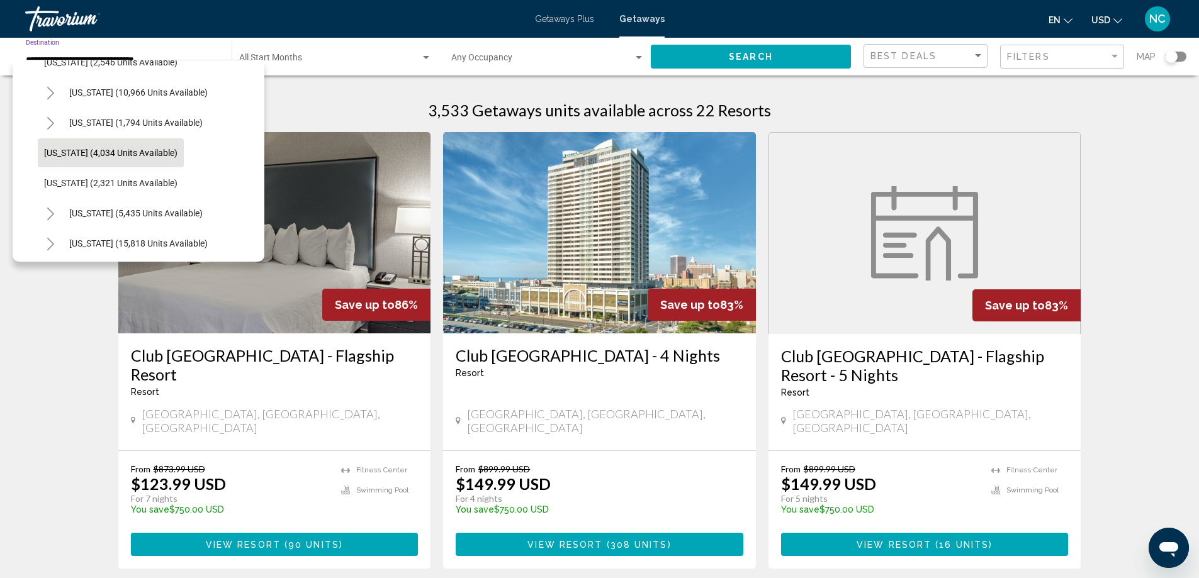
scroll to position [838, 0]
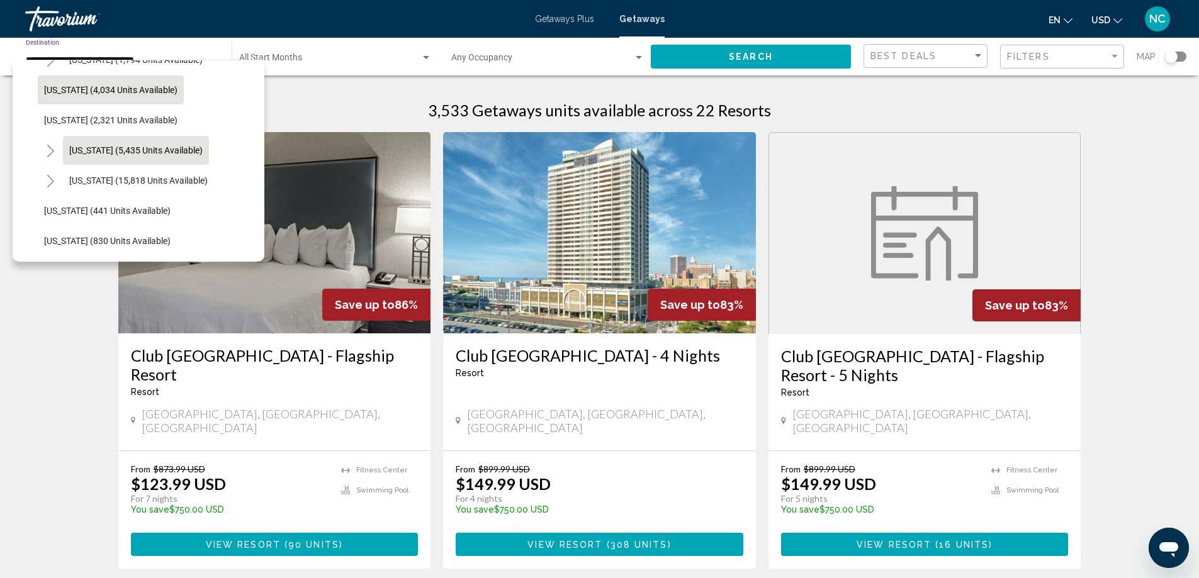
click at [137, 150] on span "[US_STATE] (5,435 units available)" at bounding box center [135, 150] width 133 height 10
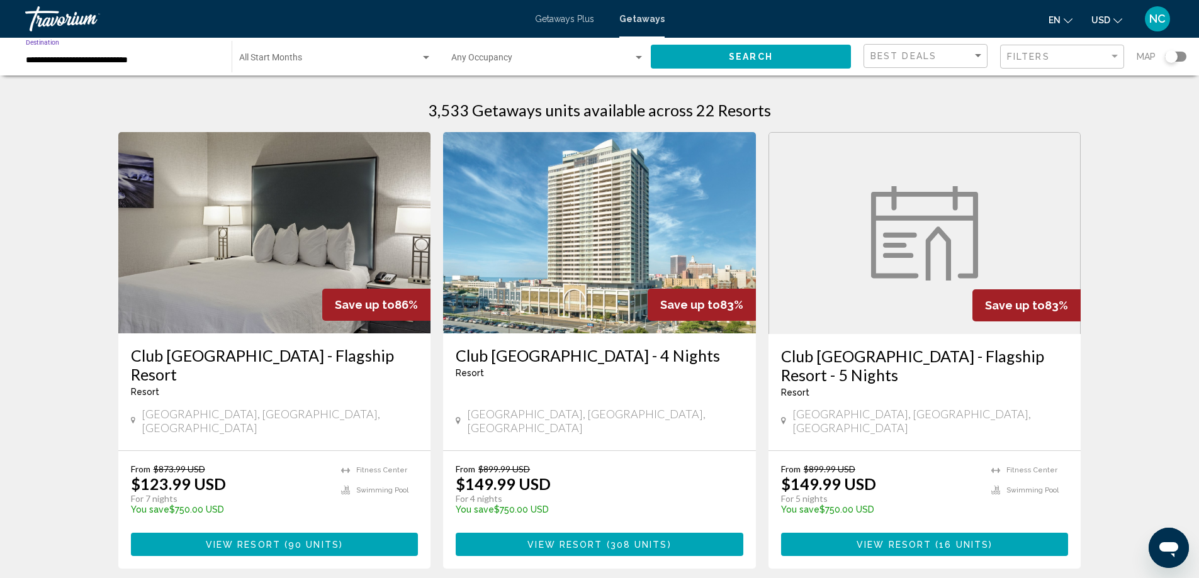
click at [67, 55] on input "**********" at bounding box center [122, 60] width 193 height 10
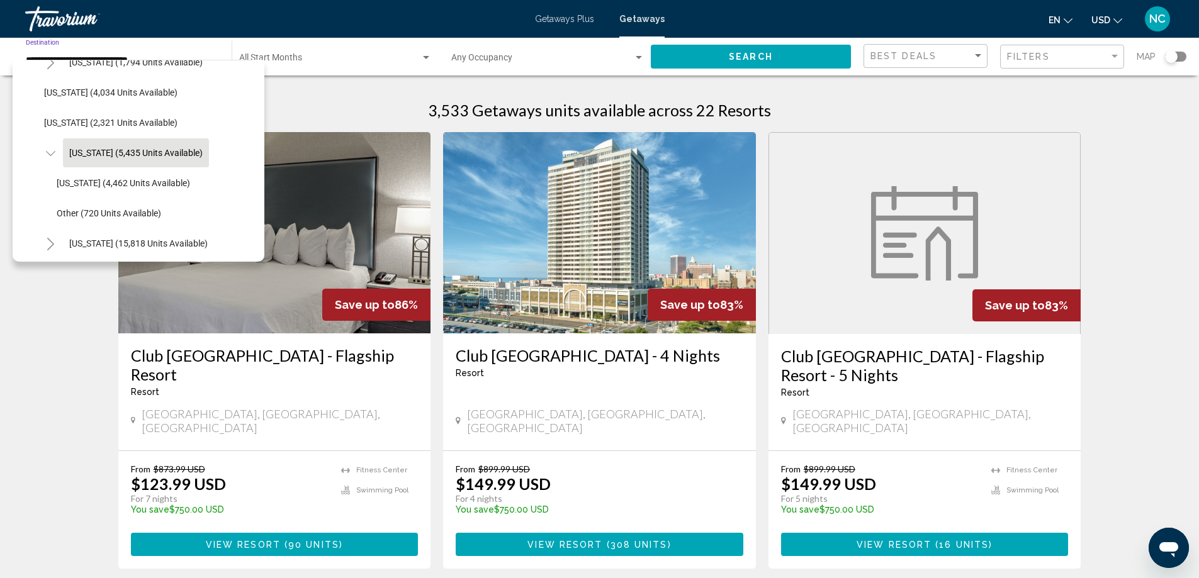
scroll to position [898, 0]
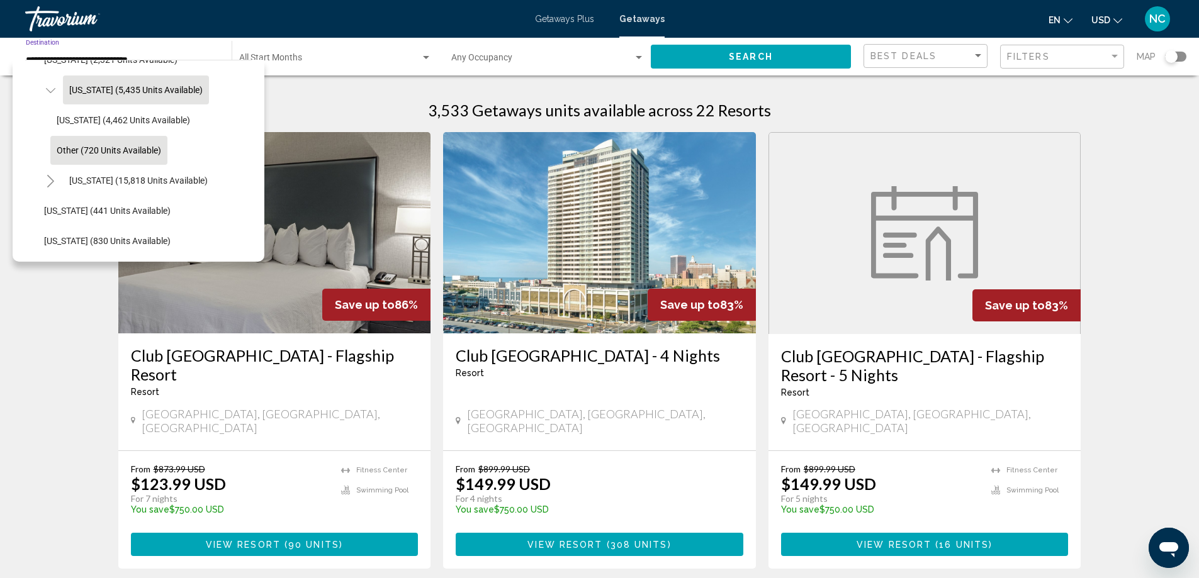
click at [96, 149] on span "Other (720 units available)" at bounding box center [109, 150] width 104 height 10
type input "**********"
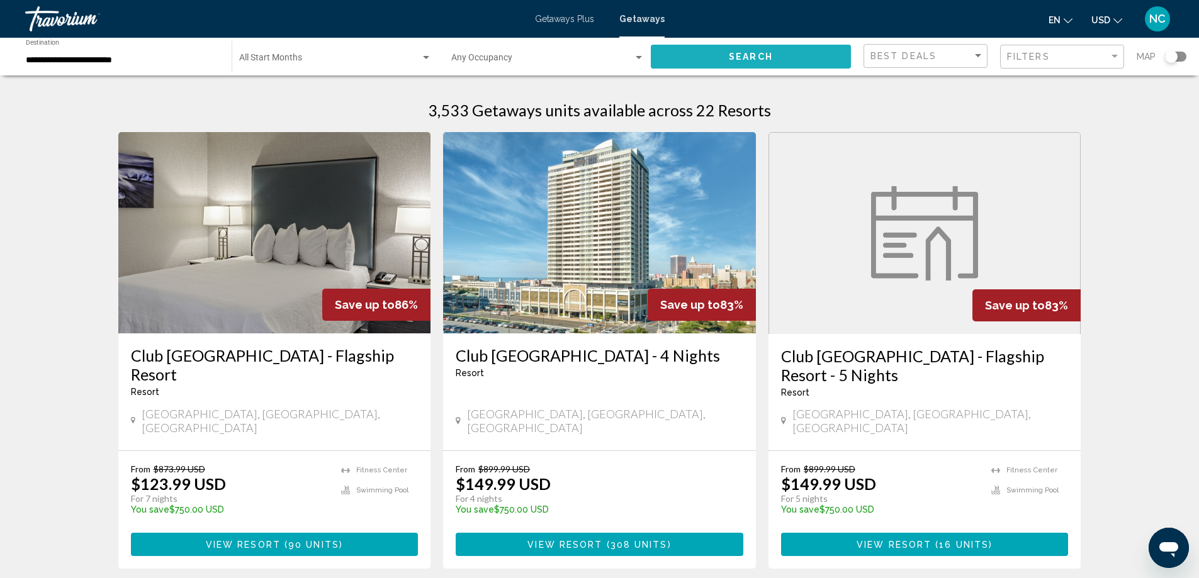
click at [754, 51] on span "Search" at bounding box center [751, 56] width 44 height 10
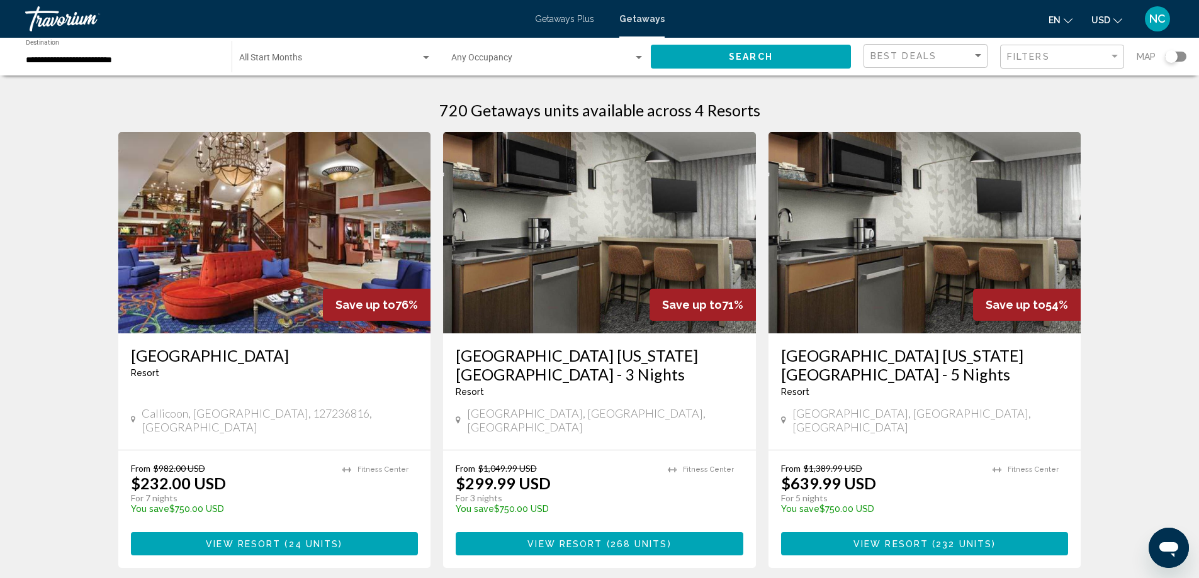
click at [597, 238] on img "Main content" at bounding box center [599, 232] width 313 height 201
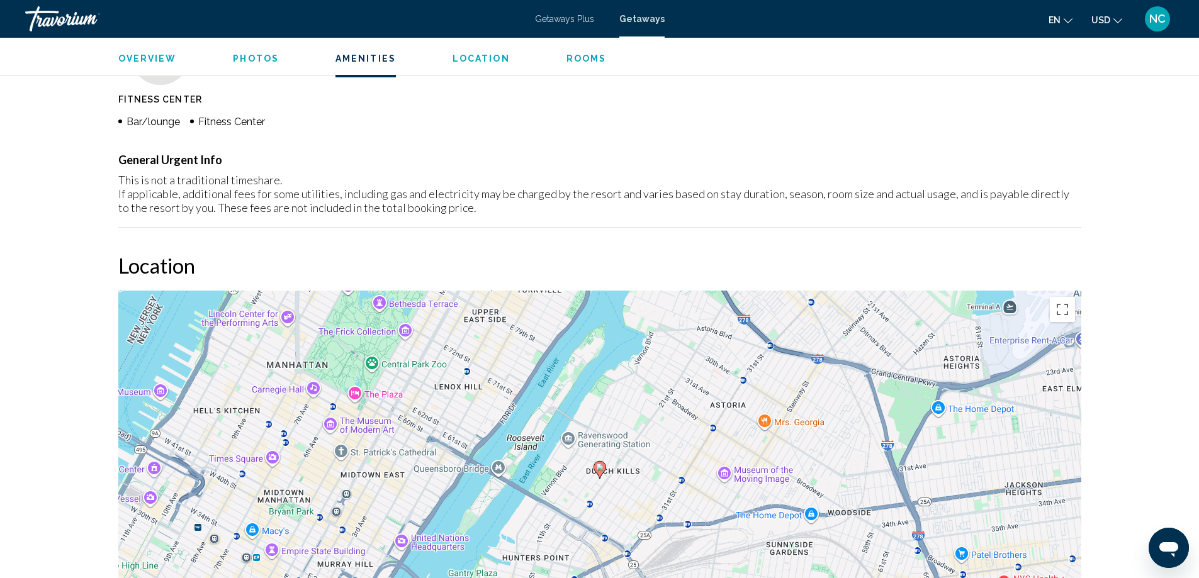
scroll to position [1196, 0]
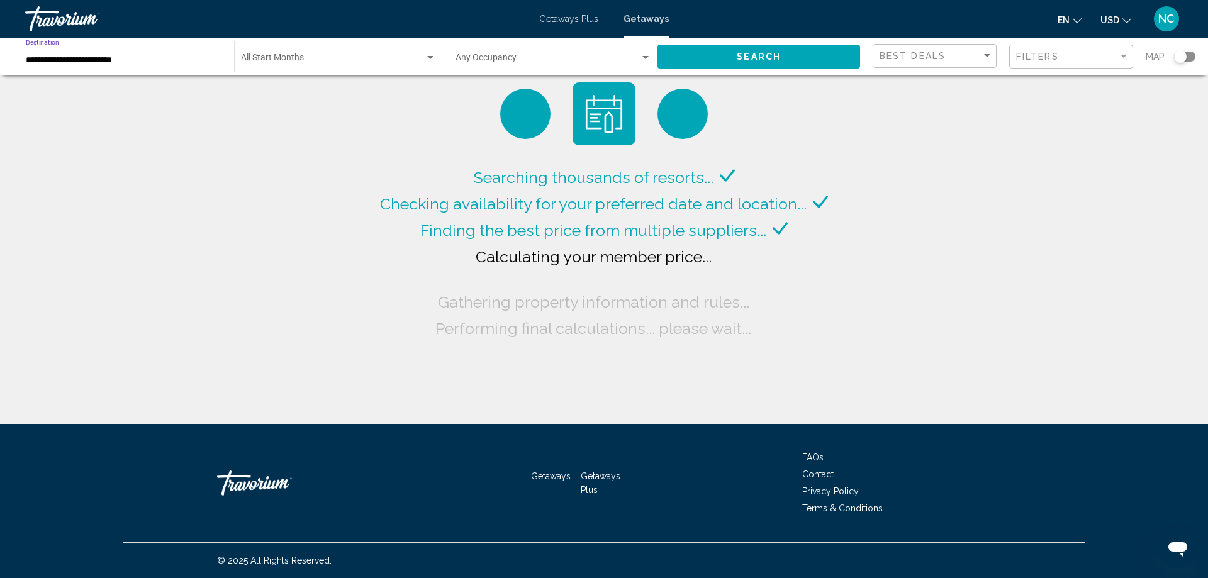
click at [88, 58] on input "**********" at bounding box center [124, 60] width 196 height 10
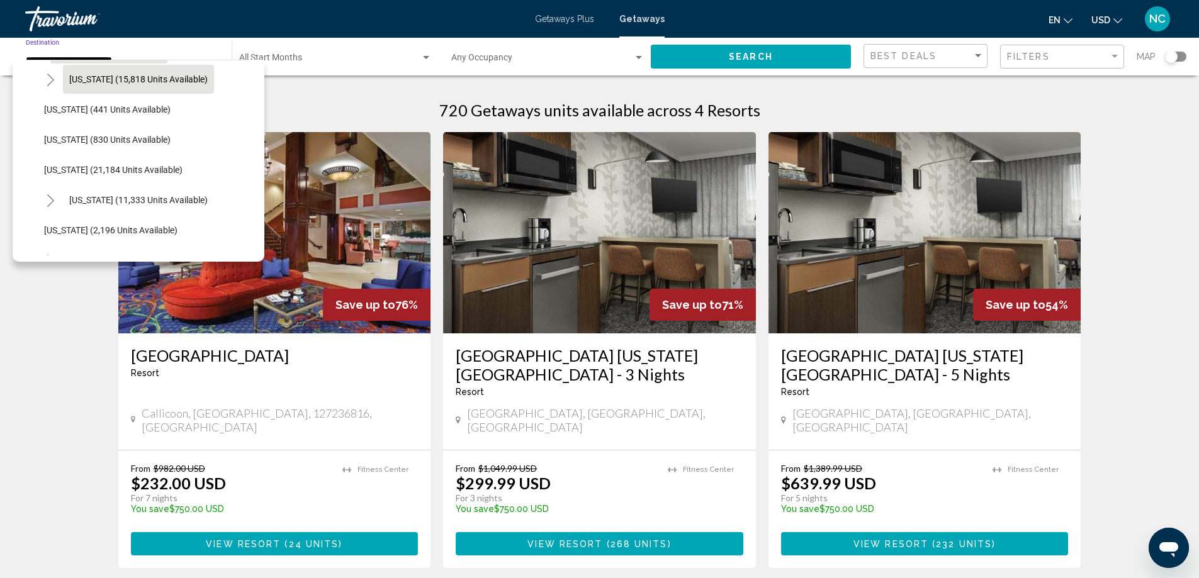
scroll to position [1021, 0]
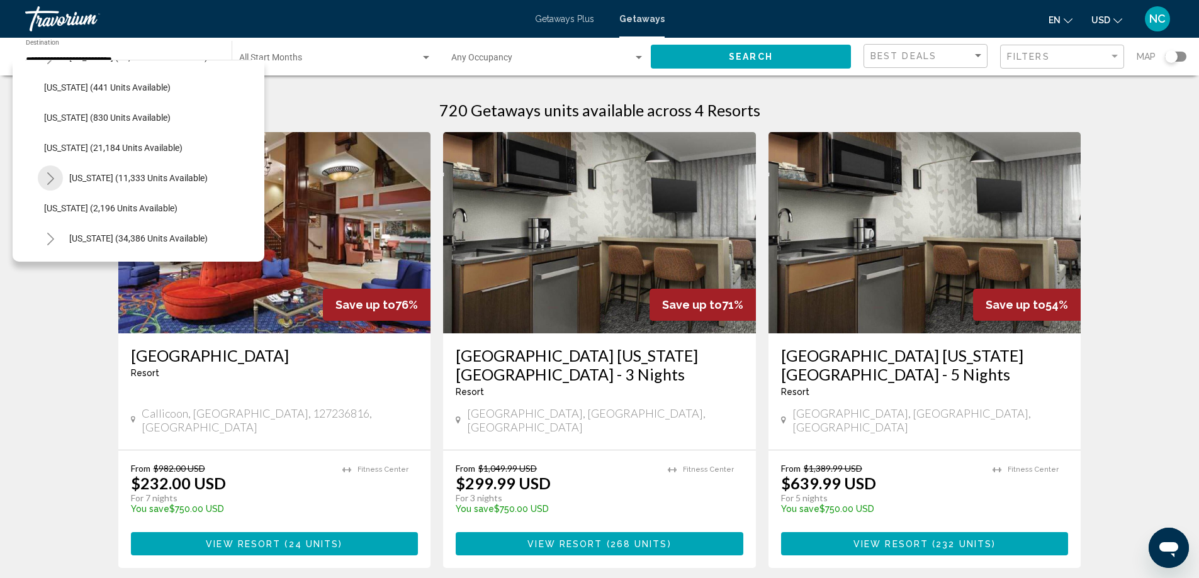
click at [48, 177] on icon "Toggle Pennsylvania (11,333 units available)" at bounding box center [50, 178] width 9 height 13
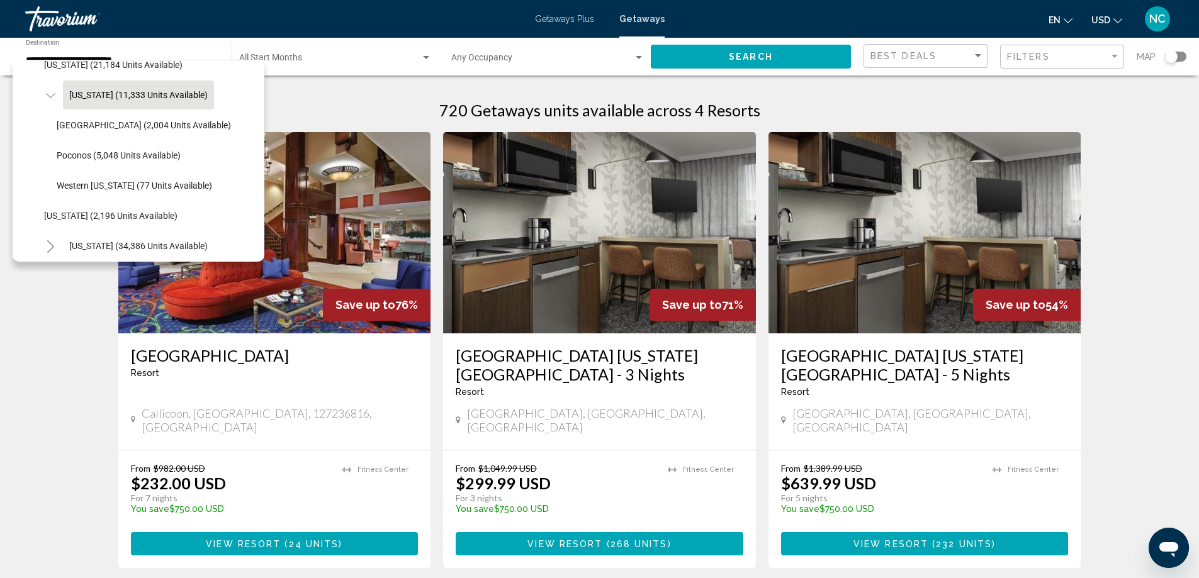
scroll to position [1147, 0]
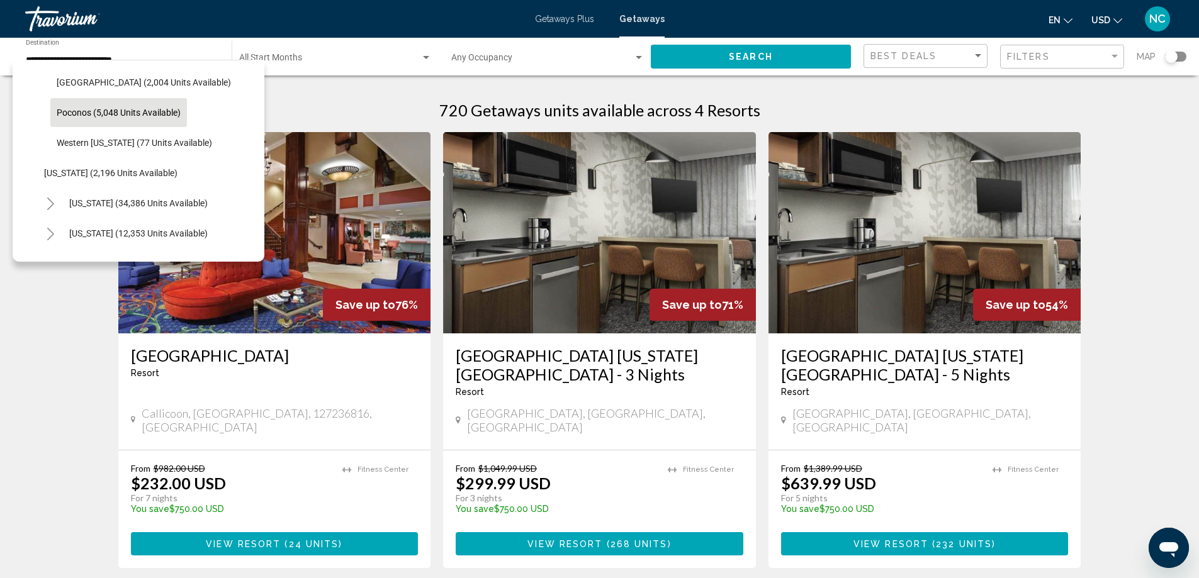
click at [156, 111] on span "Poconos (5,048 units available)" at bounding box center [119, 113] width 124 height 10
type input "**********"
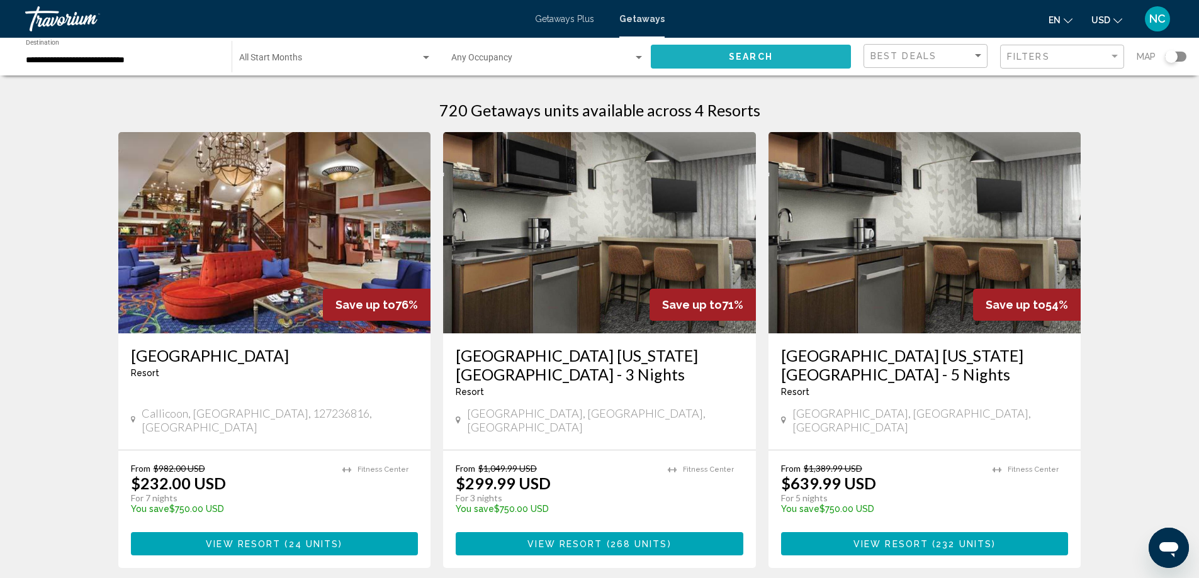
click at [743, 48] on button "Search" at bounding box center [751, 56] width 200 height 23
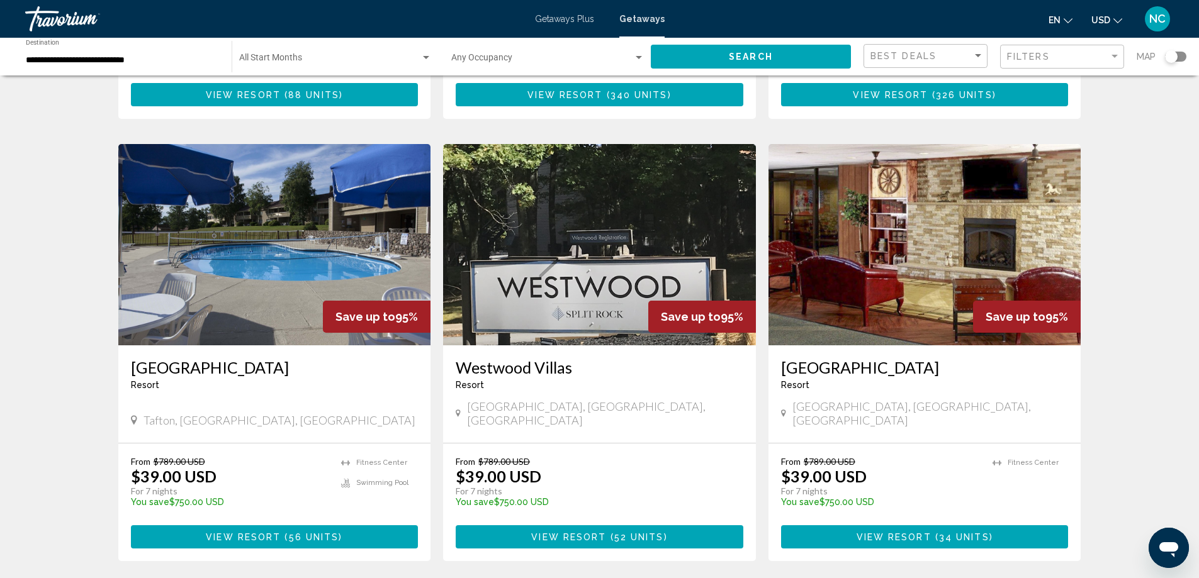
scroll to position [1384, 0]
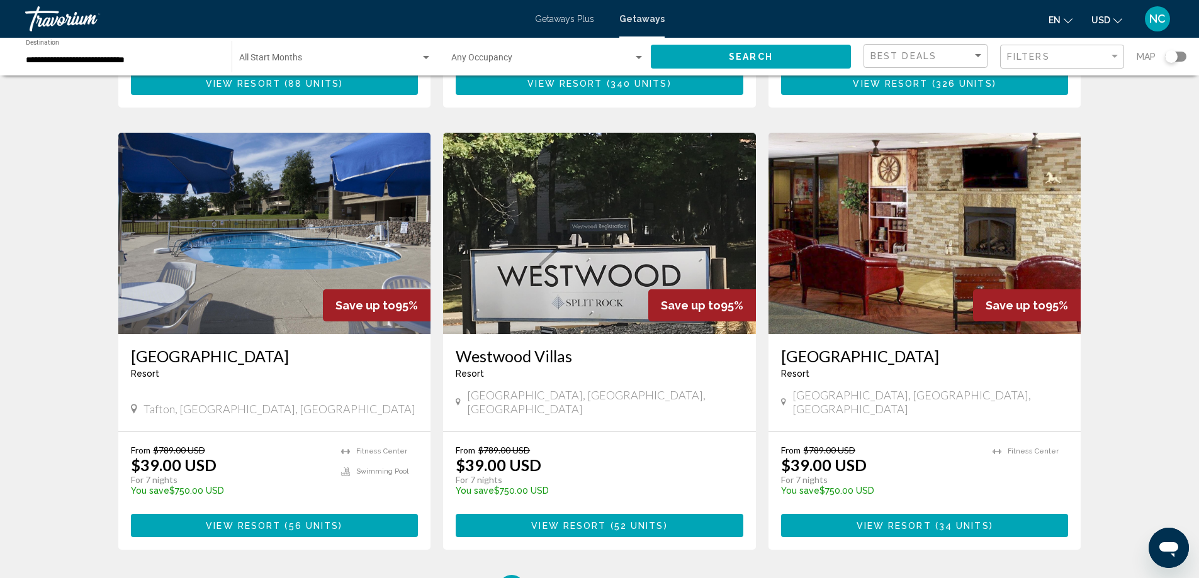
click at [281, 135] on img "Main content" at bounding box center [274, 233] width 313 height 201
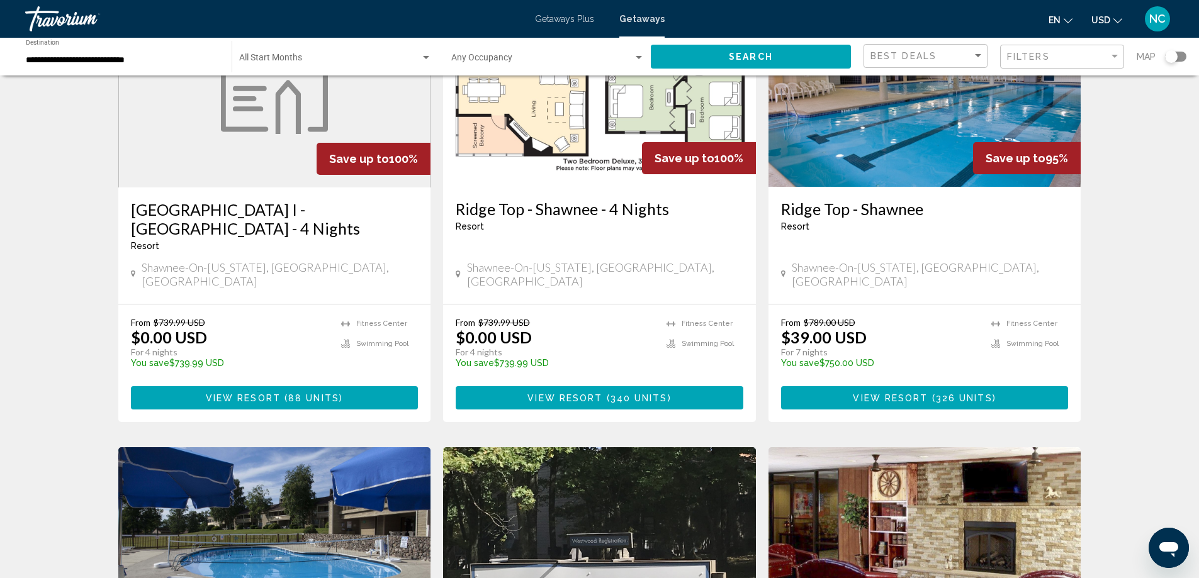
scroll to position [1447, 0]
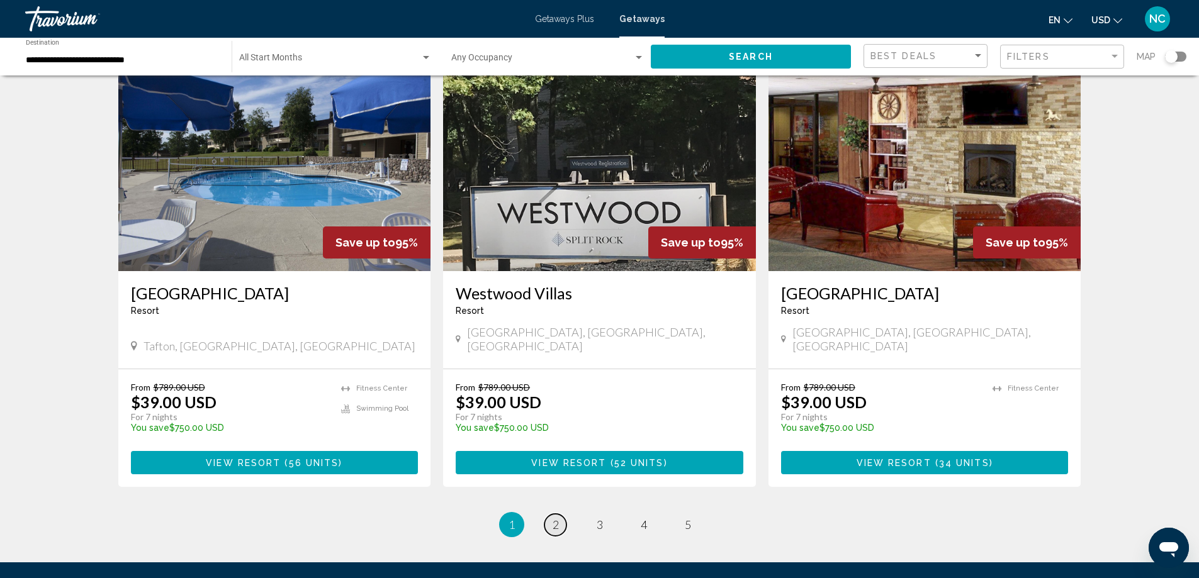
click at [556, 518] on span "2" at bounding box center [555, 525] width 6 height 14
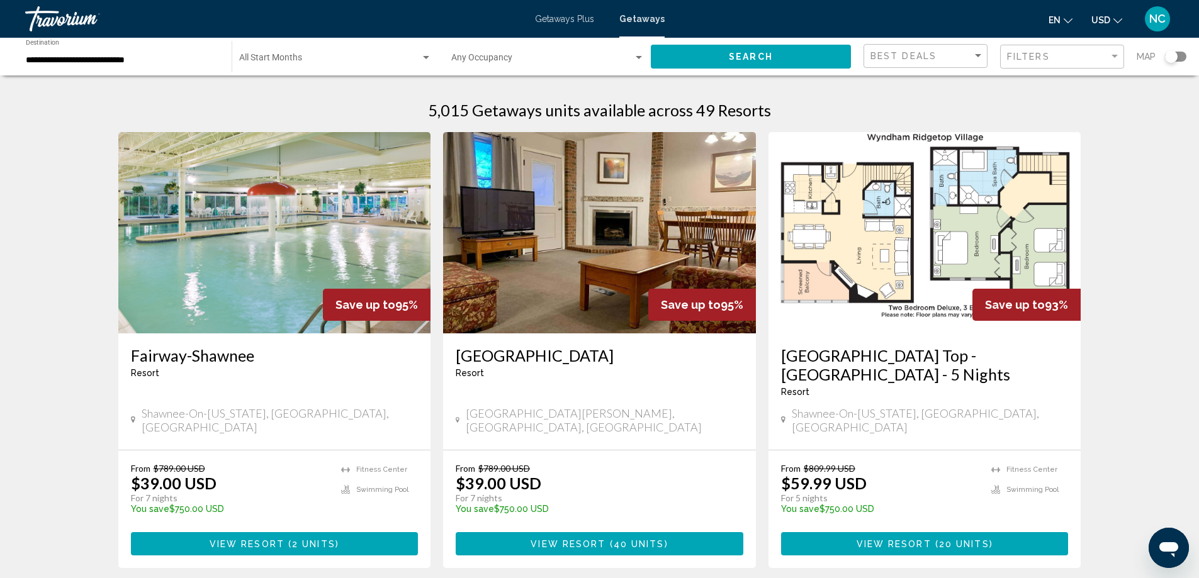
click at [581, 172] on img "Main content" at bounding box center [599, 232] width 313 height 201
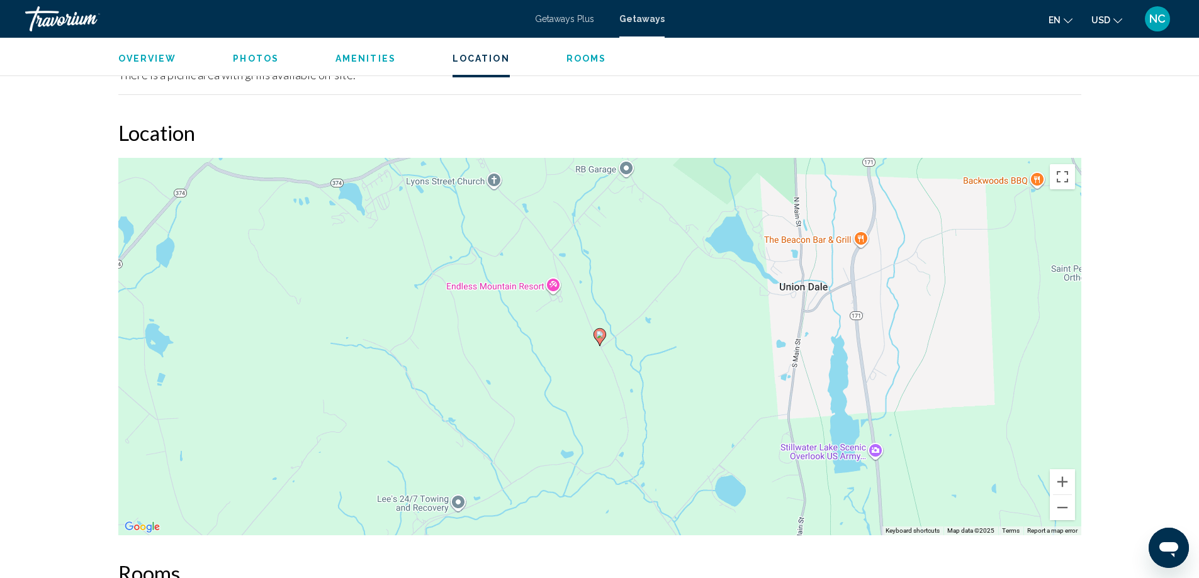
scroll to position [1007, 0]
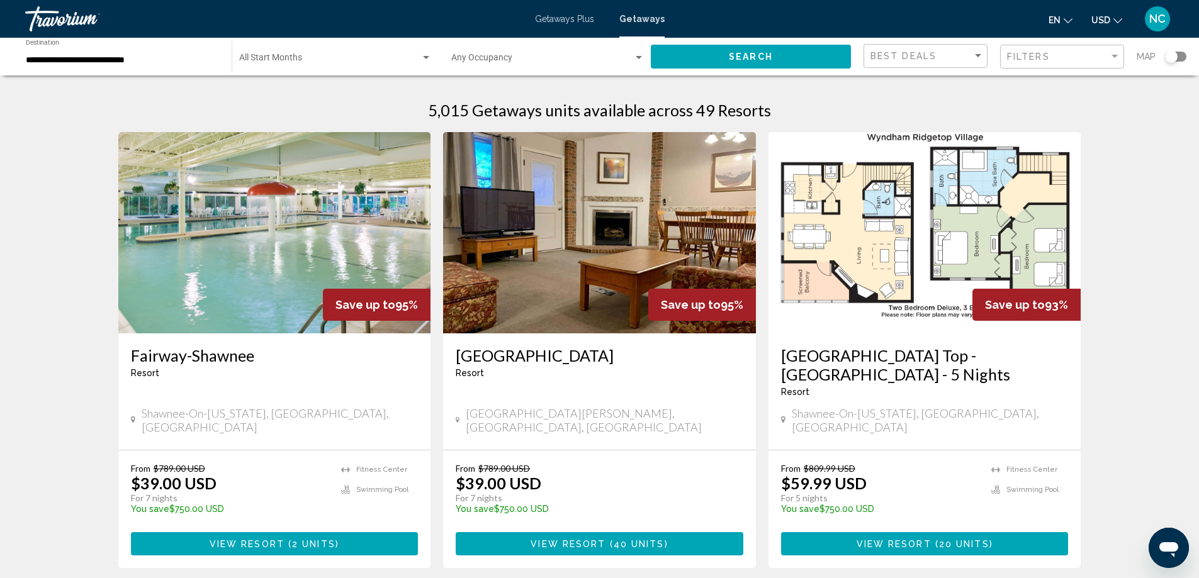
click at [242, 228] on img "Main content" at bounding box center [274, 232] width 313 height 201
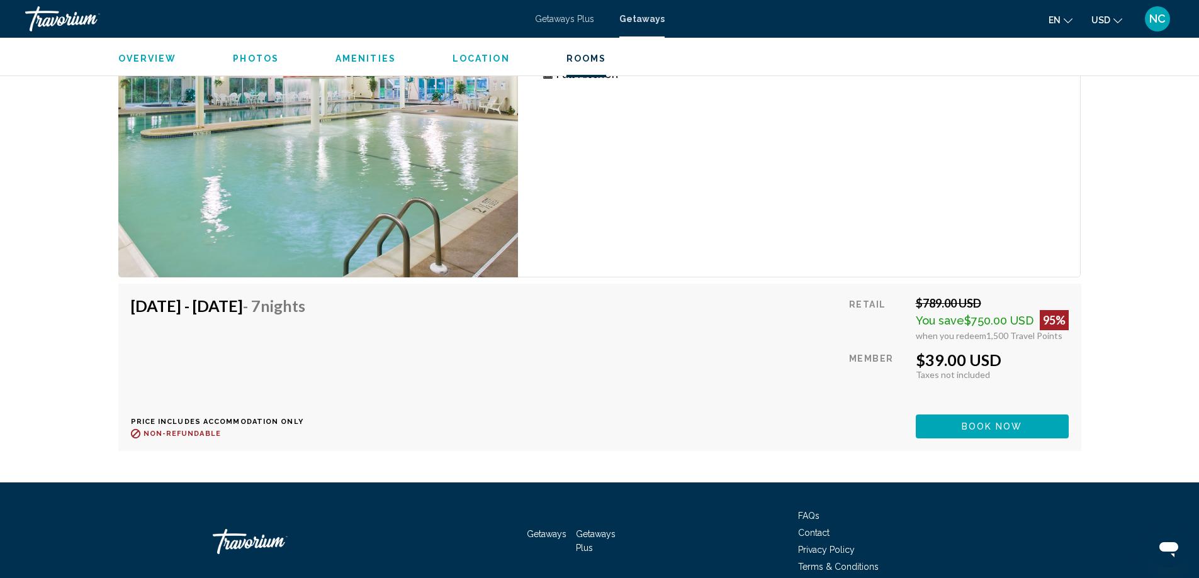
scroll to position [2265, 0]
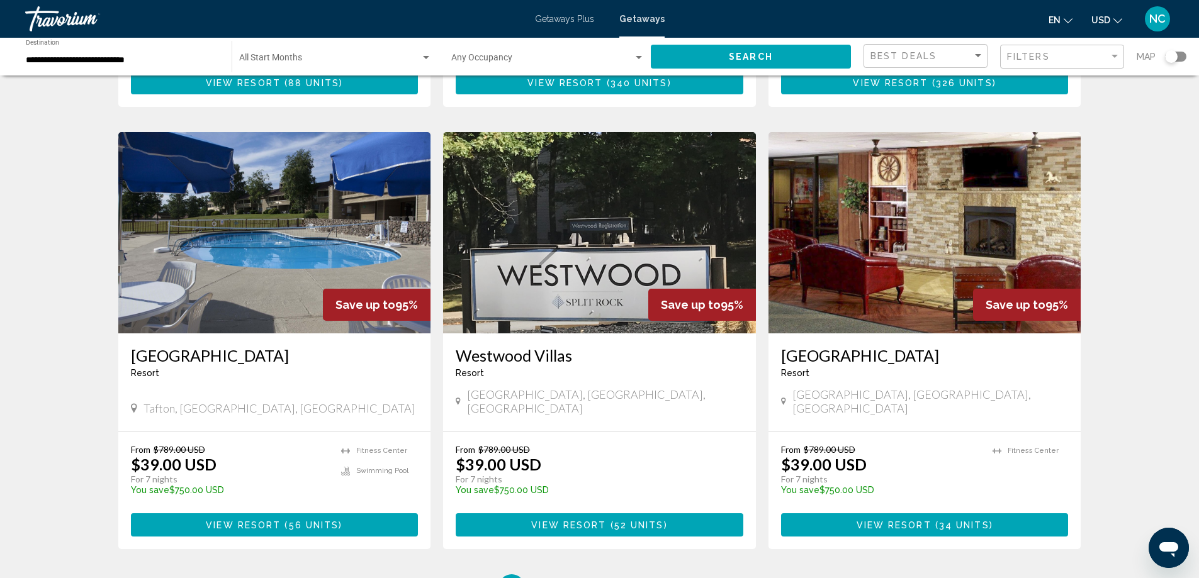
scroll to position [1474, 0]
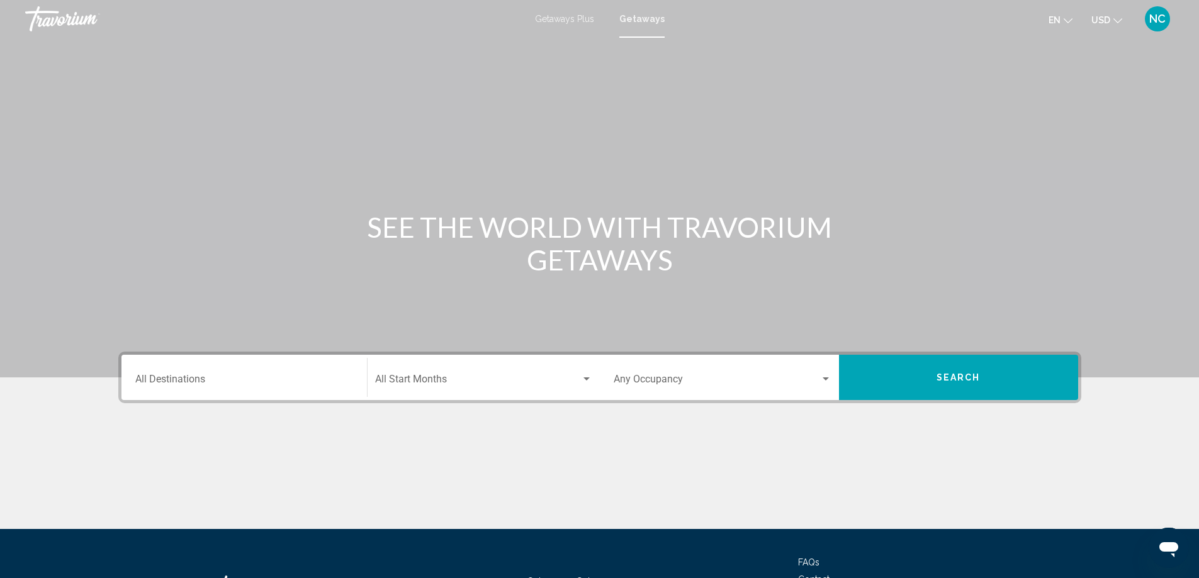
click at [190, 373] on div "Destination All Destinations" at bounding box center [244, 378] width 218 height 40
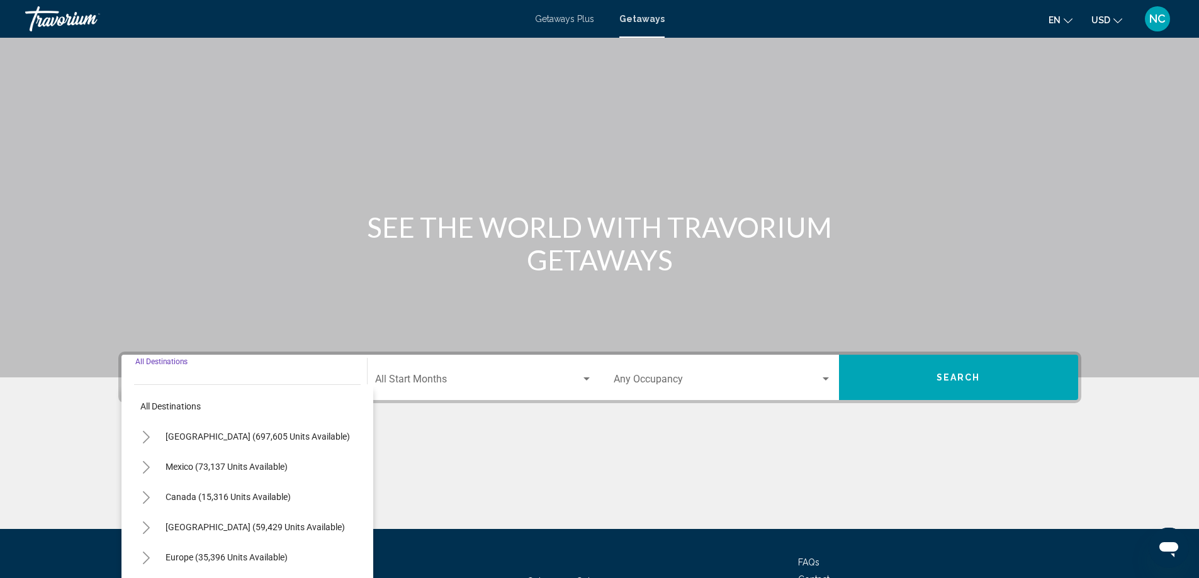
scroll to position [105, 0]
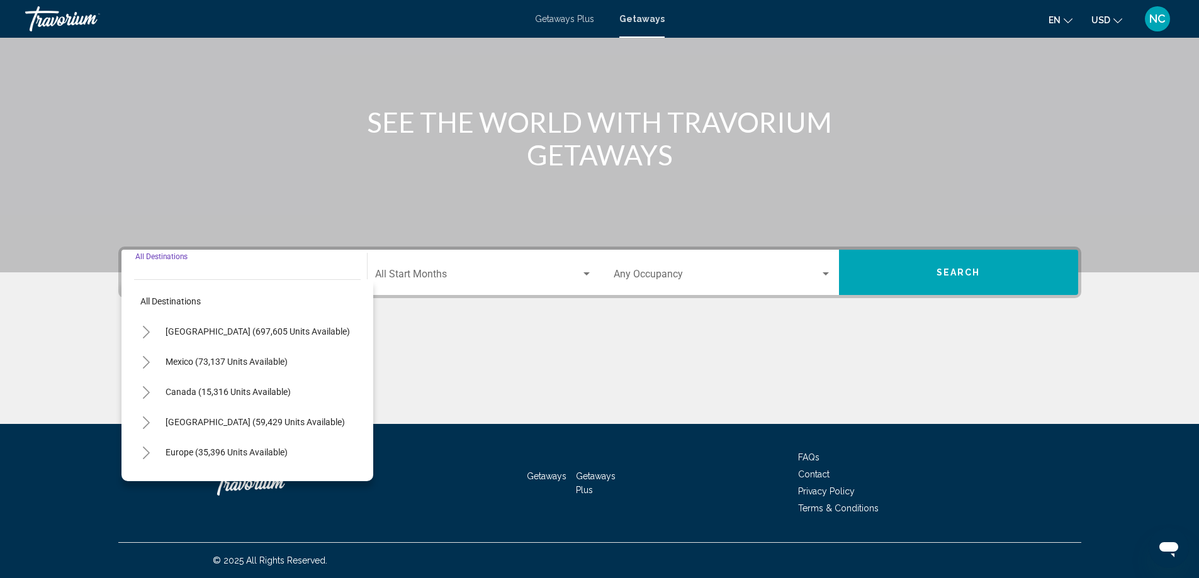
click at [148, 332] on icon "Toggle United States (697,605 units available)" at bounding box center [146, 332] width 9 height 13
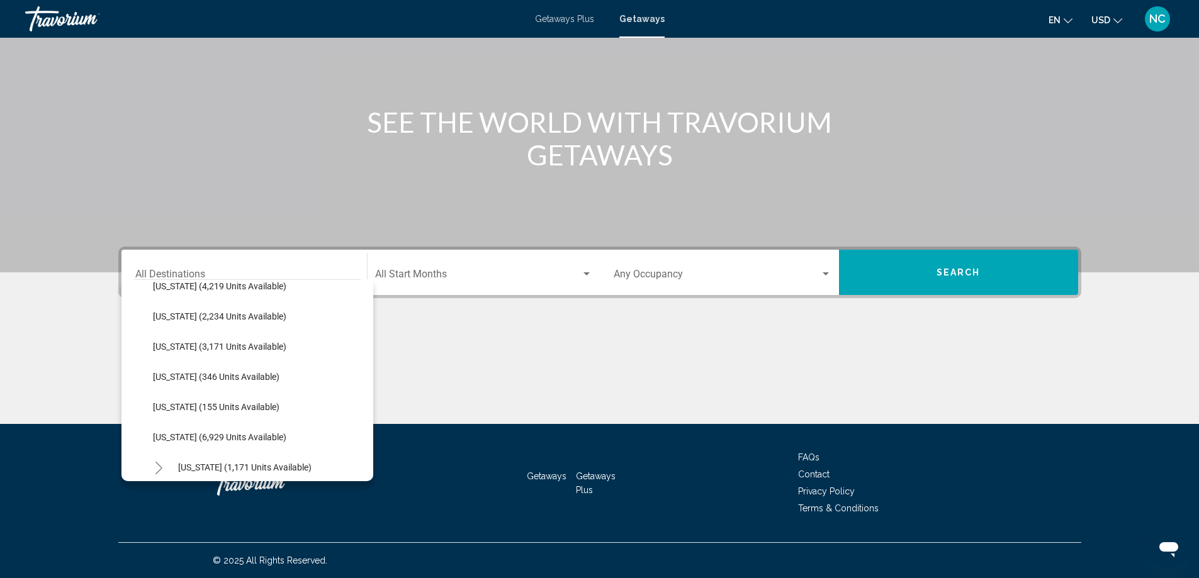
scroll to position [440, 0]
click at [245, 345] on span "[US_STATE] (155 units available)" at bounding box center [216, 344] width 126 height 10
type input "**********"
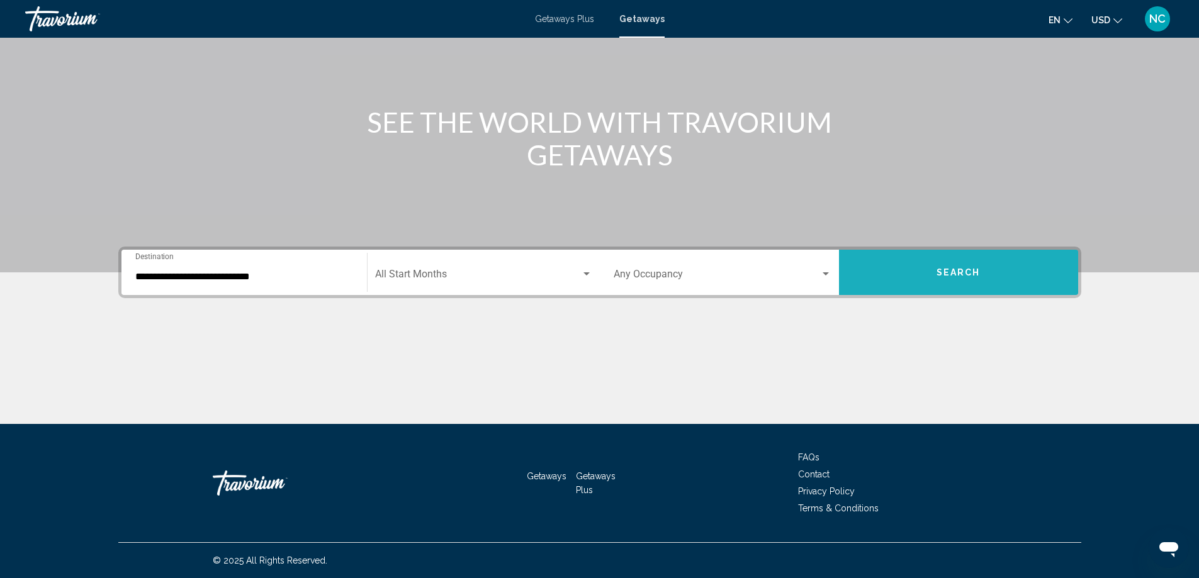
click at [916, 271] on button "Search" at bounding box center [958, 272] width 239 height 45
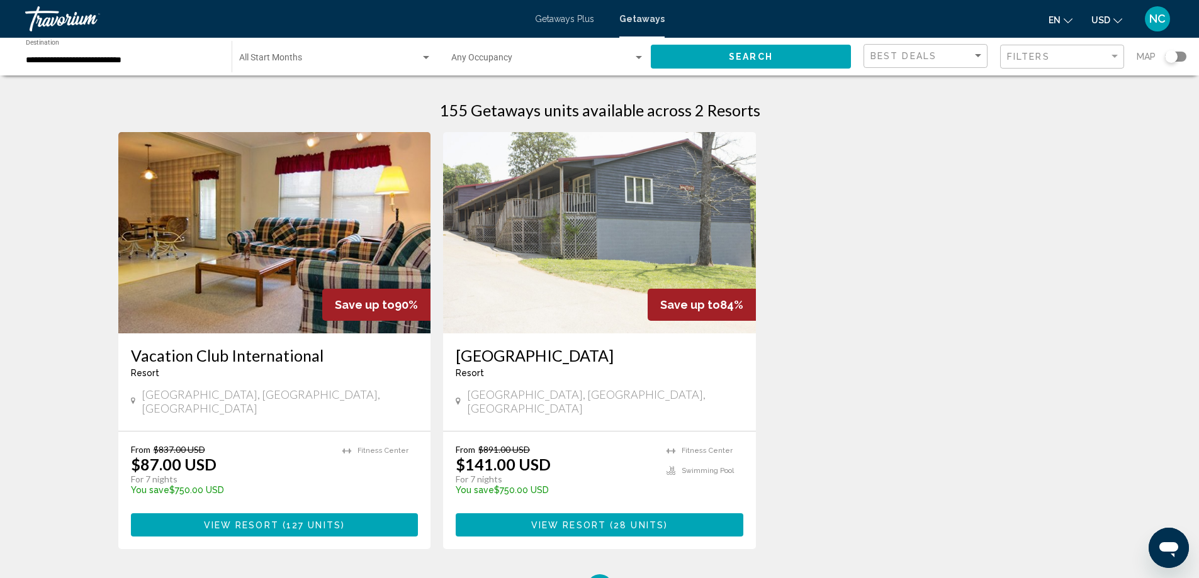
click at [220, 227] on img "Main content" at bounding box center [274, 232] width 313 height 201
click at [492, 257] on img "Main content" at bounding box center [599, 232] width 313 height 201
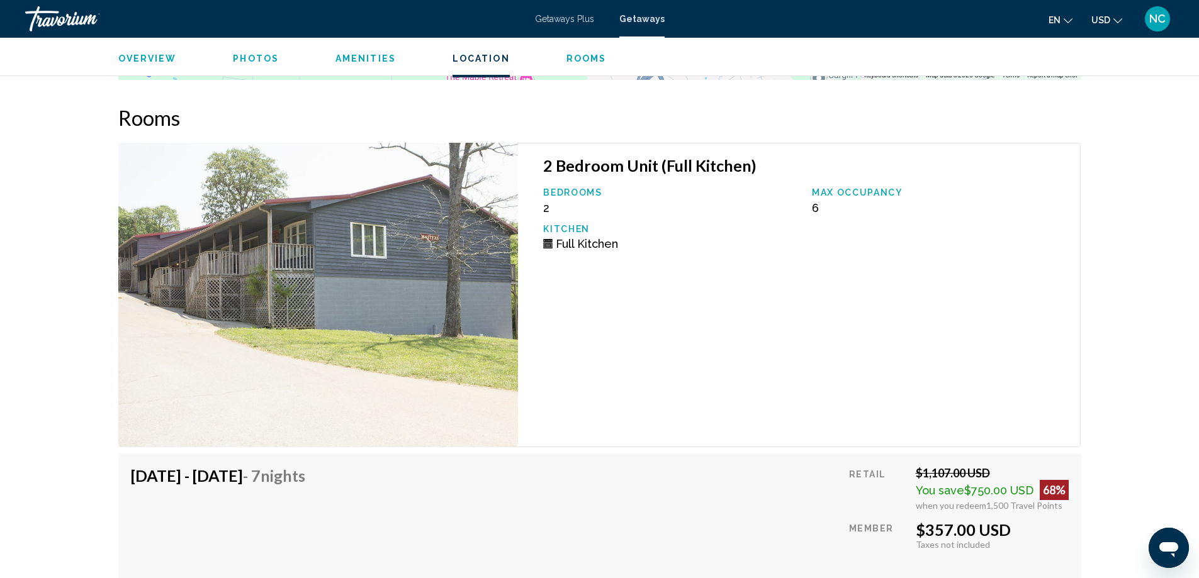
scroll to position [1985, 0]
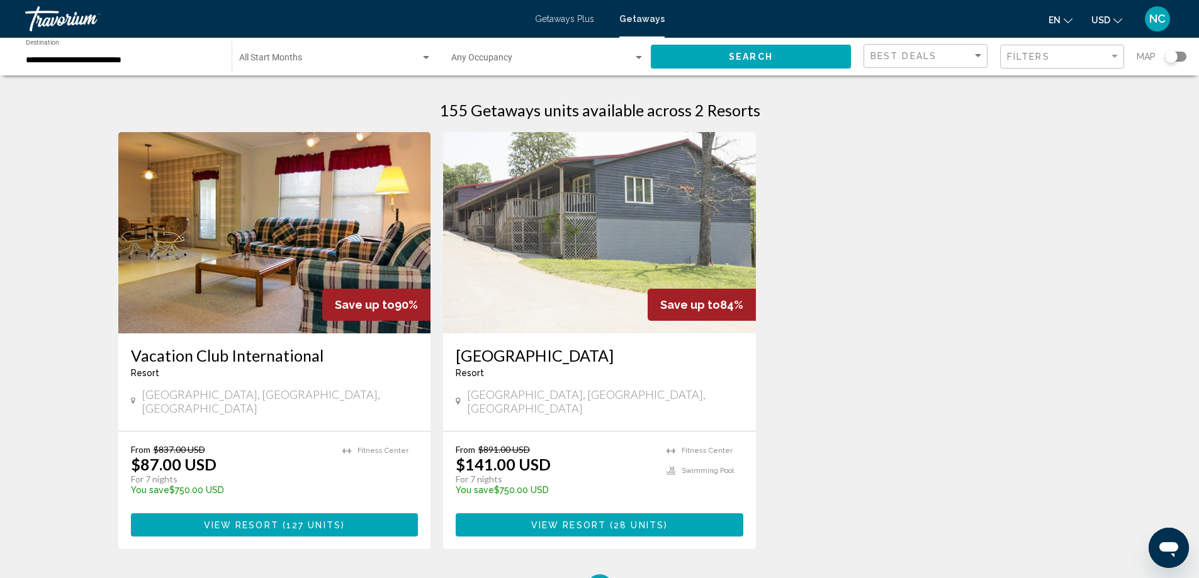
click at [270, 238] on img "Main content" at bounding box center [274, 232] width 313 height 201
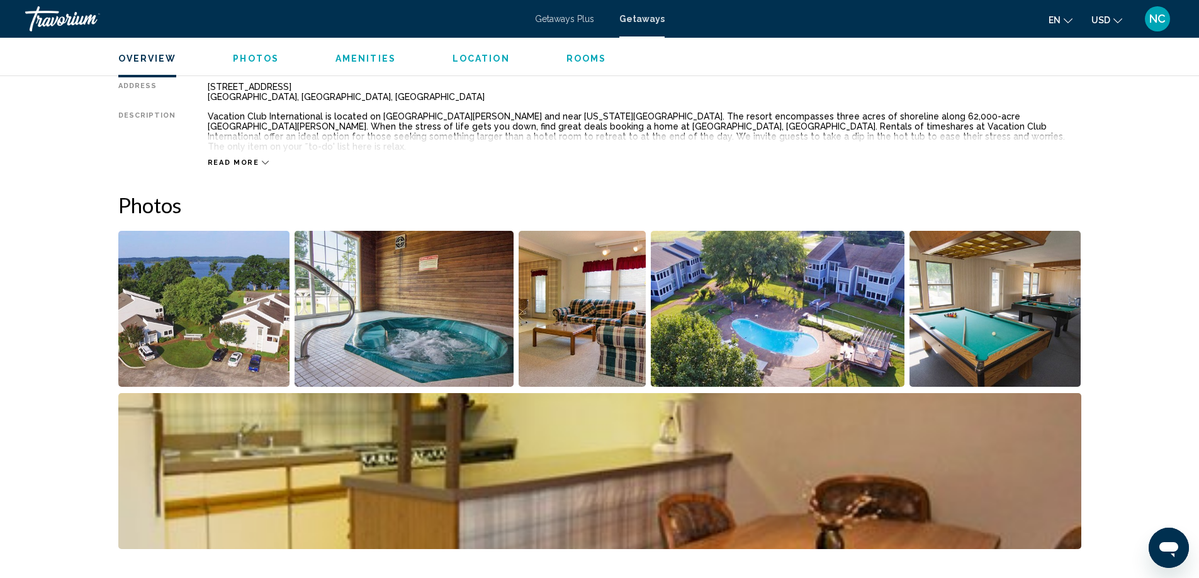
scroll to position [440, 0]
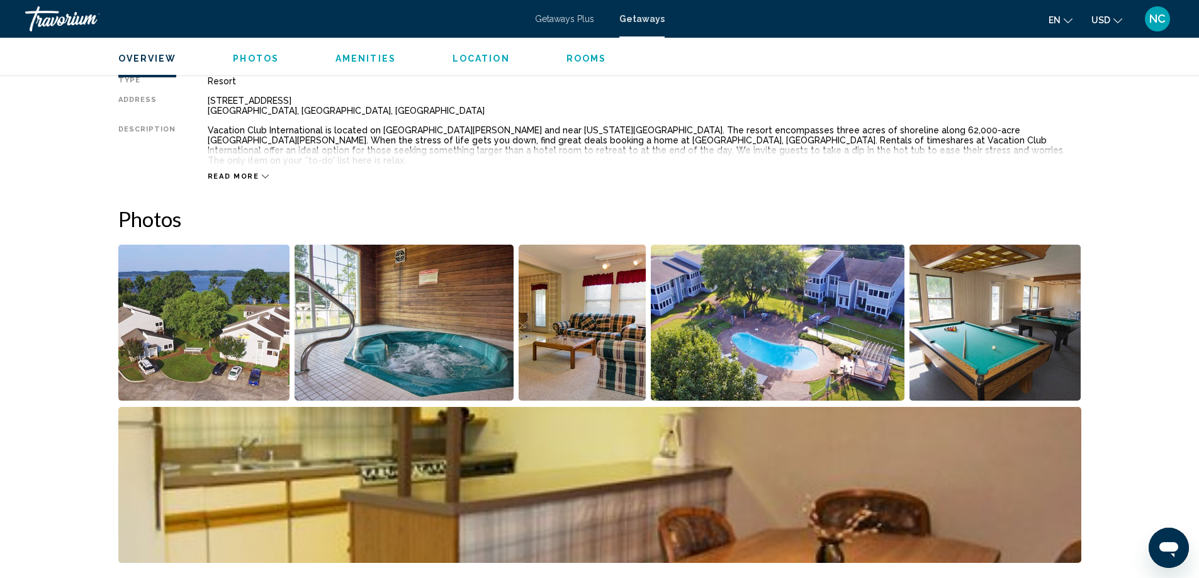
click at [189, 324] on img "Open full-screen image slider" at bounding box center [204, 323] width 172 height 156
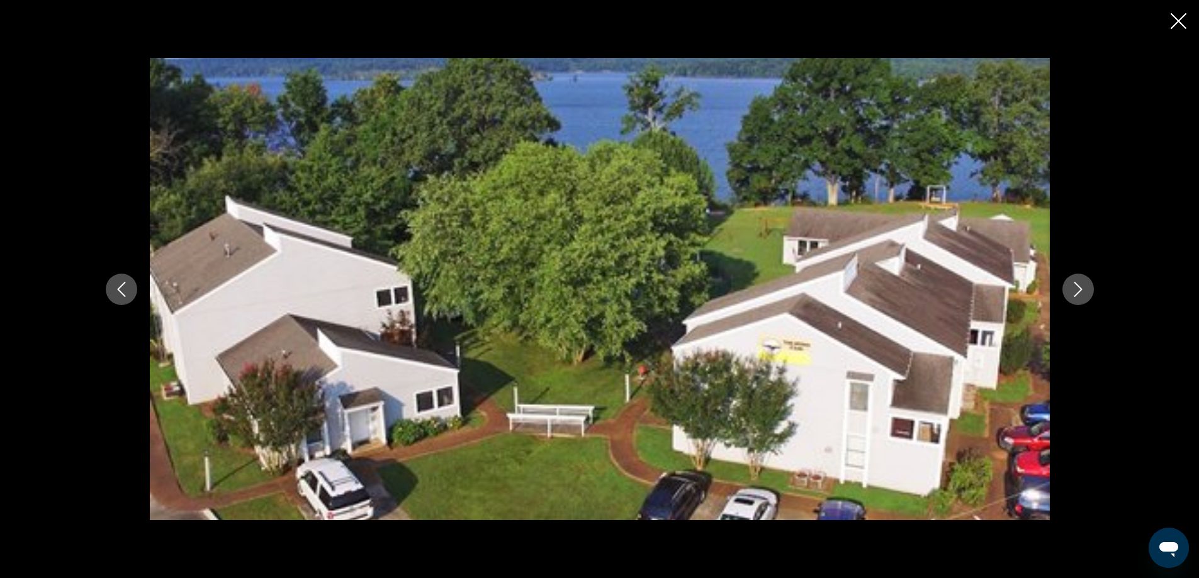
click at [1073, 289] on icon "Next image" at bounding box center [1077, 289] width 15 height 15
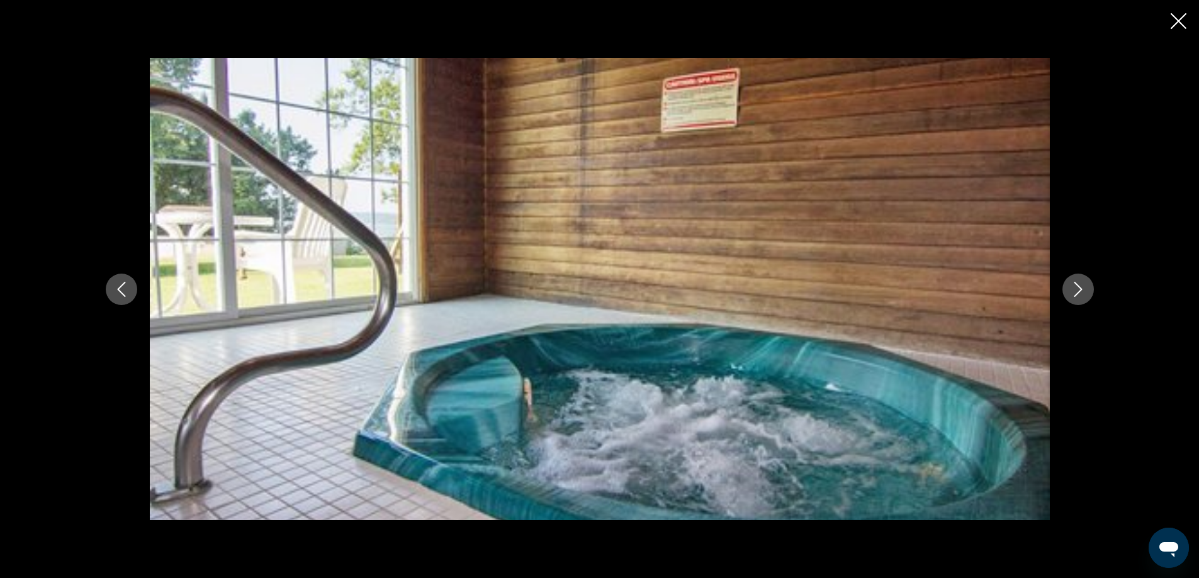
click at [1072, 289] on icon "Next image" at bounding box center [1077, 289] width 15 height 15
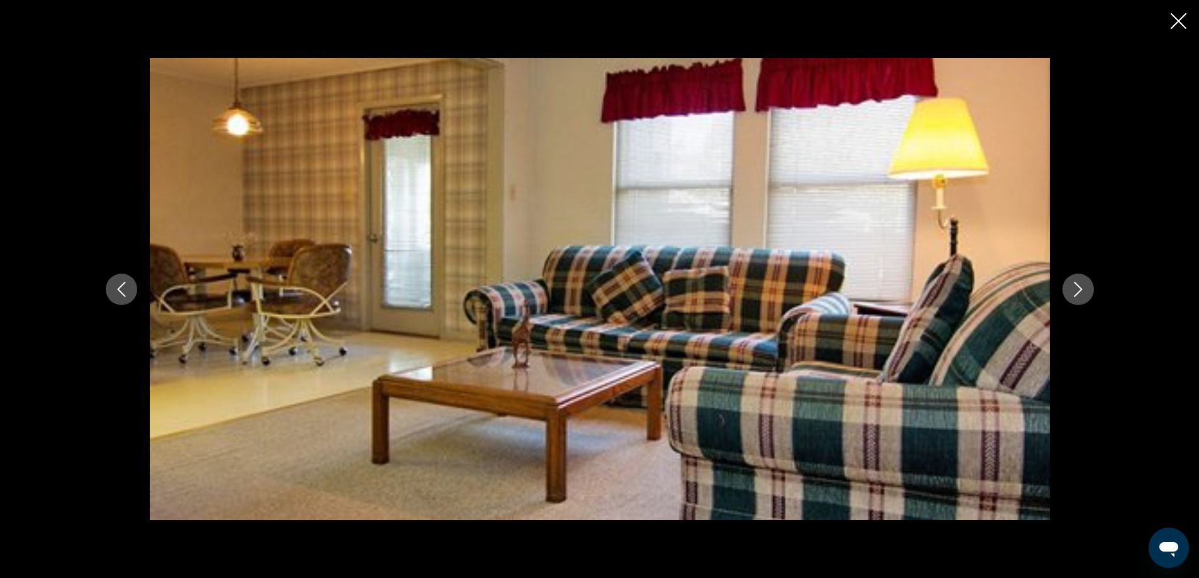
click at [1077, 288] on icon "Next image" at bounding box center [1077, 289] width 15 height 15
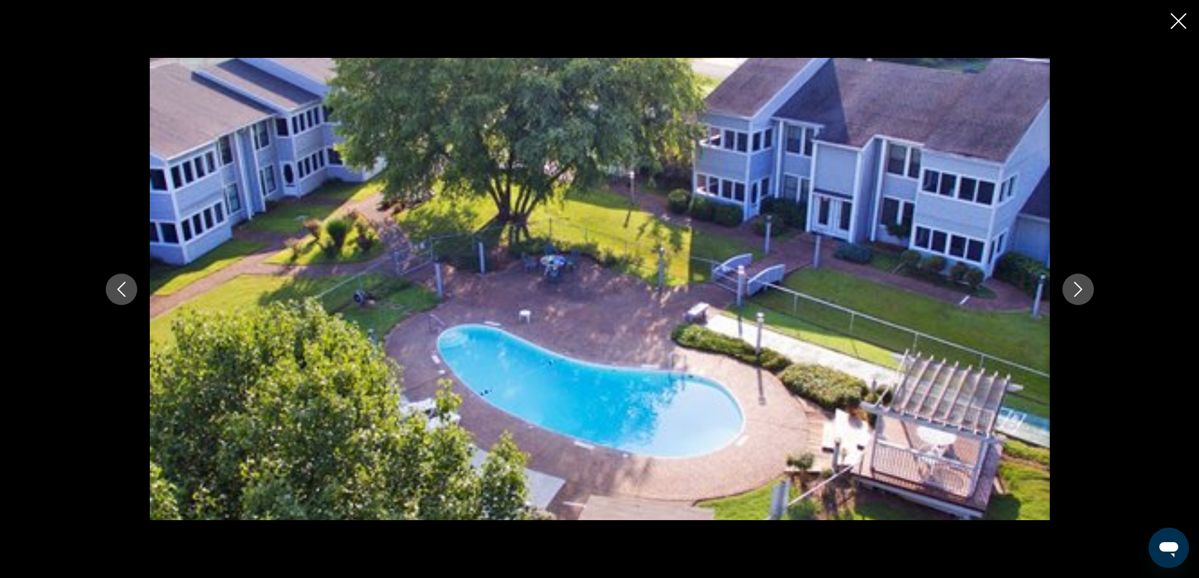
click at [1077, 288] on icon "Next image" at bounding box center [1077, 289] width 15 height 15
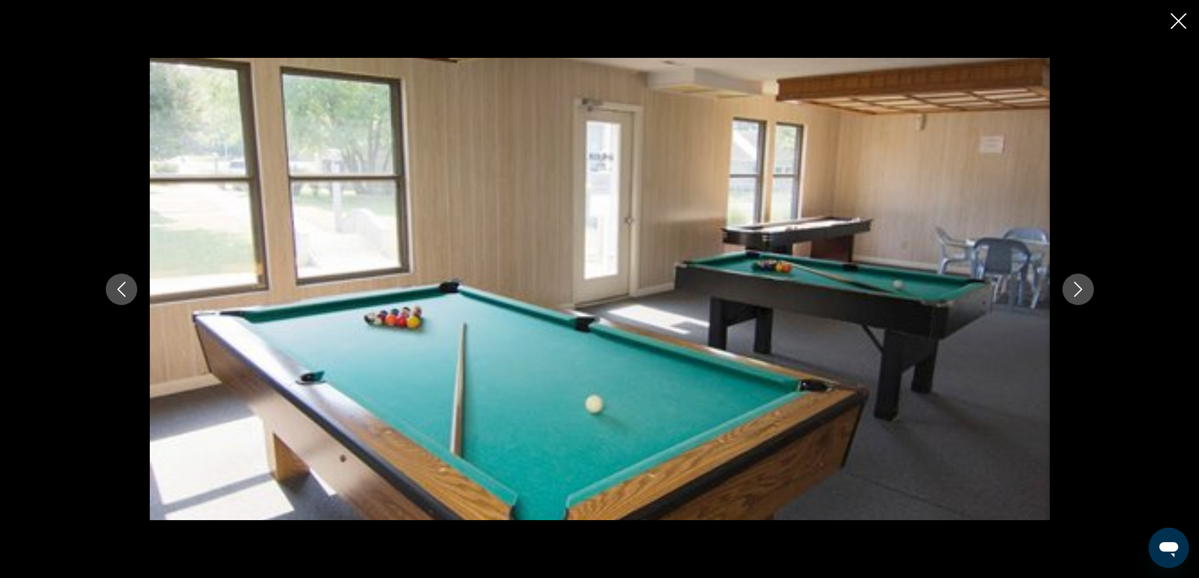
click at [1077, 288] on icon "Next image" at bounding box center [1077, 289] width 15 height 15
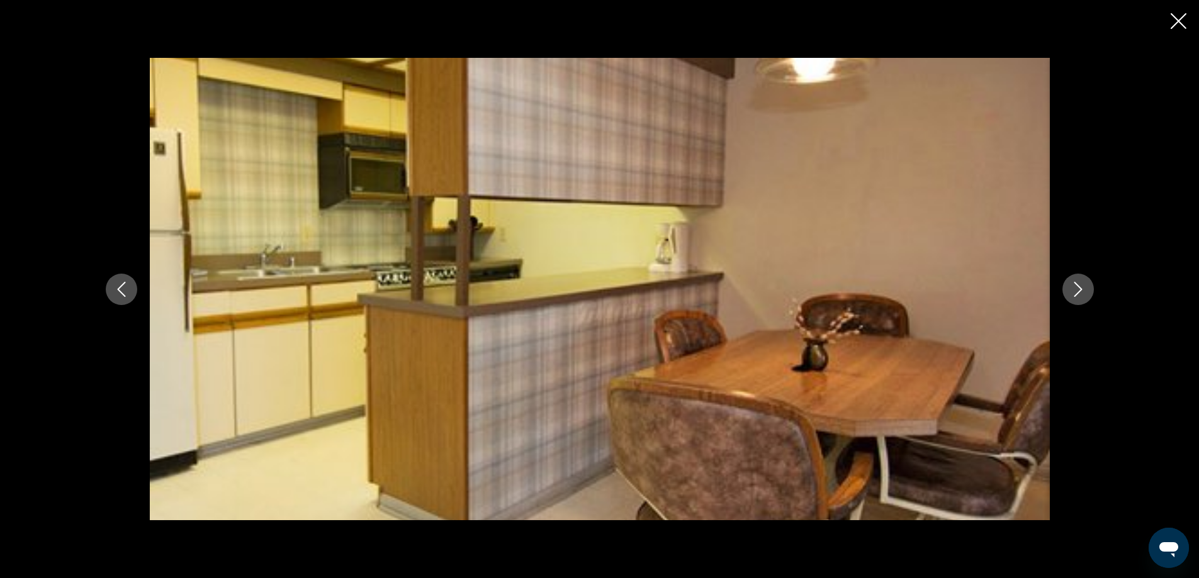
click at [1077, 288] on icon "Next image" at bounding box center [1077, 289] width 15 height 15
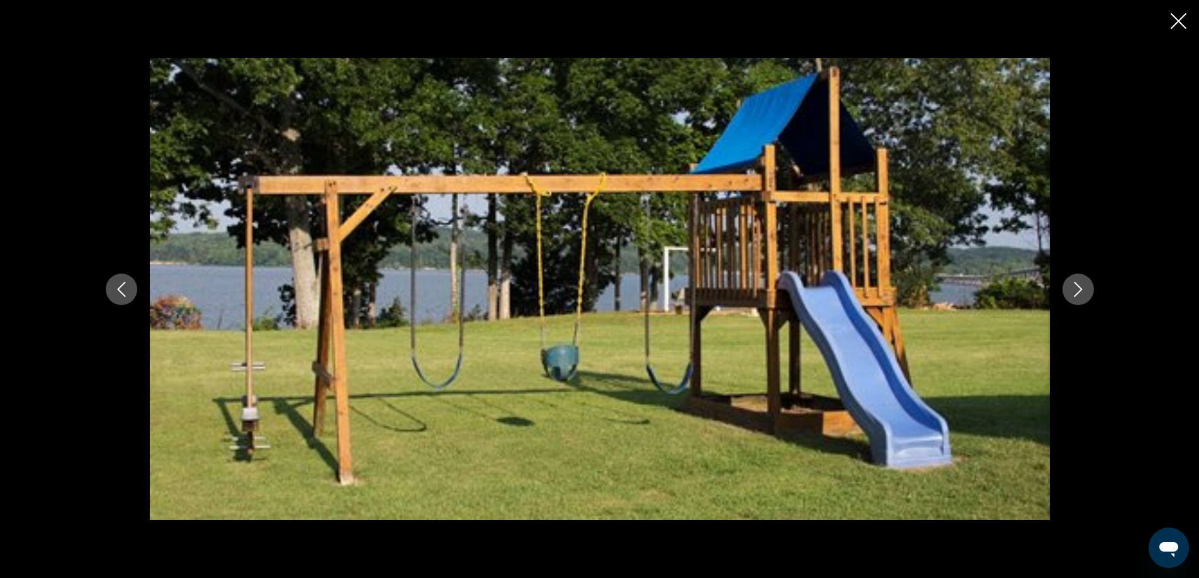
click at [1077, 288] on icon "Next image" at bounding box center [1077, 289] width 15 height 15
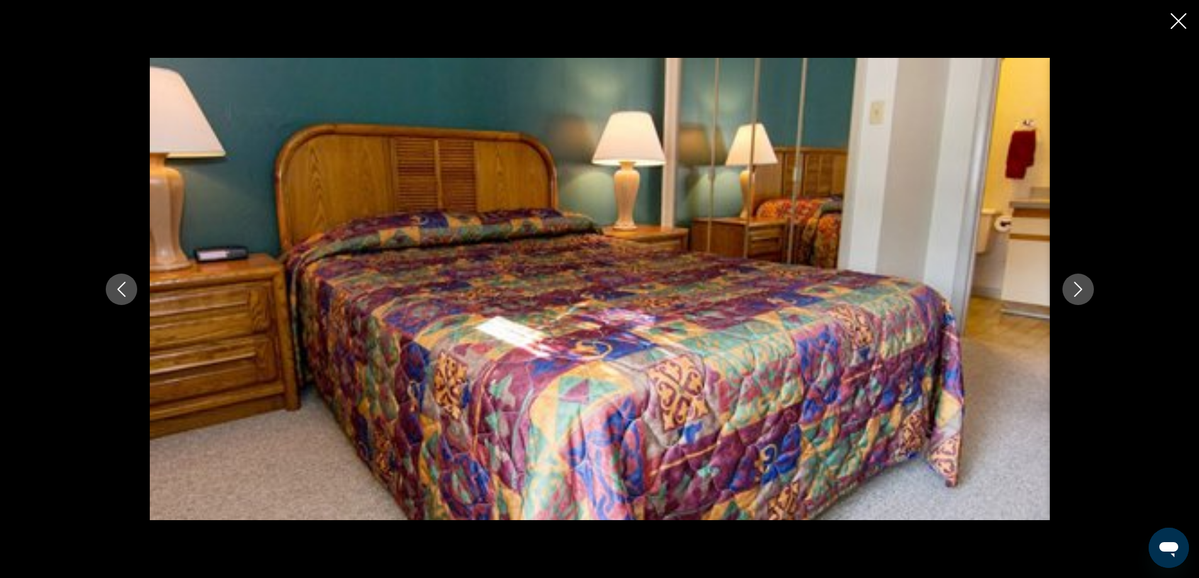
click at [1077, 288] on icon "Next image" at bounding box center [1077, 289] width 15 height 15
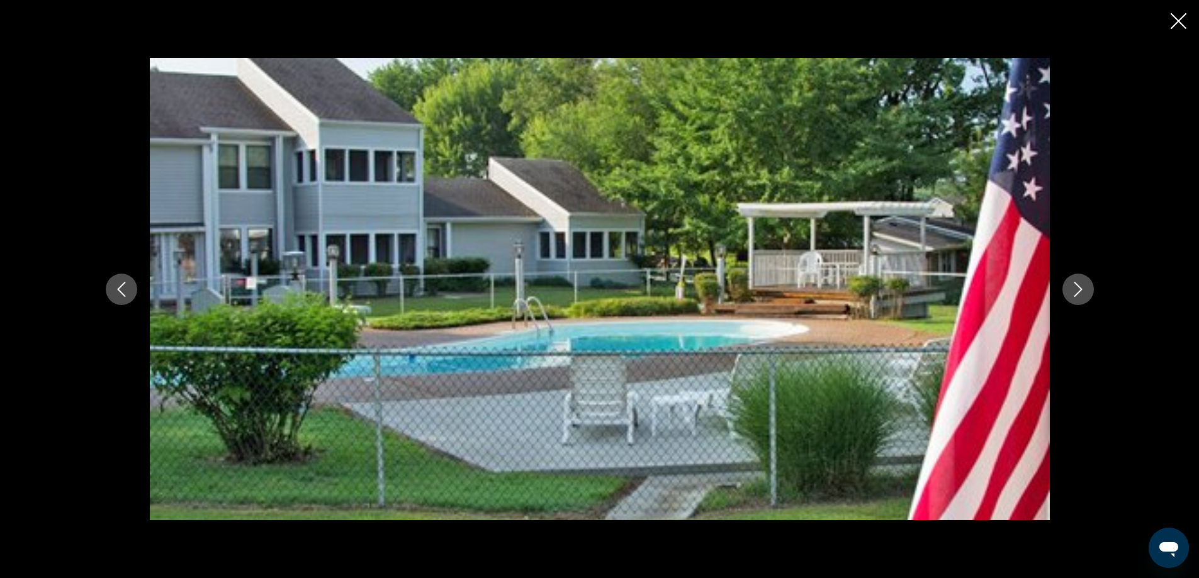
click at [1077, 288] on icon "Next image" at bounding box center [1077, 289] width 15 height 15
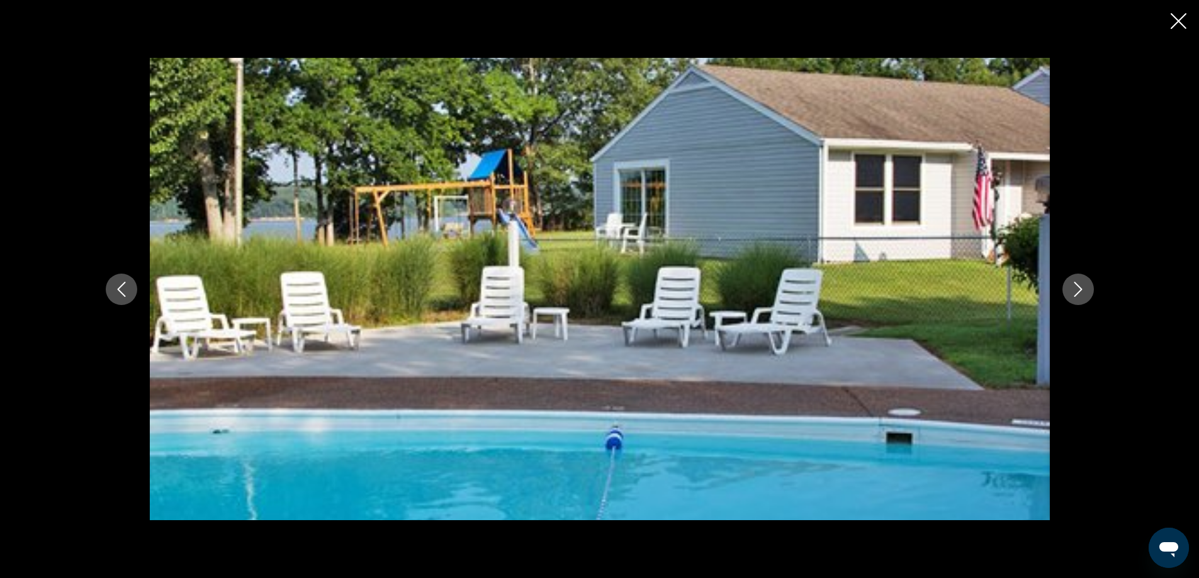
click at [1077, 288] on icon "Next image" at bounding box center [1077, 289] width 15 height 15
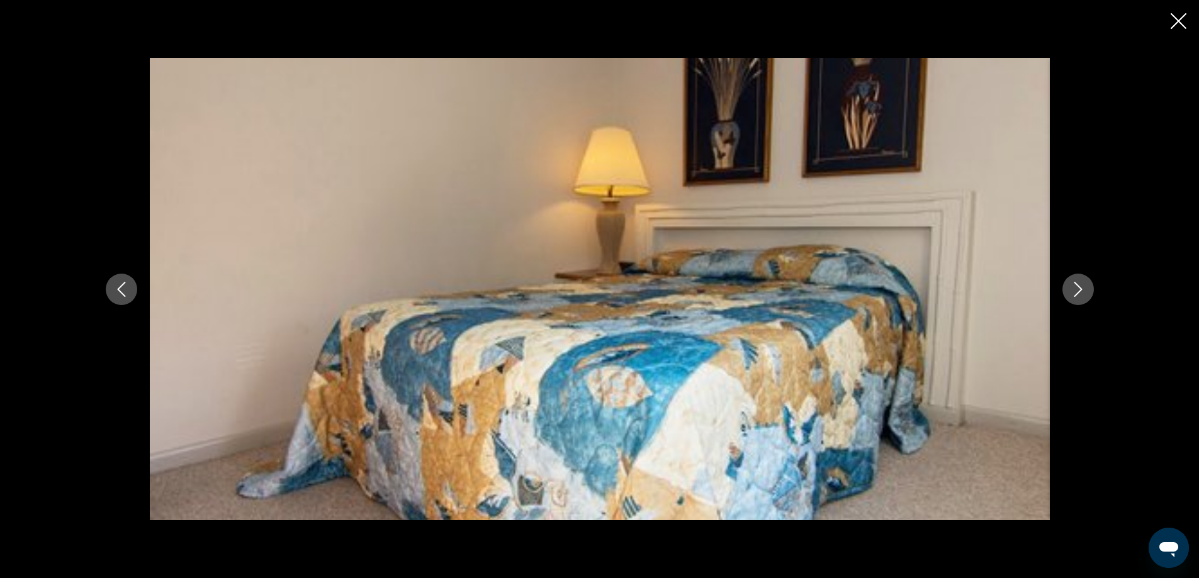
click at [1077, 288] on icon "Next image" at bounding box center [1077, 289] width 15 height 15
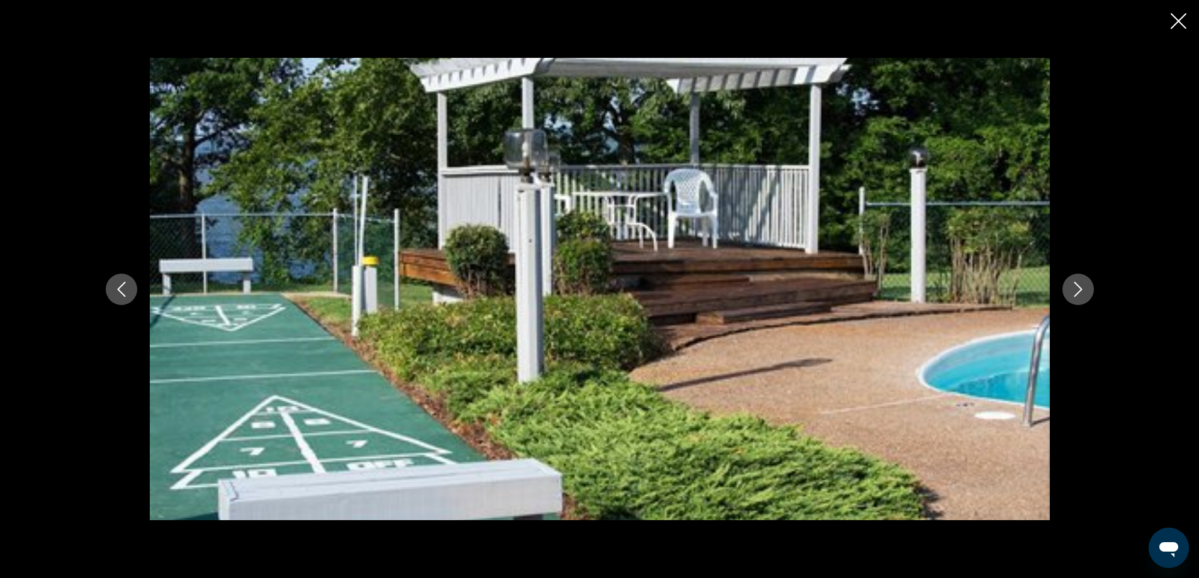
click at [1077, 288] on icon "Next image" at bounding box center [1077, 289] width 15 height 15
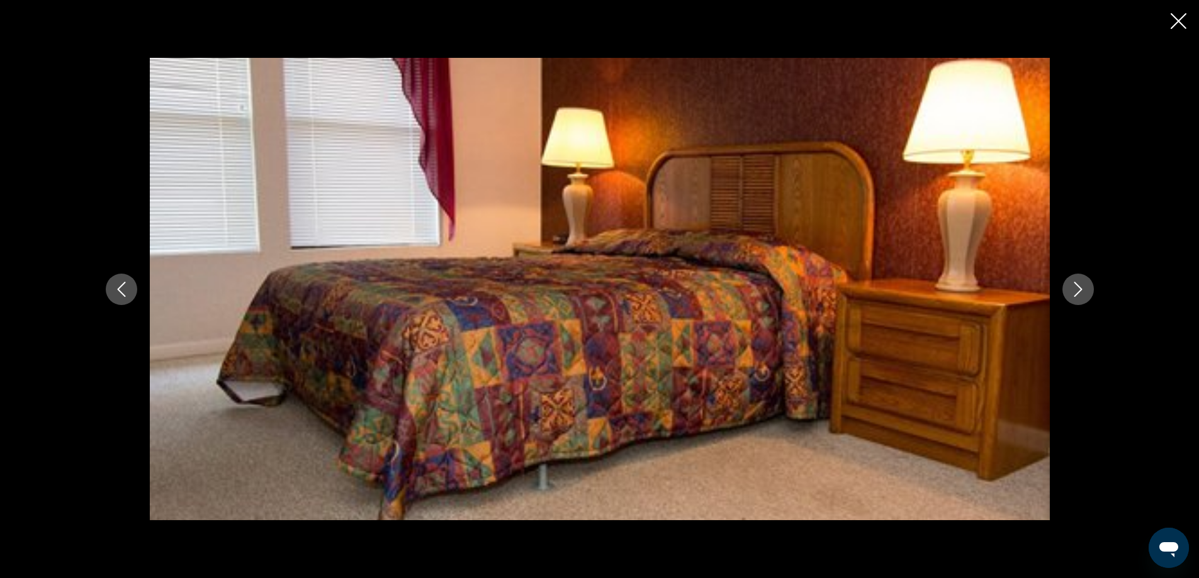
click at [1077, 288] on icon "Next image" at bounding box center [1077, 289] width 15 height 15
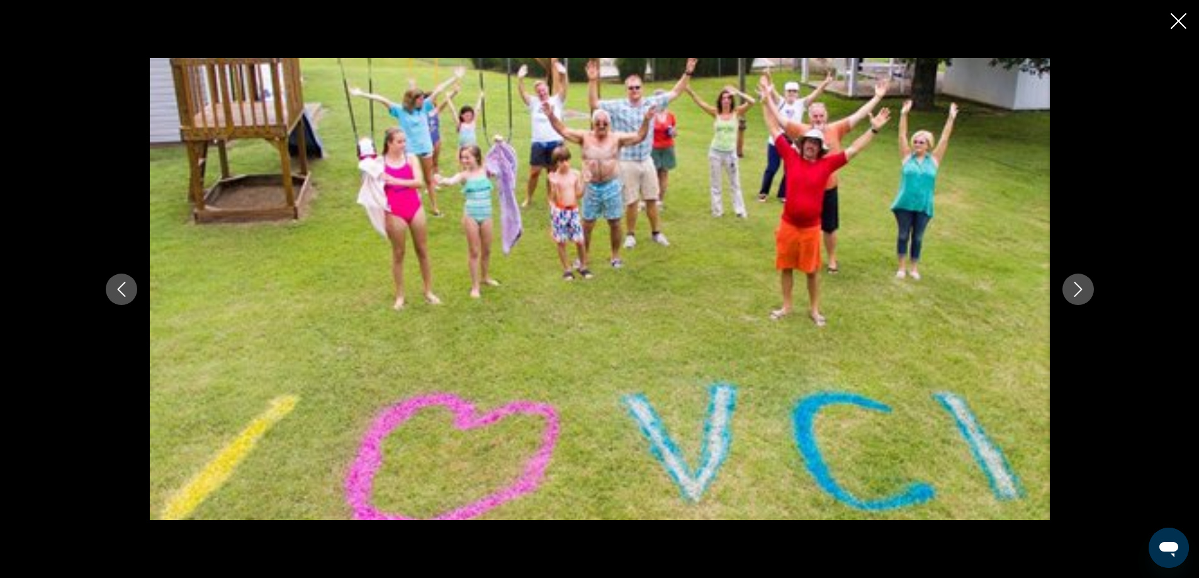
click at [1077, 288] on icon "Next image" at bounding box center [1077, 289] width 15 height 15
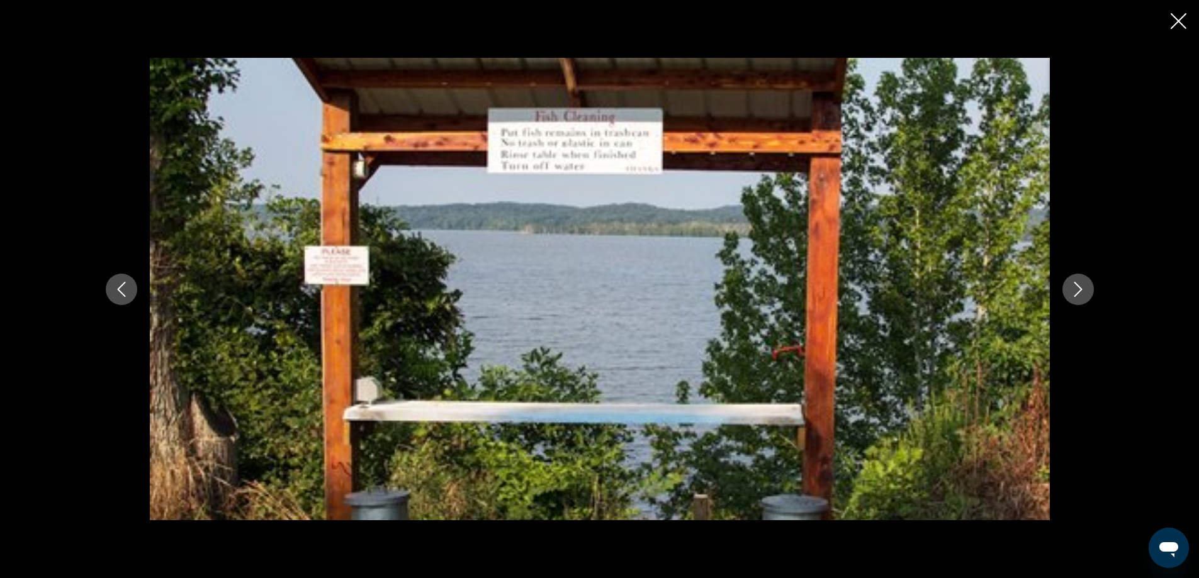
click at [1077, 288] on icon "Next image" at bounding box center [1077, 289] width 15 height 15
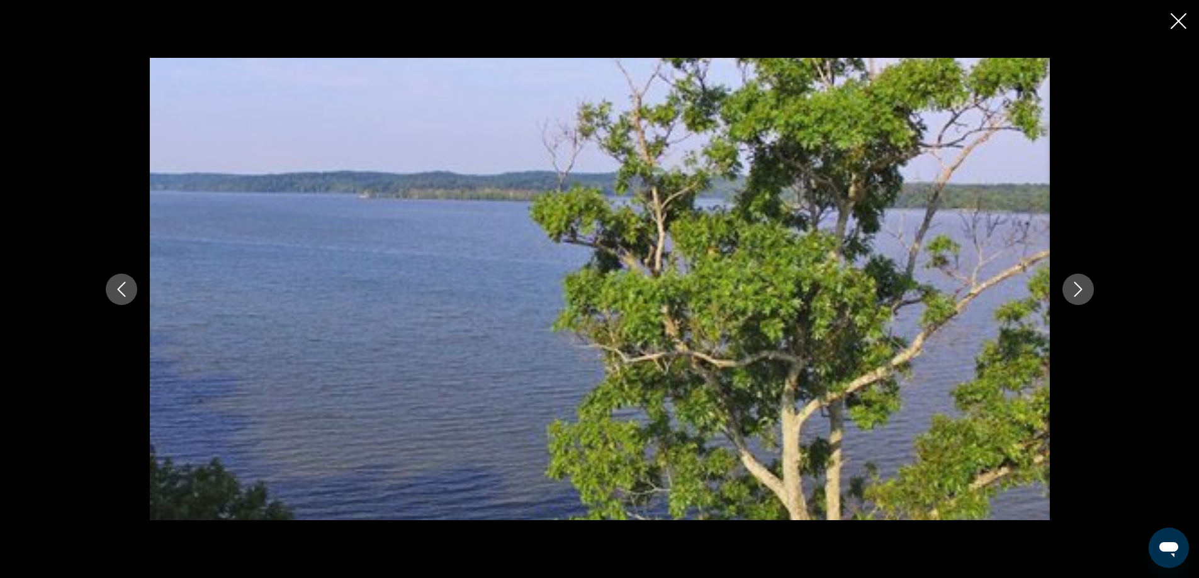
click at [1077, 288] on icon "Next image" at bounding box center [1077, 289] width 15 height 15
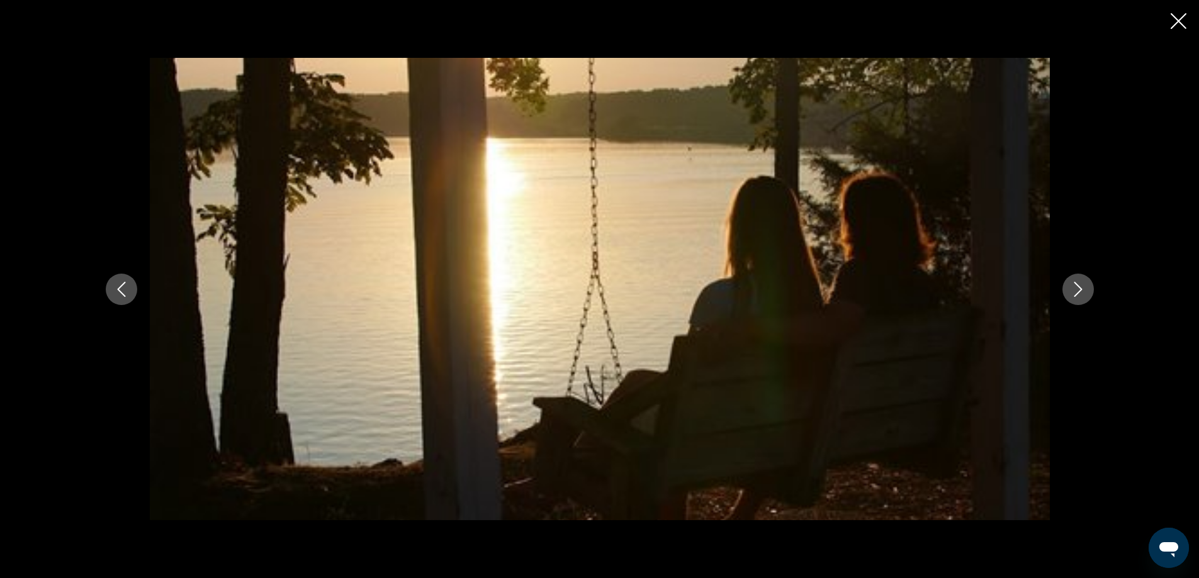
click at [1077, 288] on icon "Next image" at bounding box center [1077, 289] width 15 height 15
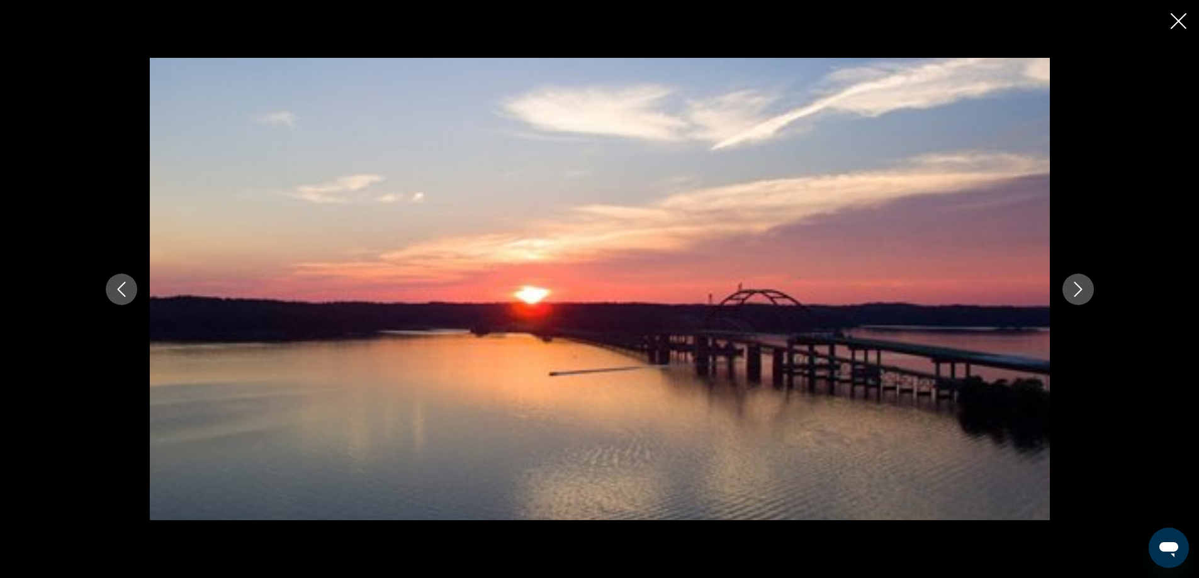
click at [1076, 288] on icon "Next image" at bounding box center [1077, 289] width 15 height 15
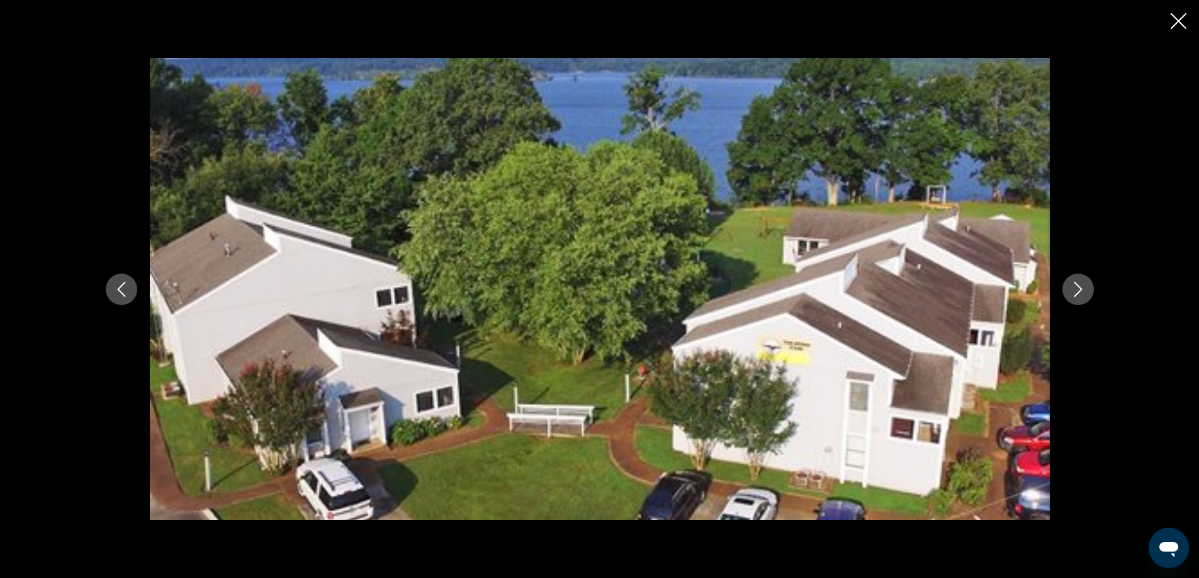
drag, startPoint x: 1175, startPoint y: 20, endPoint x: 1184, endPoint y: 15, distance: 9.3
click at [1178, 20] on icon "Close slideshow" at bounding box center [1178, 21] width 16 height 16
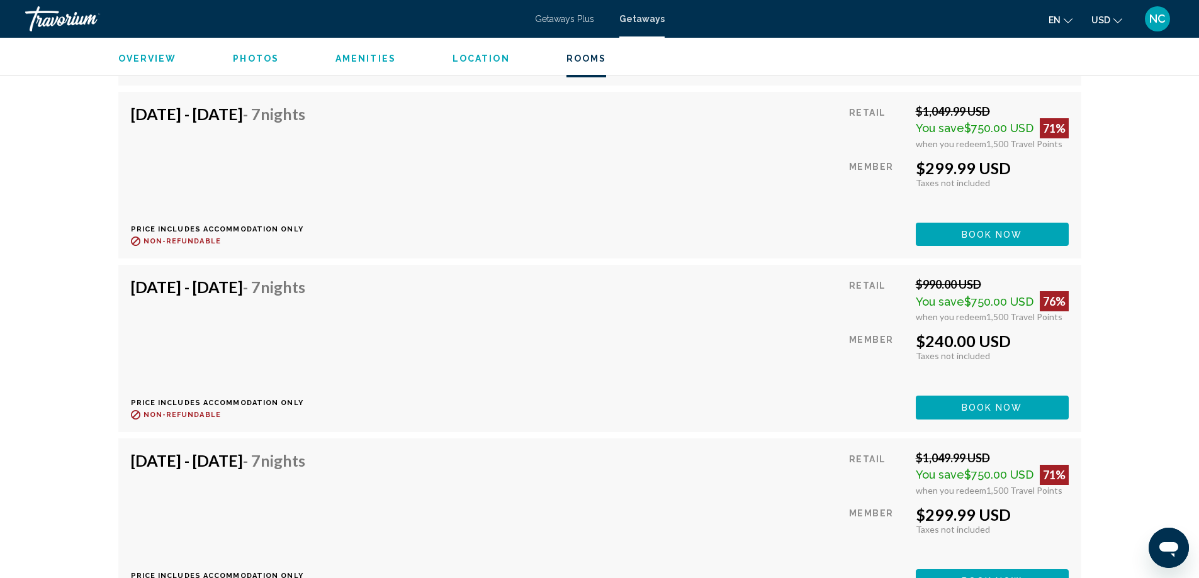
scroll to position [5663, 0]
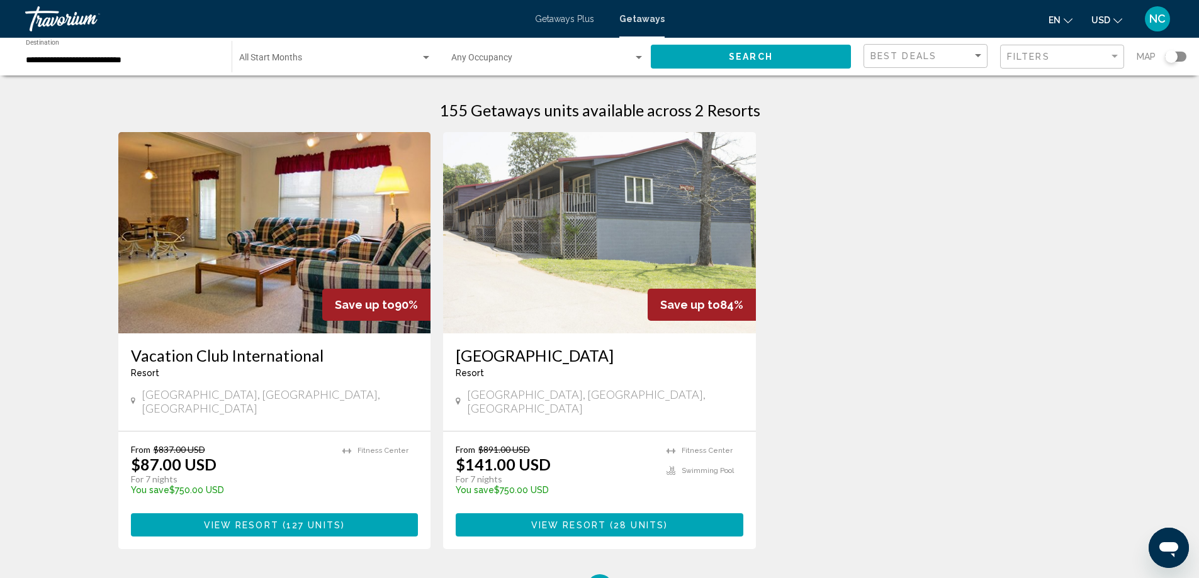
click at [60, 64] on input "**********" at bounding box center [122, 60] width 193 height 10
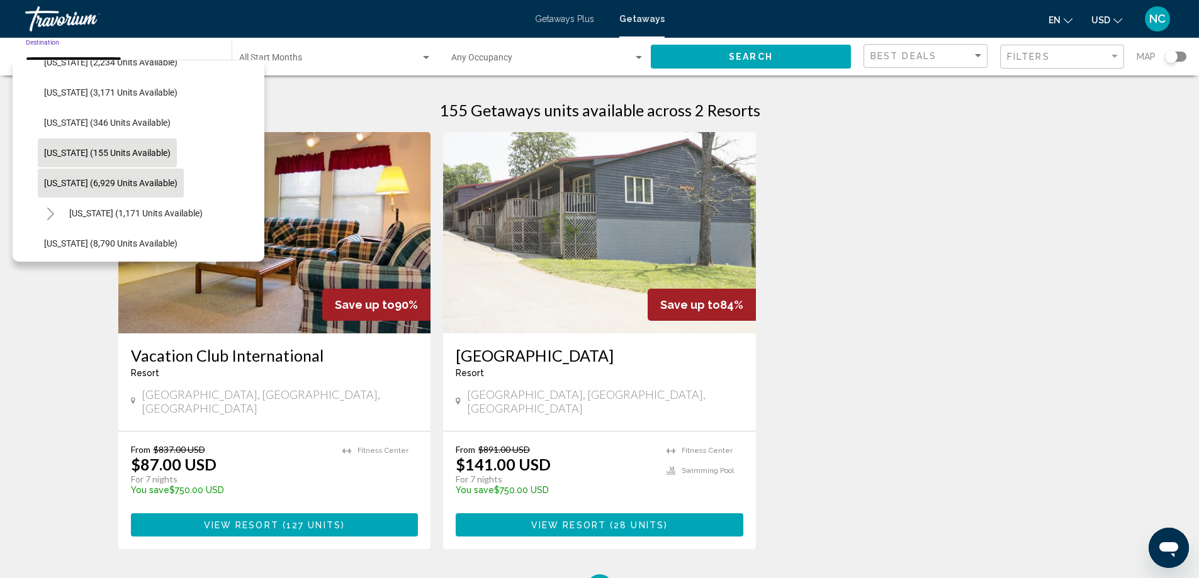
scroll to position [475, 0]
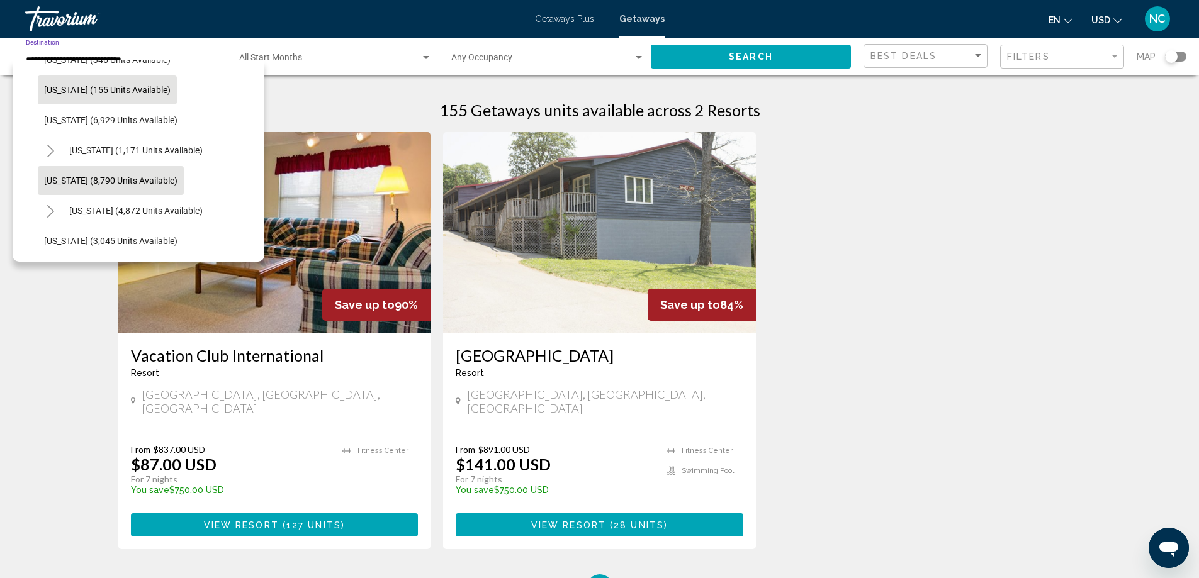
click at [134, 176] on span "[US_STATE] (8,790 units available)" at bounding box center [110, 181] width 133 height 10
type input "**********"
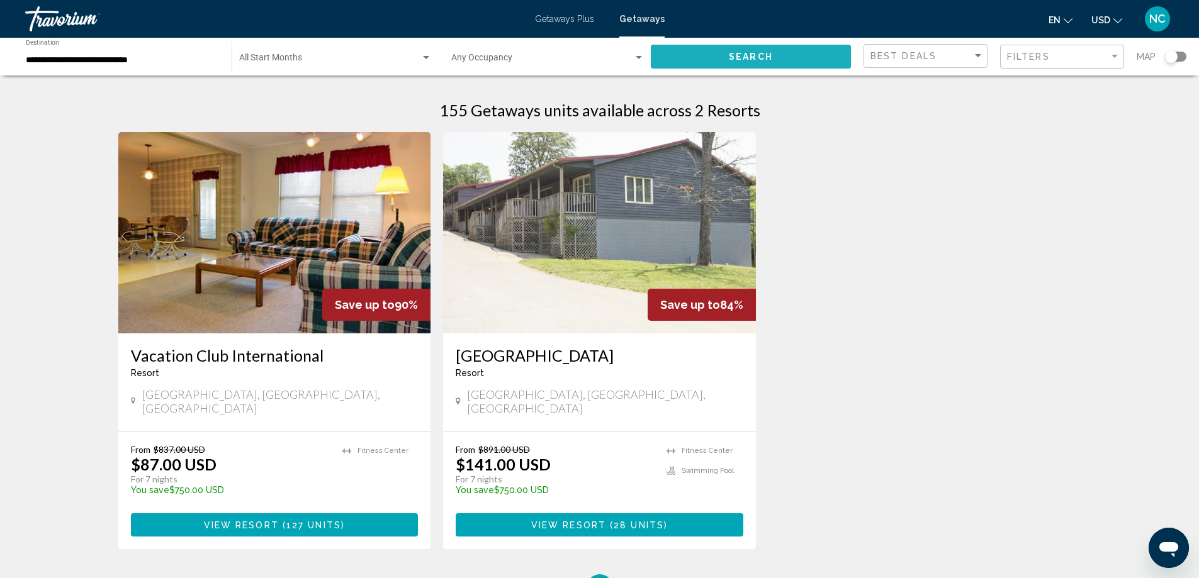
click at [752, 54] on span "Search" at bounding box center [751, 57] width 44 height 10
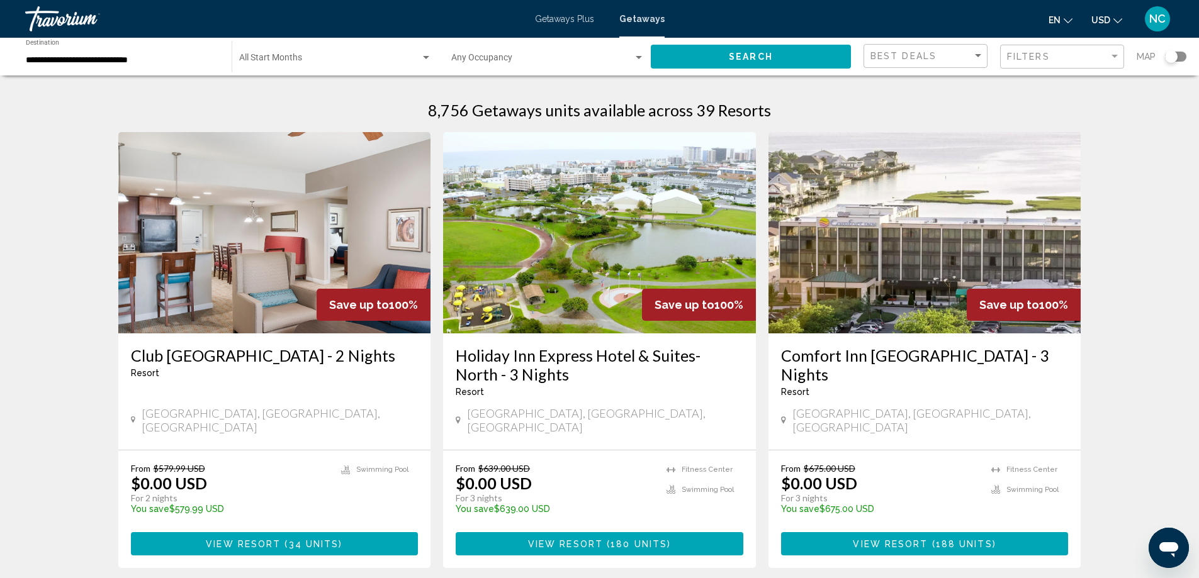
click at [229, 247] on img "Main content" at bounding box center [274, 232] width 313 height 201
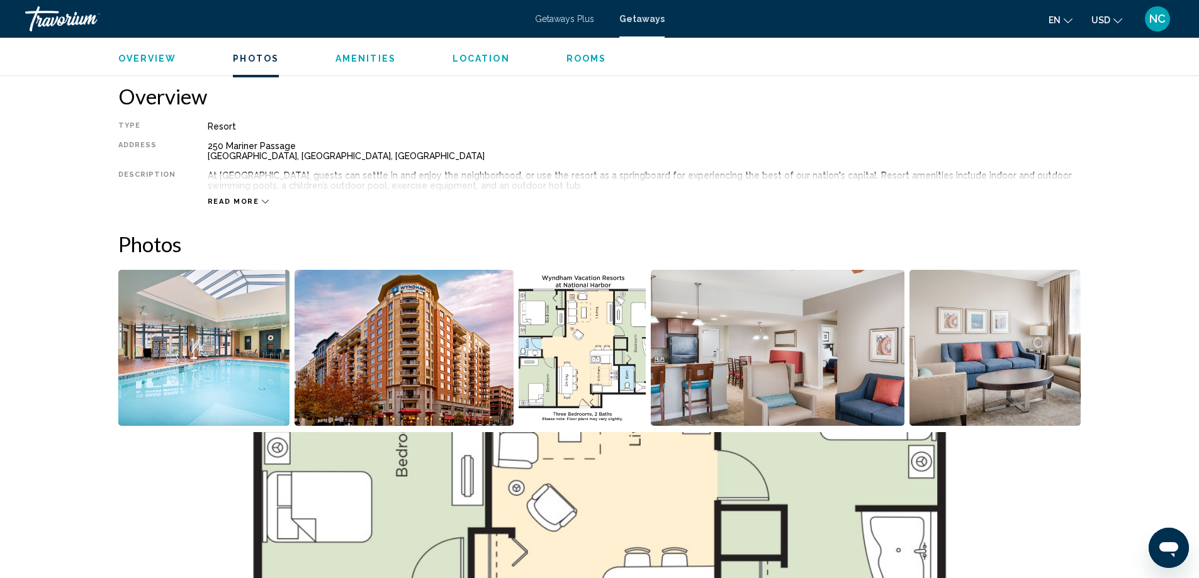
scroll to position [393, 0]
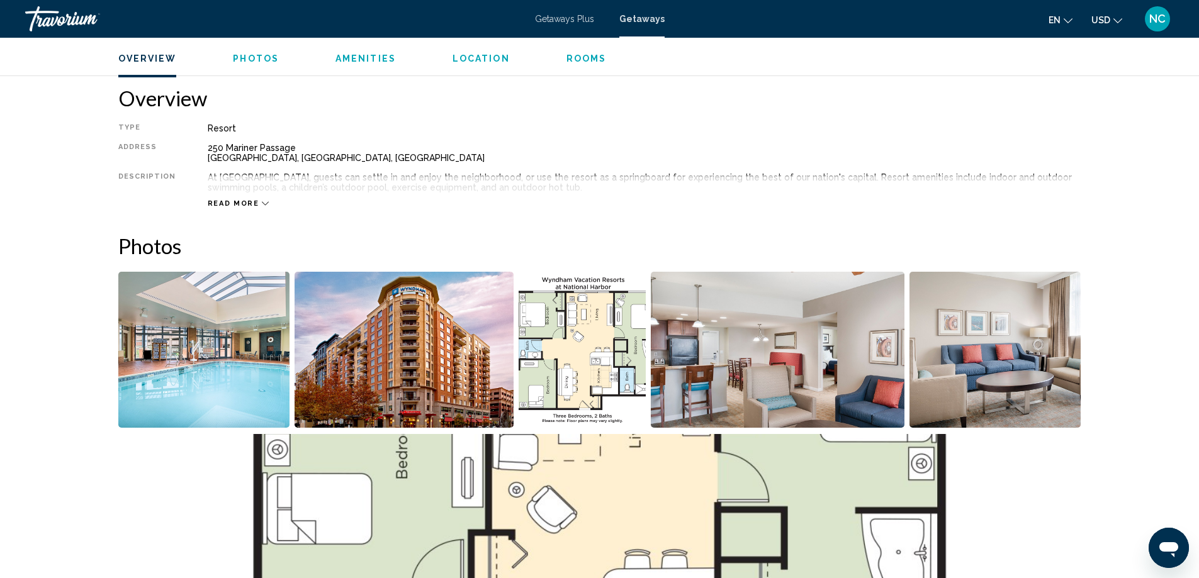
click at [215, 350] on img "Open full-screen image slider" at bounding box center [204, 350] width 172 height 156
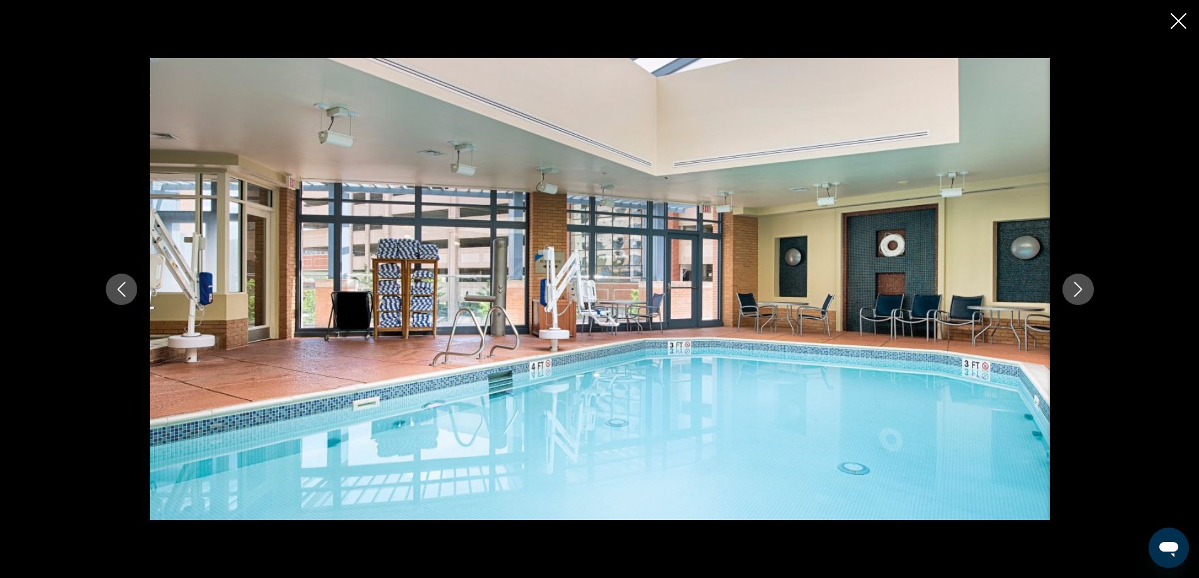
click at [1077, 286] on icon "Next image" at bounding box center [1077, 289] width 15 height 15
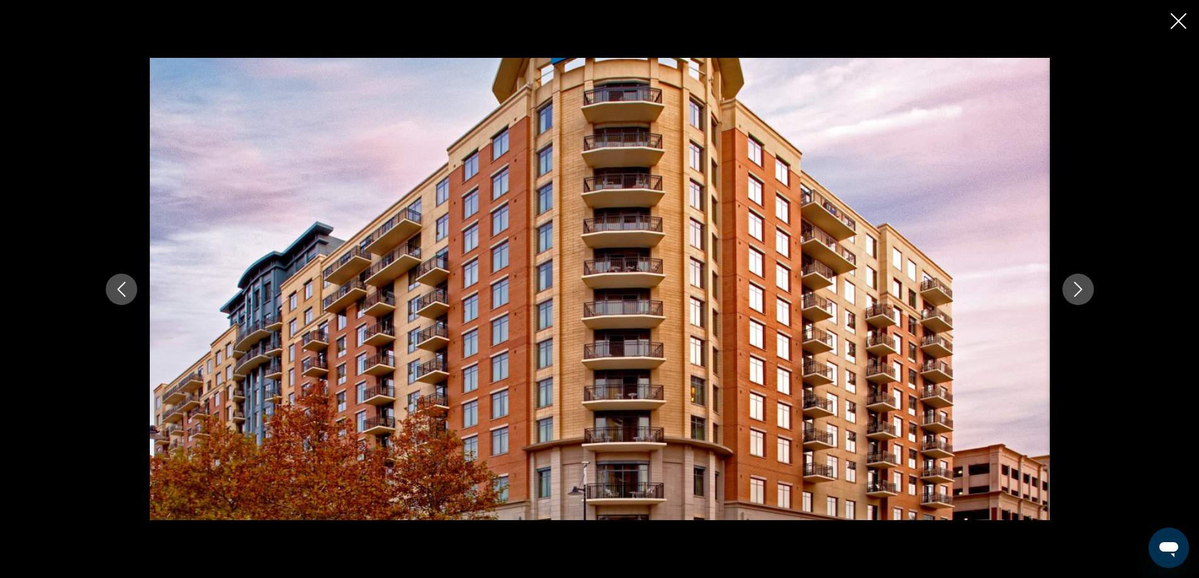
click at [1077, 286] on icon "Next image" at bounding box center [1077, 289] width 15 height 15
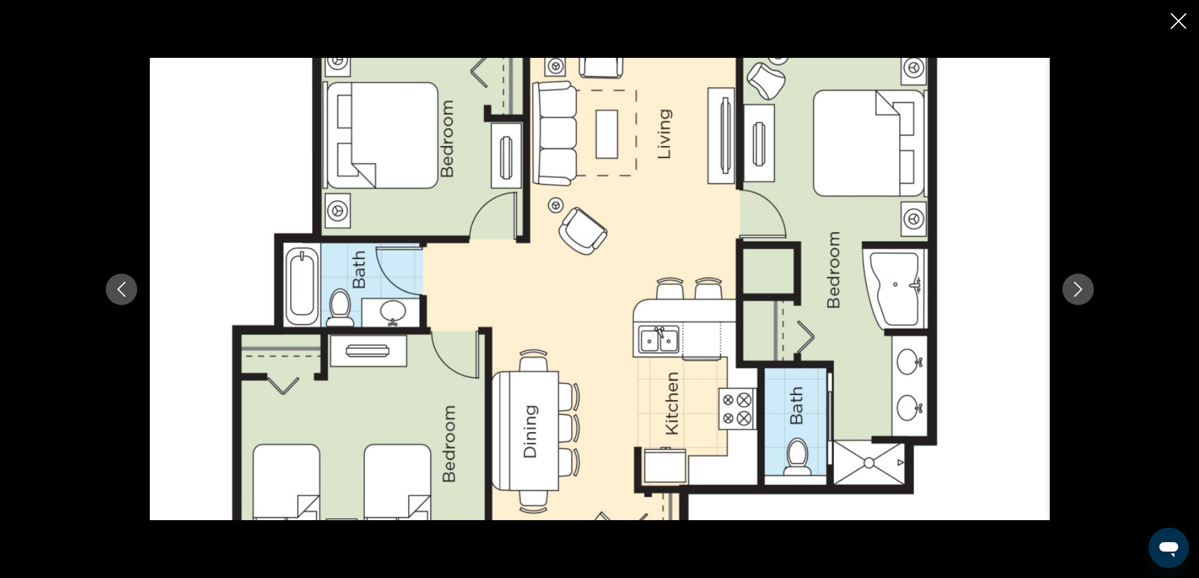
click at [1077, 286] on icon "Next image" at bounding box center [1077, 289] width 15 height 15
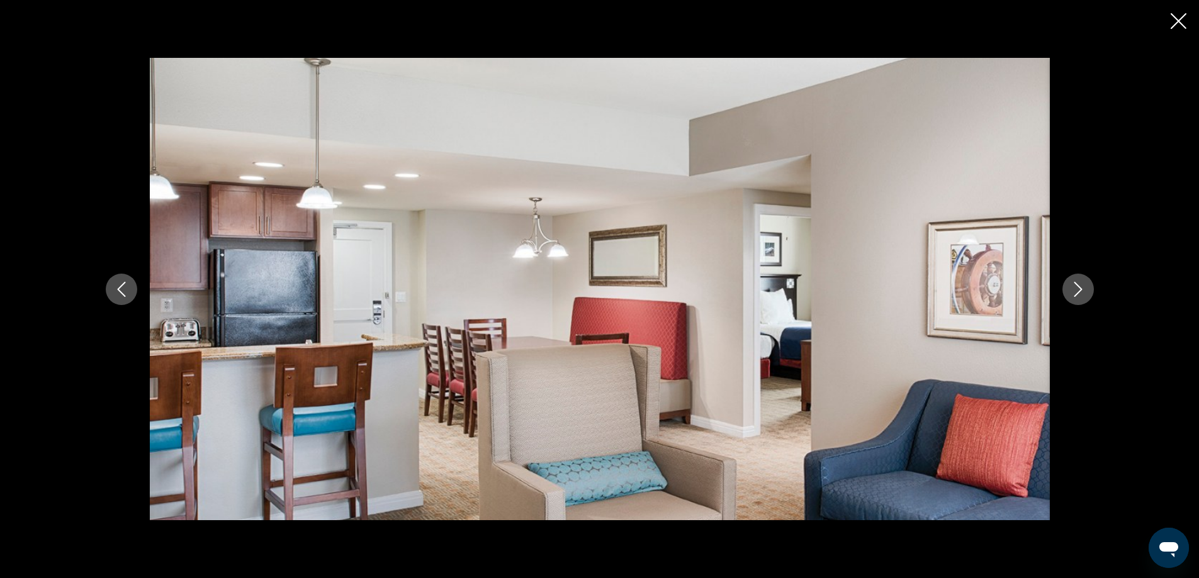
click at [1077, 286] on icon "Next image" at bounding box center [1077, 289] width 15 height 15
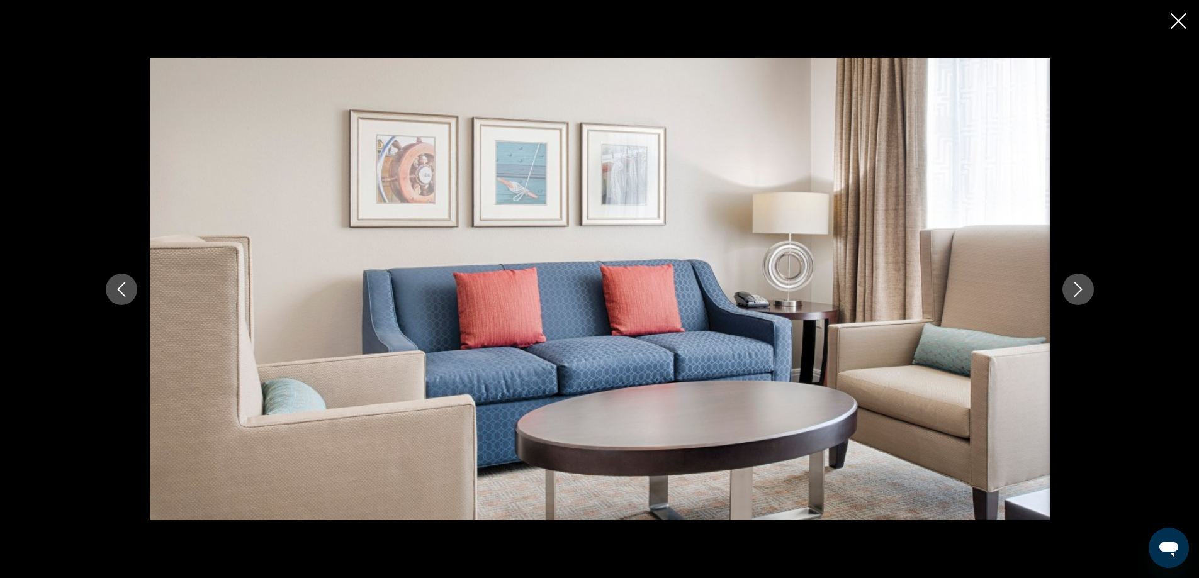
click at [1077, 286] on icon "Next image" at bounding box center [1077, 289] width 15 height 15
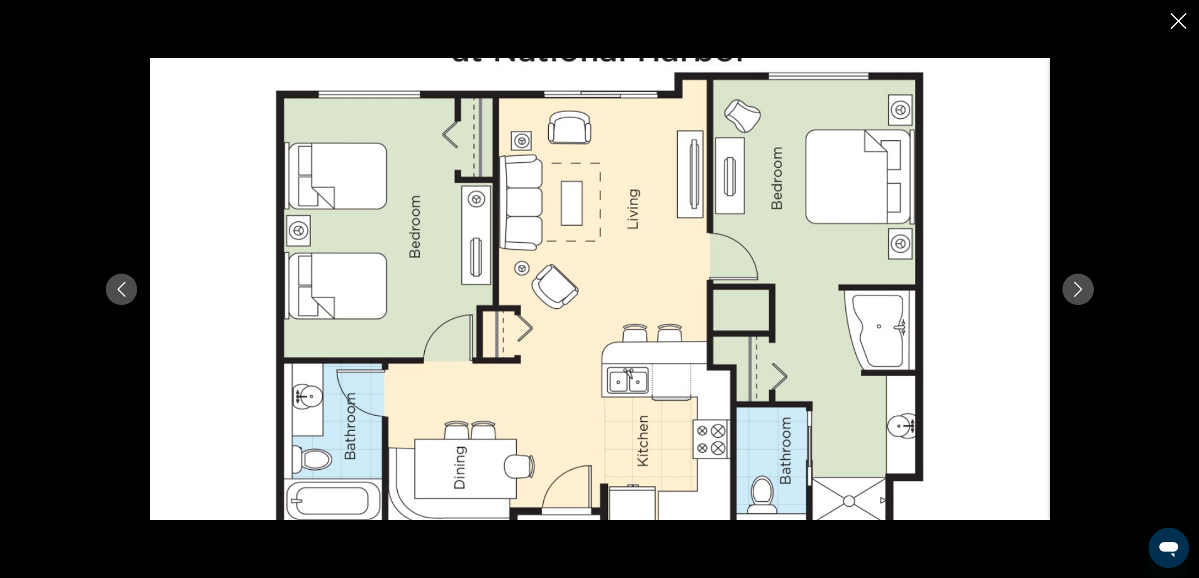
click at [1077, 286] on icon "Next image" at bounding box center [1077, 289] width 15 height 15
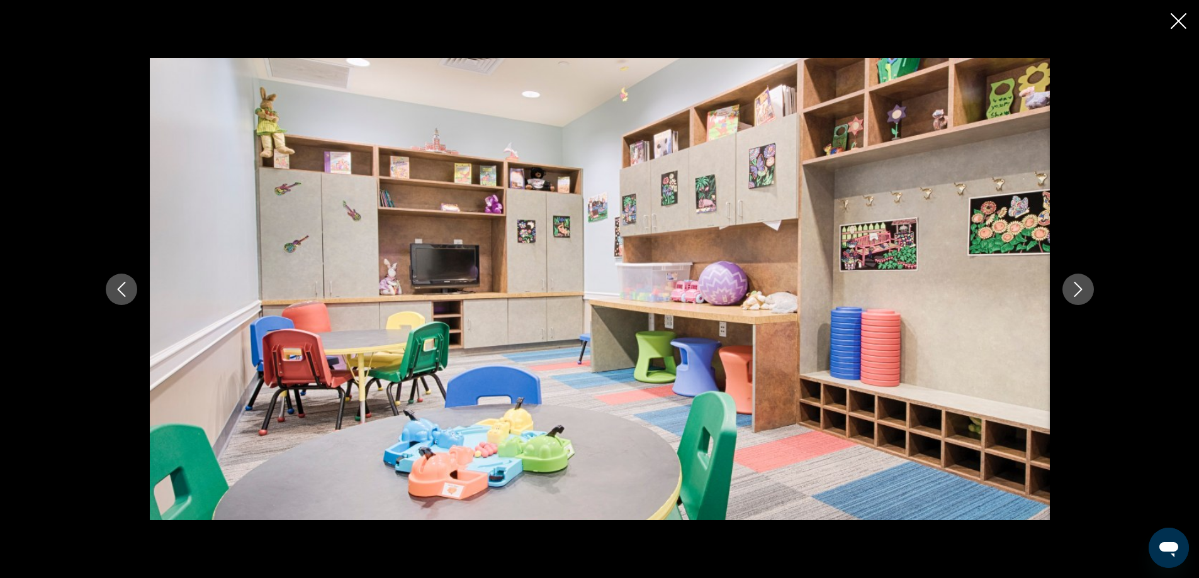
click at [1077, 286] on icon "Next image" at bounding box center [1077, 289] width 15 height 15
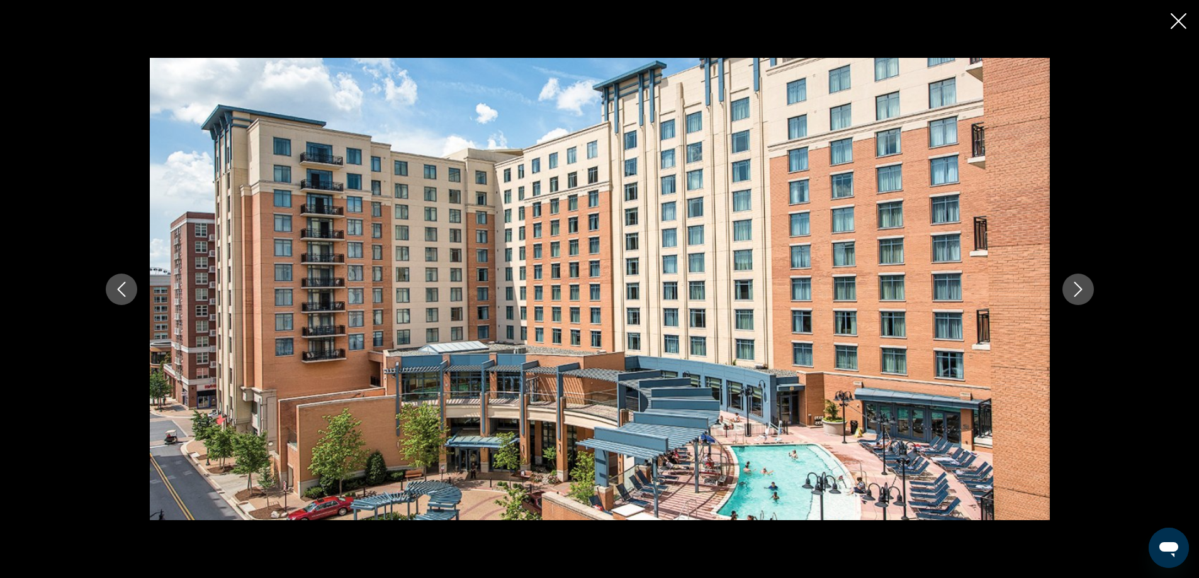
click at [1077, 286] on icon "Next image" at bounding box center [1077, 289] width 15 height 15
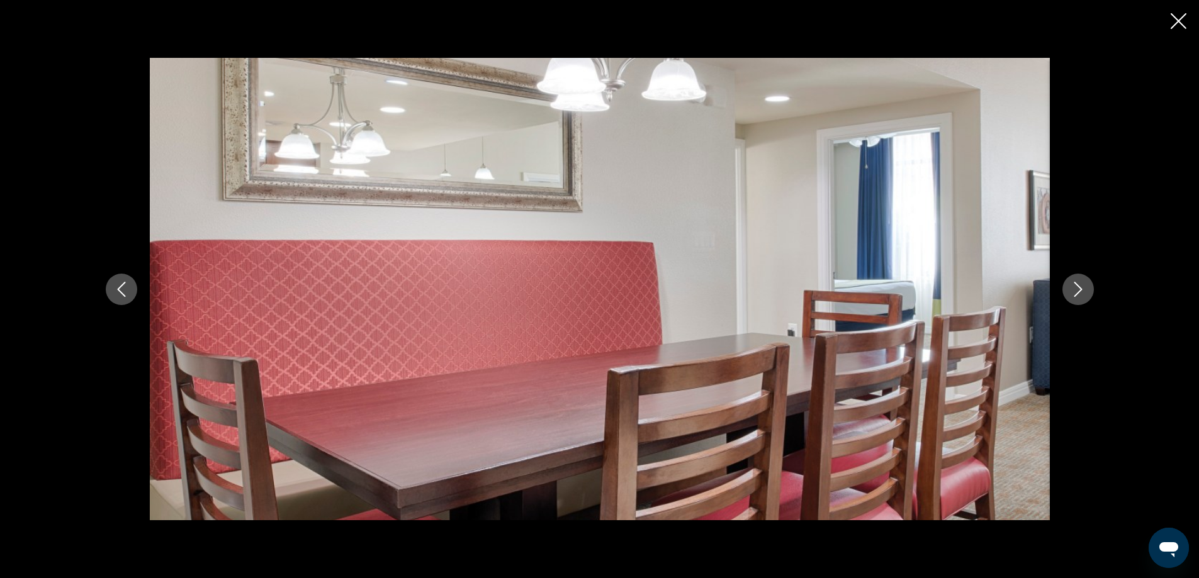
click at [1077, 286] on icon "Next image" at bounding box center [1077, 289] width 15 height 15
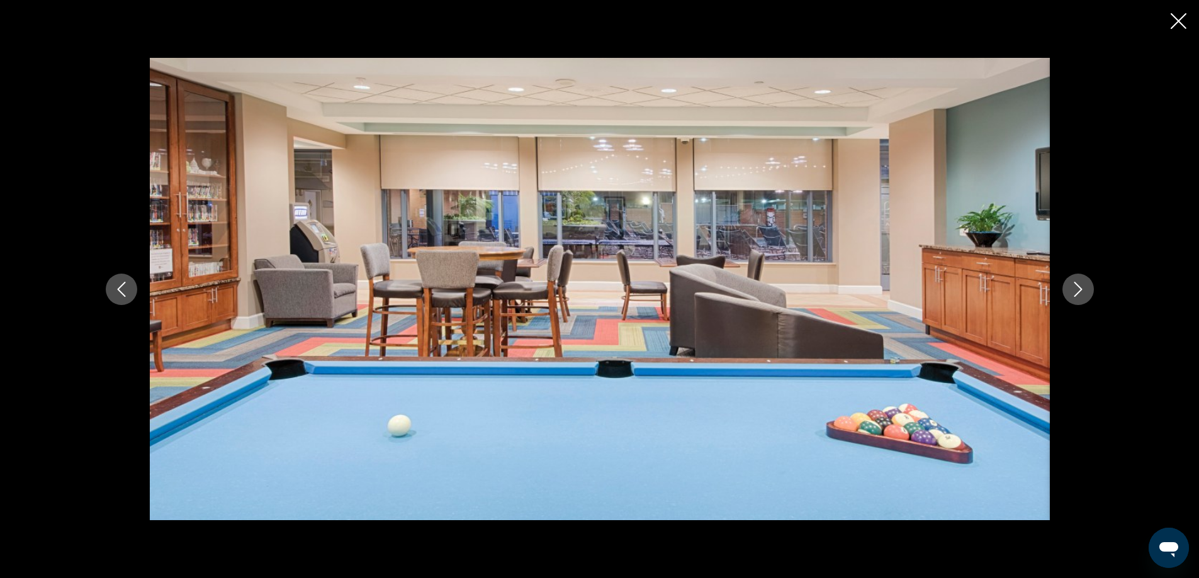
click at [1077, 286] on icon "Next image" at bounding box center [1077, 289] width 15 height 15
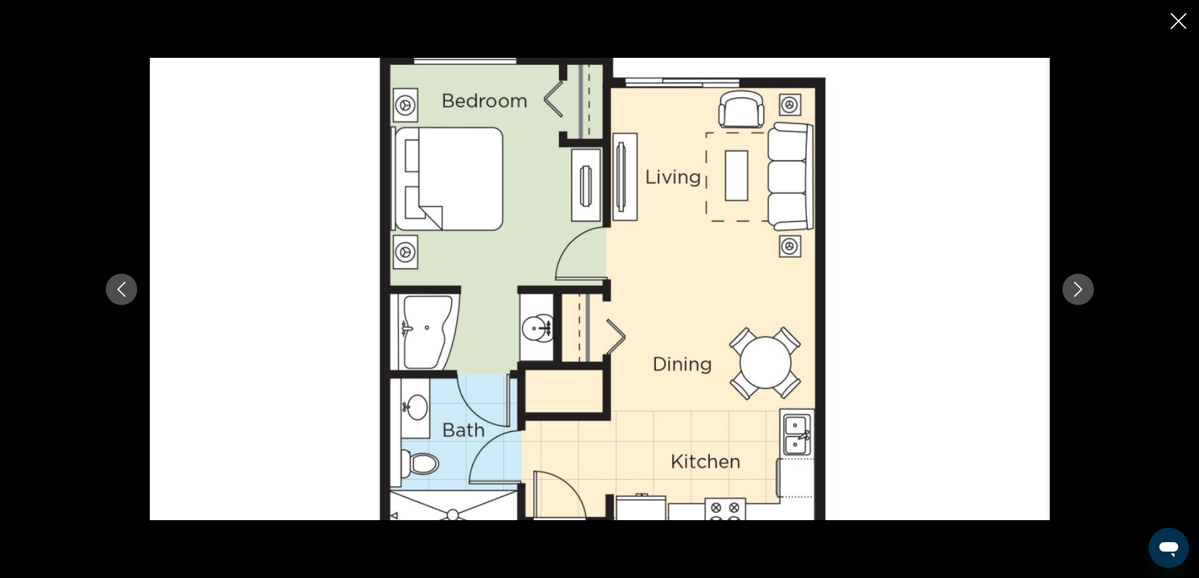
click at [1077, 286] on icon "Next image" at bounding box center [1077, 289] width 15 height 15
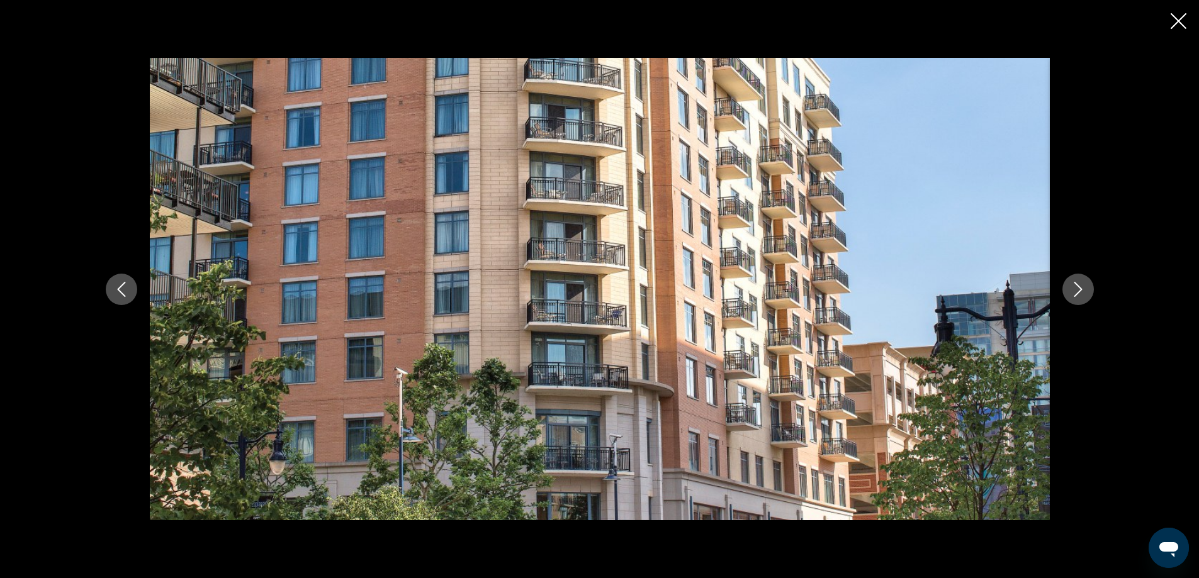
click at [1077, 286] on icon "Next image" at bounding box center [1077, 289] width 15 height 15
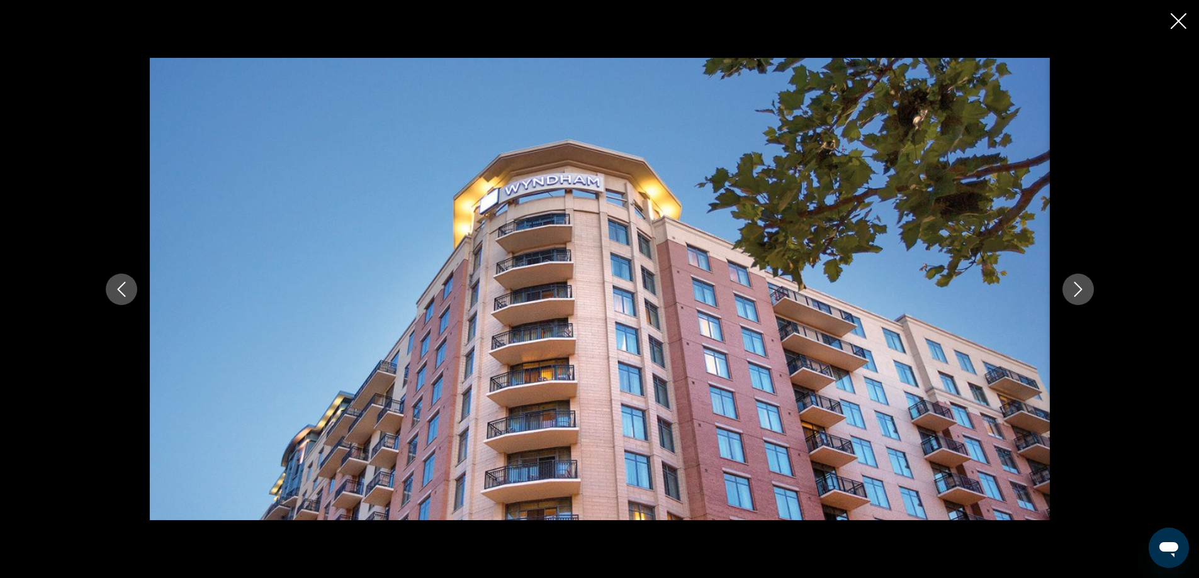
click at [1077, 286] on icon "Next image" at bounding box center [1077, 289] width 15 height 15
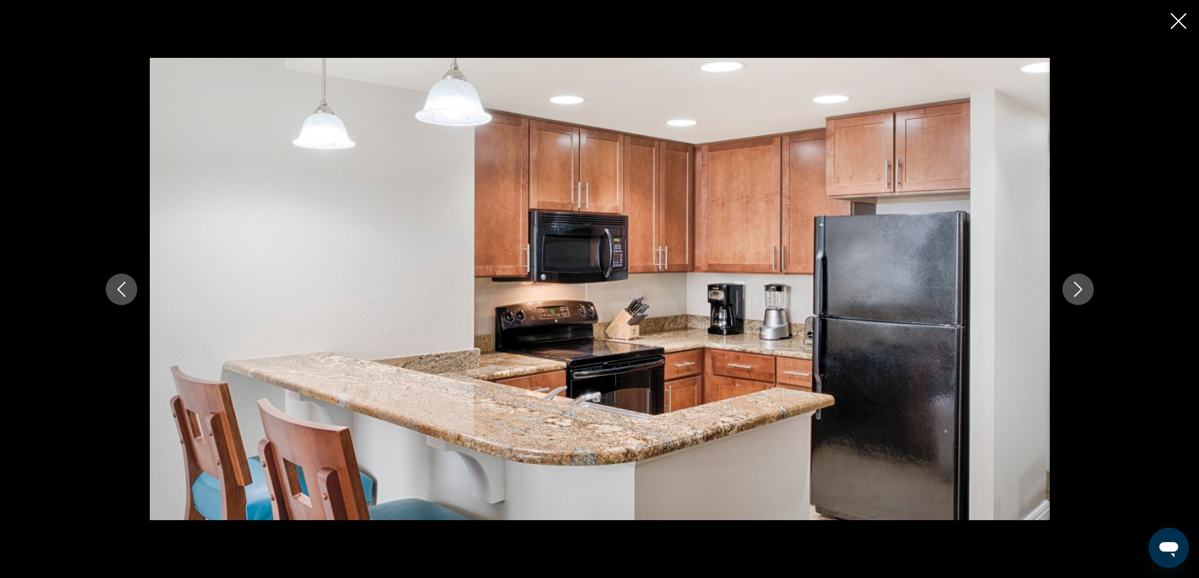
click at [1077, 286] on icon "Next image" at bounding box center [1077, 289] width 15 height 15
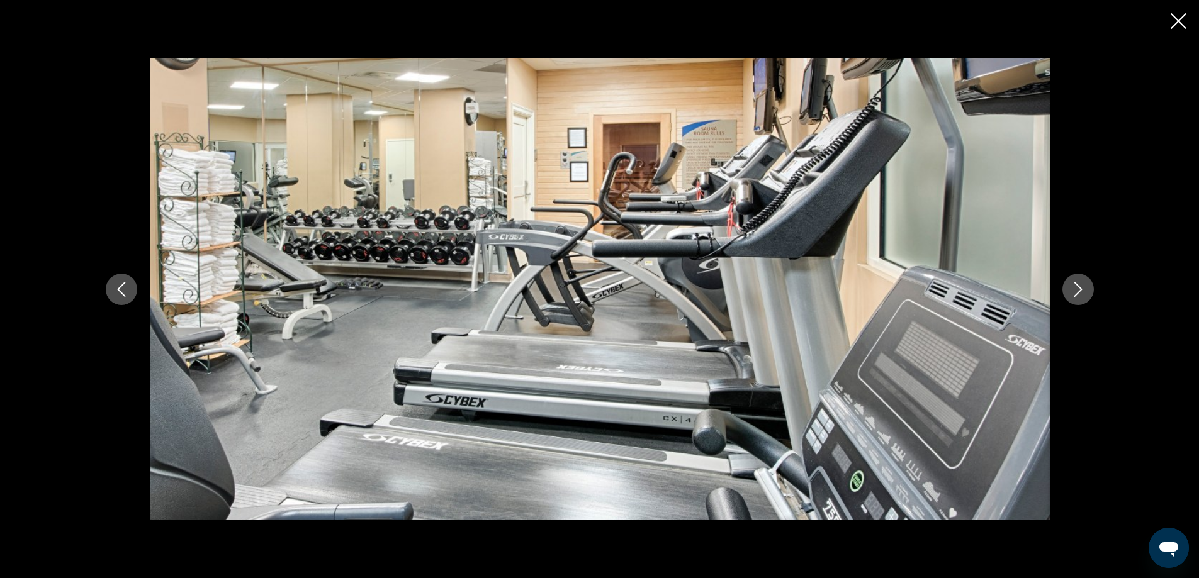
click at [1077, 286] on icon "Next image" at bounding box center [1077, 289] width 15 height 15
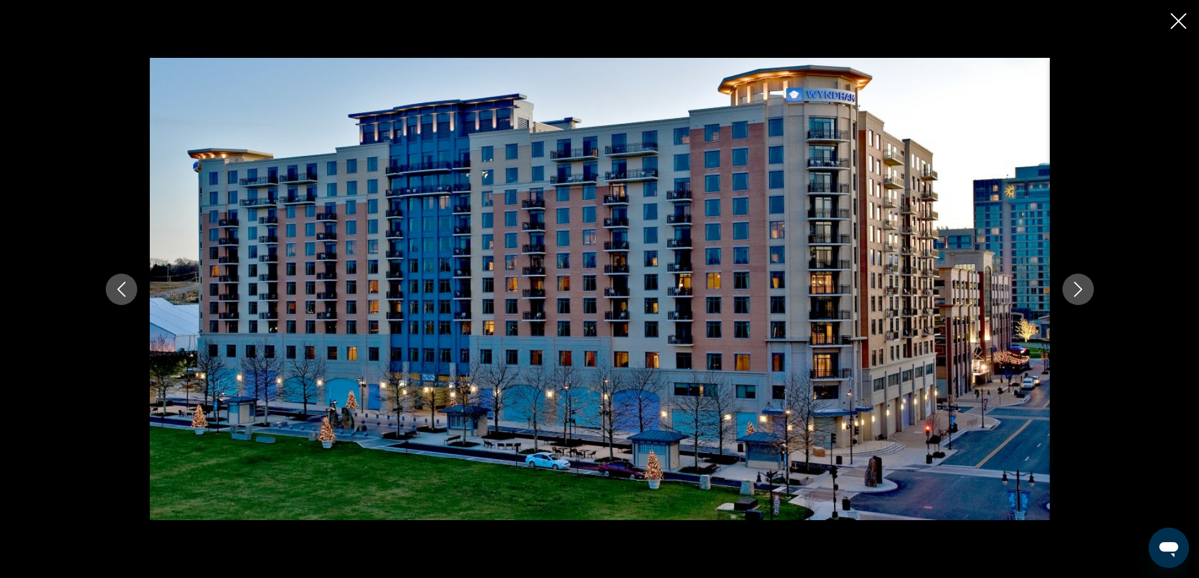
click at [1077, 286] on icon "Next image" at bounding box center [1077, 289] width 15 height 15
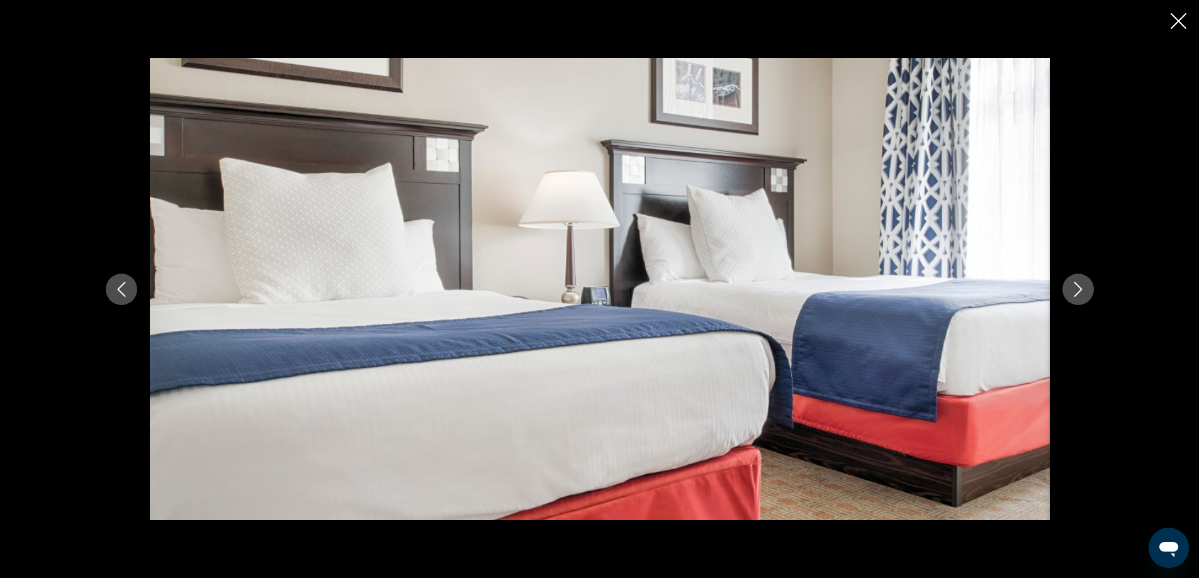
click at [1077, 286] on icon "Next image" at bounding box center [1077, 289] width 15 height 15
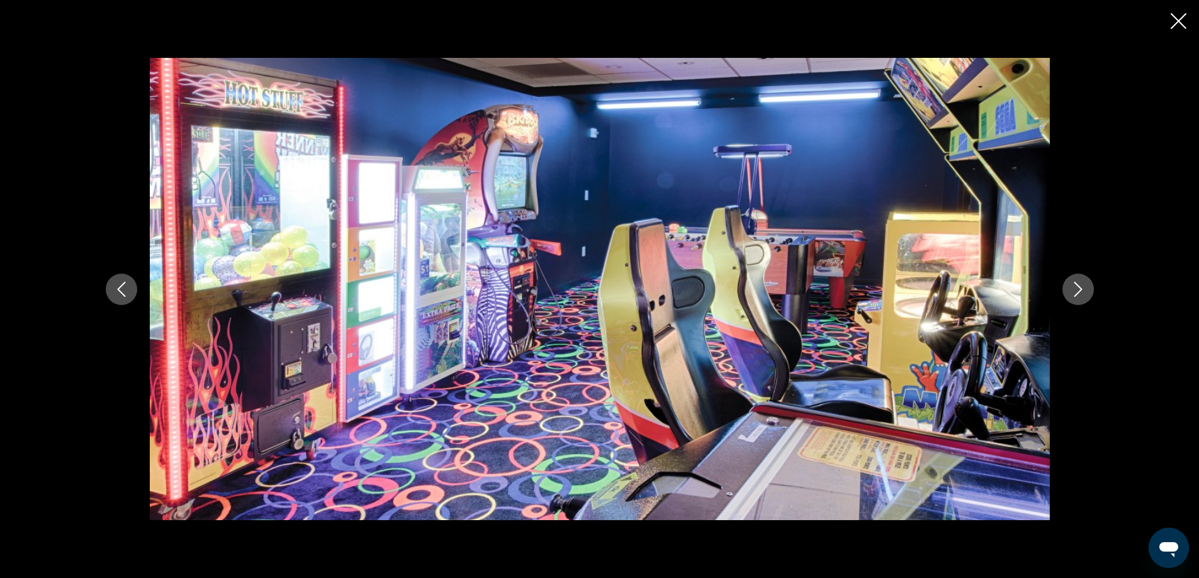
click at [1076, 286] on icon "Next image" at bounding box center [1077, 289] width 15 height 15
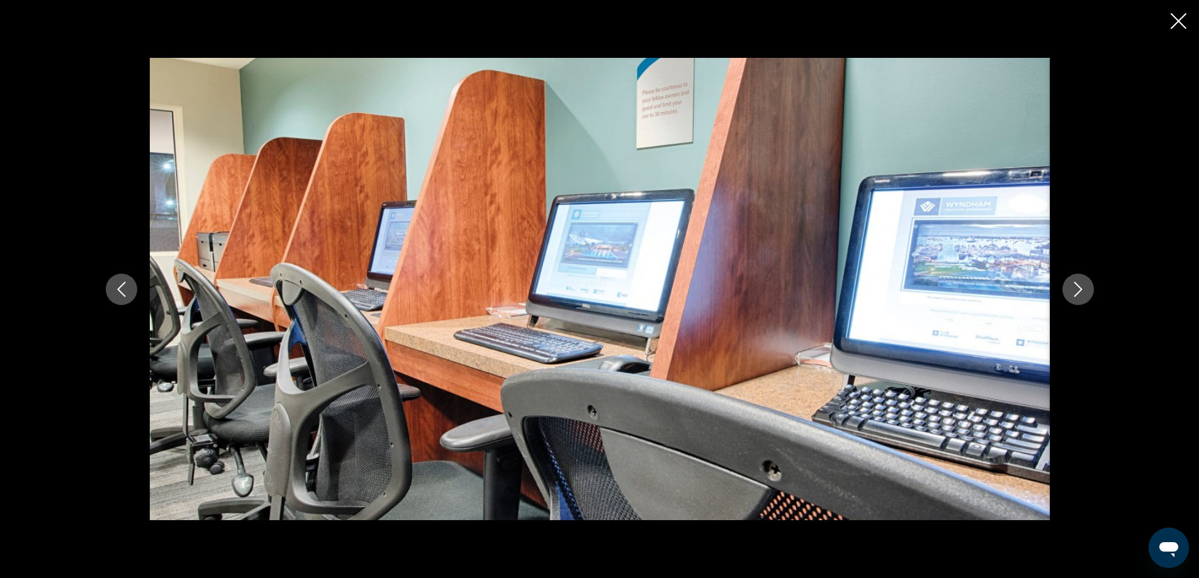
click at [1076, 286] on icon "Next image" at bounding box center [1077, 289] width 15 height 15
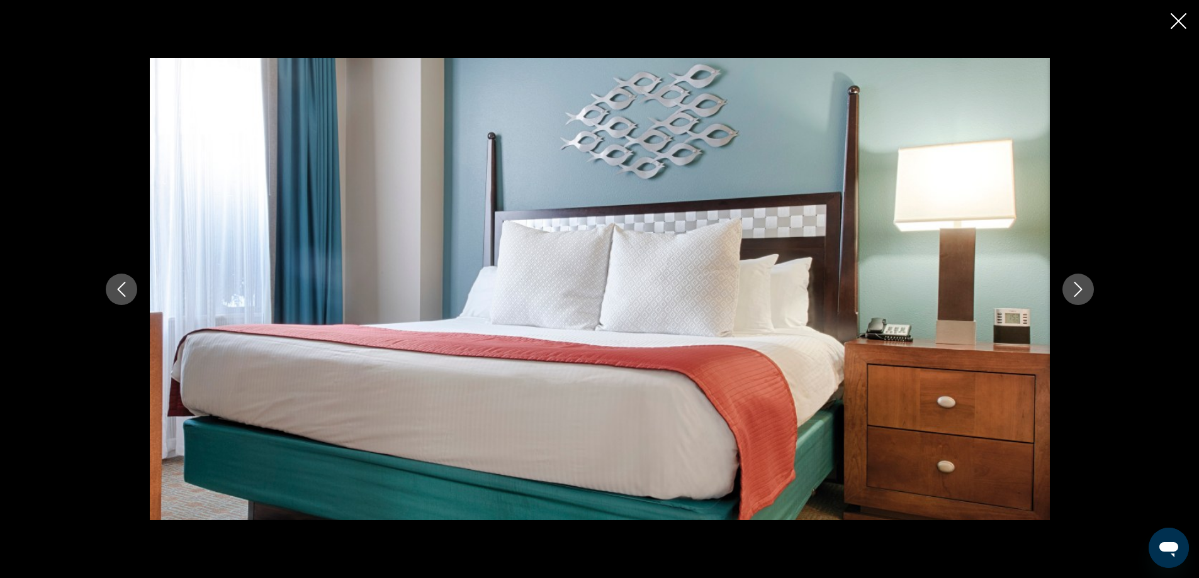
click at [1075, 287] on icon "Next image" at bounding box center [1077, 289] width 15 height 15
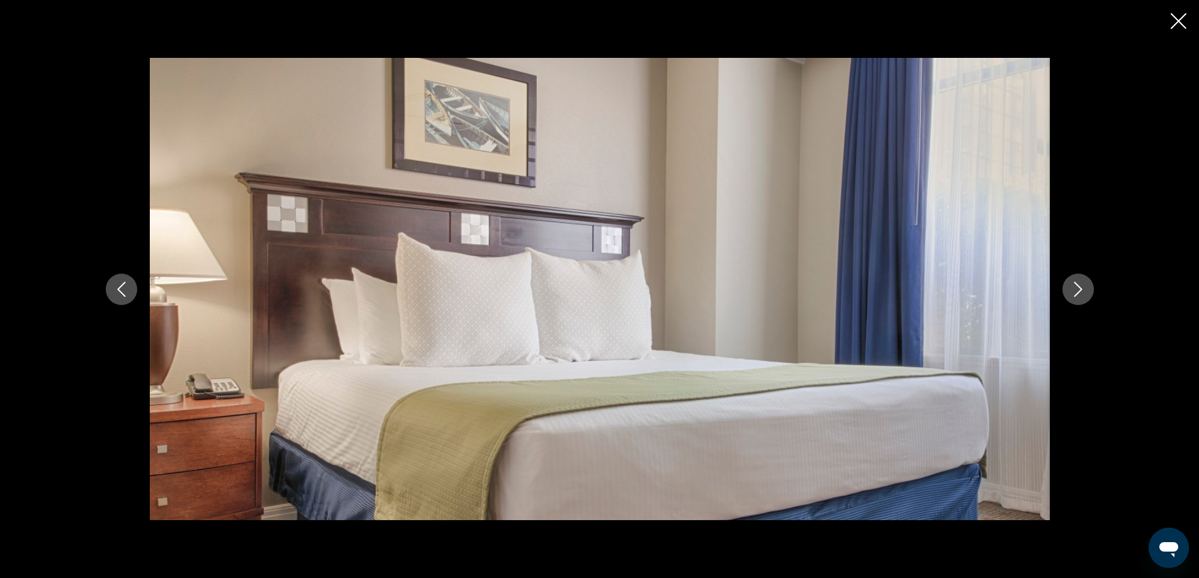
click at [1075, 287] on icon "Next image" at bounding box center [1077, 289] width 15 height 15
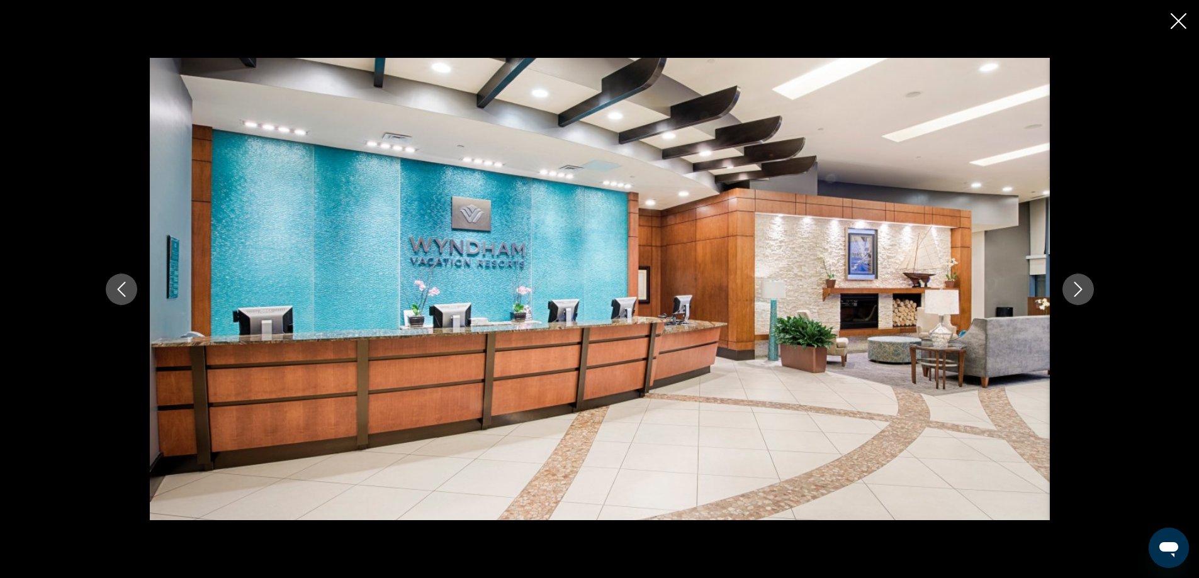
click at [1075, 287] on icon "Next image" at bounding box center [1077, 289] width 15 height 15
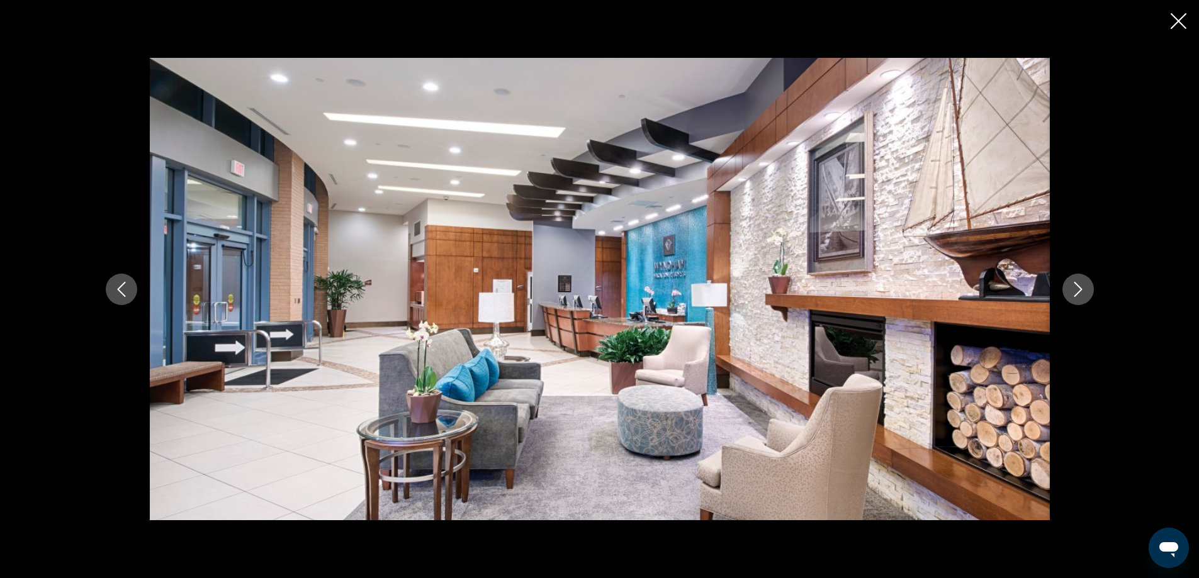
click at [1075, 287] on icon "Next image" at bounding box center [1077, 289] width 15 height 15
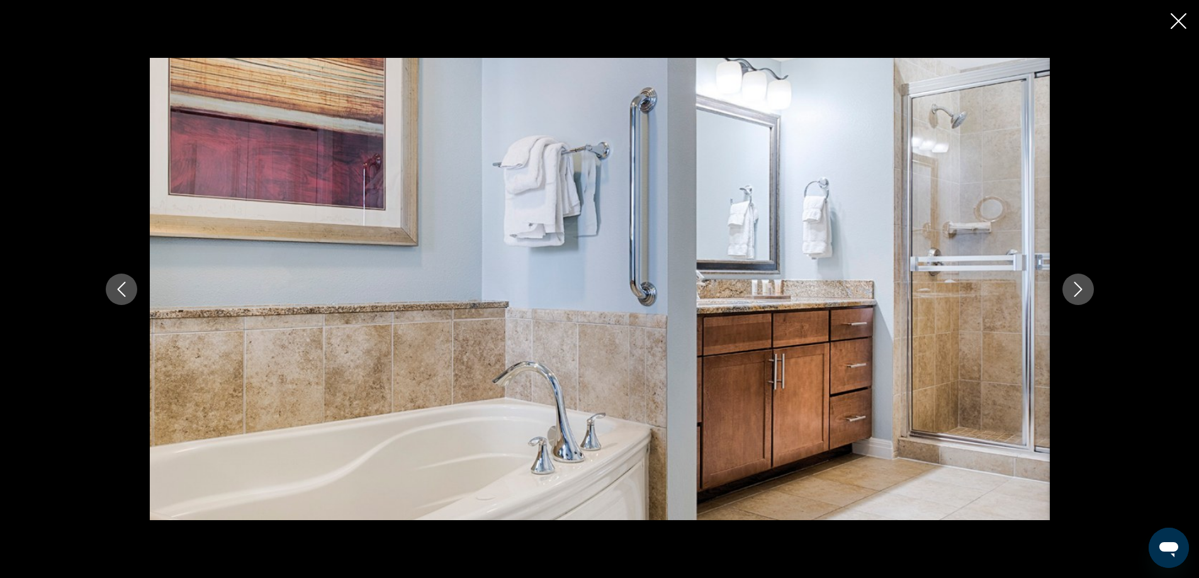
click at [1074, 287] on icon "Next image" at bounding box center [1077, 289] width 15 height 15
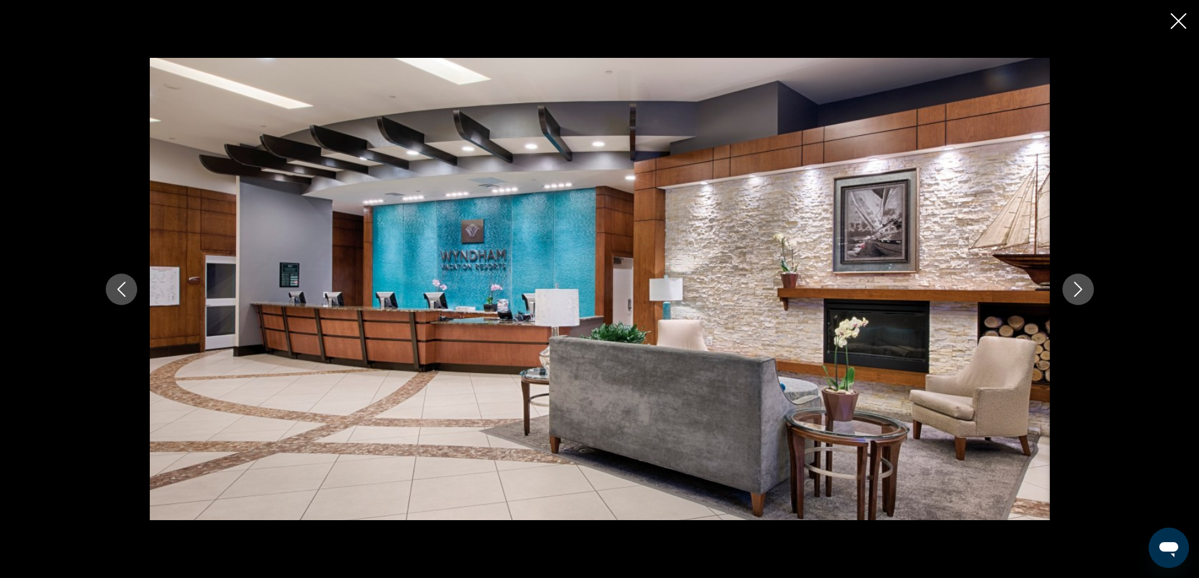
click at [1074, 287] on icon "Next image" at bounding box center [1077, 289] width 15 height 15
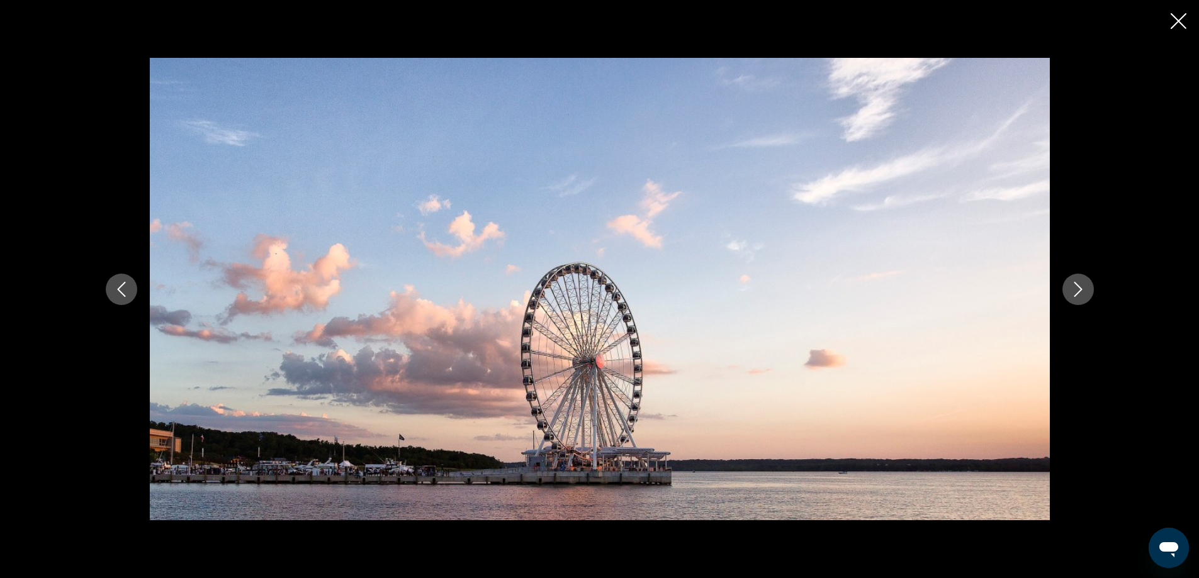
click at [1074, 287] on icon "Next image" at bounding box center [1077, 289] width 15 height 15
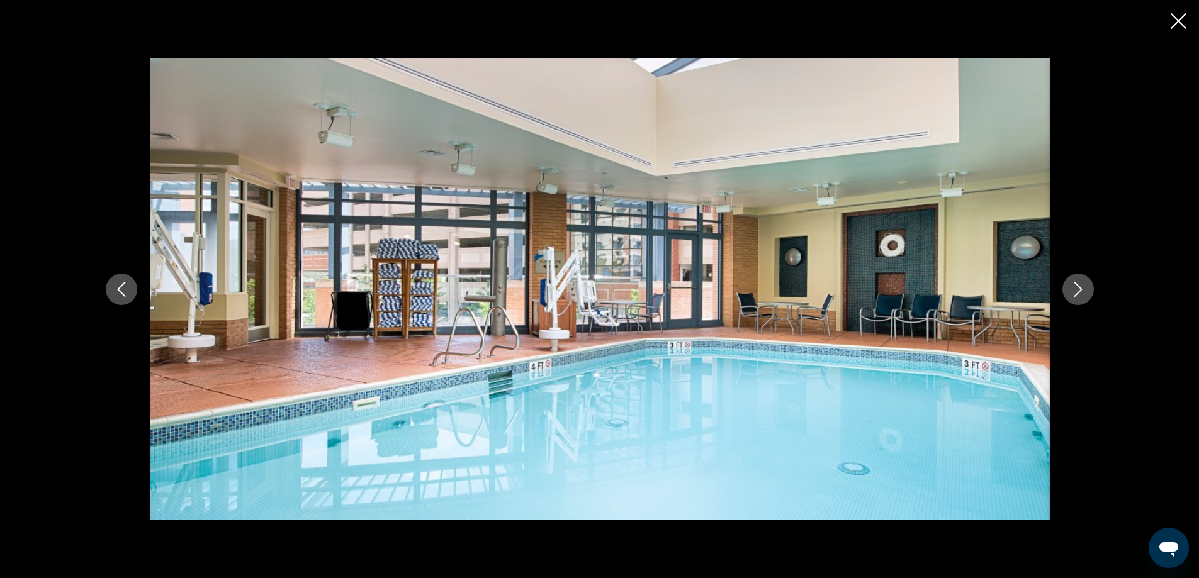
click at [1178, 20] on icon "Close slideshow" at bounding box center [1178, 21] width 16 height 16
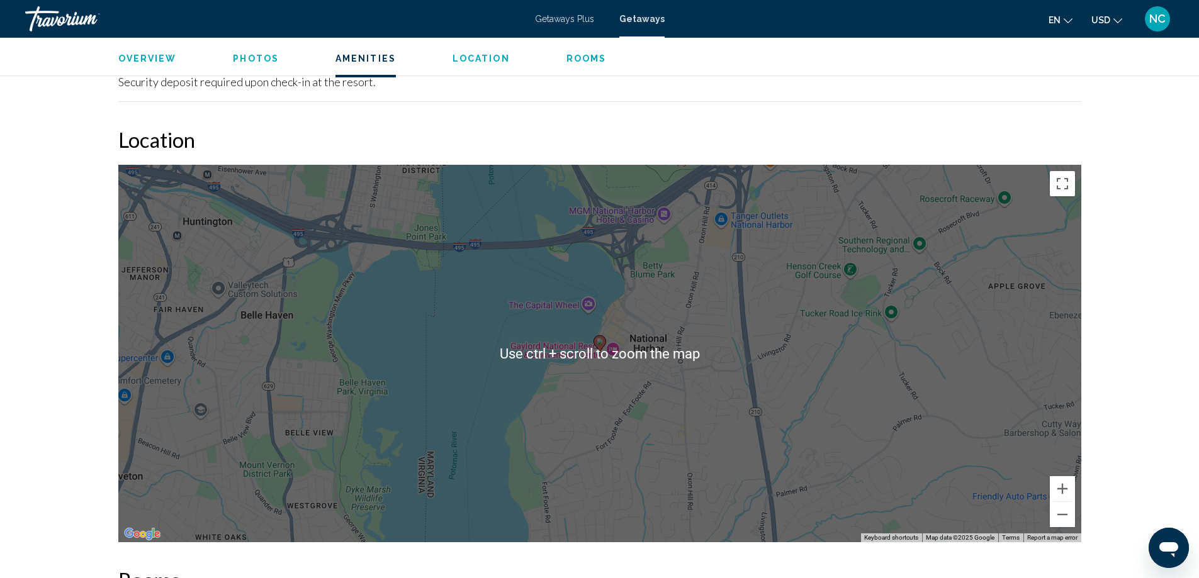
scroll to position [1825, 0]
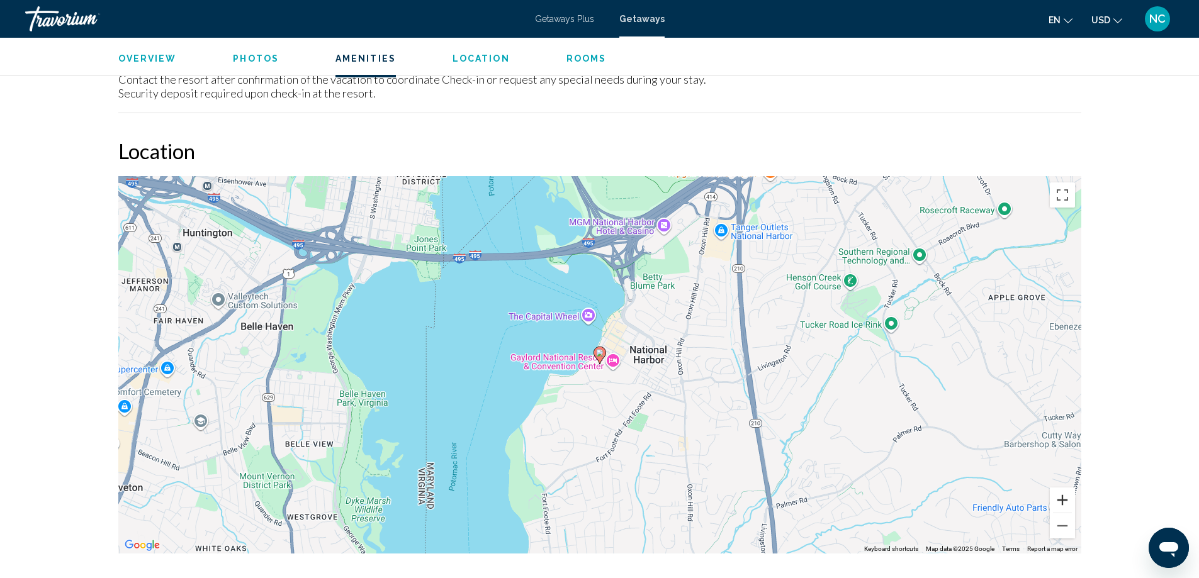
click at [1062, 488] on button "Zoom in" at bounding box center [1062, 500] width 25 height 25
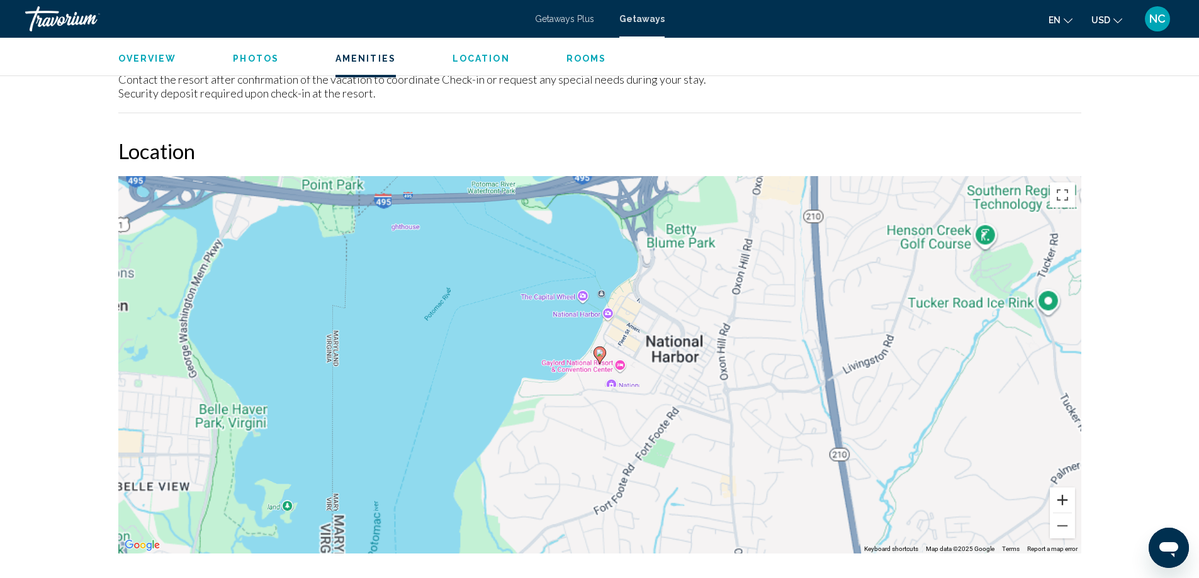
click at [1062, 488] on button "Zoom in" at bounding box center [1062, 500] width 25 height 25
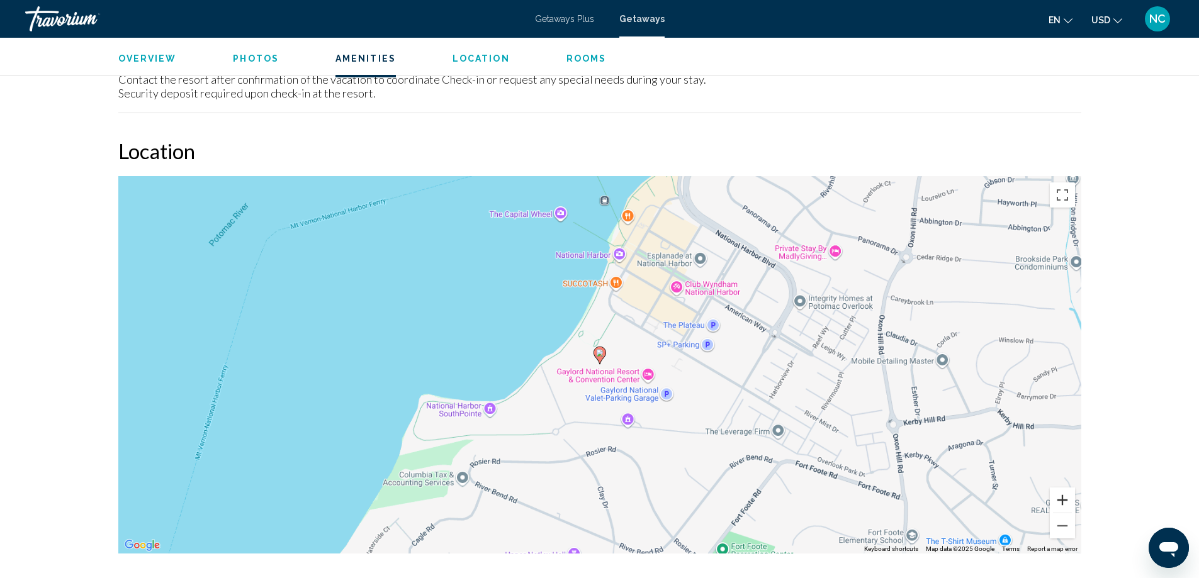
click at [1062, 488] on button "Zoom in" at bounding box center [1062, 500] width 25 height 25
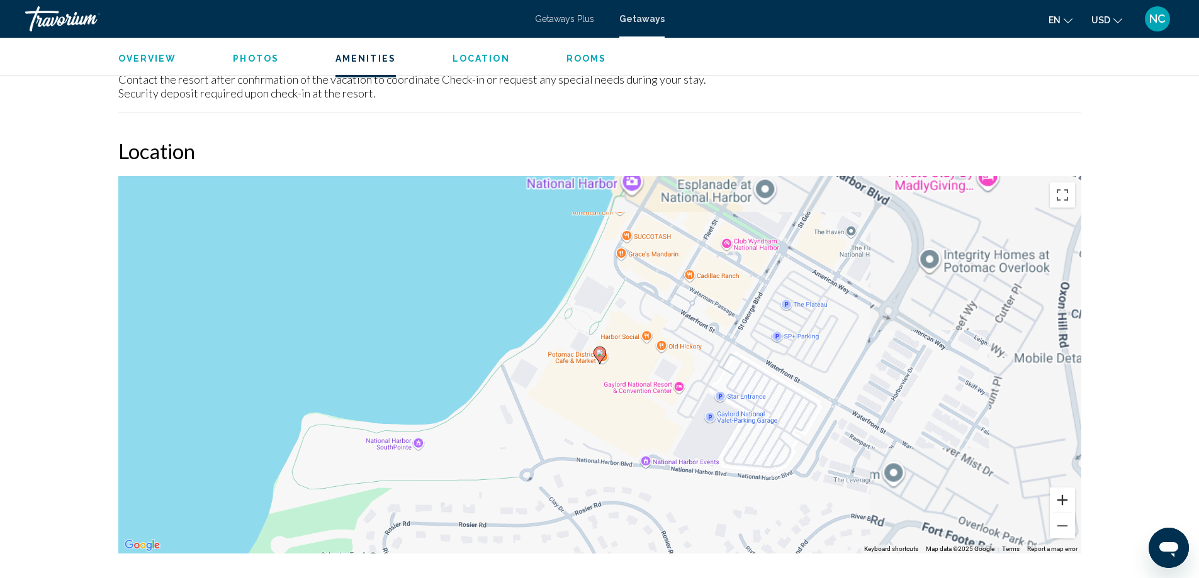
click at [1062, 488] on button "Zoom in" at bounding box center [1062, 500] width 25 height 25
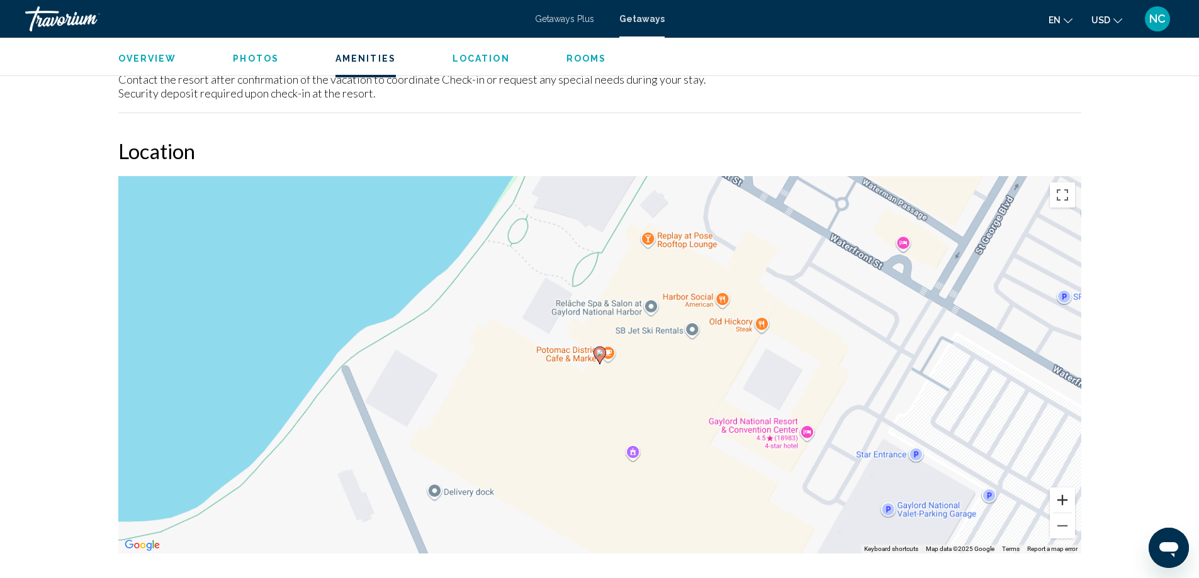
click at [1062, 488] on button "Zoom in" at bounding box center [1062, 500] width 25 height 25
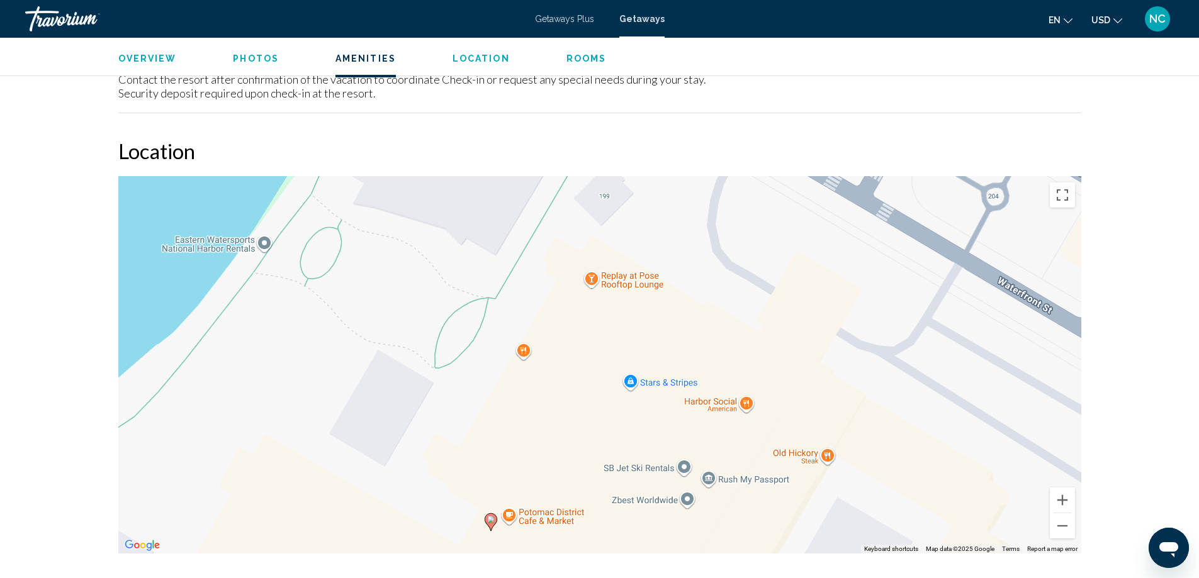
drag, startPoint x: 663, startPoint y: 213, endPoint x: 551, endPoint y: 384, distance: 204.7
click at [551, 384] on div "To activate drag with keyboard, press Alt + Enter. Once in keyboard drag state,…" at bounding box center [599, 365] width 963 height 378
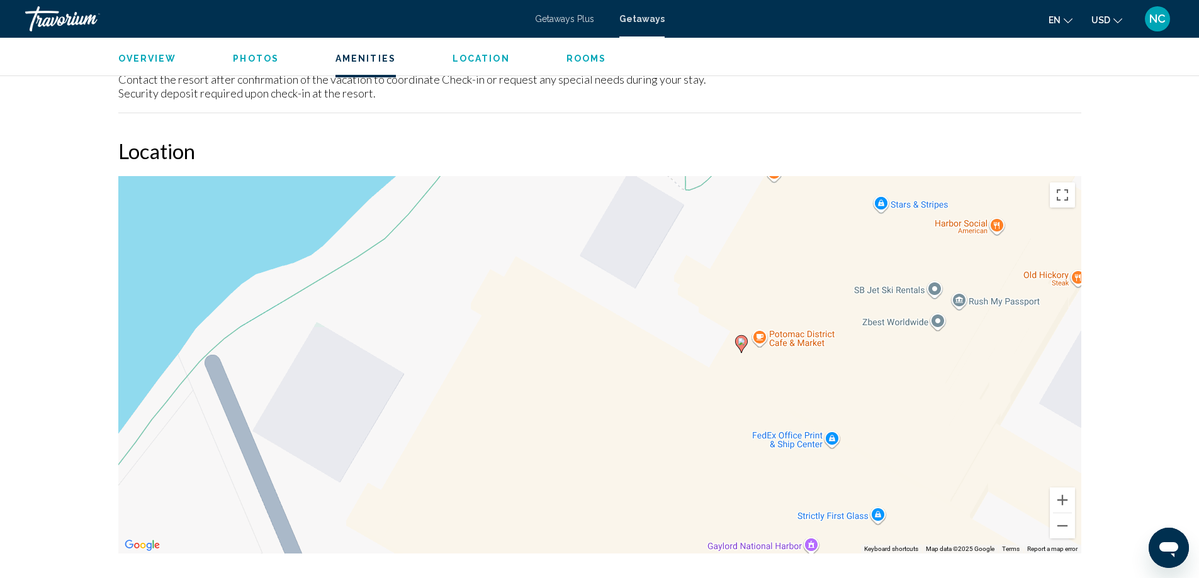
drag, startPoint x: 283, startPoint y: 447, endPoint x: 527, endPoint y: 277, distance: 298.0
click at [527, 277] on div "To activate drag with keyboard, press Alt + Enter. Once in keyboard drag state,…" at bounding box center [599, 365] width 963 height 378
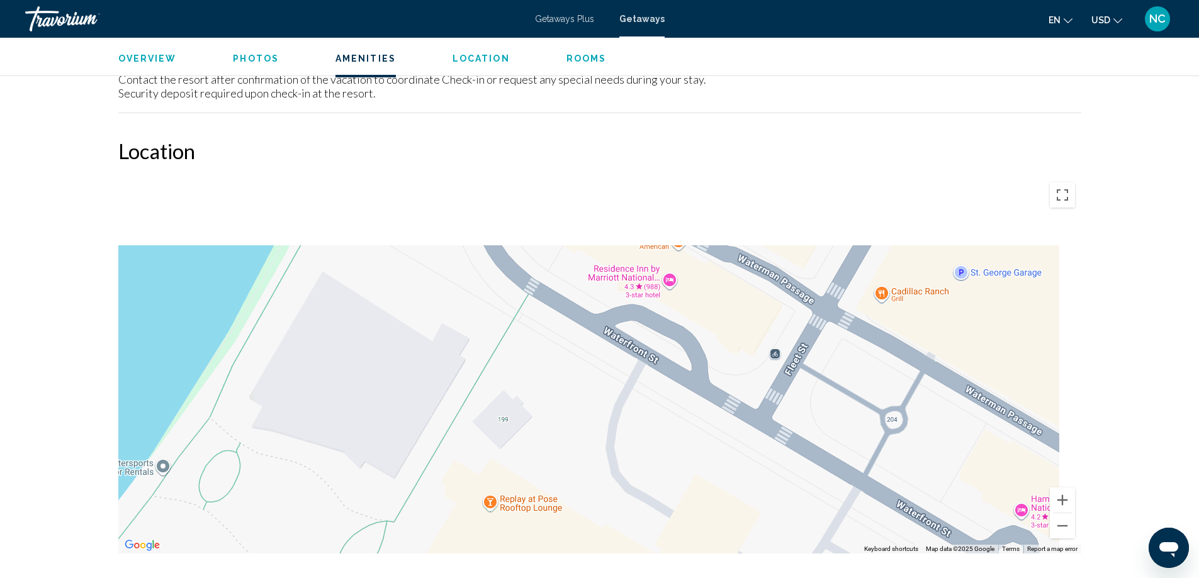
drag, startPoint x: 613, startPoint y: 178, endPoint x: 191, endPoint y: 603, distance: 598.5
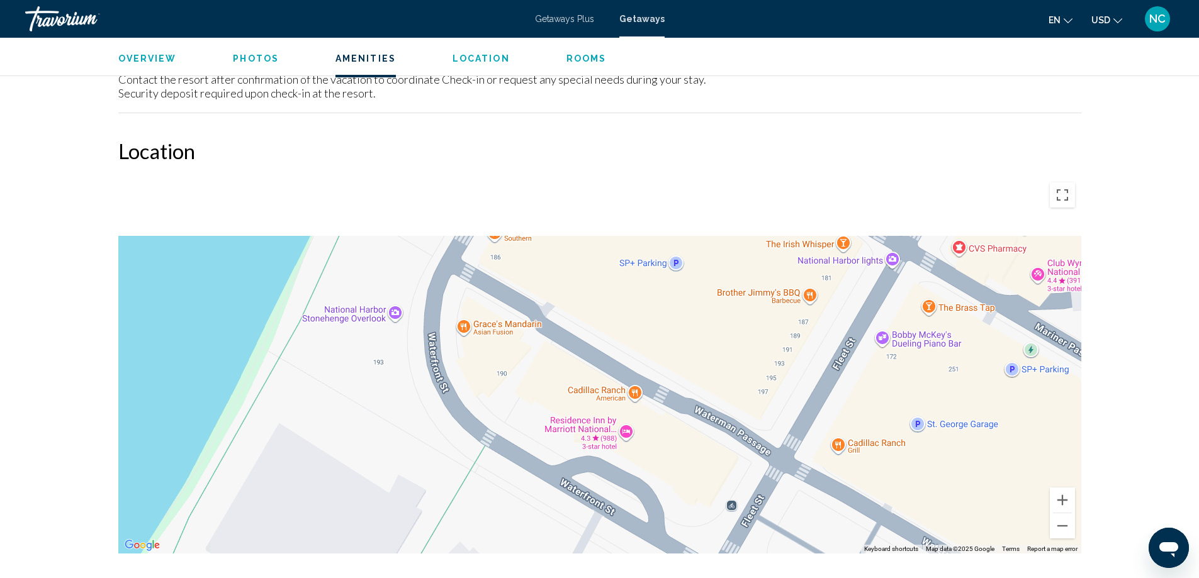
drag, startPoint x: 303, startPoint y: 273, endPoint x: 366, endPoint y: 491, distance: 226.6
click at [366, 491] on div "Main content" at bounding box center [599, 365] width 963 height 378
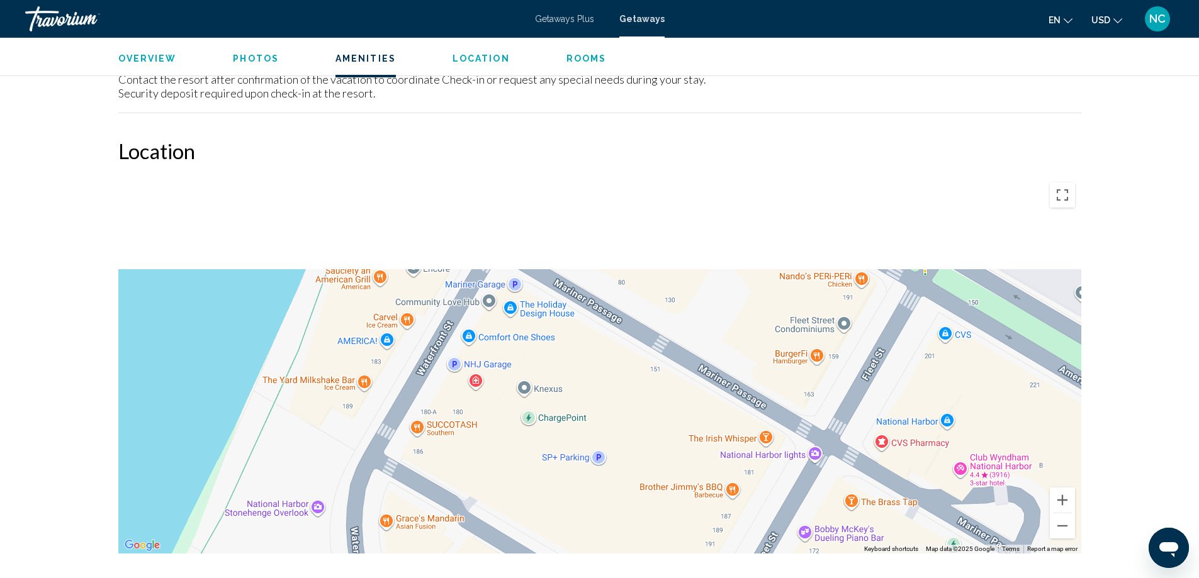
drag, startPoint x: 744, startPoint y: 325, endPoint x: 486, endPoint y: 578, distance: 360.9
